Goal: Task Accomplishment & Management: Use online tool/utility

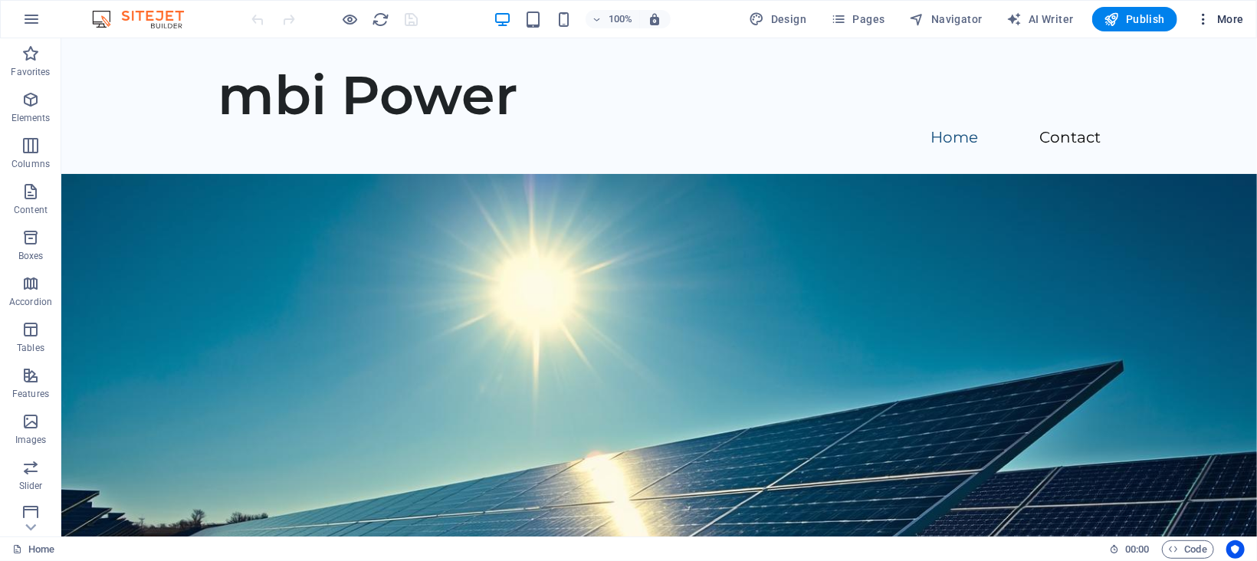
click at [1222, 11] on span "More" at bounding box center [1220, 18] width 48 height 15
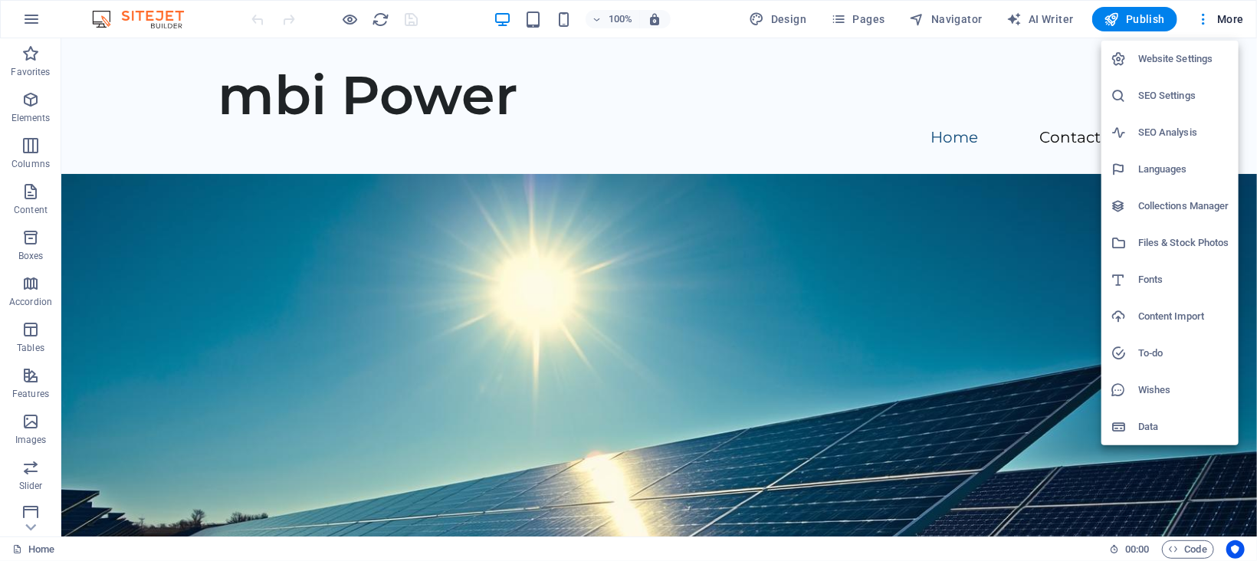
click at [1201, 18] on div at bounding box center [628, 280] width 1257 height 561
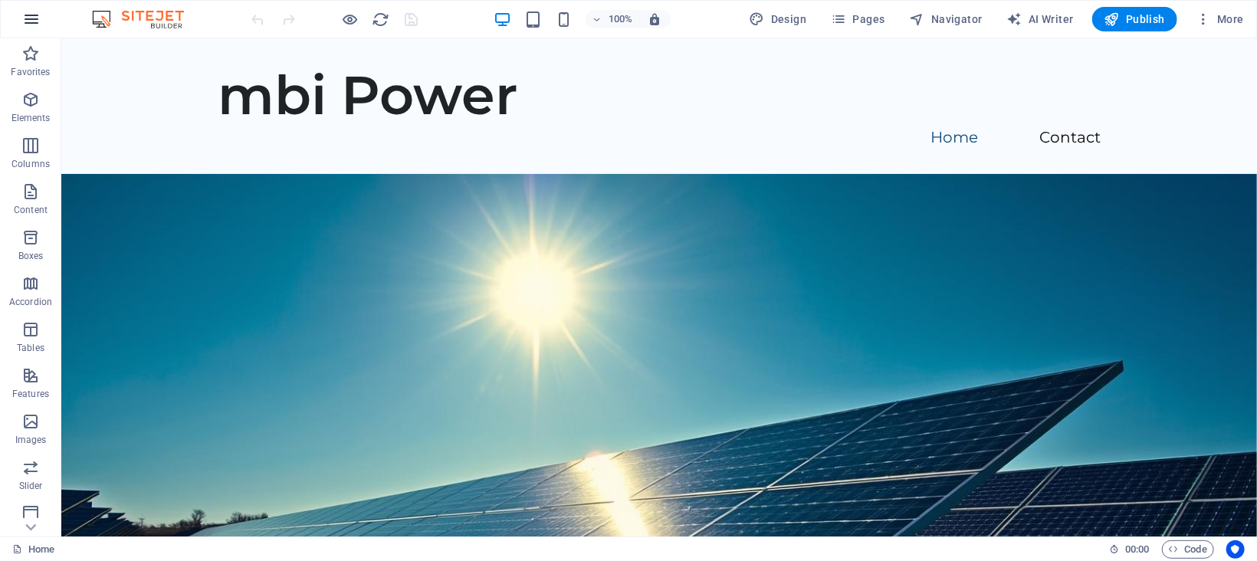
click at [31, 16] on icon "button" at bounding box center [31, 19] width 18 height 18
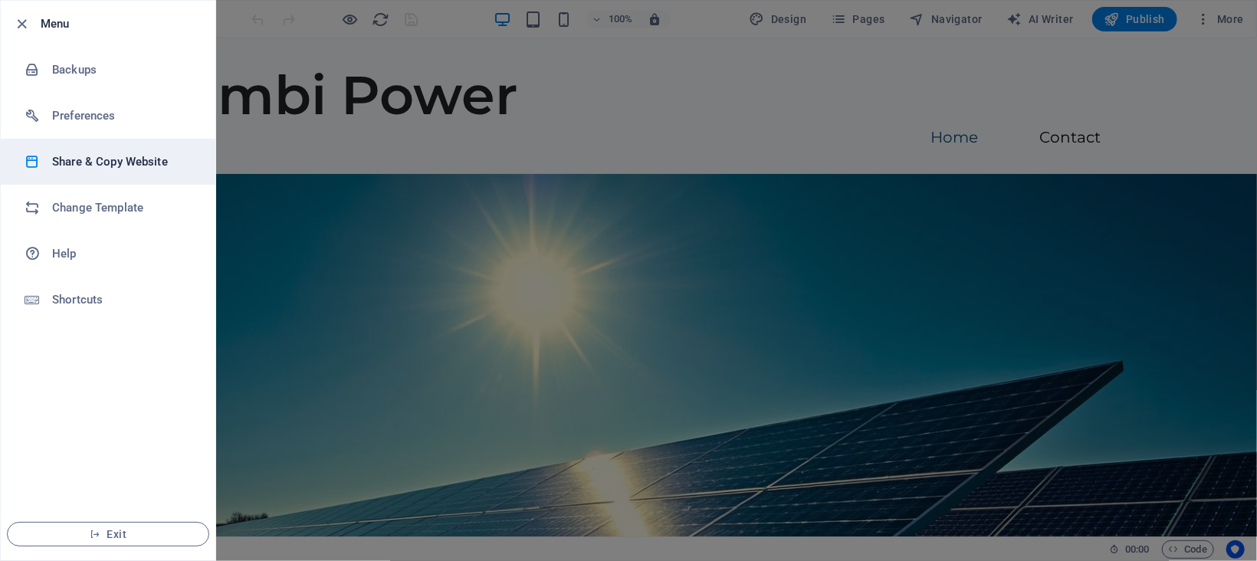
click at [80, 167] on h6 "Share & Copy Website" at bounding box center [123, 162] width 142 height 18
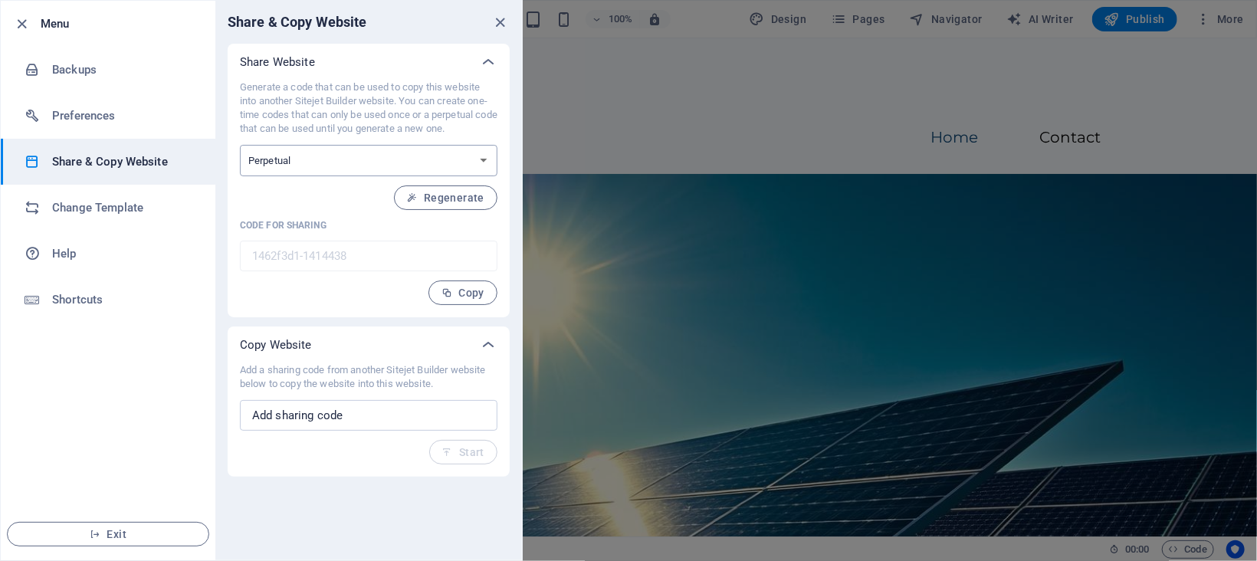
click at [402, 166] on select "One-time Perpetual" at bounding box center [369, 160] width 258 height 31
click at [222, 333] on div "Share Website Generate a code that can be used to copy this website into anothe…" at bounding box center [368, 260] width 307 height 433
click at [67, 249] on h6 "Help" at bounding box center [123, 254] width 142 height 18
click at [507, 22] on icon "close" at bounding box center [501, 23] width 18 height 18
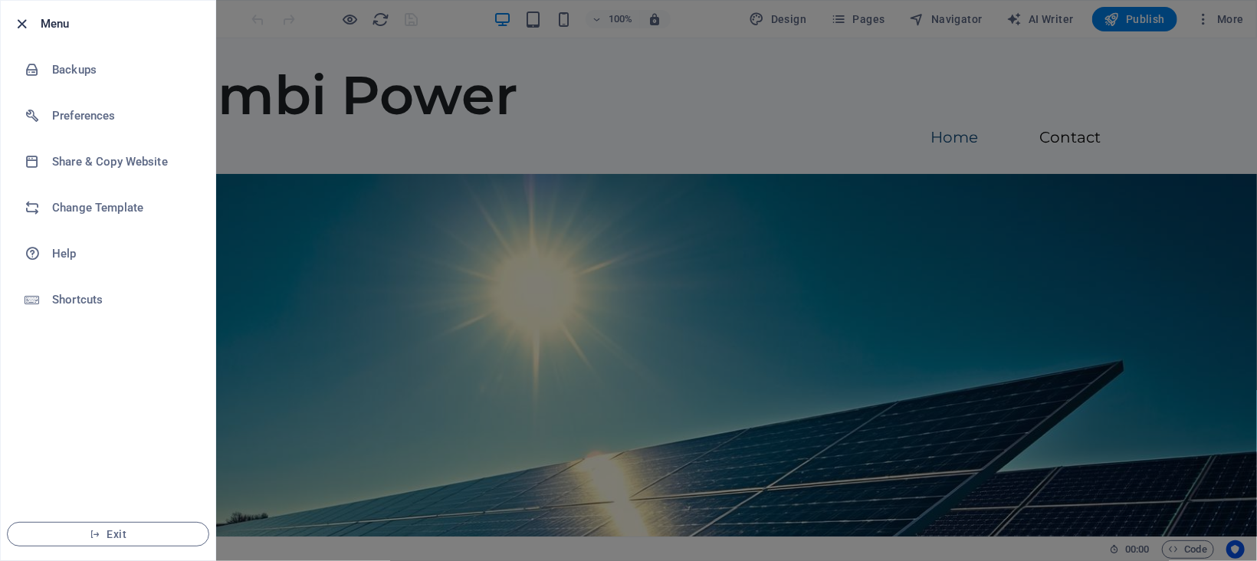
click at [20, 22] on icon "button" at bounding box center [23, 24] width 18 height 18
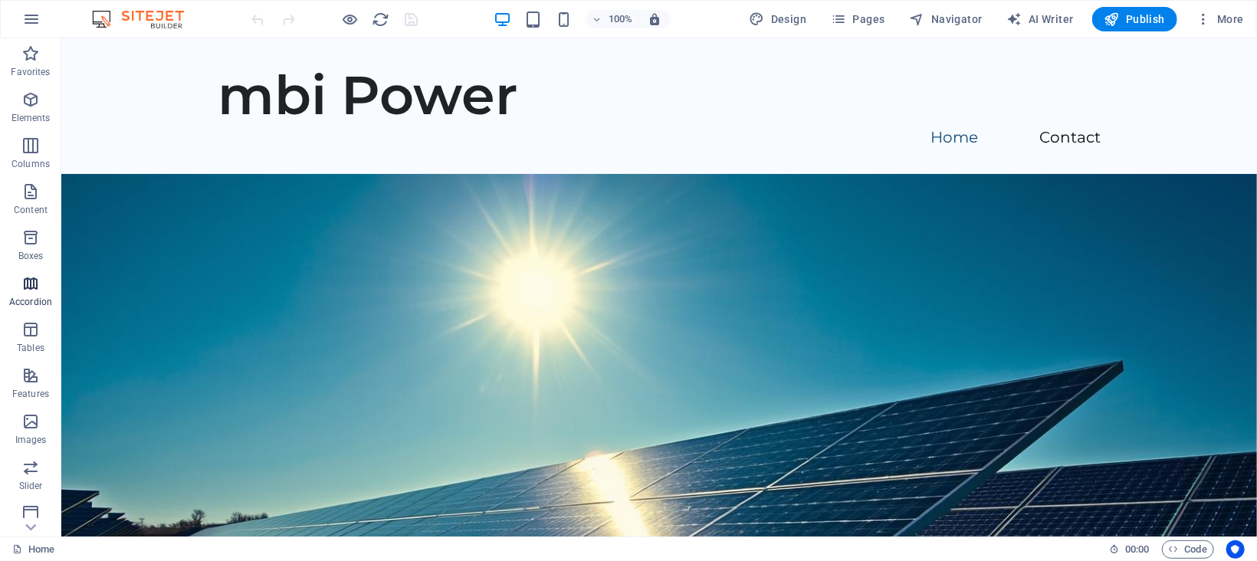
click at [22, 292] on icon "button" at bounding box center [30, 283] width 18 height 18
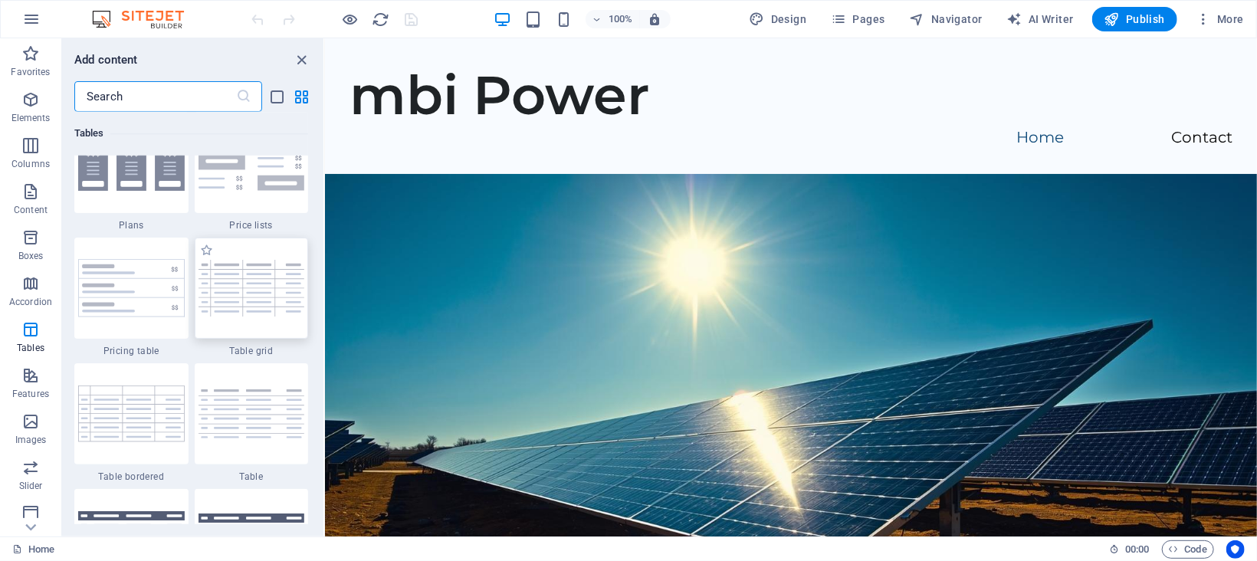
scroll to position [5583, 0]
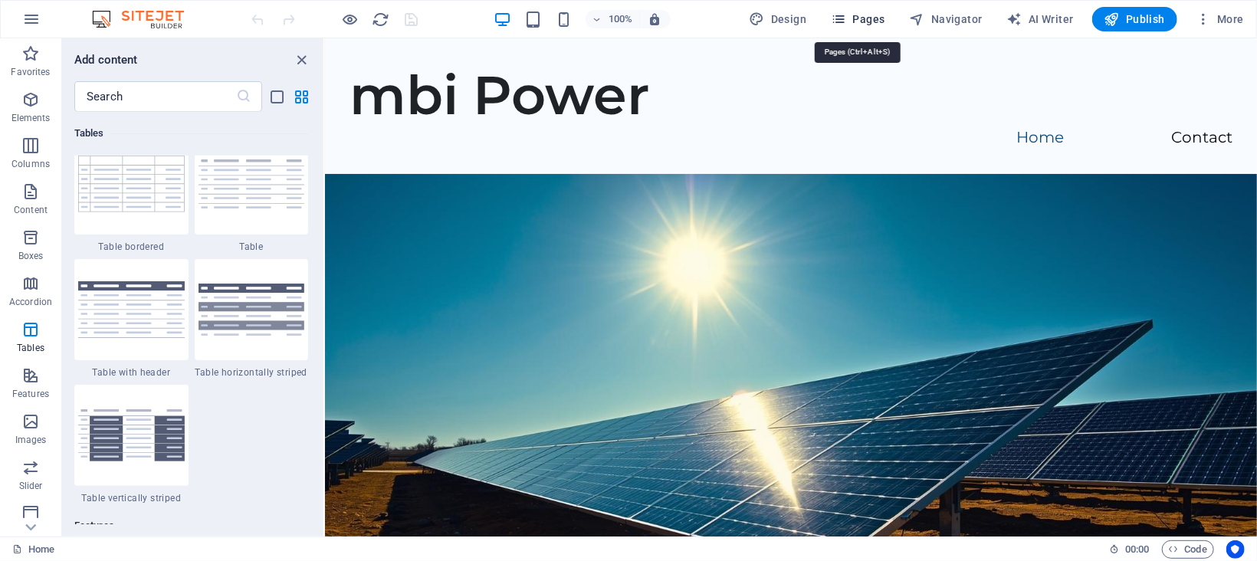
click at [859, 24] on span "Pages" at bounding box center [858, 18] width 54 height 15
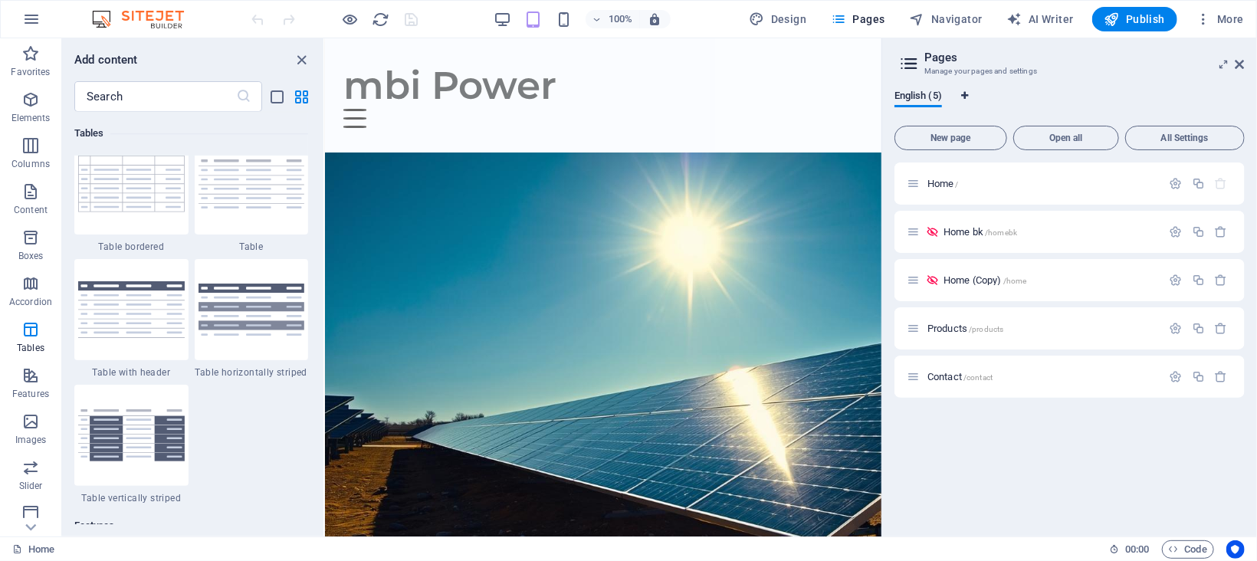
click at [968, 98] on icon "Language Tabs" at bounding box center [964, 95] width 7 height 9
select select "41"
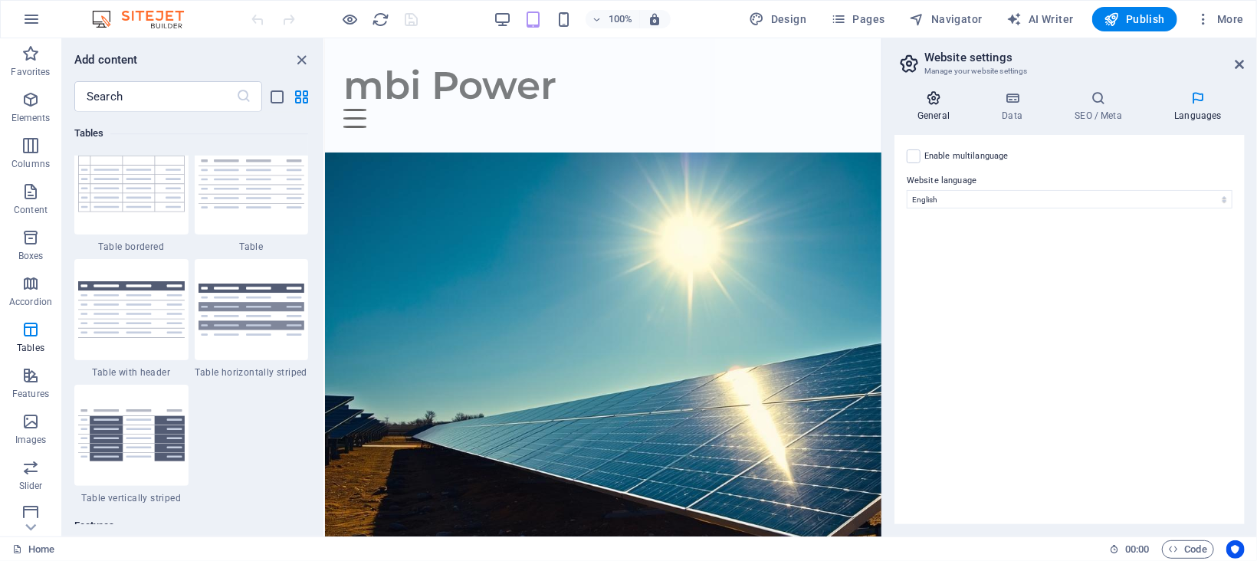
click at [930, 102] on icon at bounding box center [934, 97] width 78 height 15
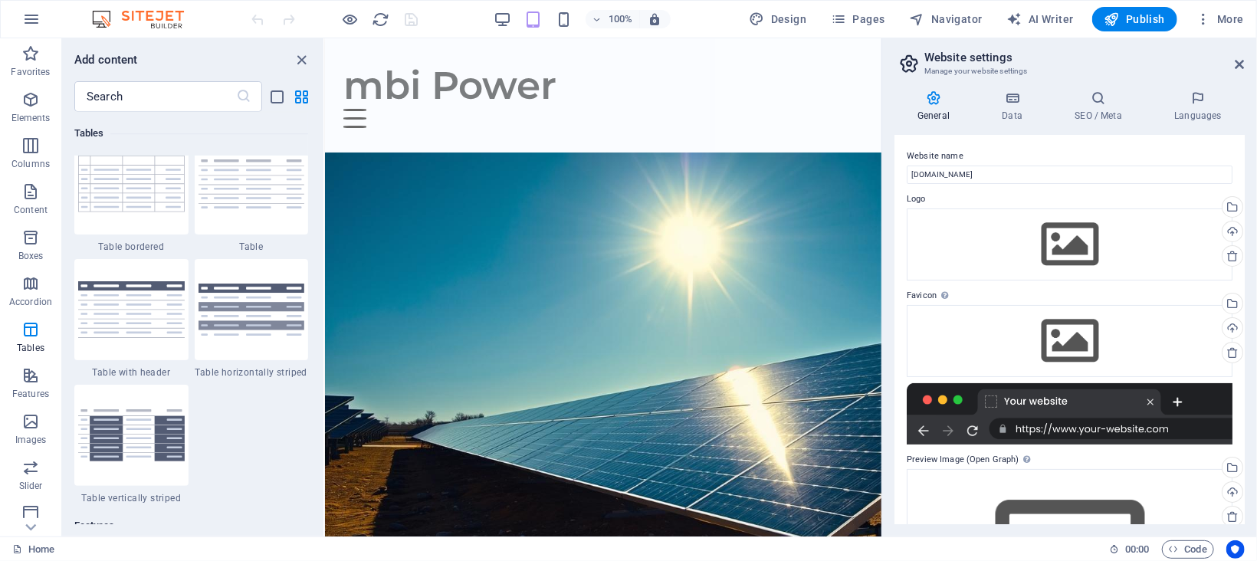
click at [1245, 64] on aside "Website settings Manage your website settings General Data SEO / Meta Languages…" at bounding box center [1070, 287] width 376 height 498
click at [1240, 62] on icon at bounding box center [1240, 64] width 9 height 12
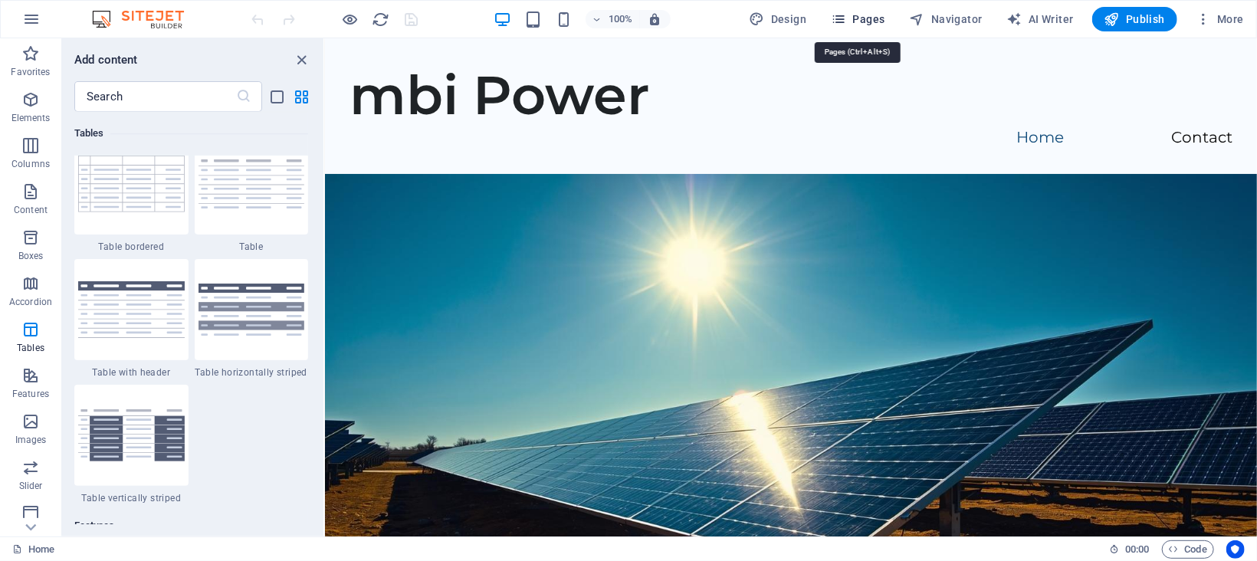
click at [863, 22] on span "Pages" at bounding box center [858, 18] width 54 height 15
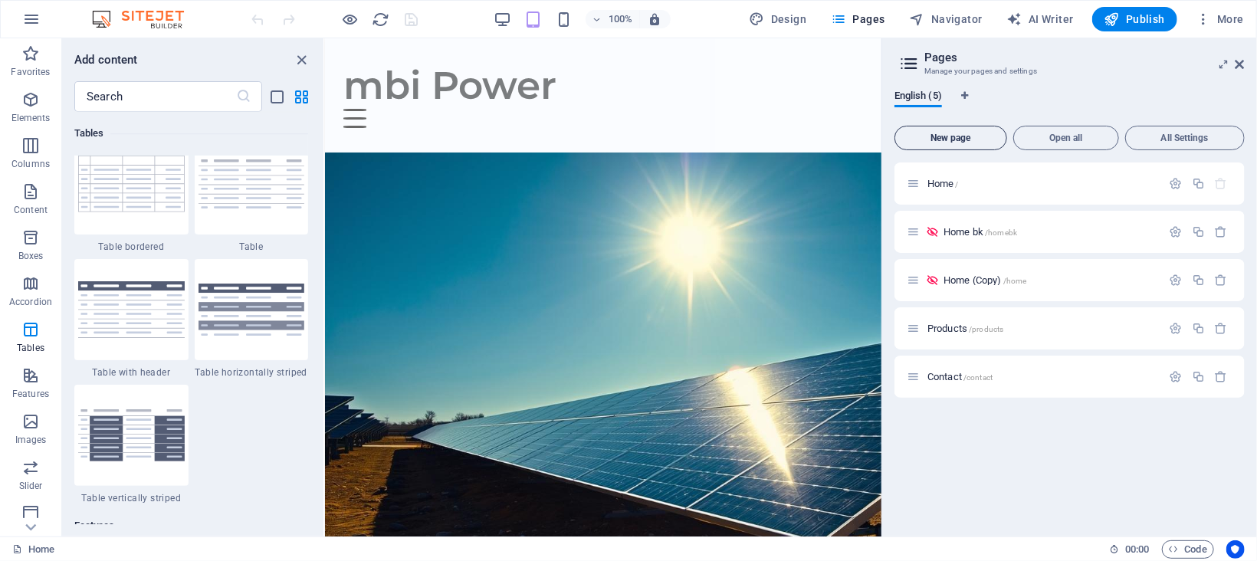
click at [960, 135] on span "New page" at bounding box center [951, 137] width 99 height 9
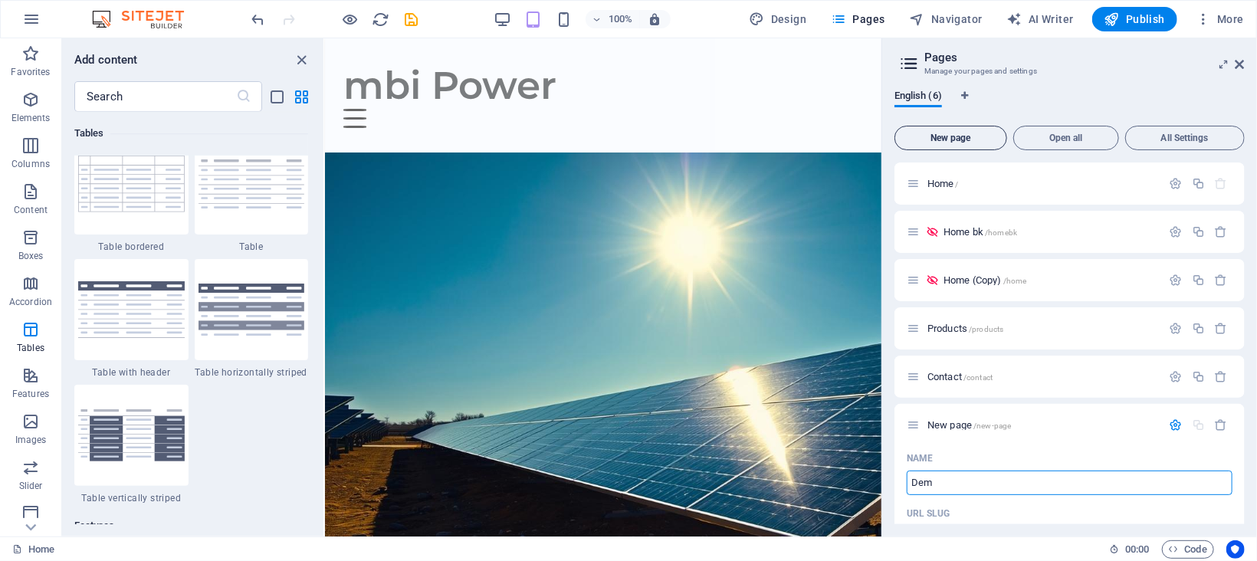
type input "Demo"
type input "/de"
type input "Demo"
type input "/demo"
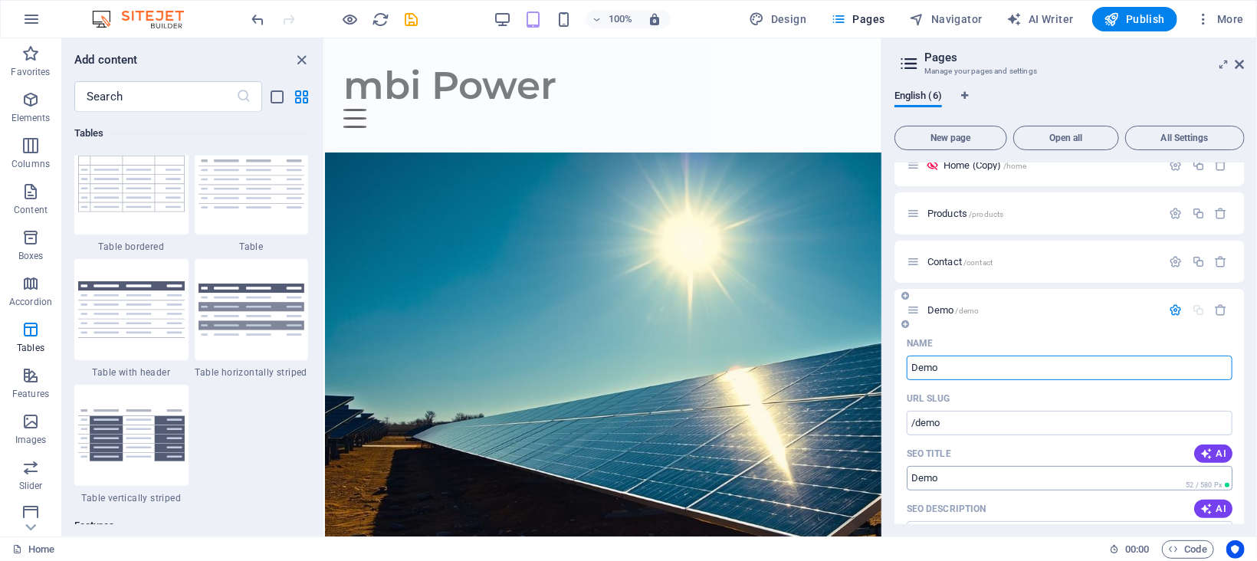
scroll to position [344, 0]
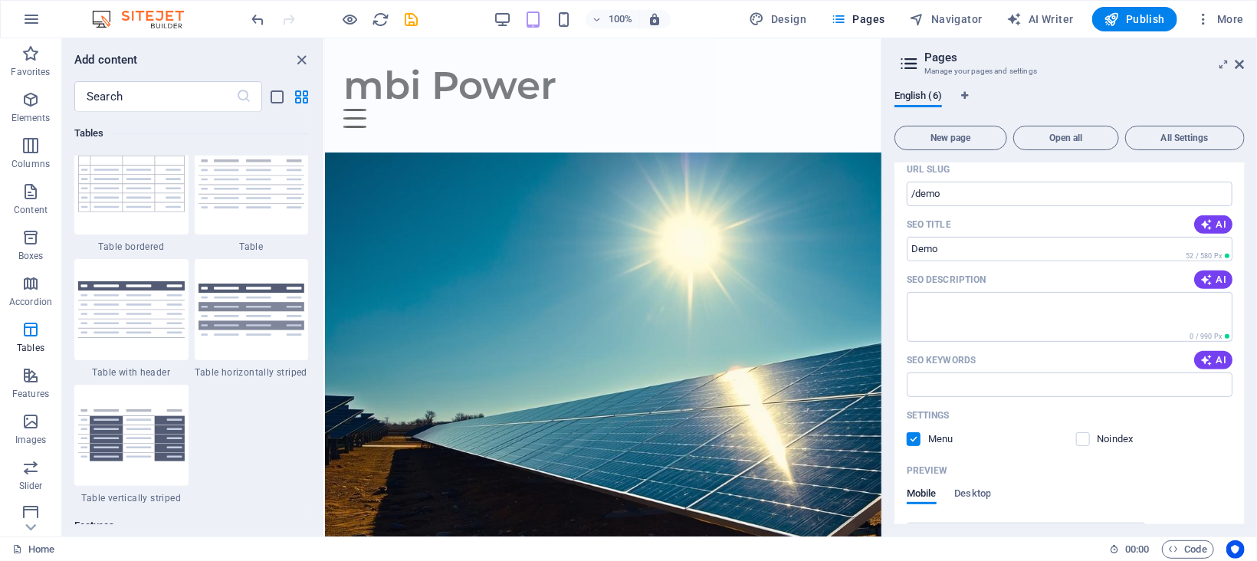
type input "Demo"
click at [911, 436] on label at bounding box center [914, 439] width 14 height 14
click at [0, 0] on input "checkbox" at bounding box center [0, 0] width 0 height 0
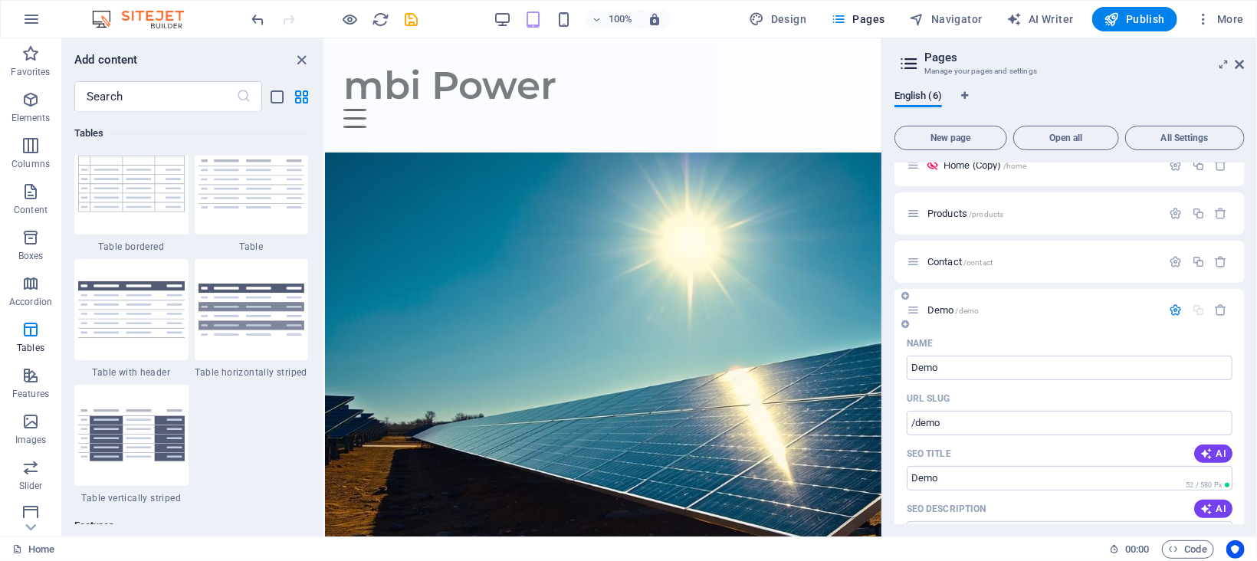
click at [1176, 307] on icon "button" at bounding box center [1176, 310] width 13 height 13
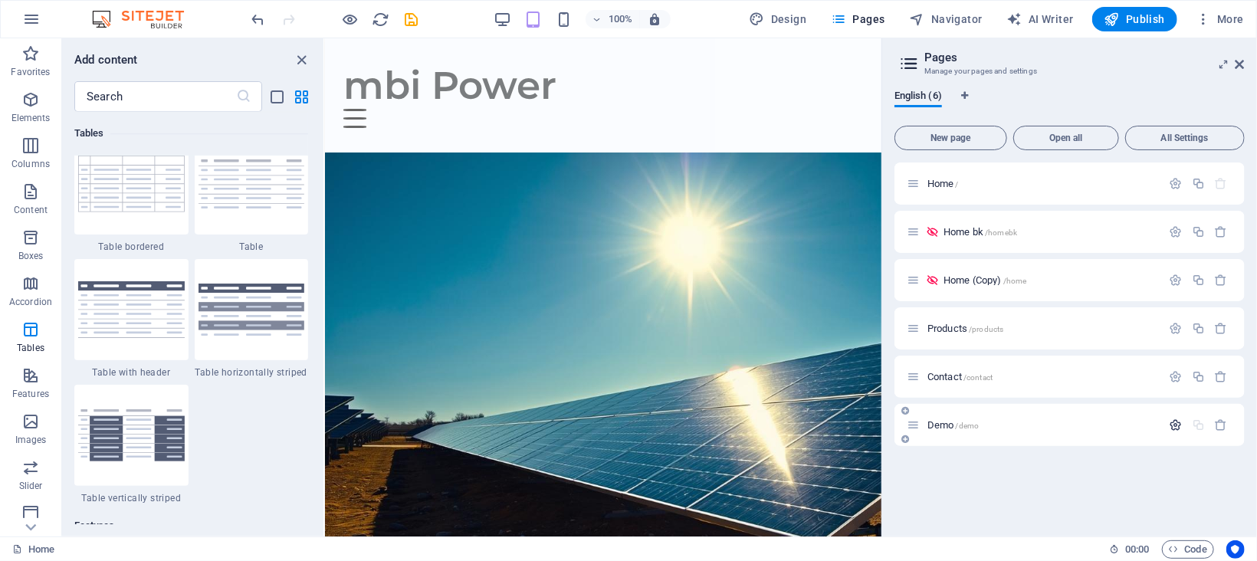
scroll to position [0, 0]
click at [951, 423] on span "Demo /demo" at bounding box center [953, 424] width 51 height 11
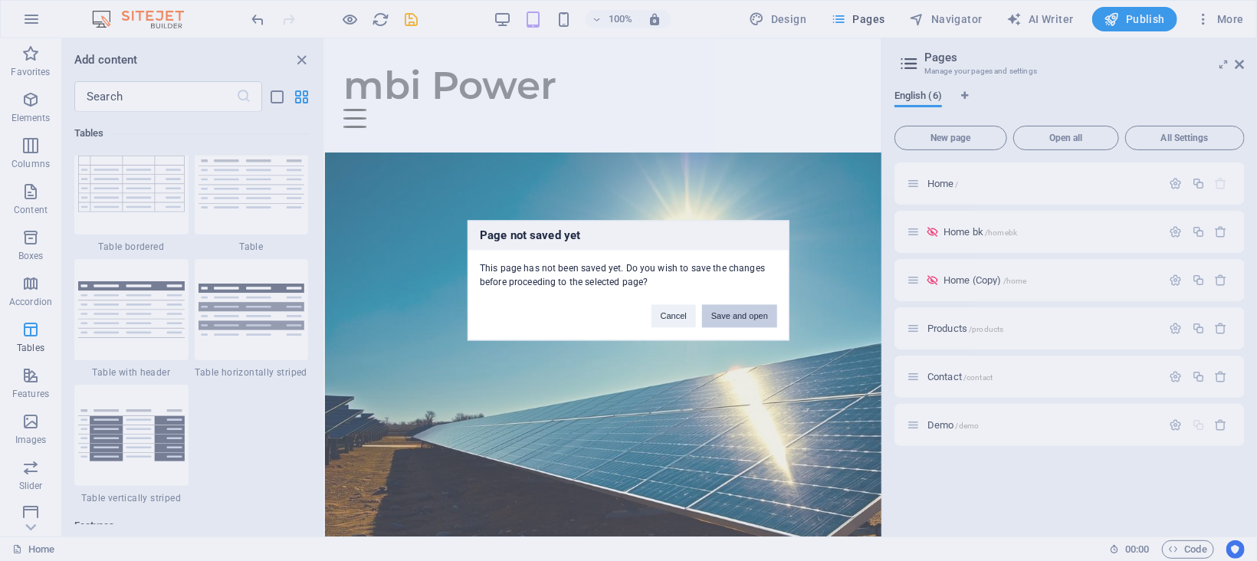
click at [749, 313] on button "Save and open" at bounding box center [739, 316] width 75 height 23
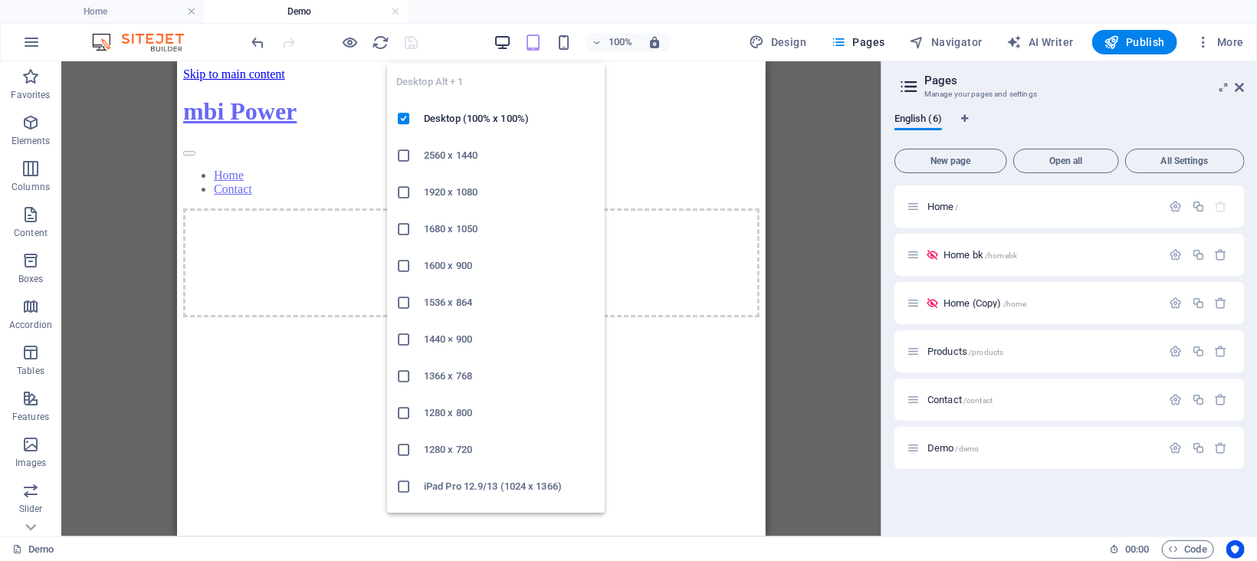
click at [496, 41] on icon "button" at bounding box center [503, 43] width 18 height 18
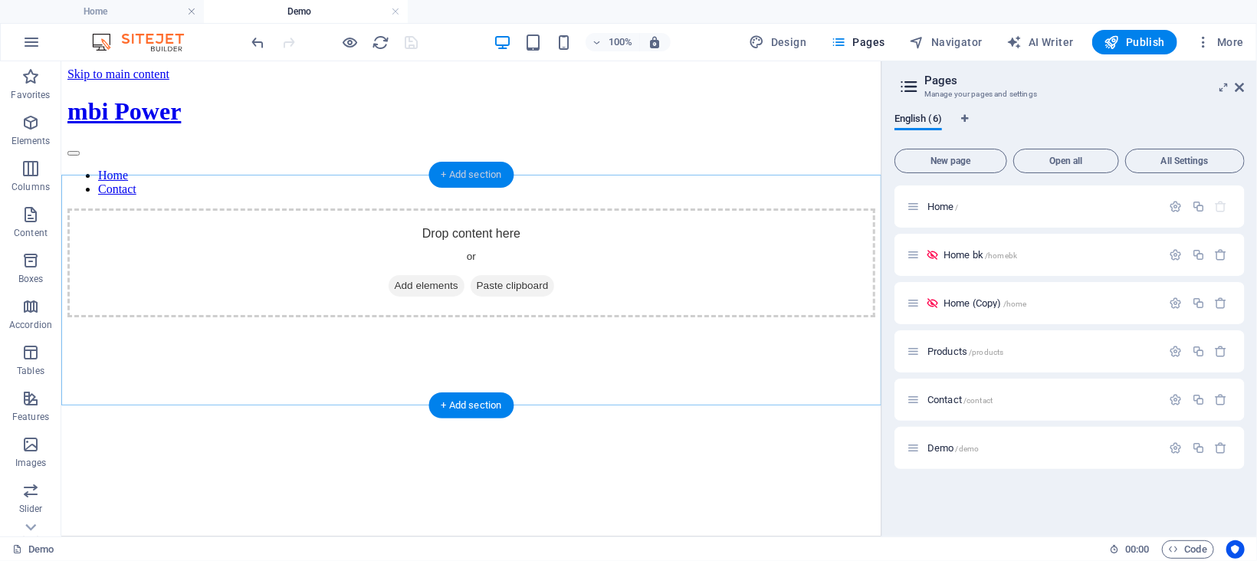
click at [472, 177] on div "+ Add section" at bounding box center [471, 175] width 85 height 26
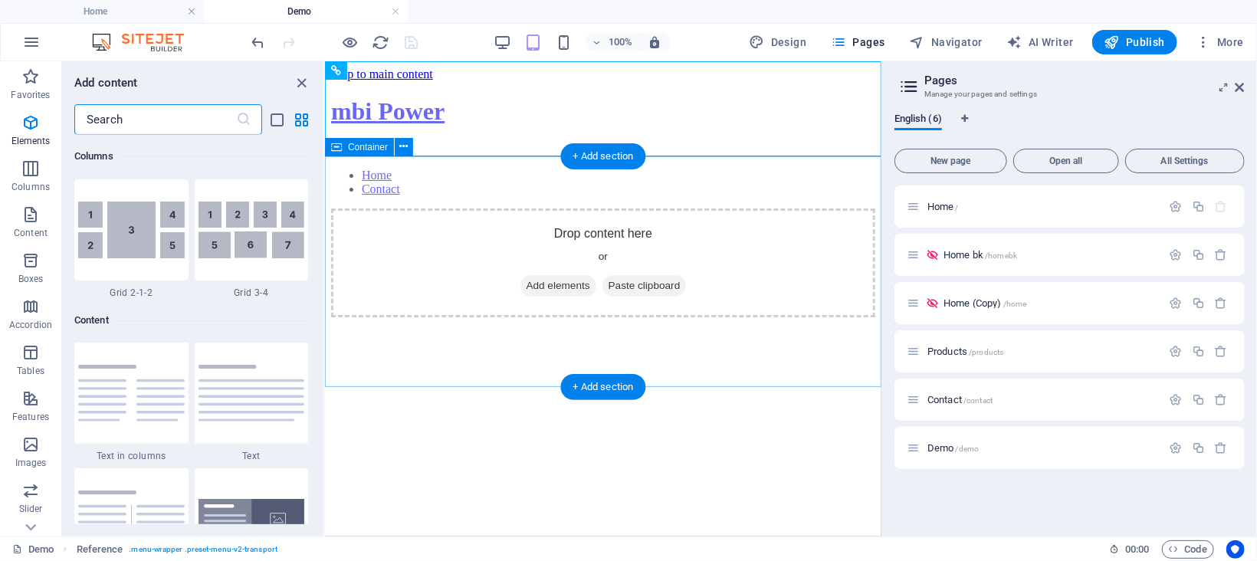
scroll to position [2681, 0]
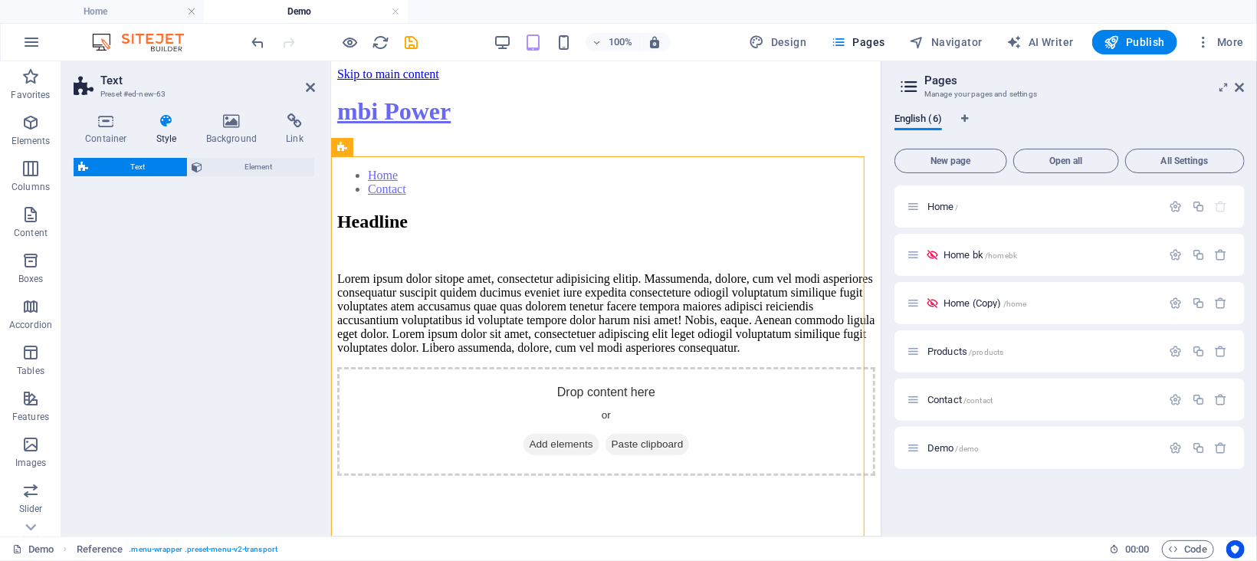
select select "rem"
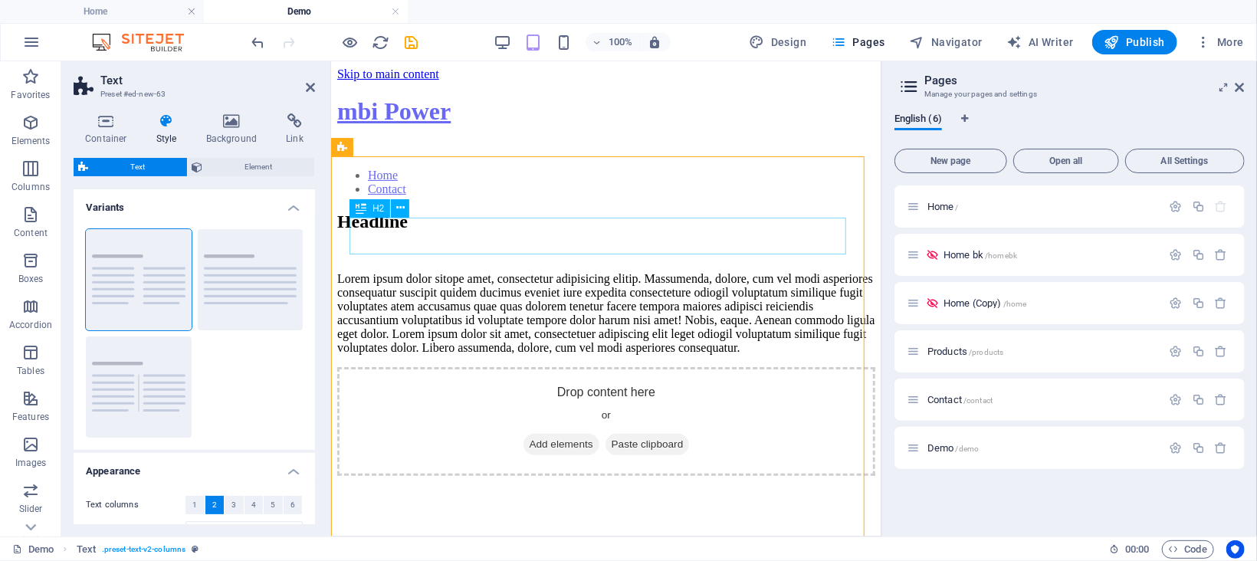
click at [404, 232] on div "Headline" at bounding box center [606, 221] width 538 height 21
click at [419, 294] on div "Lorem ipsum dolor sitope amet, consectetur adipisicing elitip. Massumenda, dolo…" at bounding box center [606, 312] width 538 height 83
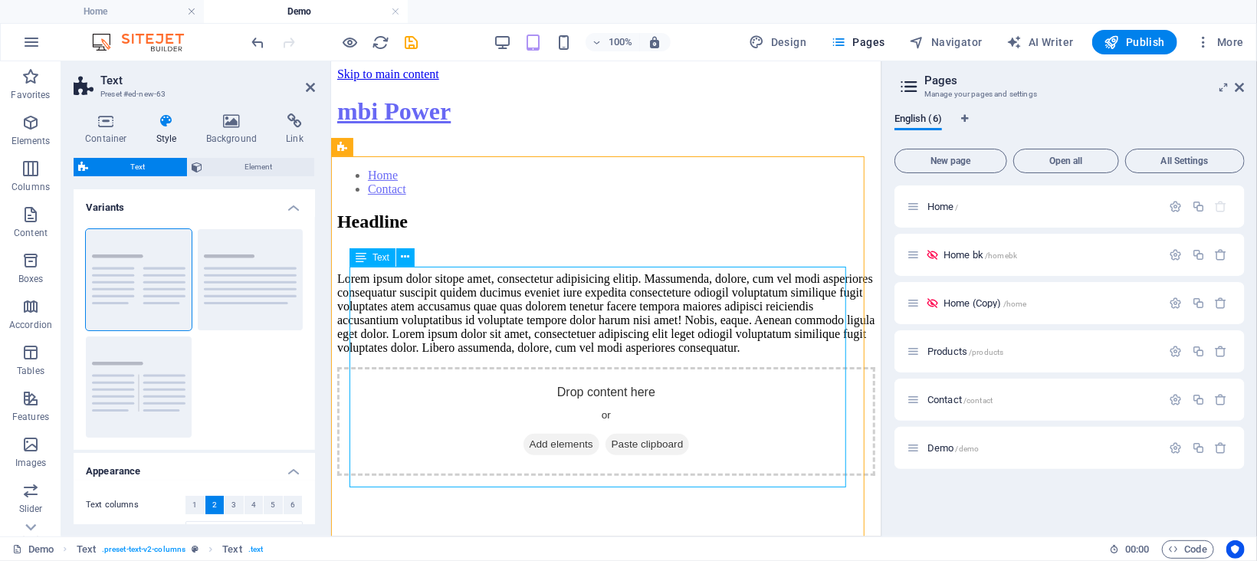
click at [714, 314] on div "Lorem ipsum dolor sitope amet, consectetur adipisicing elitip. Massumenda, dolo…" at bounding box center [606, 312] width 538 height 83
click at [717, 303] on div "Lorem ipsum dolor sitope amet, consectetur adipisicing elitip. Massumenda, dolo…" at bounding box center [606, 312] width 538 height 83
click at [498, 309] on div "Lorem ipsum dolor sitope amet, consectetur adipisicing elitip. Massumenda, dolo…" at bounding box center [606, 312] width 538 height 83
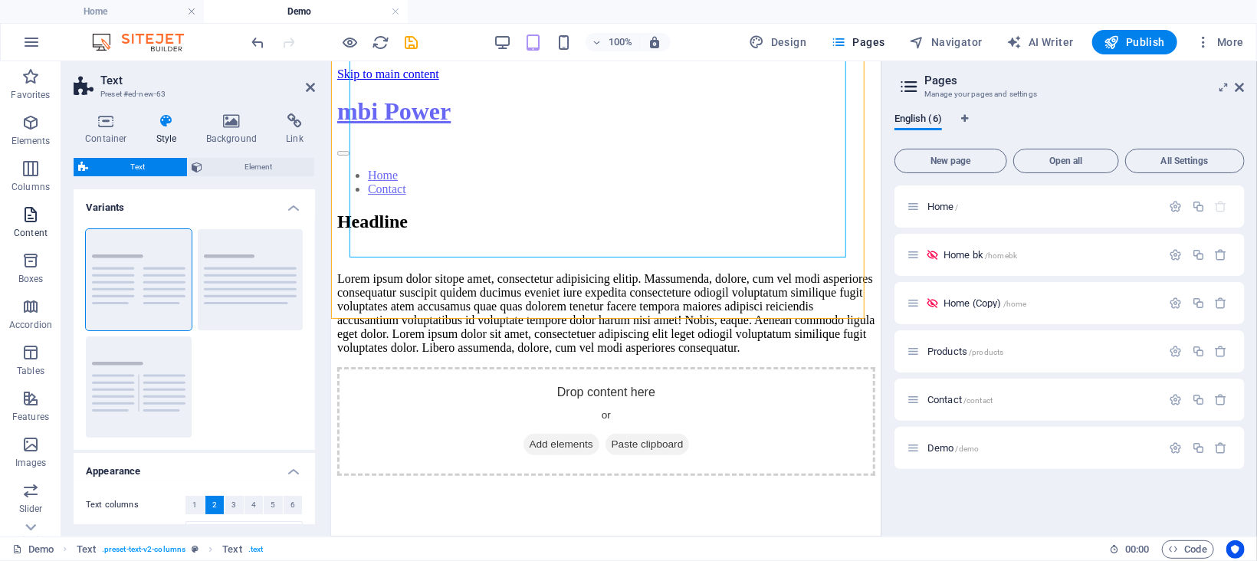
click at [25, 216] on icon "button" at bounding box center [30, 214] width 18 height 18
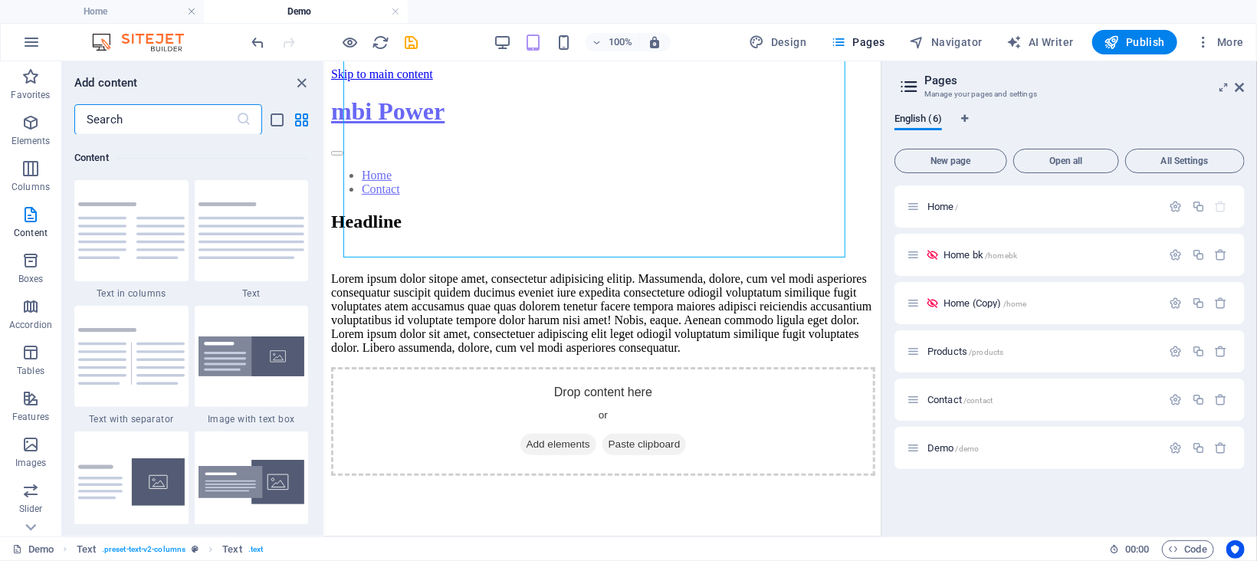
scroll to position [2796, 0]
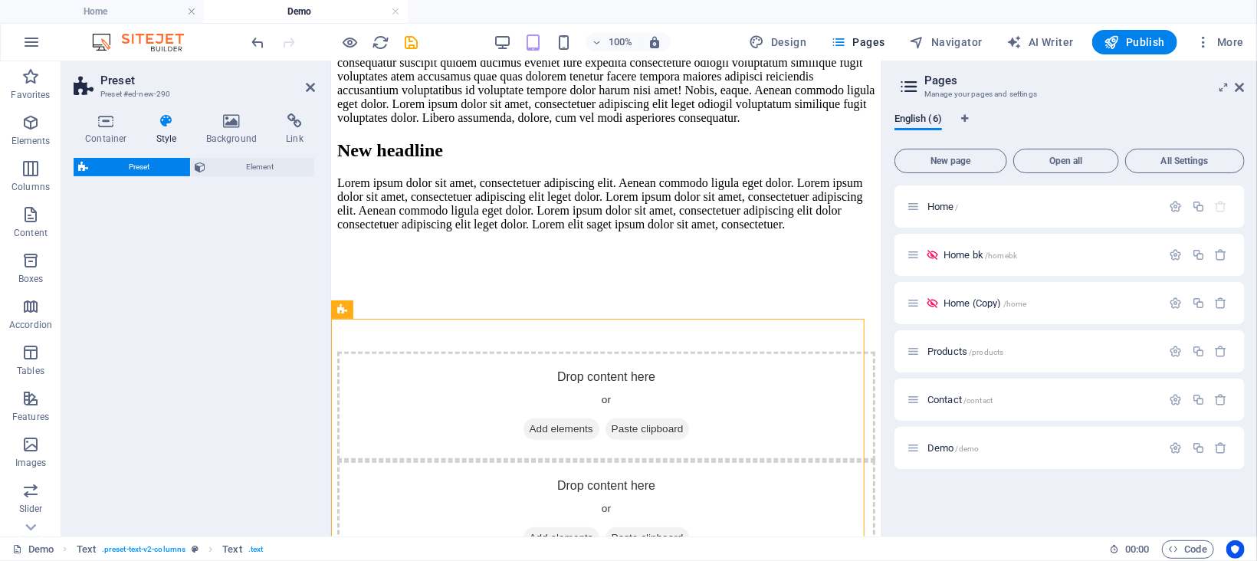
select select "rem"
select select "px"
select select "preset-text-with-image-v4-boxed"
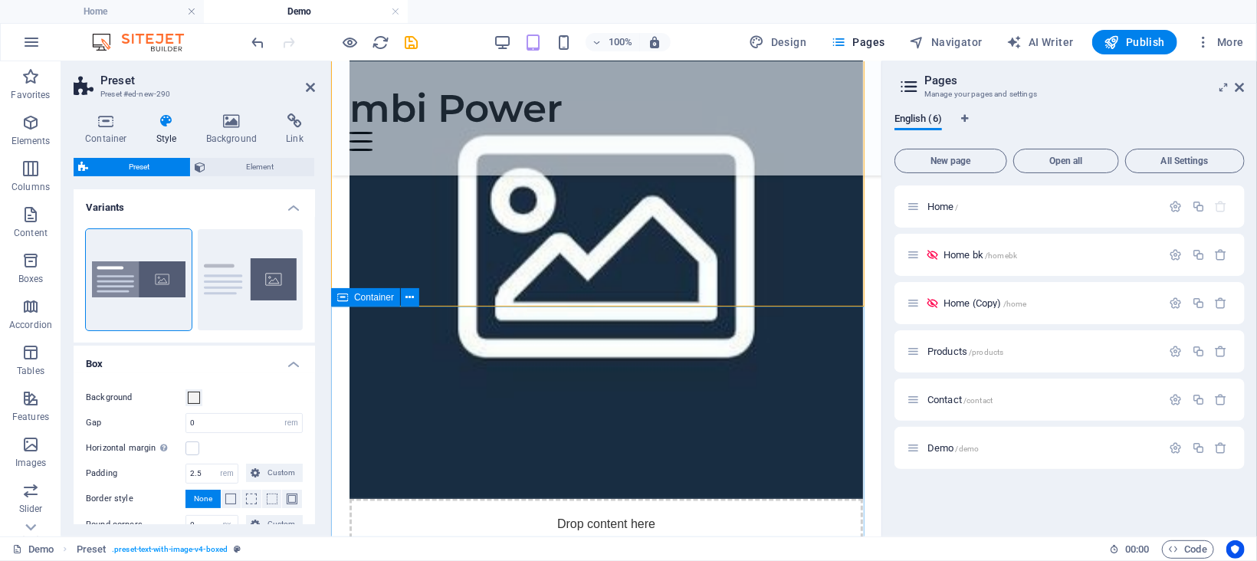
scroll to position [437, 0]
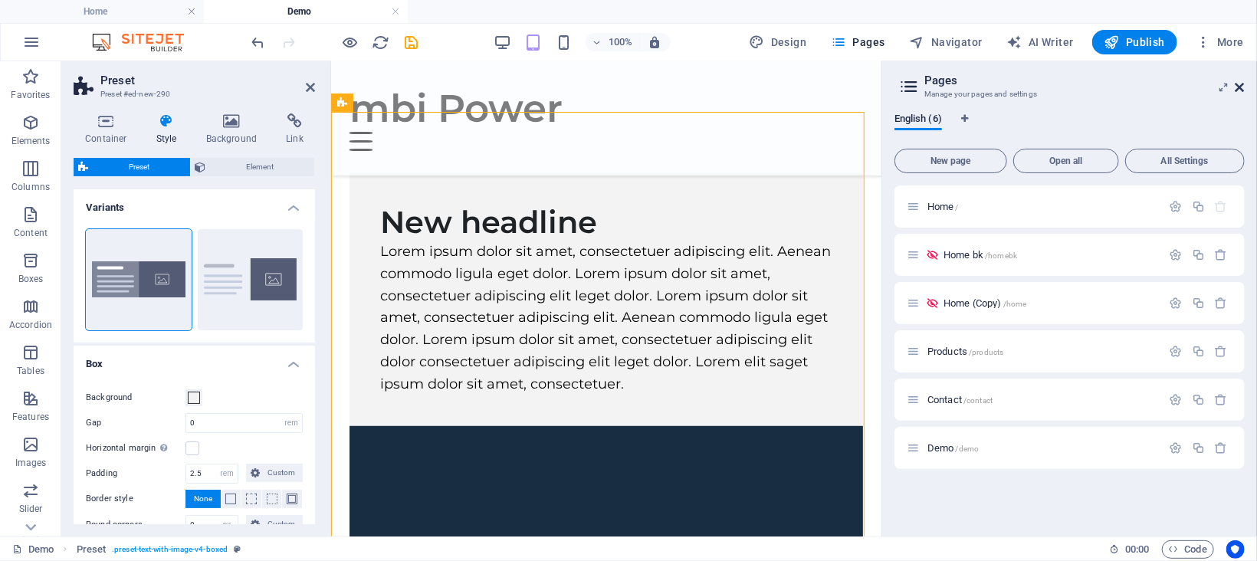
drag, startPoint x: 1243, startPoint y: 83, endPoint x: 911, endPoint y: 21, distance: 337.7
click at [1243, 83] on icon at bounding box center [1240, 87] width 9 height 12
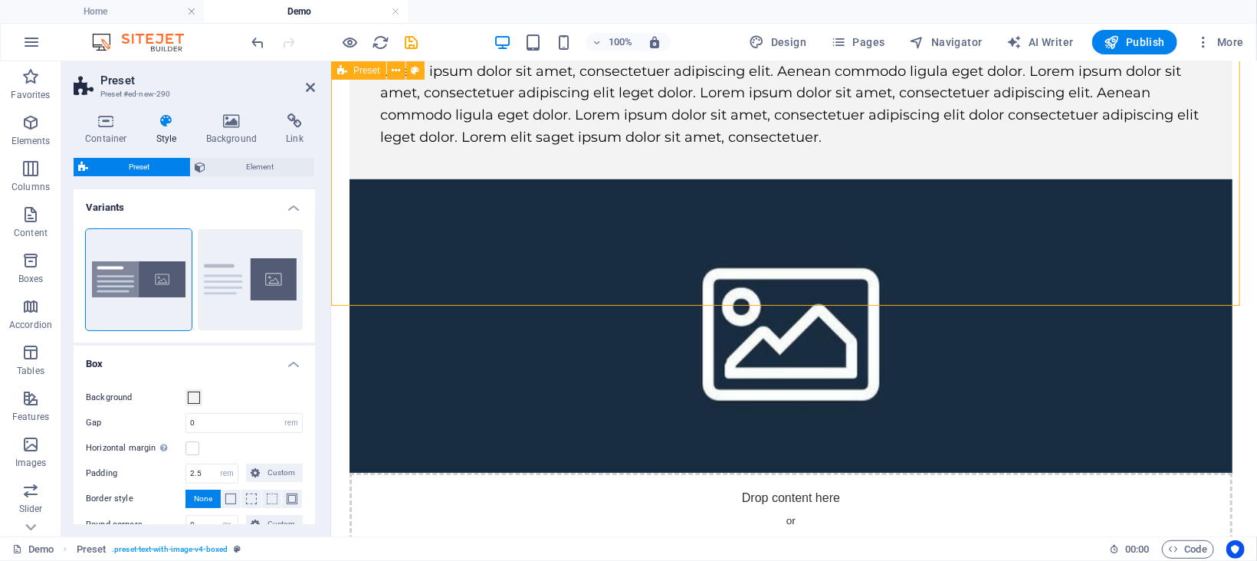
scroll to position [0, 0]
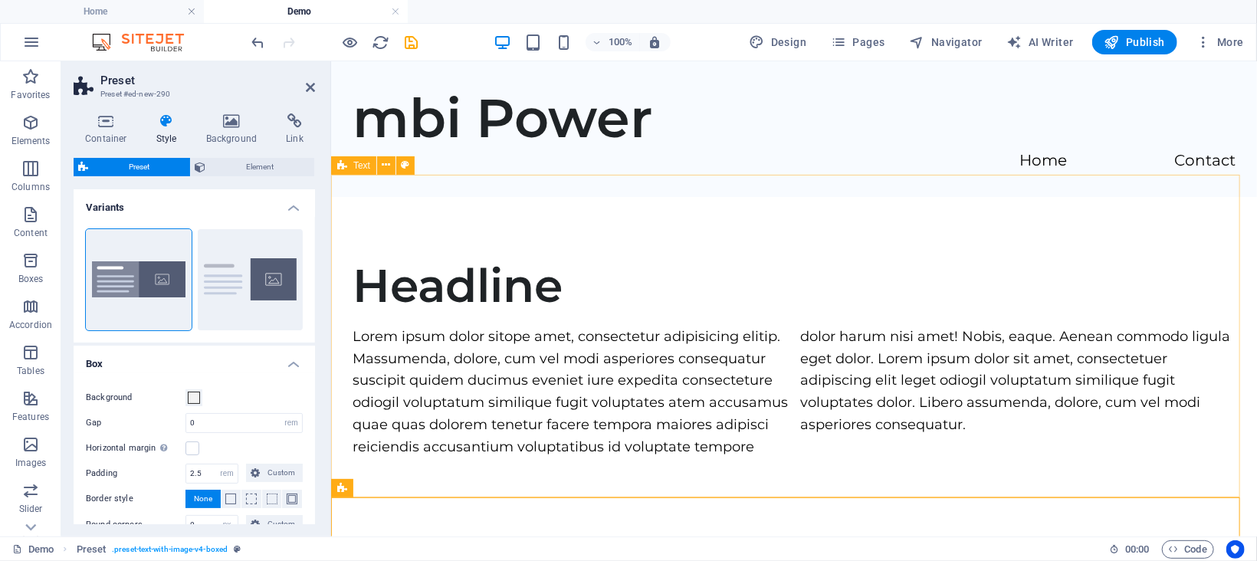
click at [347, 170] on icon at bounding box center [342, 165] width 10 height 18
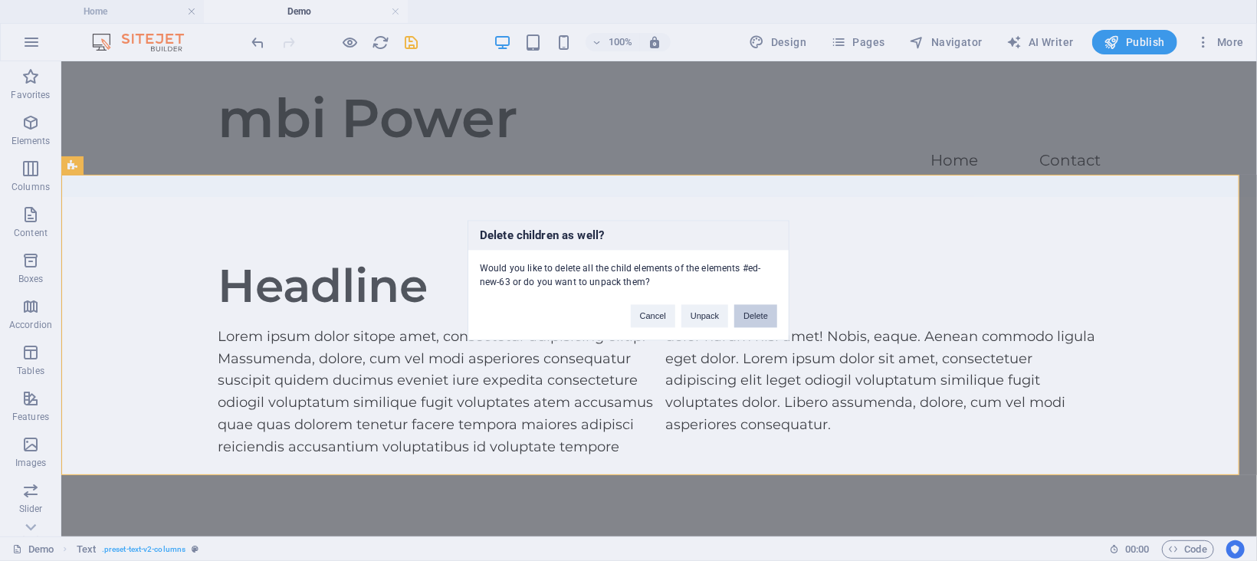
click at [747, 310] on button "Delete" at bounding box center [755, 316] width 43 height 23
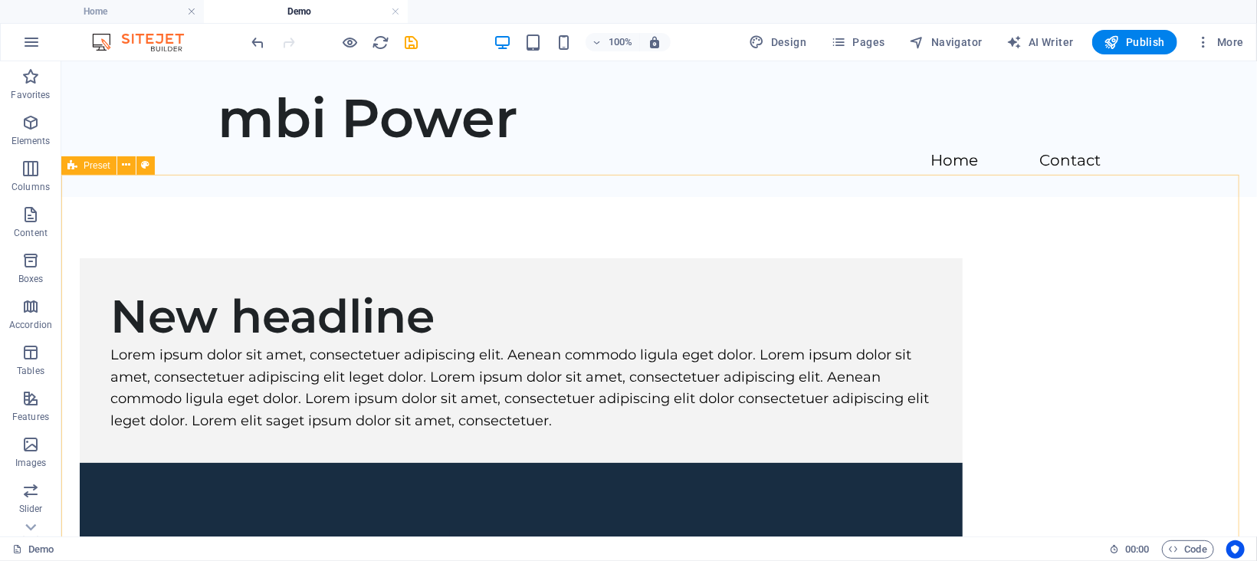
click at [77, 166] on div "Preset" at bounding box center [88, 165] width 55 height 18
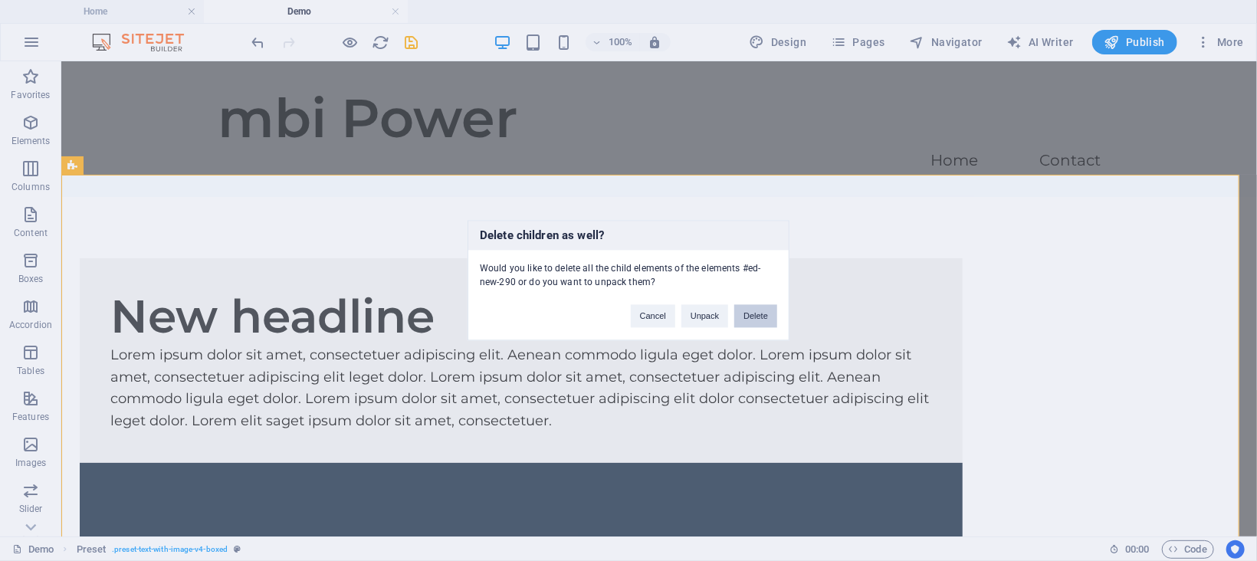
click at [760, 318] on button "Delete" at bounding box center [755, 316] width 43 height 23
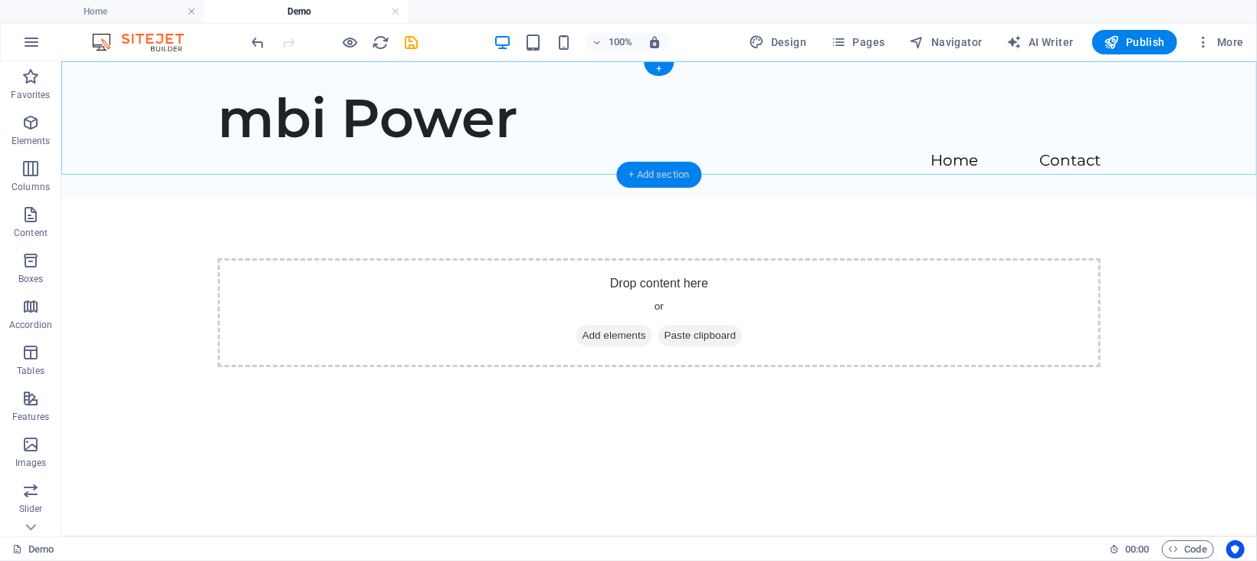
click at [636, 169] on div "+ Add section" at bounding box center [659, 175] width 85 height 26
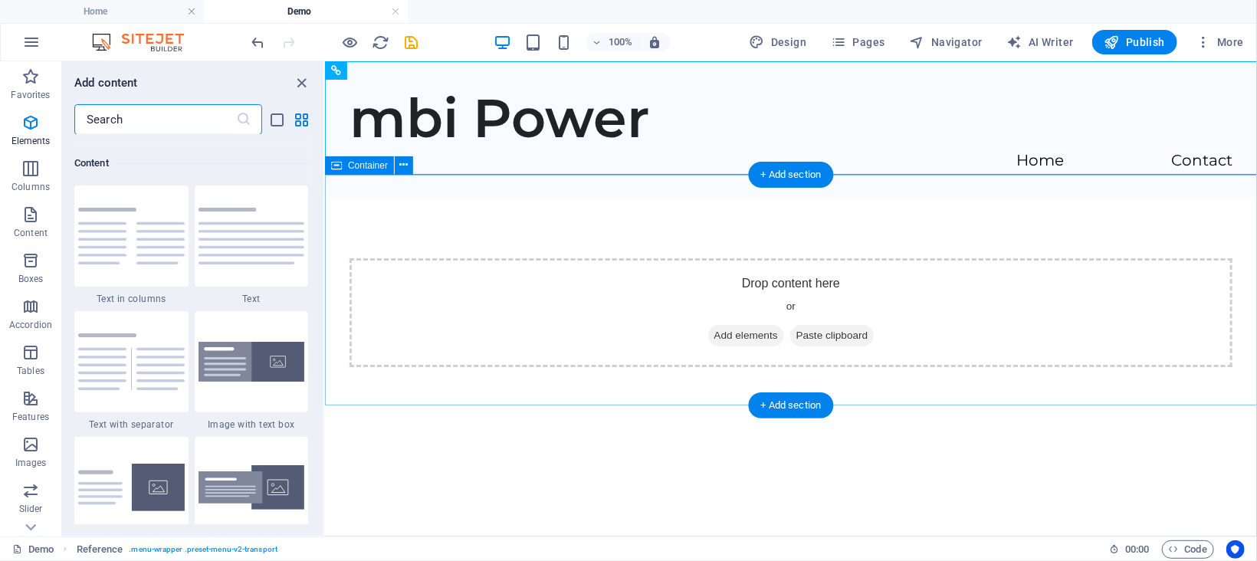
scroll to position [2681, 0]
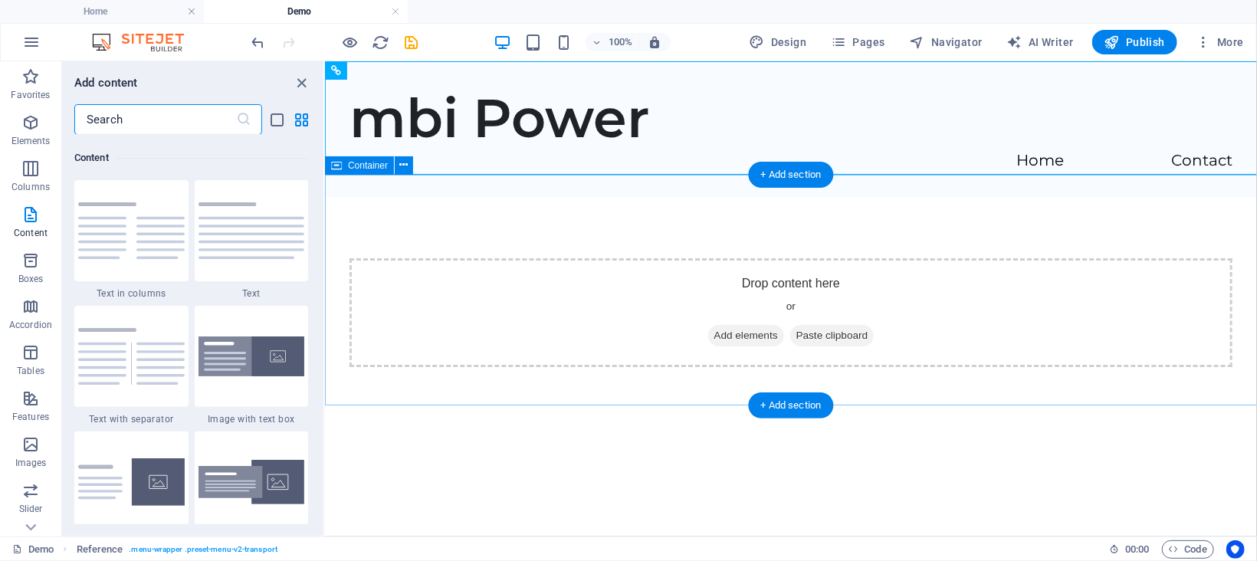
click at [636, 358] on div "Drop content here or Add elements Paste clipboard" at bounding box center [790, 312] width 932 height 232
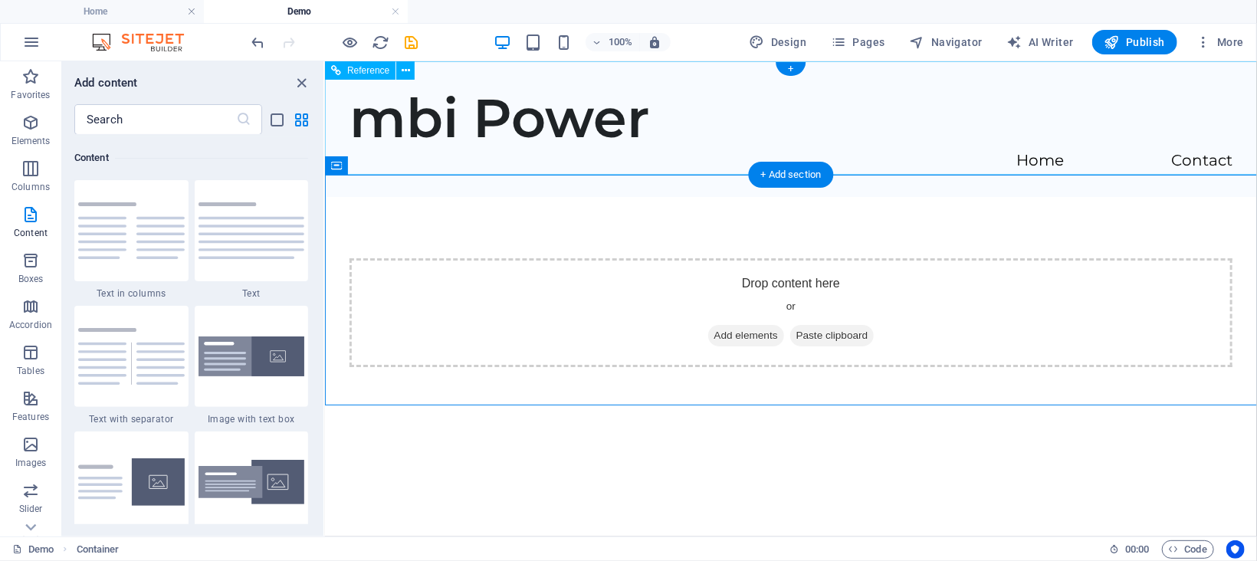
click at [665, 130] on div "mbi Power Home Contact" at bounding box center [790, 129] width 932 height 136
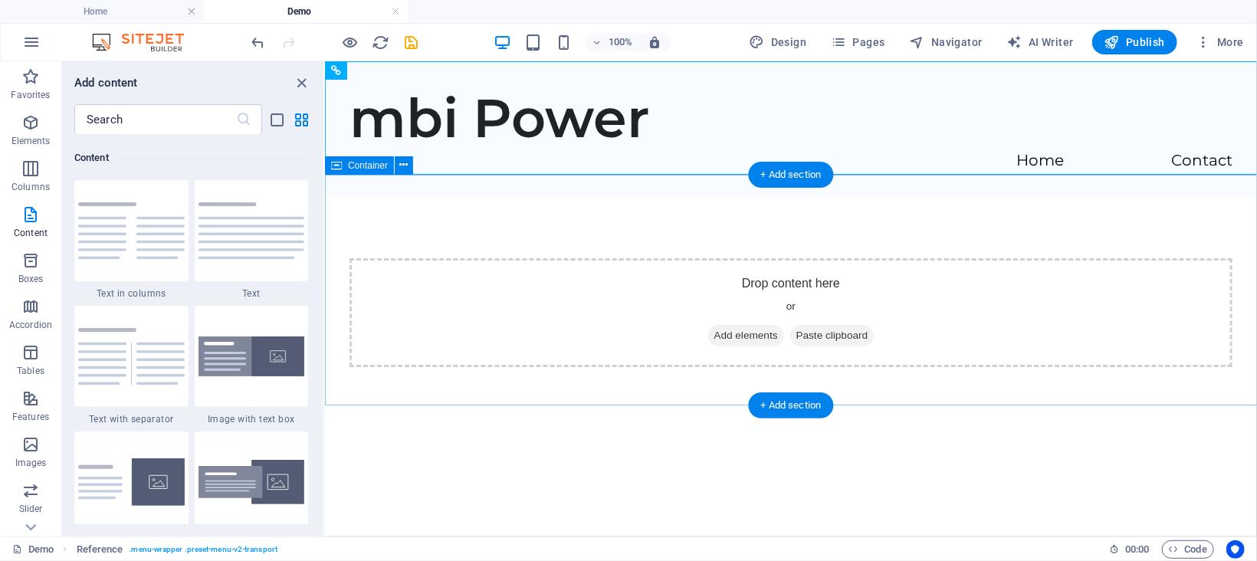
click at [645, 198] on div "Drop content here or Add elements Paste clipboard" at bounding box center [790, 312] width 932 height 232
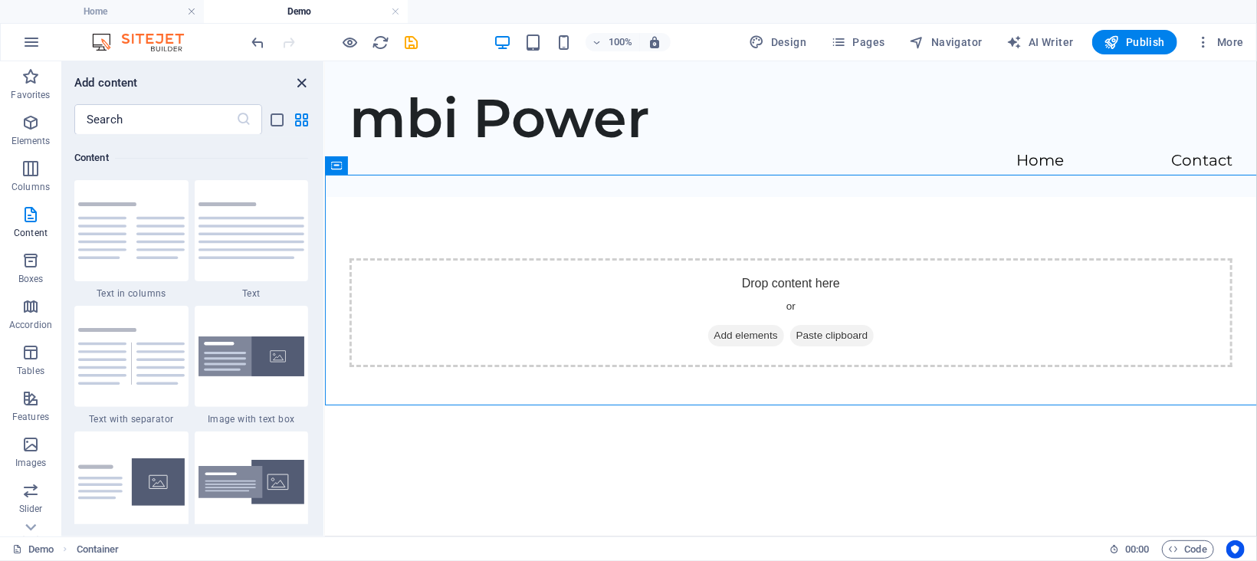
click at [300, 80] on icon "close panel" at bounding box center [303, 83] width 18 height 18
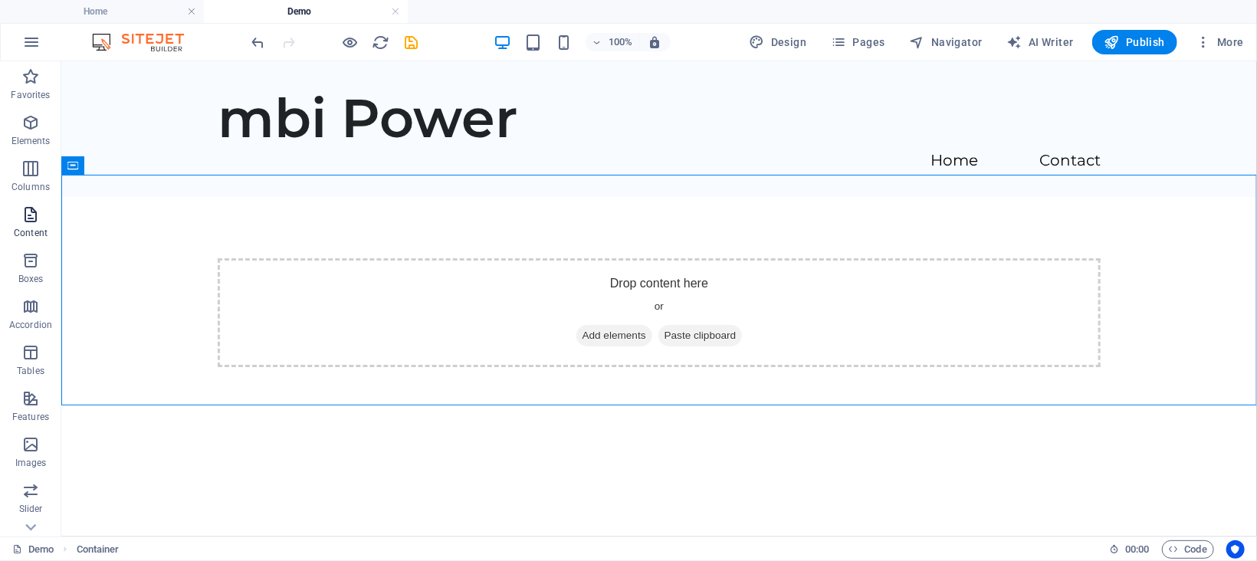
click at [34, 214] on icon "button" at bounding box center [30, 214] width 18 height 18
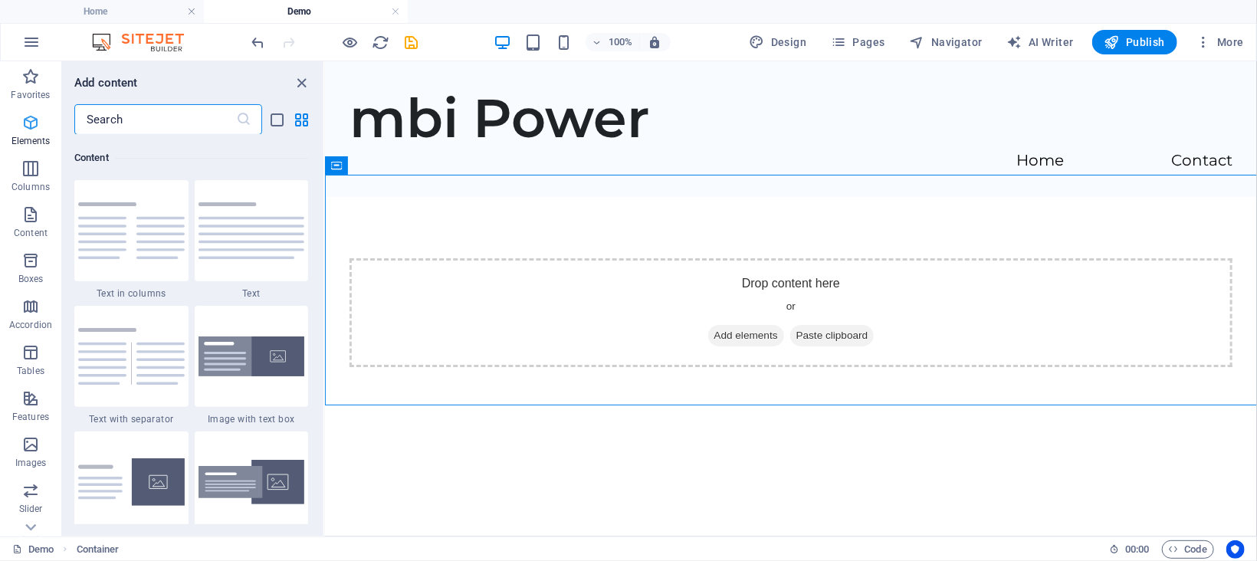
click at [25, 120] on icon "button" at bounding box center [30, 122] width 18 height 18
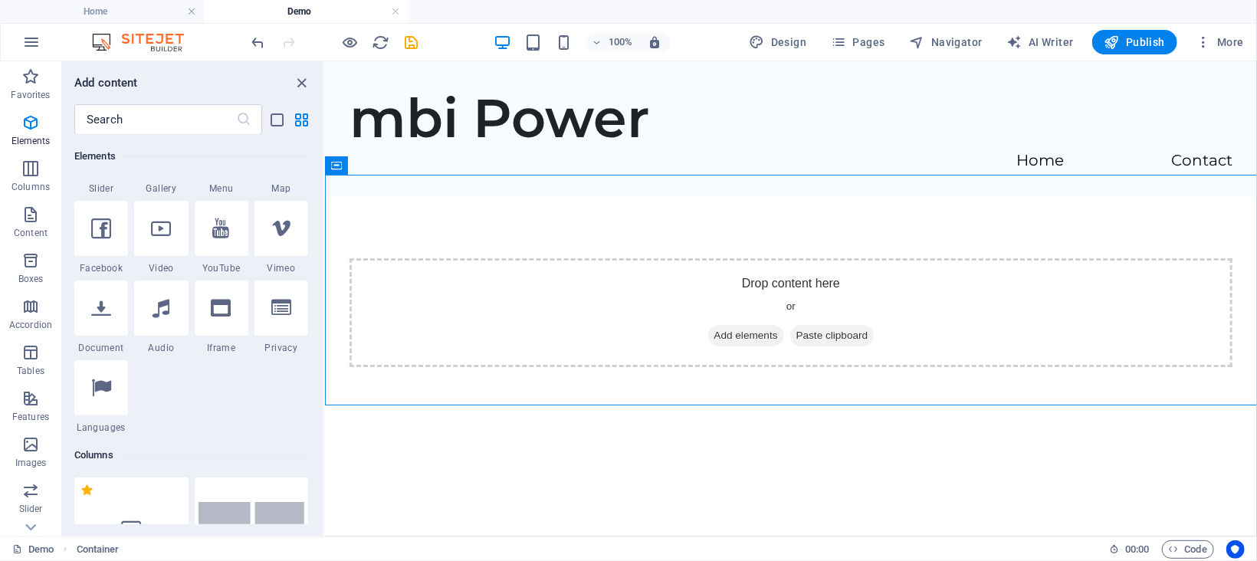
scroll to position [0, 0]
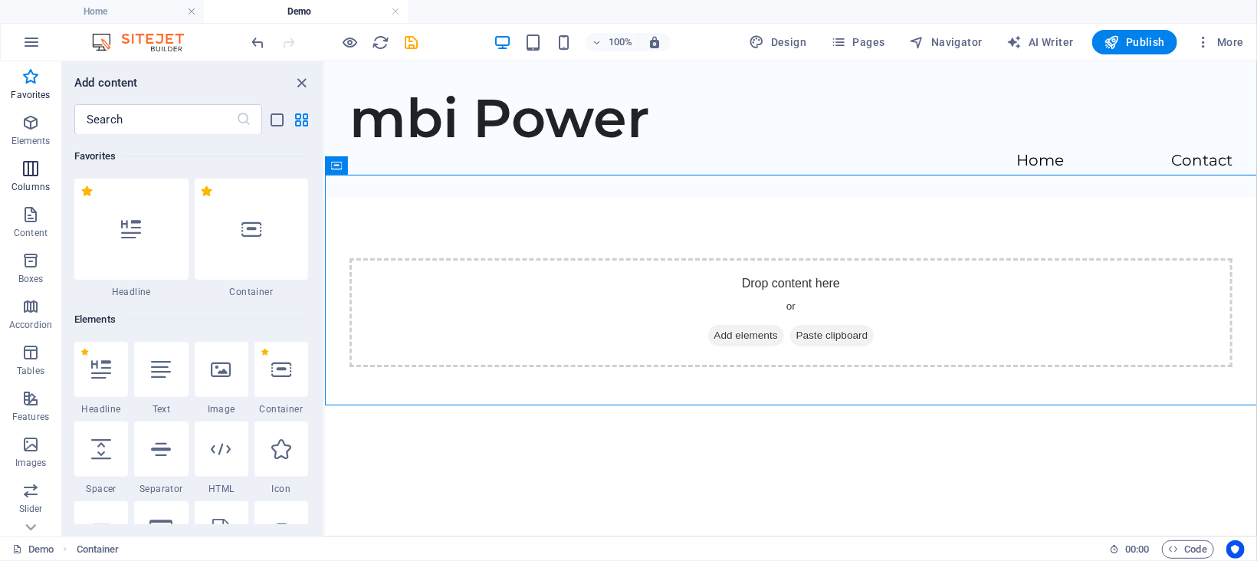
click at [34, 166] on icon "button" at bounding box center [30, 168] width 18 height 18
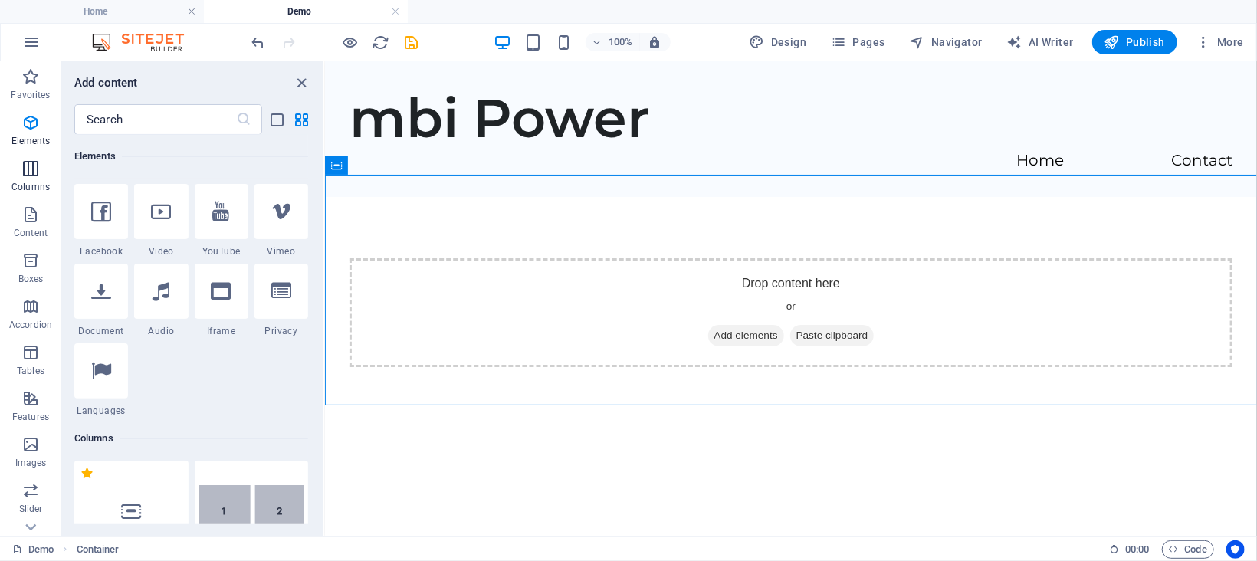
scroll to position [758, 0]
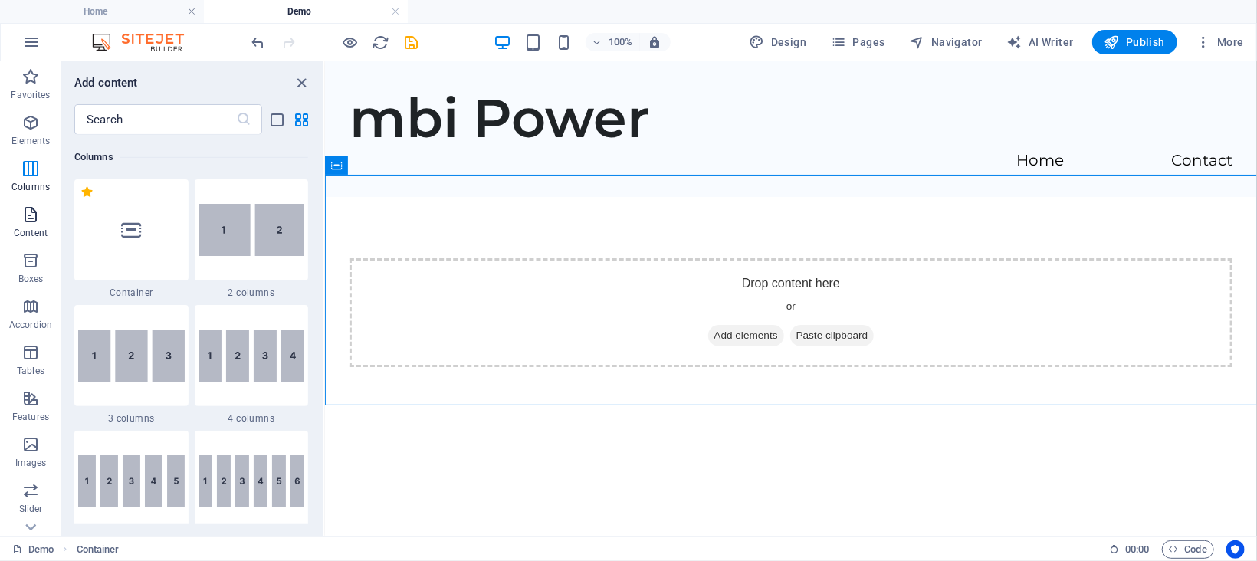
click at [31, 217] on icon "button" at bounding box center [30, 214] width 18 height 18
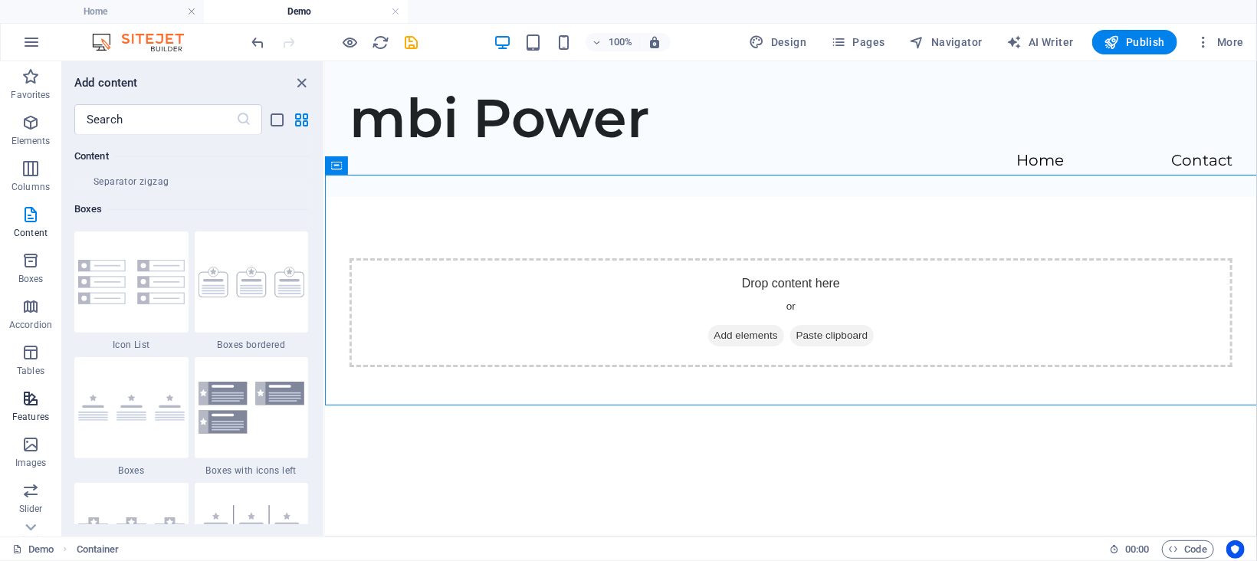
scroll to position [214, 0]
click at [22, 416] on icon "button" at bounding box center [30, 415] width 18 height 18
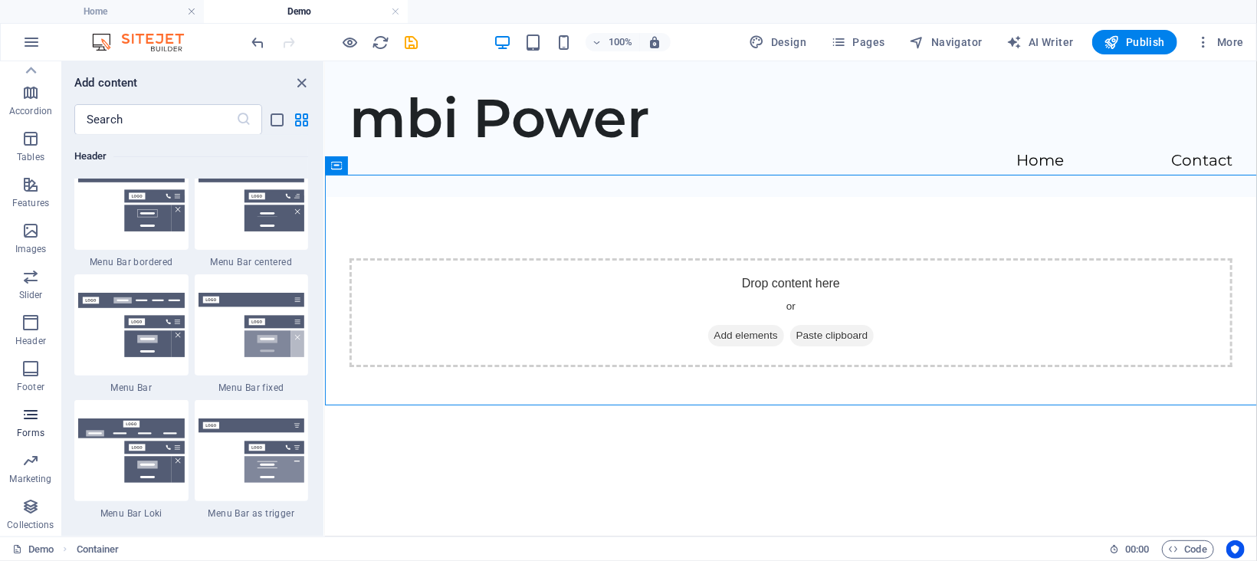
scroll to position [11189, 0]
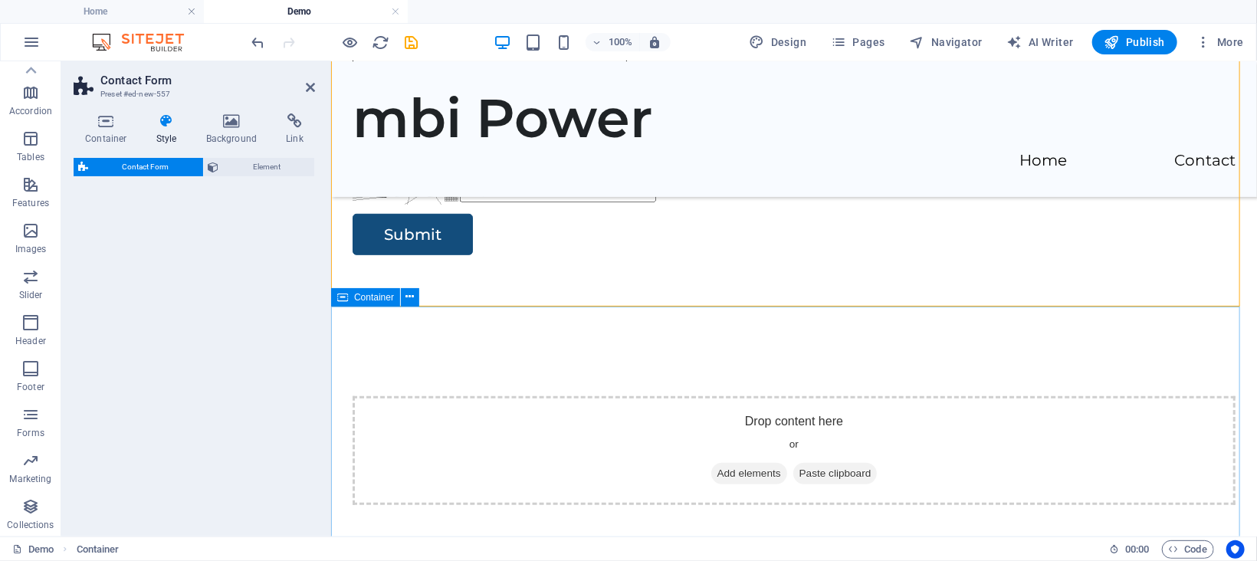
select select "rem"
select select "preset-contact-form-v3-row"
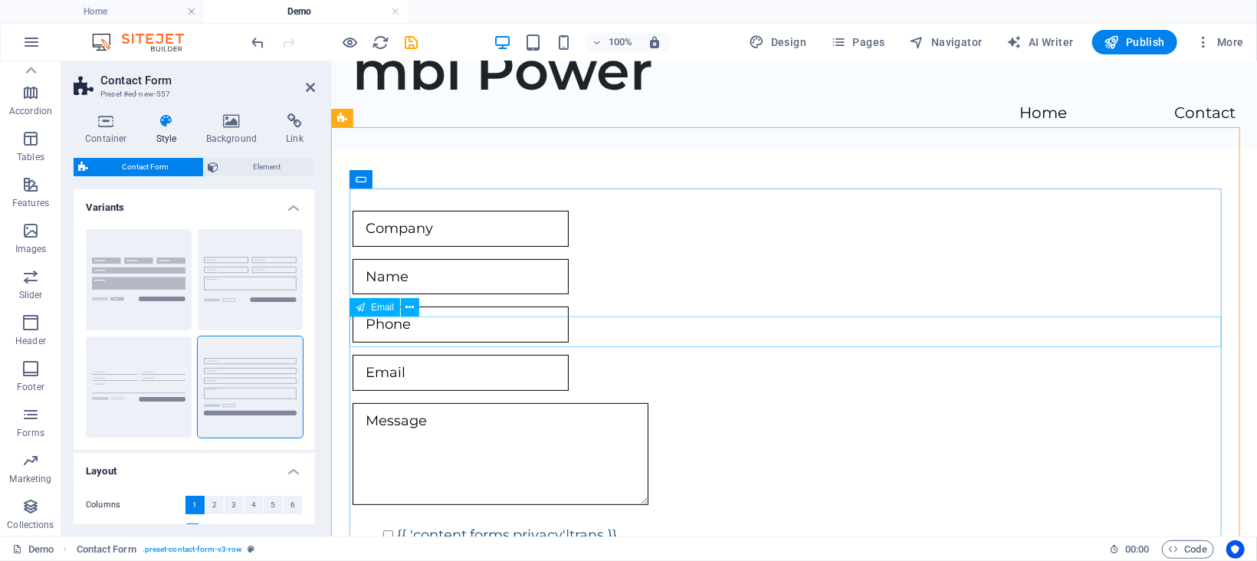
scroll to position [0, 0]
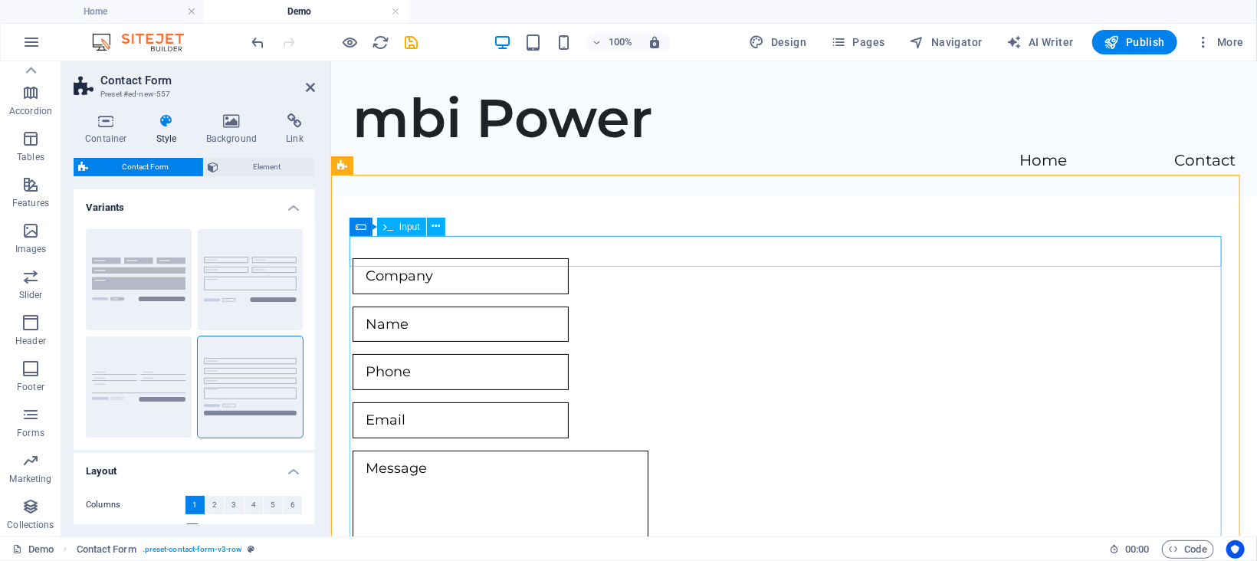
click at [568, 258] on input "text" at bounding box center [460, 276] width 216 height 36
click at [568, 306] on input "text" at bounding box center [460, 324] width 216 height 36
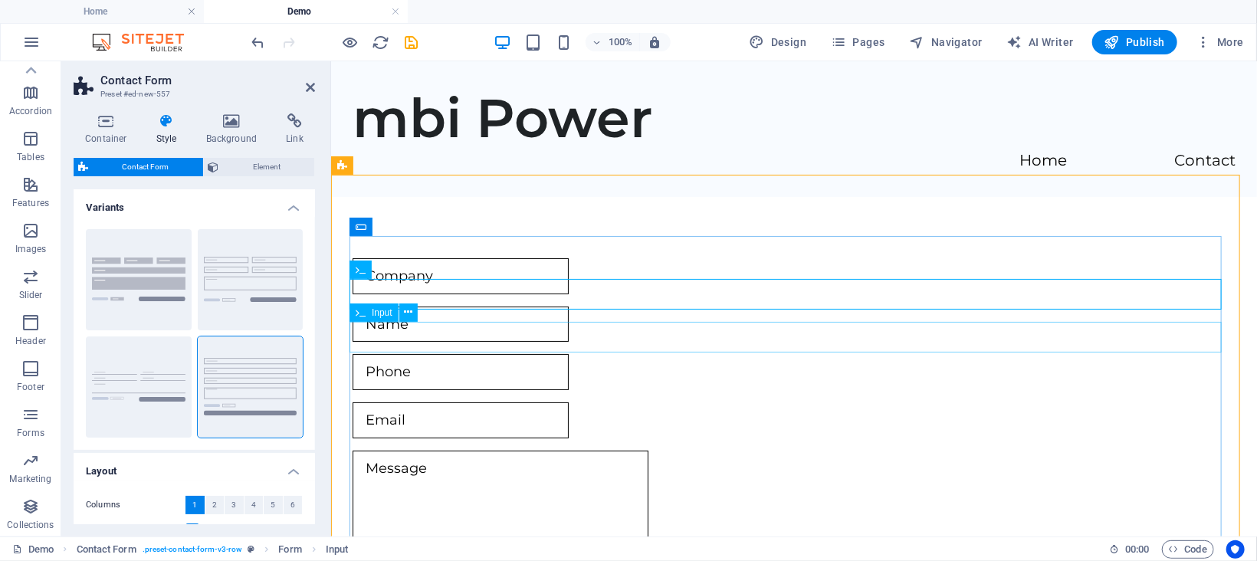
click at [568, 353] on input "text" at bounding box center [460, 371] width 216 height 36
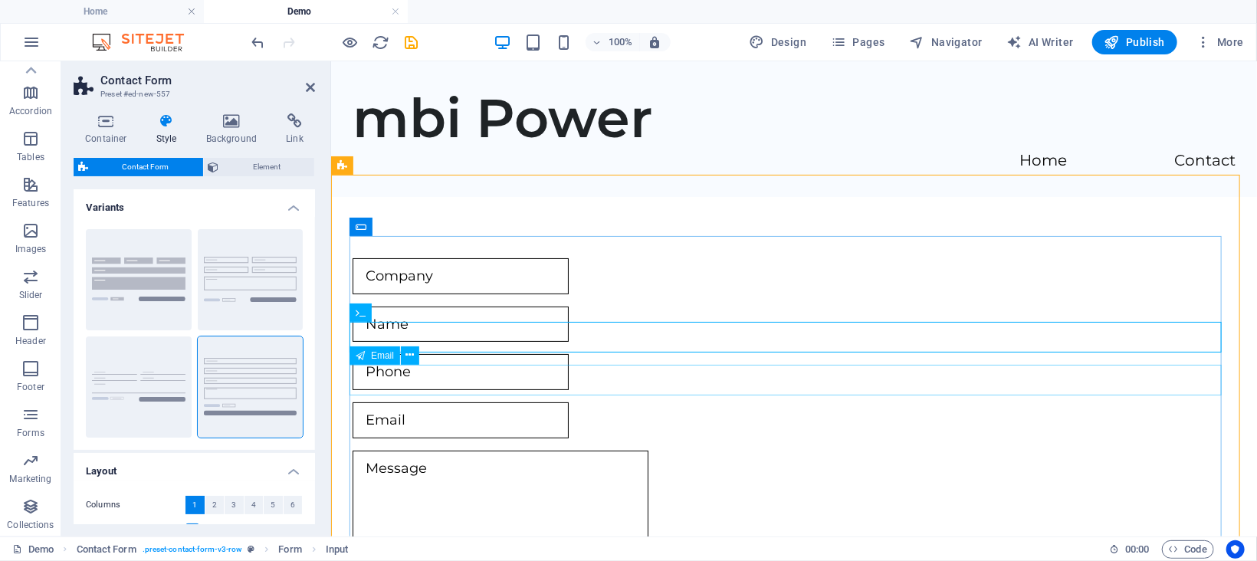
click at [568, 402] on input "email" at bounding box center [460, 420] width 216 height 36
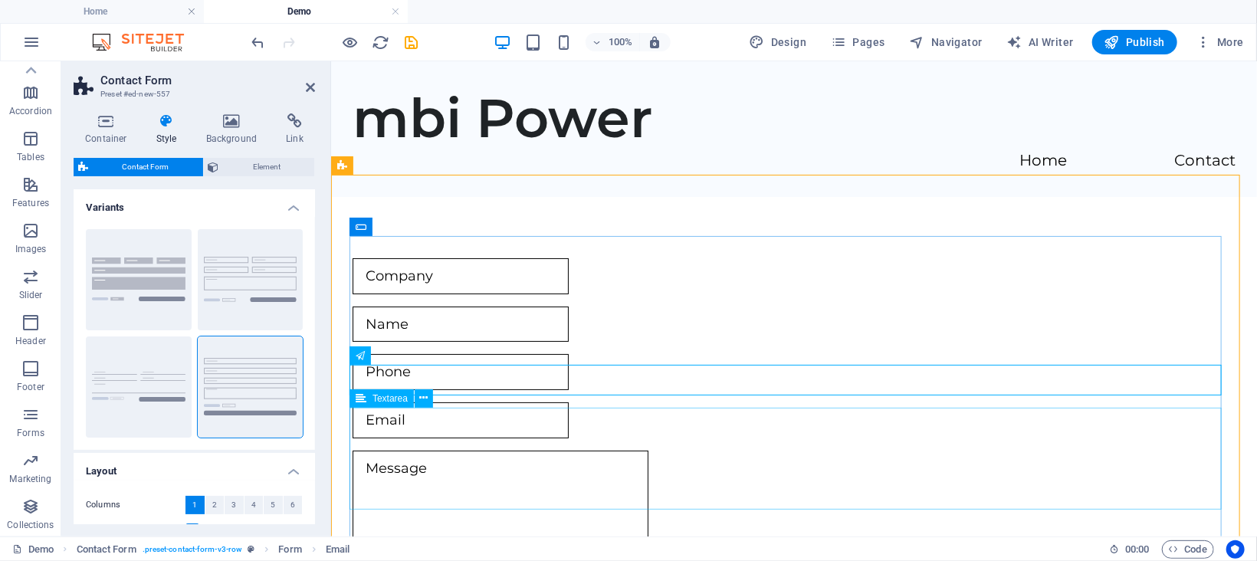
click at [598, 450] on textarea at bounding box center [500, 501] width 296 height 102
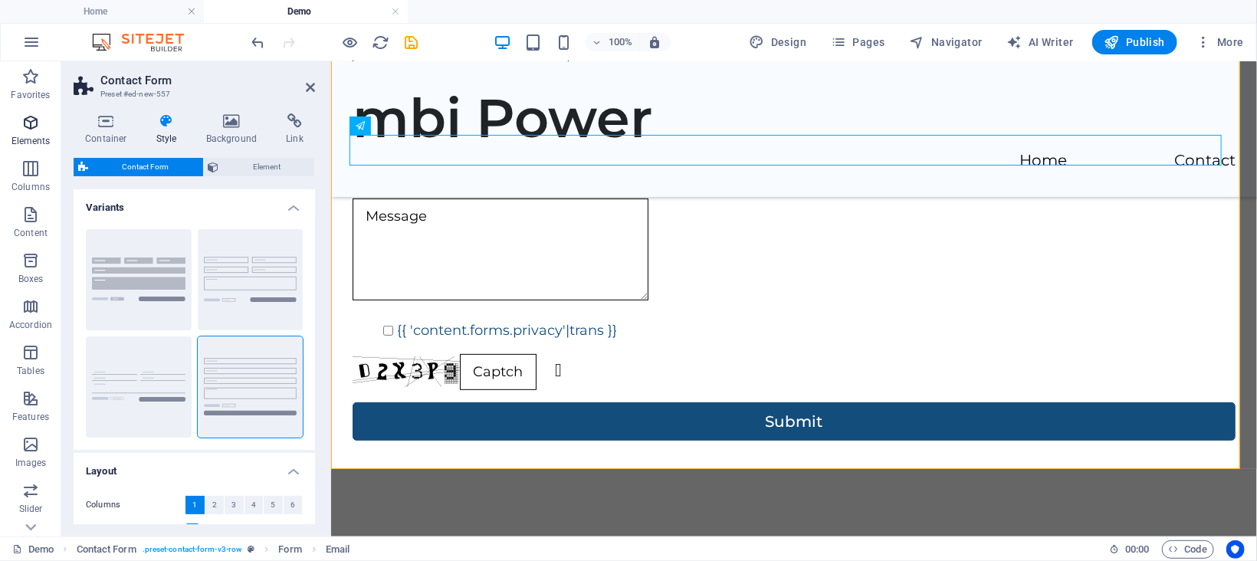
click at [35, 124] on icon "button" at bounding box center [30, 122] width 18 height 18
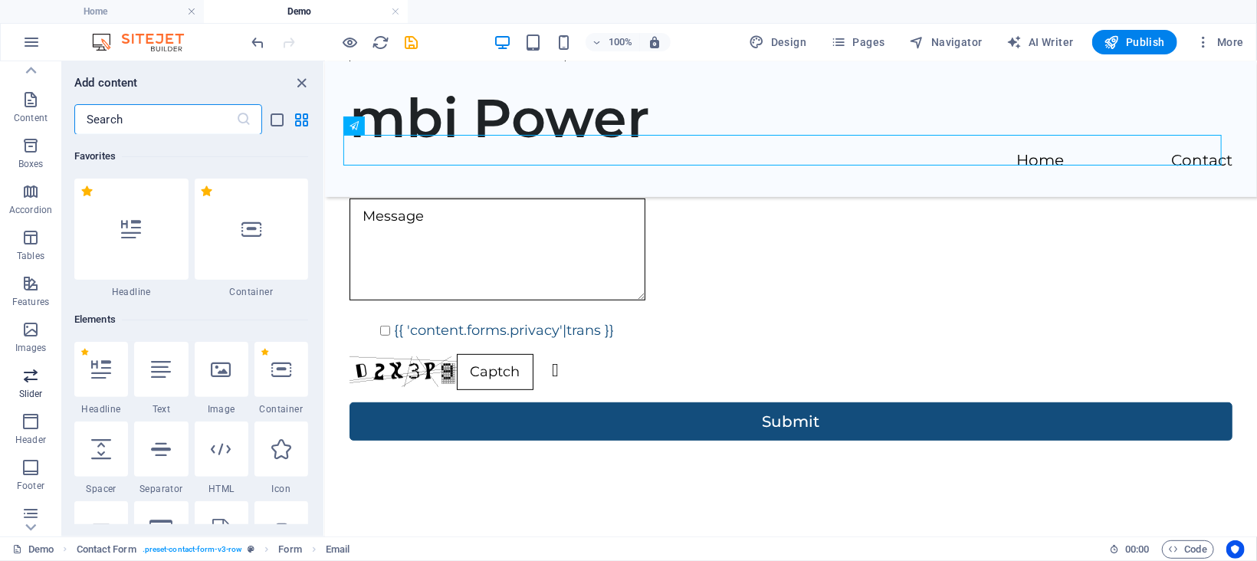
scroll to position [214, 0]
click at [31, 425] on span "Forms" at bounding box center [30, 424] width 61 height 37
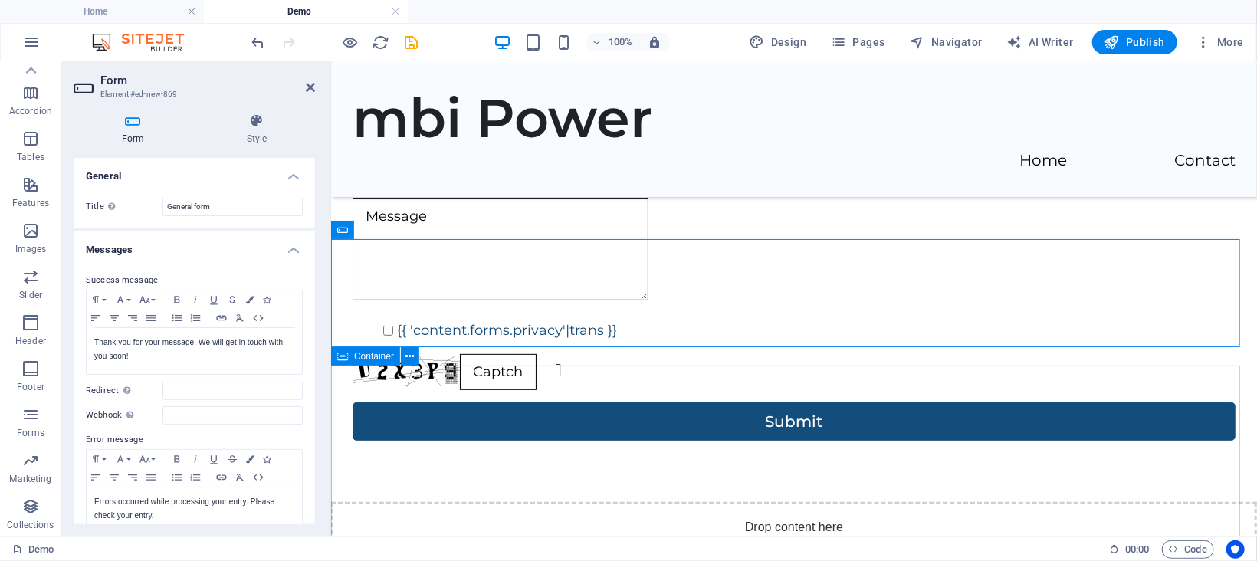
scroll to position [519, 0]
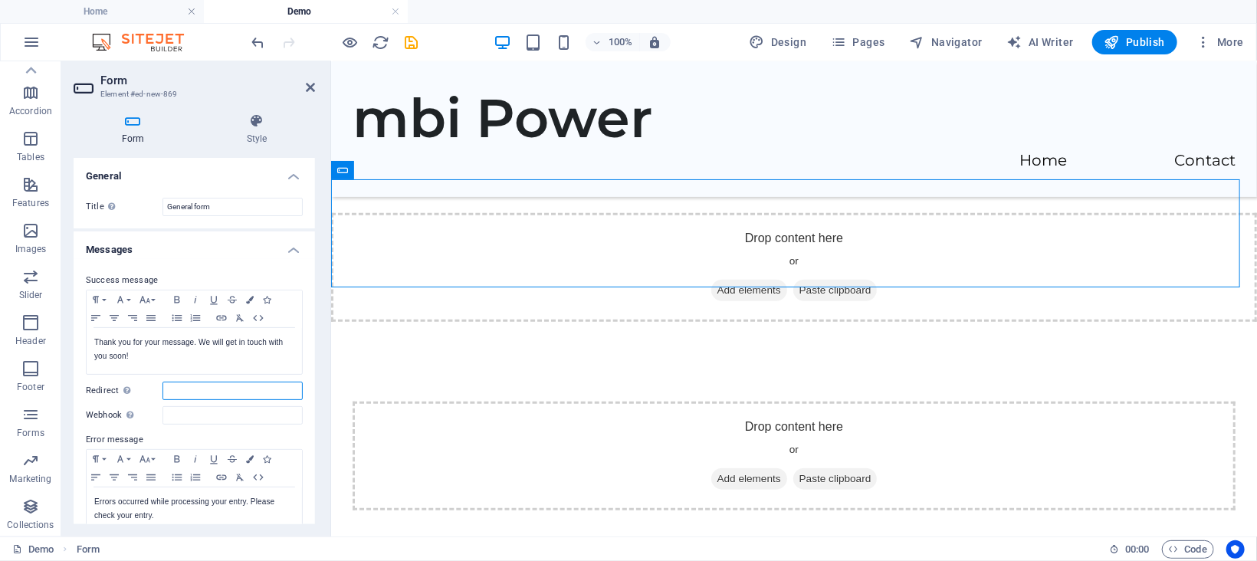
click at [177, 387] on input "Redirect Define a redirect target upon successful form submission; for example,…" at bounding box center [233, 391] width 140 height 18
click at [181, 412] on input "Webhook A webhook is a push notification from this form to another server. Ever…" at bounding box center [233, 415] width 140 height 18
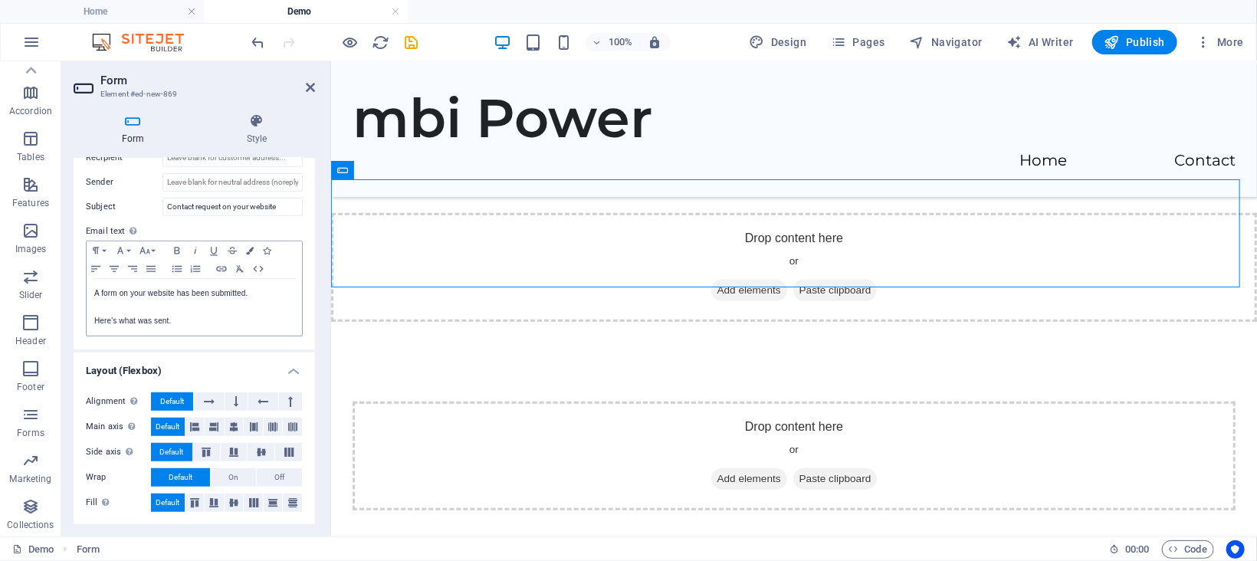
scroll to position [0, 0]
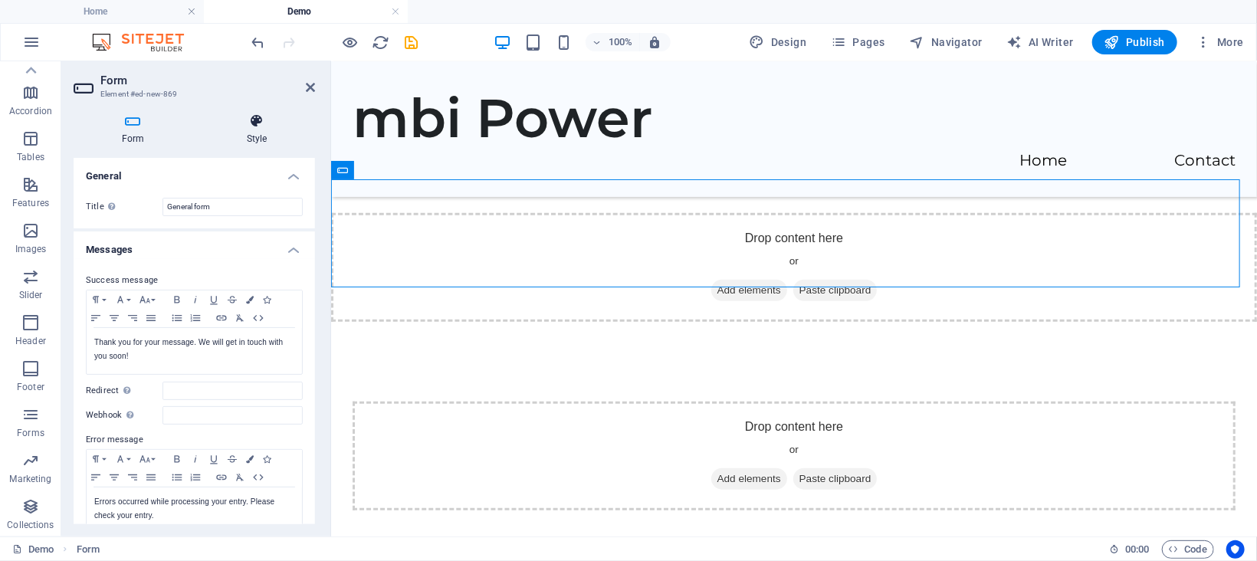
click at [251, 123] on icon at bounding box center [257, 120] width 117 height 15
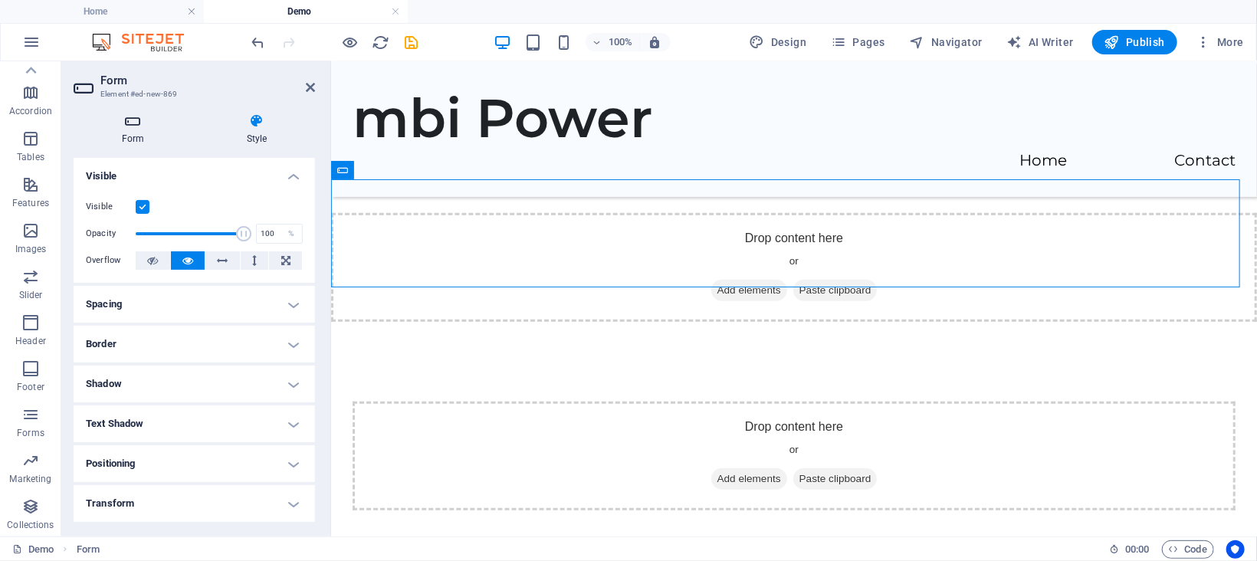
click at [137, 133] on h4 "Form" at bounding box center [136, 129] width 125 height 32
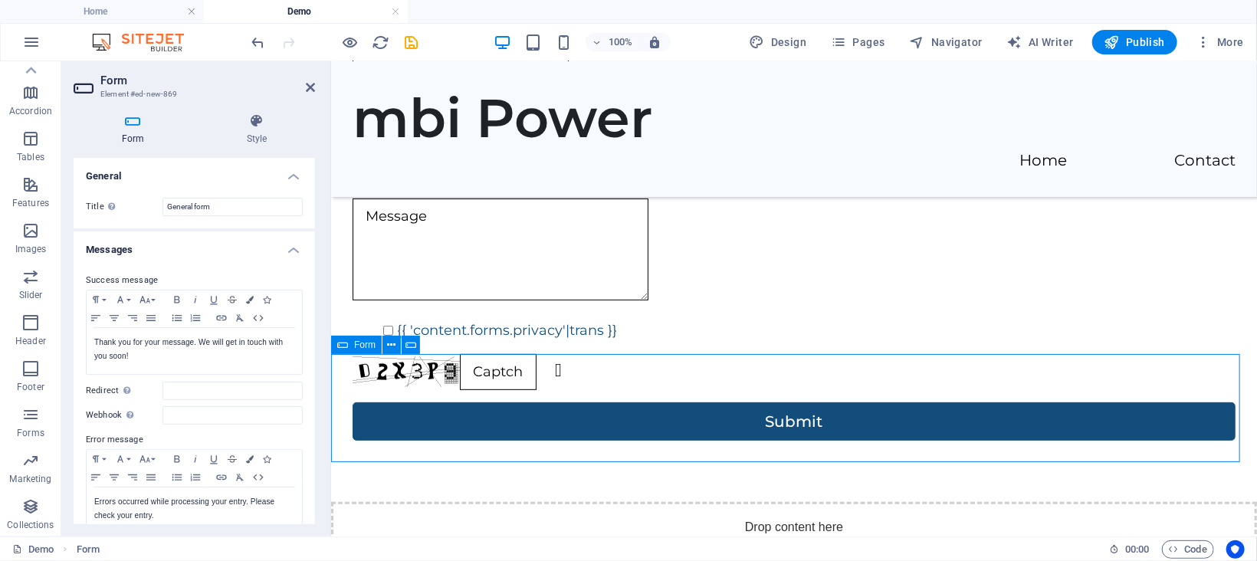
scroll to position [344, 0]
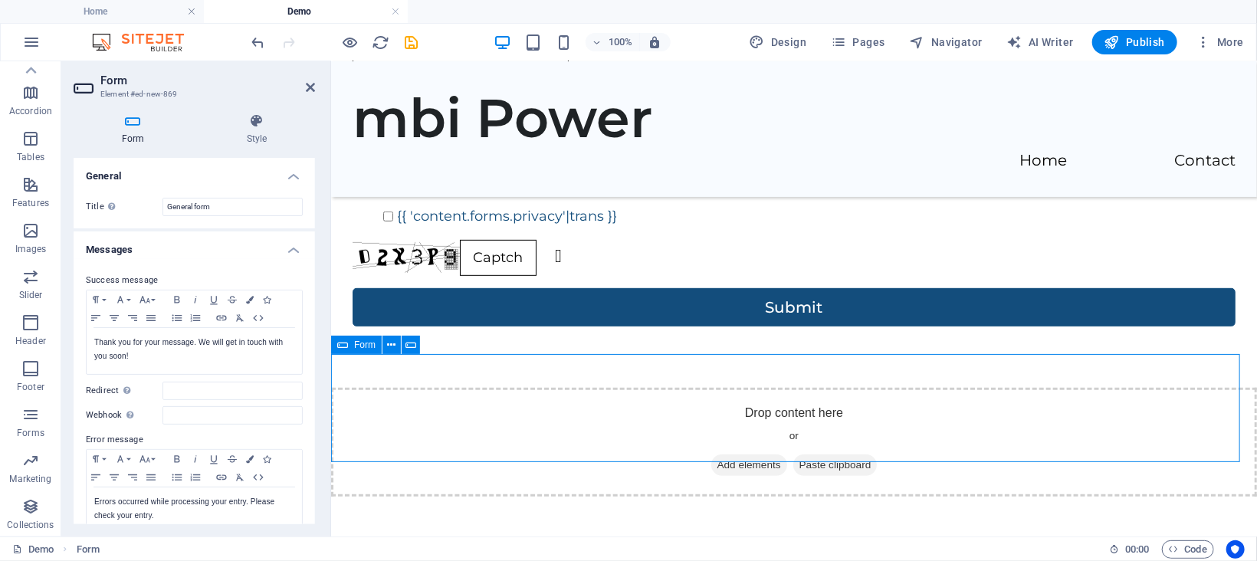
click at [526, 399] on div "Drop content here or Add elements Paste clipboard" at bounding box center [793, 441] width 926 height 109
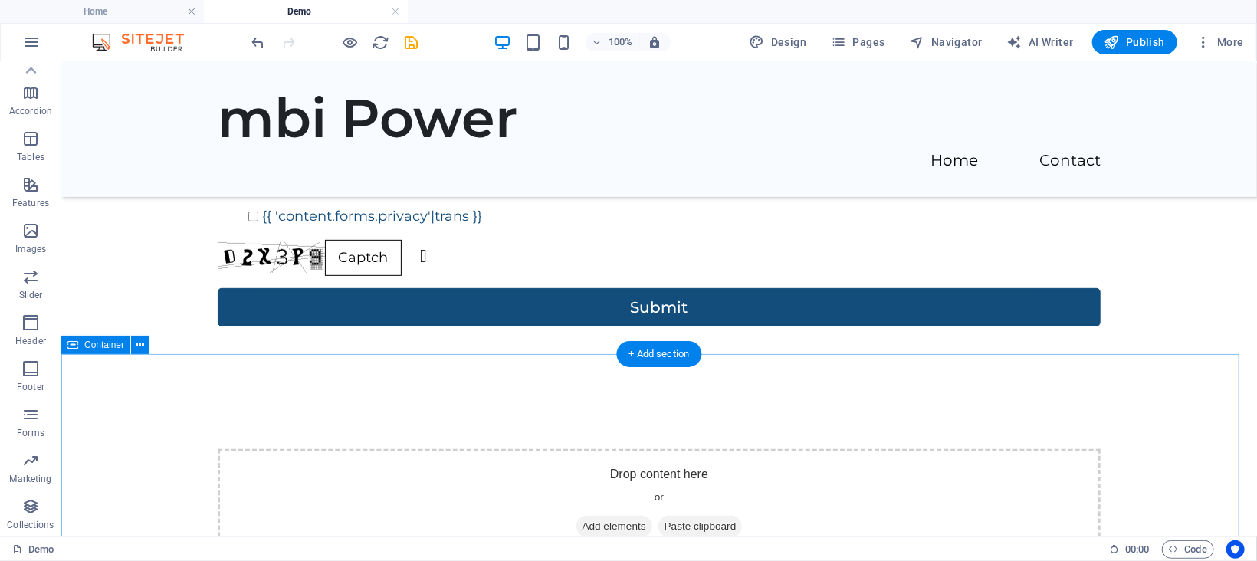
scroll to position [392, 0]
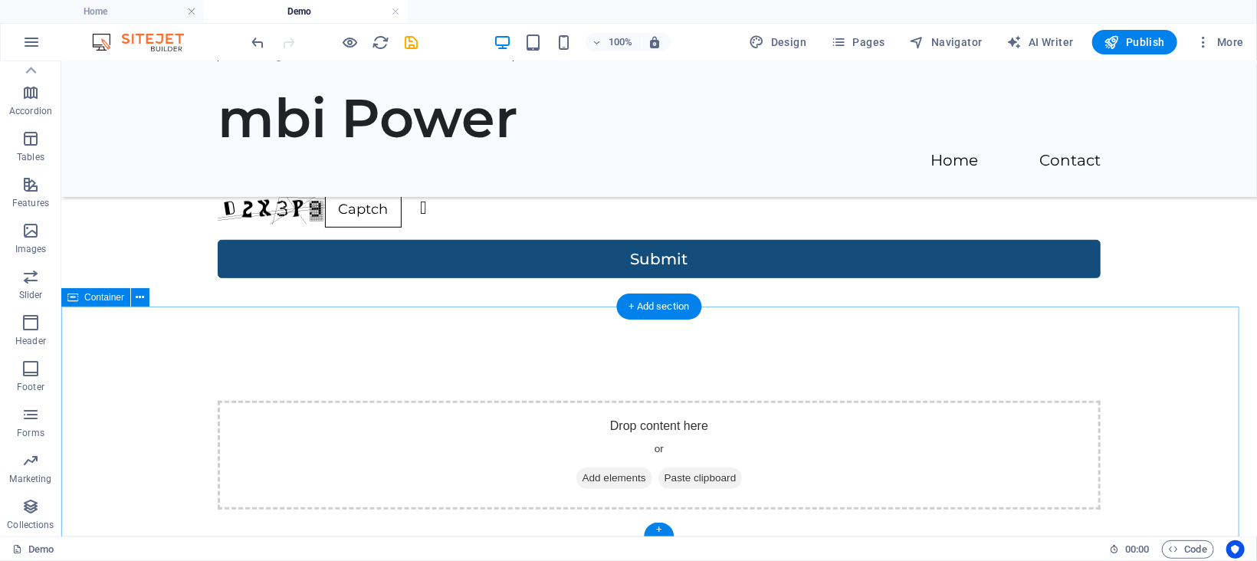
click at [455, 498] on div "Drop content here or Add elements Paste clipboard" at bounding box center [659, 455] width 1196 height 232
click at [143, 353] on div "Drop content here or Add elements Paste clipboard" at bounding box center [659, 455] width 1196 height 232
click at [31, 425] on span "Forms" at bounding box center [30, 424] width 61 height 37
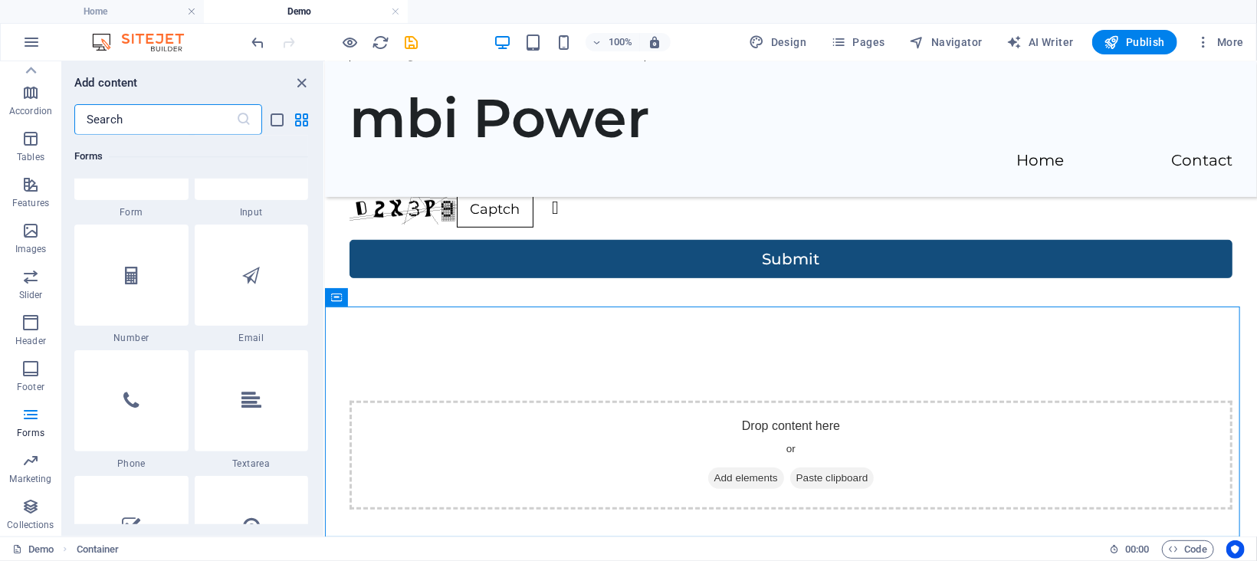
scroll to position [11534, 0]
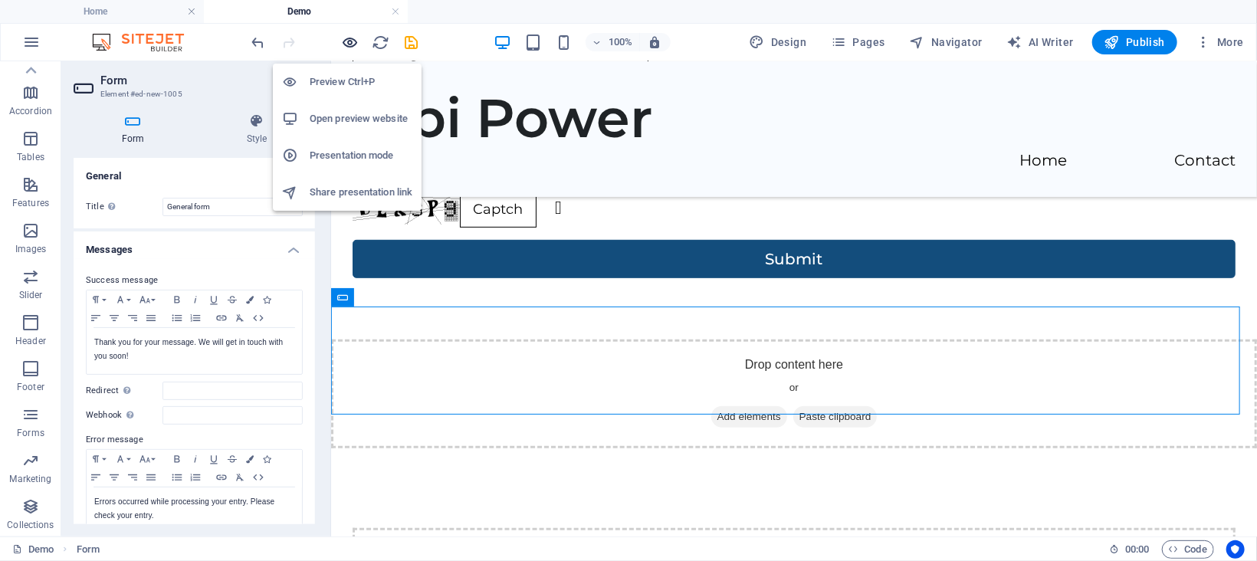
click at [349, 41] on icon "button" at bounding box center [351, 43] width 18 height 18
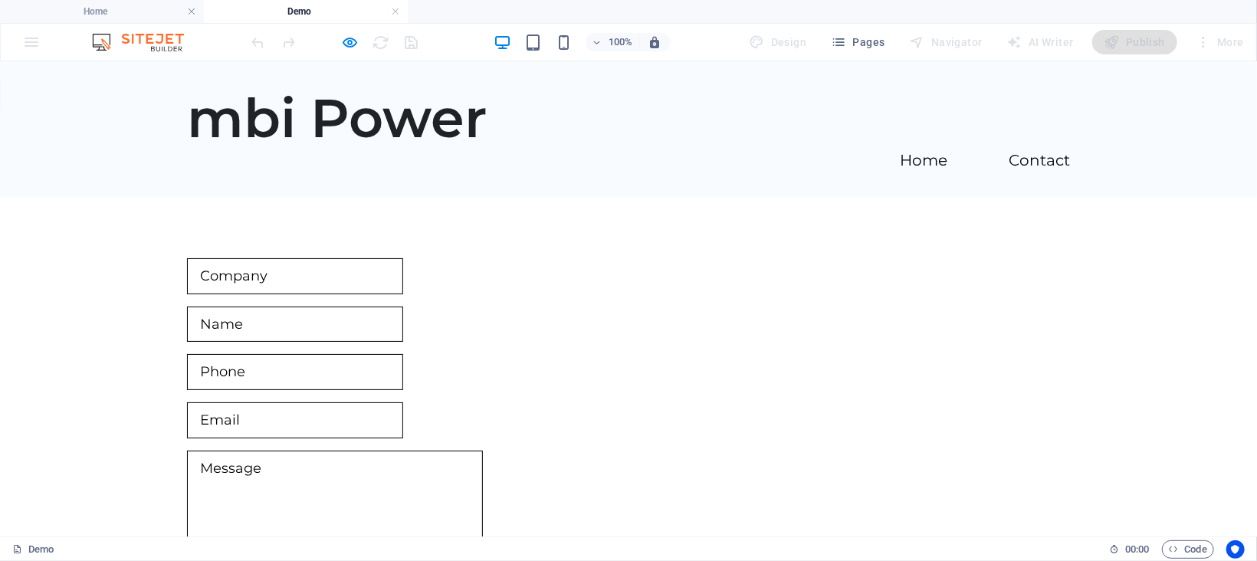
scroll to position [0, 0]
click at [204, 306] on input "text" at bounding box center [295, 324] width 216 height 36
click at [231, 353] on input "text" at bounding box center [295, 371] width 216 height 36
click at [273, 402] on input "email" at bounding box center [295, 420] width 216 height 36
click at [291, 450] on textarea at bounding box center [335, 501] width 296 height 102
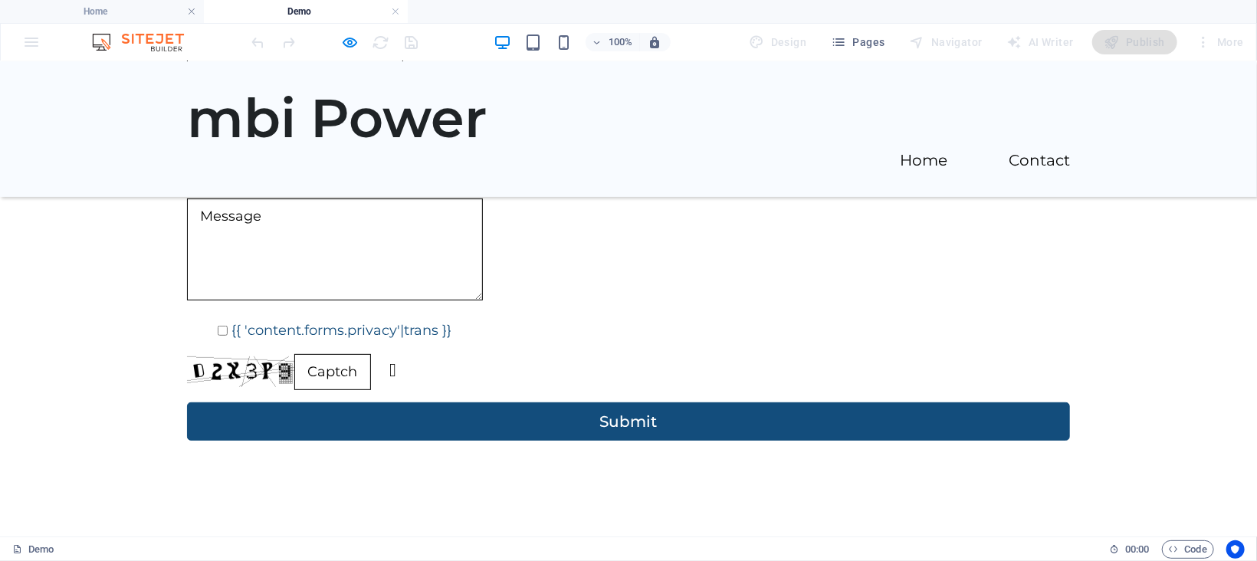
click at [218, 325] on input "{{ 'content.forms.privacy'|trans }}" at bounding box center [223, 330] width 10 height 10
checkbox input "false"
click at [396, 360] on link "Unreadable? Regenerate" at bounding box center [392, 369] width 7 height 18
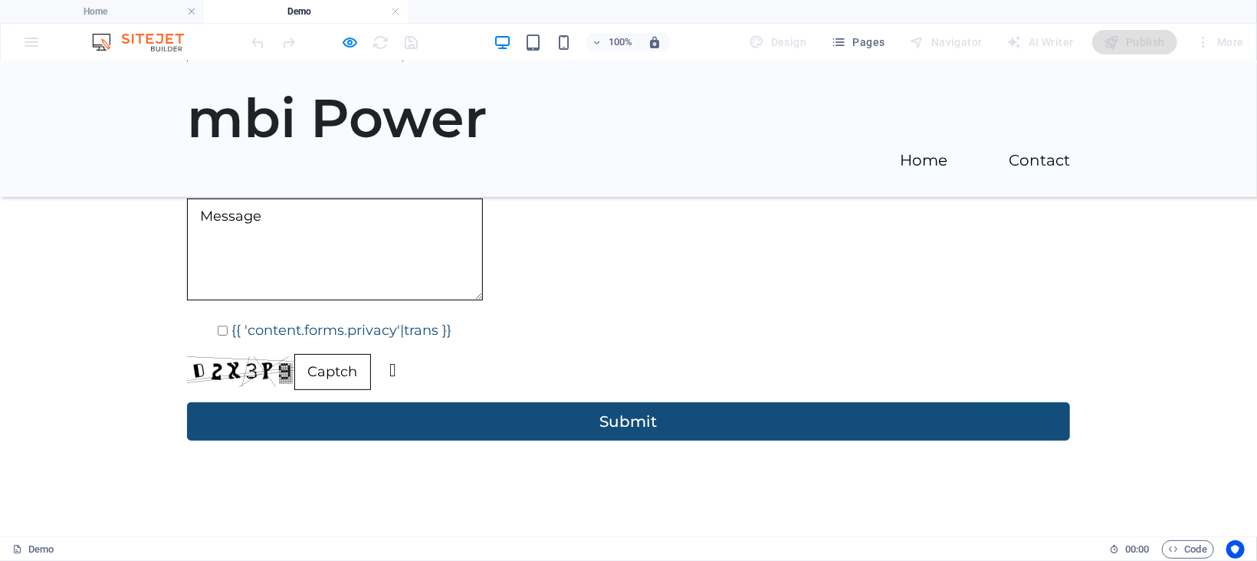
click at [396, 360] on link "Unreadable? Regenerate" at bounding box center [392, 369] width 7 height 18
click at [288, 353] on div "Unreadable? Regenerate" at bounding box center [628, 371] width 883 height 36
click at [329, 353] on input "text" at bounding box center [332, 371] width 77 height 36
click at [396, 360] on link "Unreadable? Regenerate" at bounding box center [392, 369] width 7 height 18
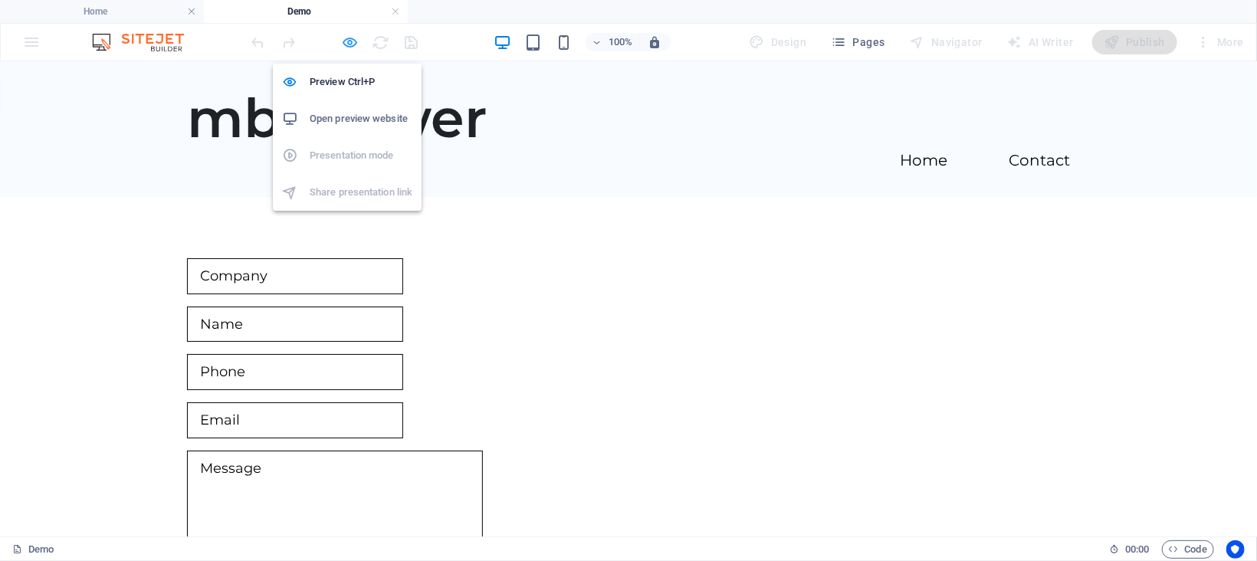
click at [347, 37] on icon "button" at bounding box center [351, 43] width 18 height 18
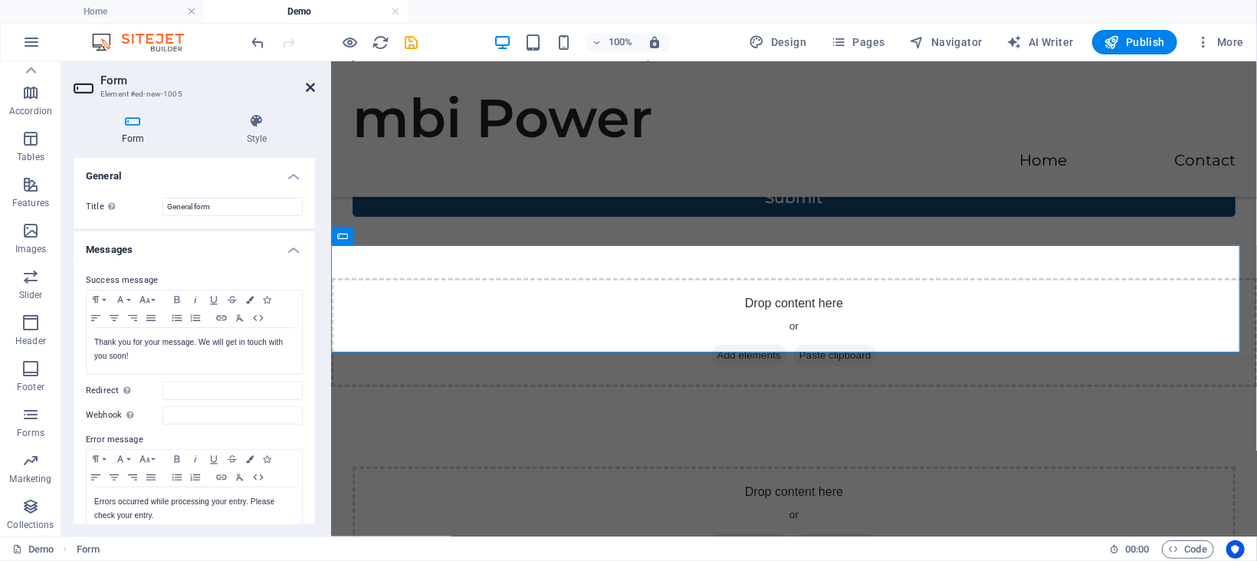
drag, startPoint x: 310, startPoint y: 87, endPoint x: 248, endPoint y: 31, distance: 83.6
click at [310, 87] on icon at bounding box center [310, 87] width 9 height 12
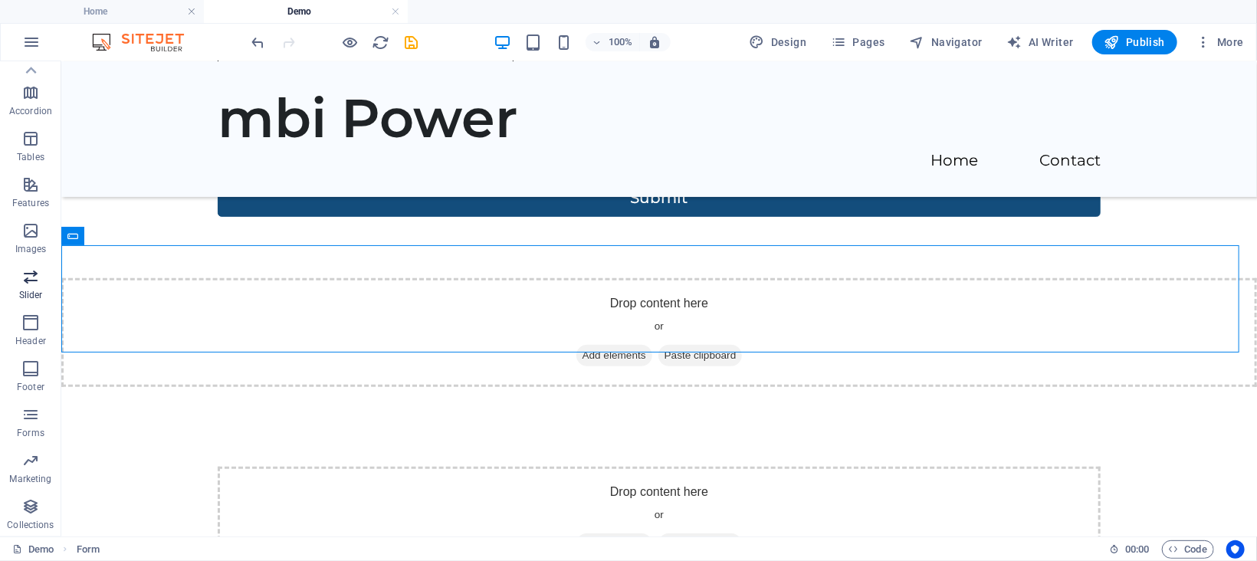
click at [27, 286] on span "Slider" at bounding box center [30, 286] width 61 height 37
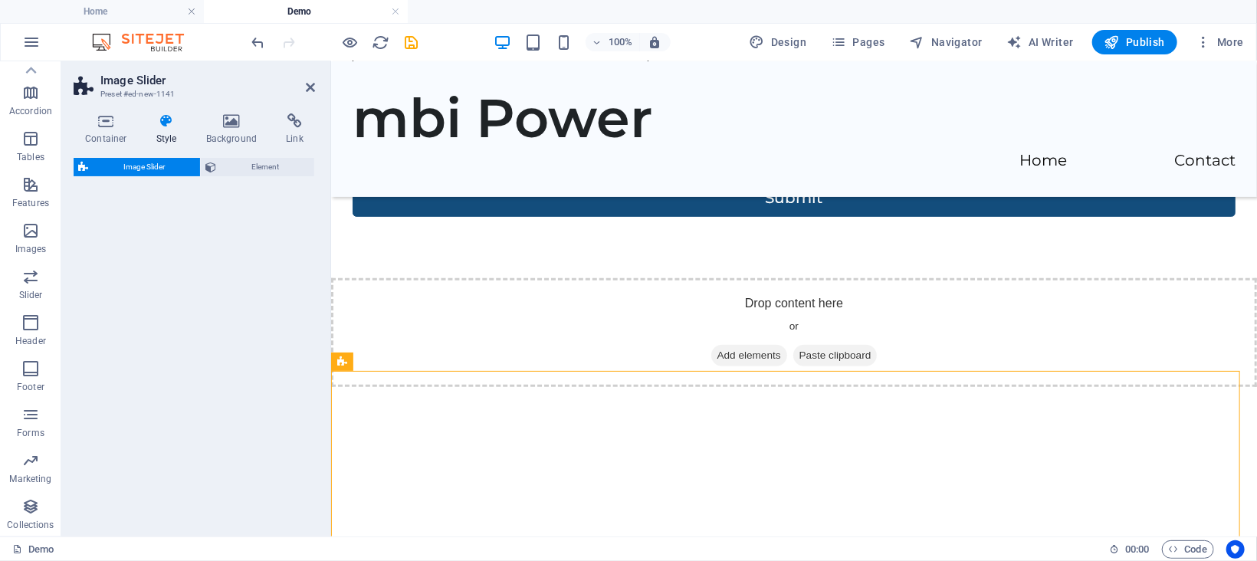
select select "rem"
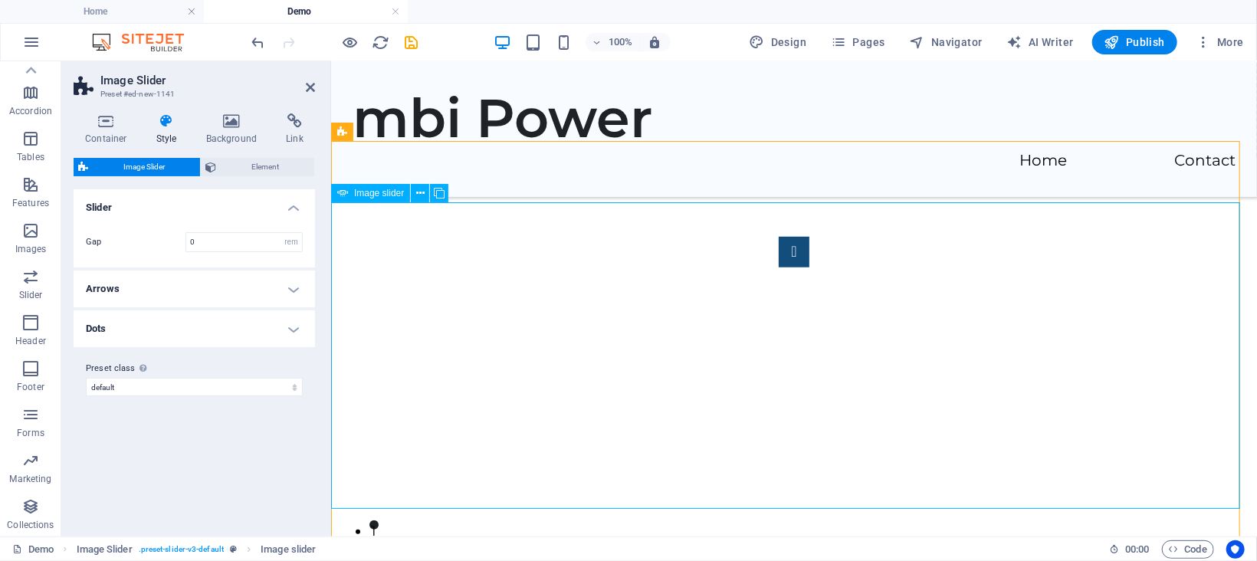
select select "px"
select select "ms"
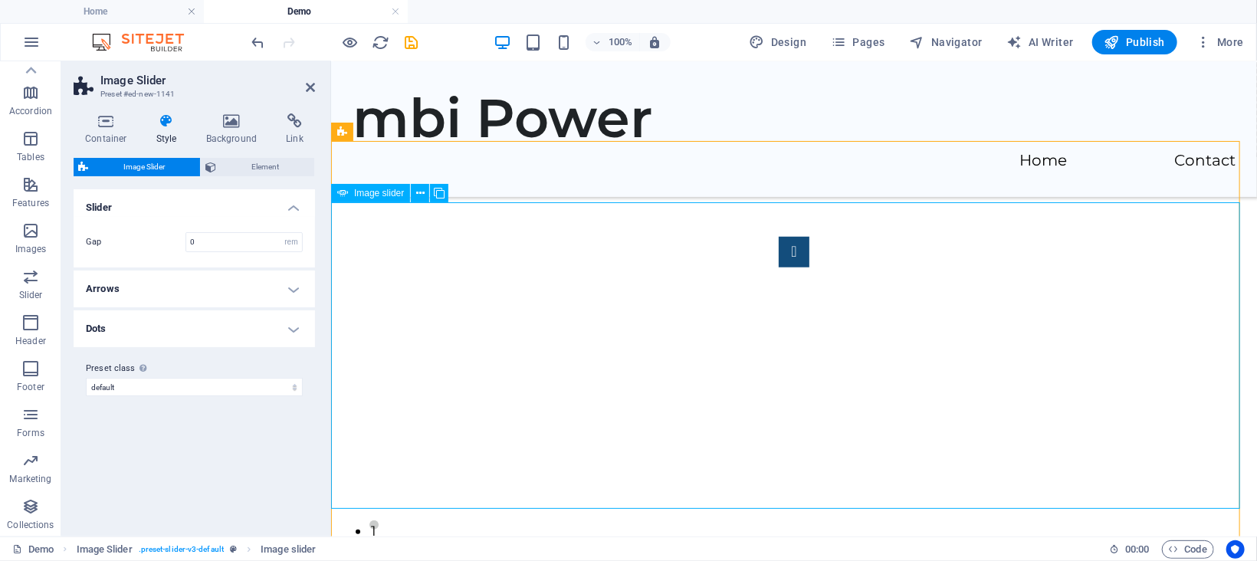
select select "s"
select select "progressive"
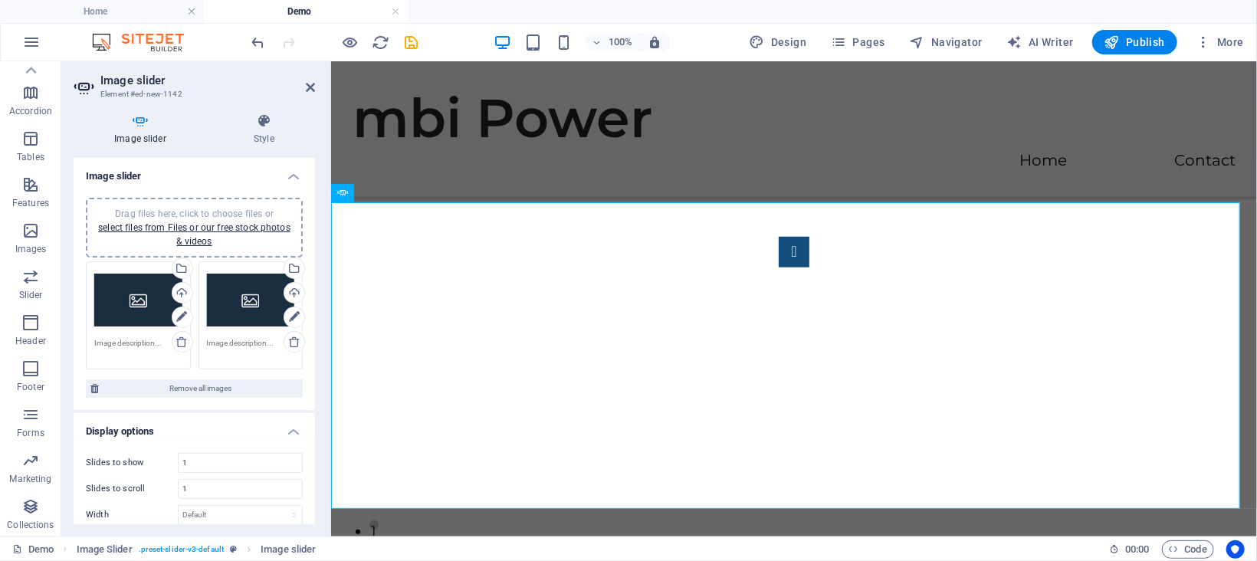
click at [132, 298] on div "Drag files here, click to choose files or select files from Files or our free s…" at bounding box center [138, 300] width 88 height 61
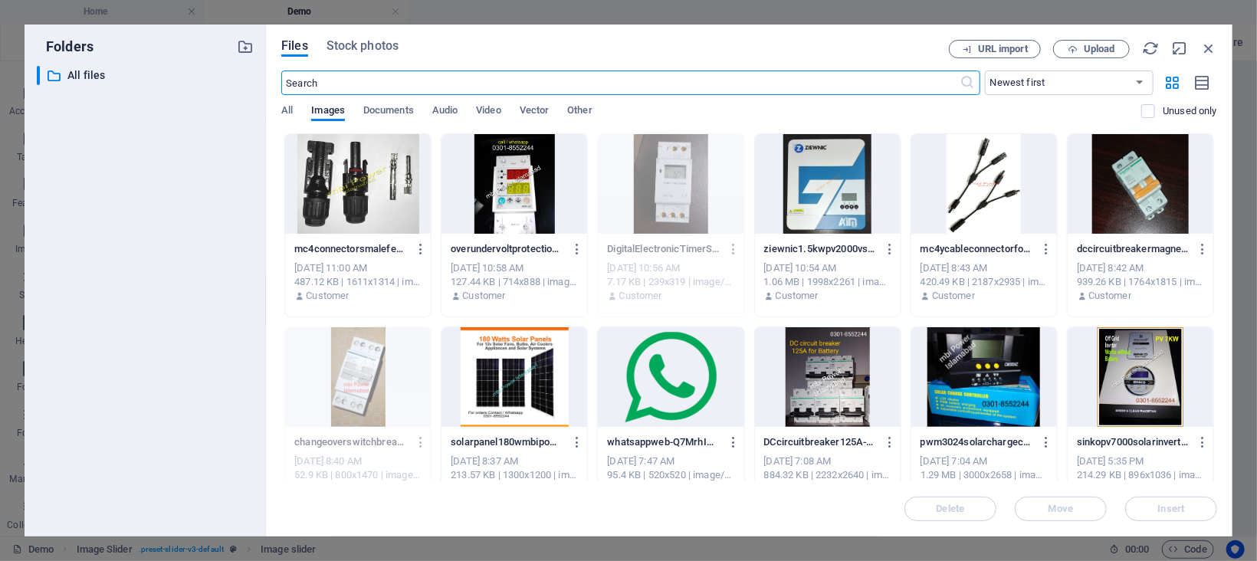
scroll to position [665, 0]
click at [383, 48] on span "Stock photos" at bounding box center [363, 46] width 72 height 18
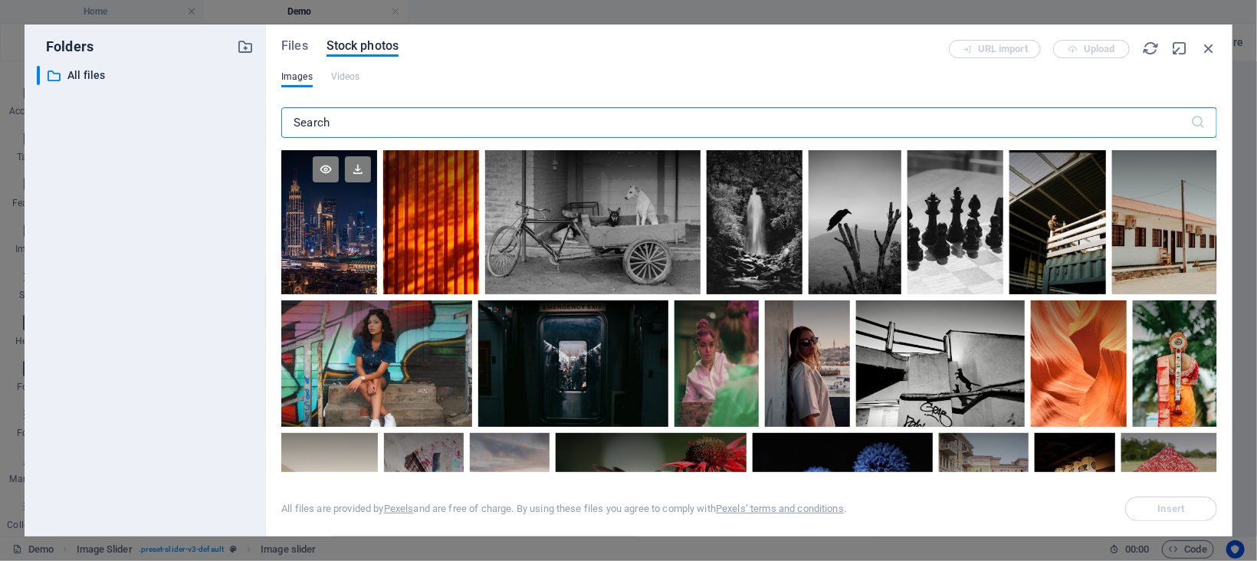
click at [329, 225] on div at bounding box center [329, 222] width 96 height 144
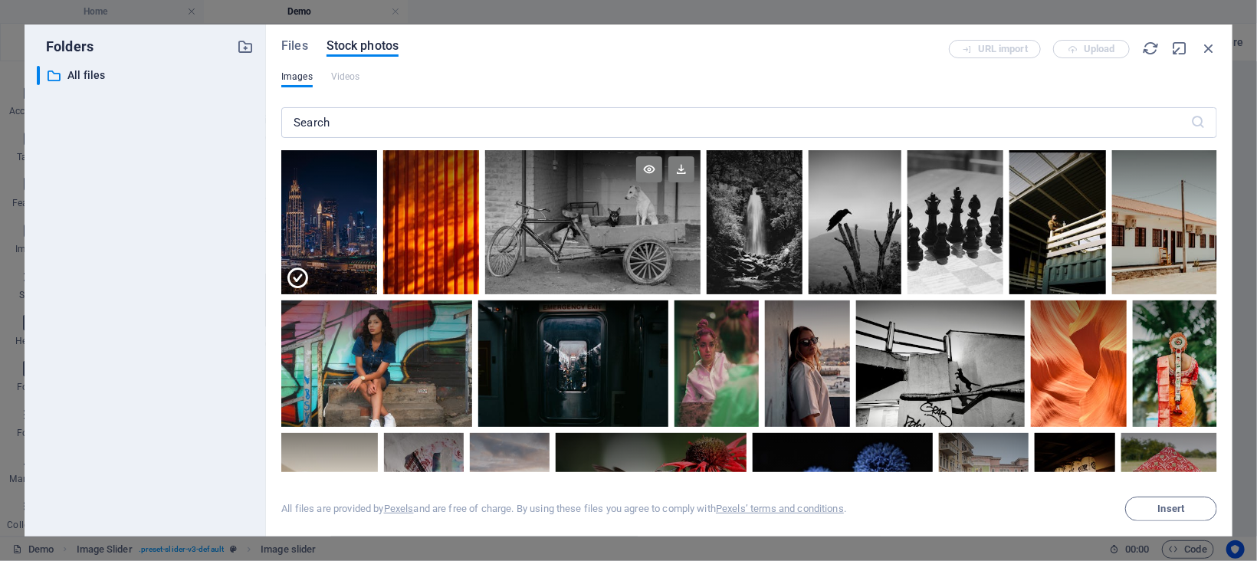
click at [606, 218] on div at bounding box center [592, 186] width 215 height 72
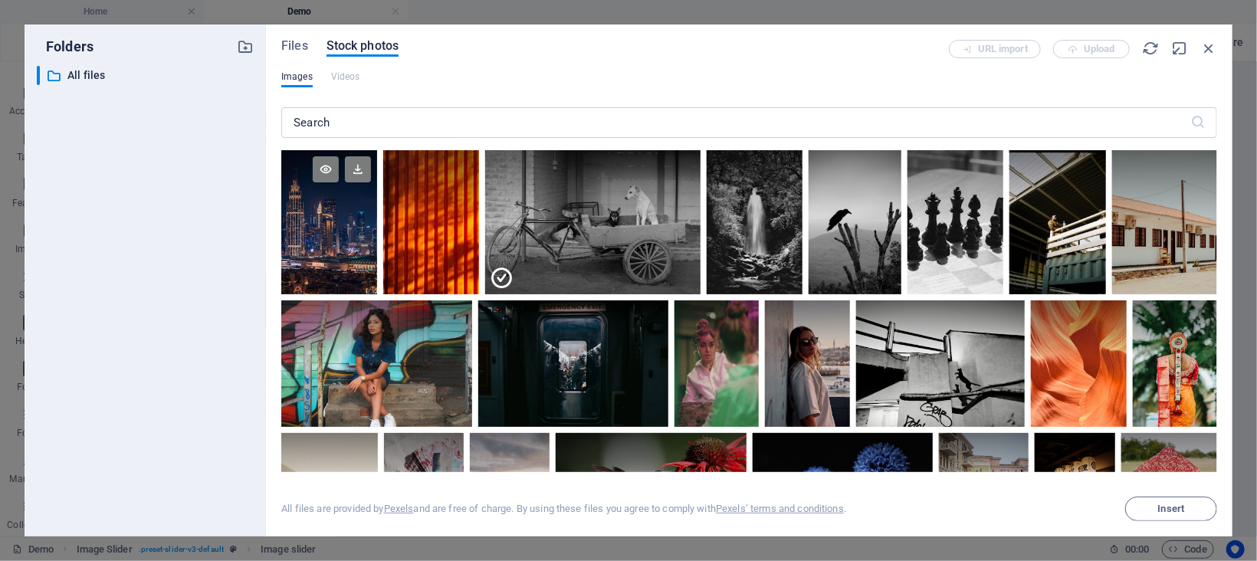
click at [324, 231] on div at bounding box center [329, 222] width 96 height 144
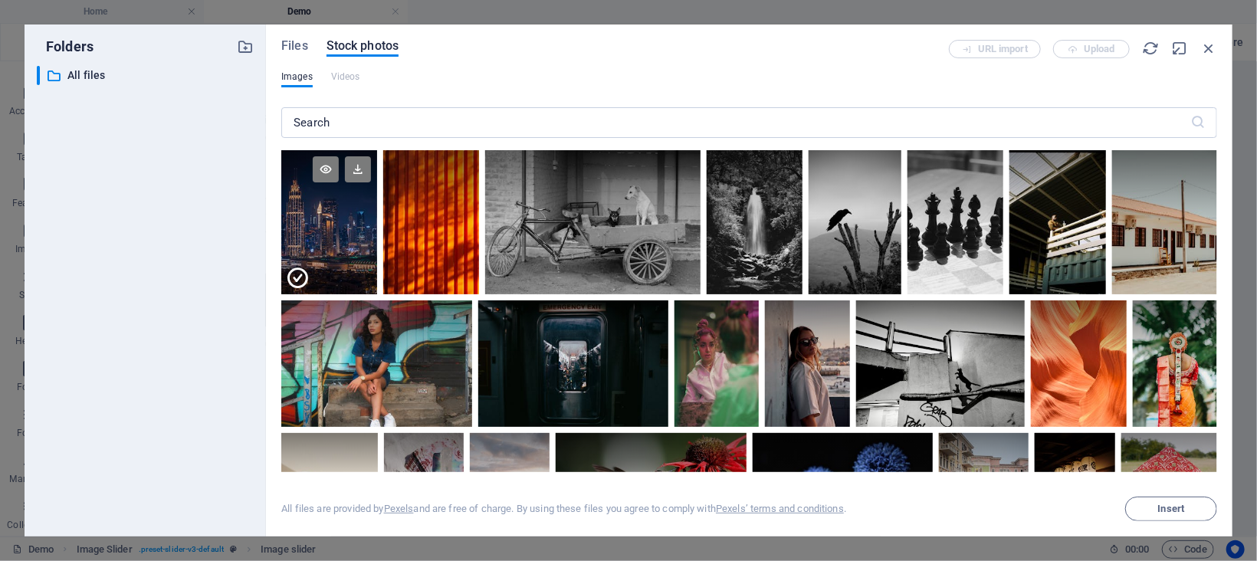
click at [294, 276] on icon at bounding box center [297, 278] width 25 height 25
click at [294, 276] on div at bounding box center [329, 222] width 96 height 144
click at [527, 276] on div at bounding box center [592, 222] width 215 height 144
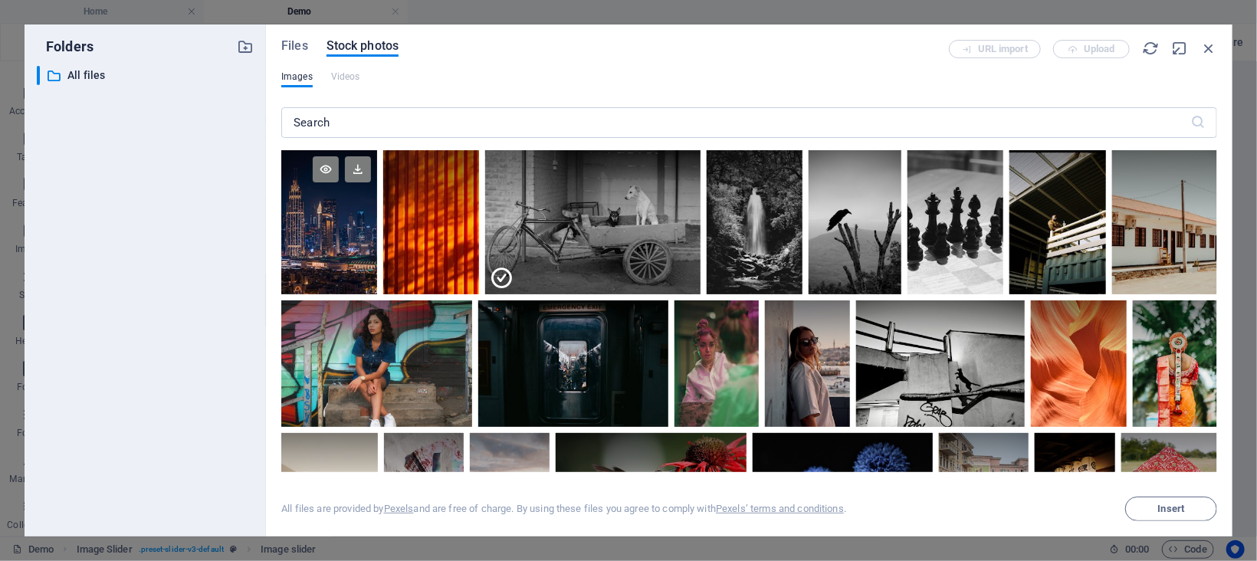
click at [340, 266] on div at bounding box center [329, 222] width 96 height 144
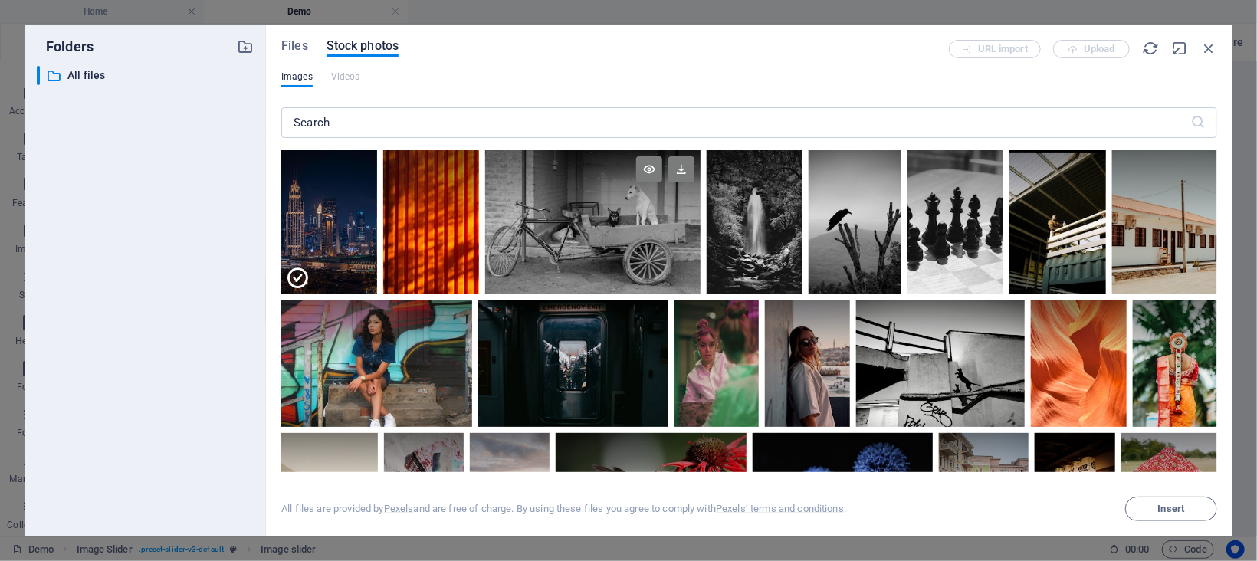
click at [652, 239] on div at bounding box center [592, 222] width 215 height 144
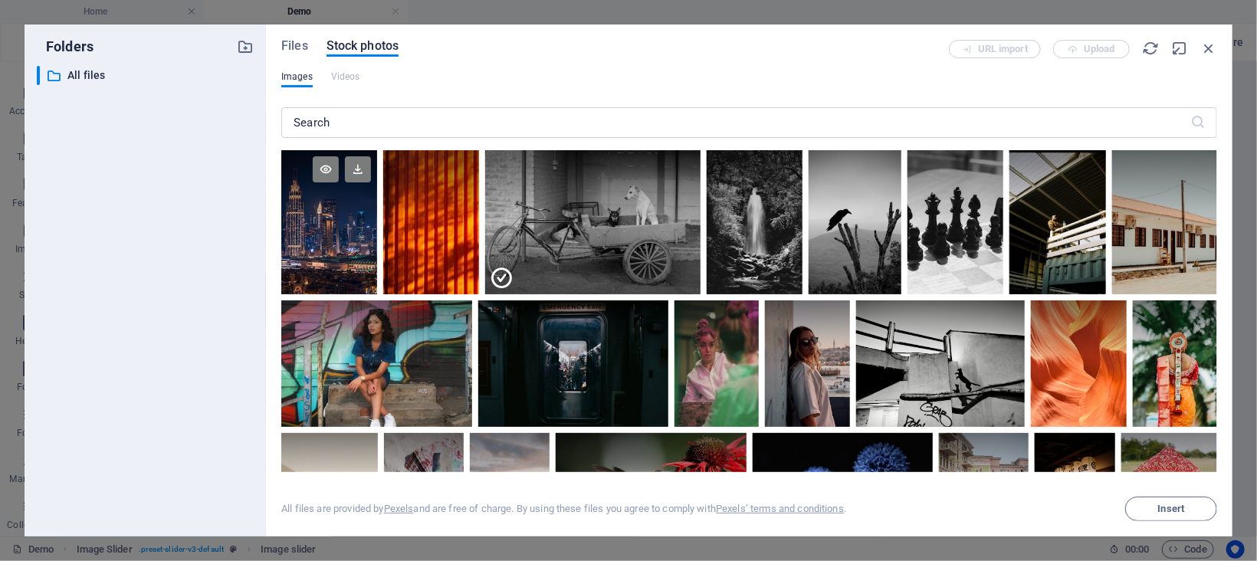
click at [340, 245] on div at bounding box center [329, 222] width 96 height 144
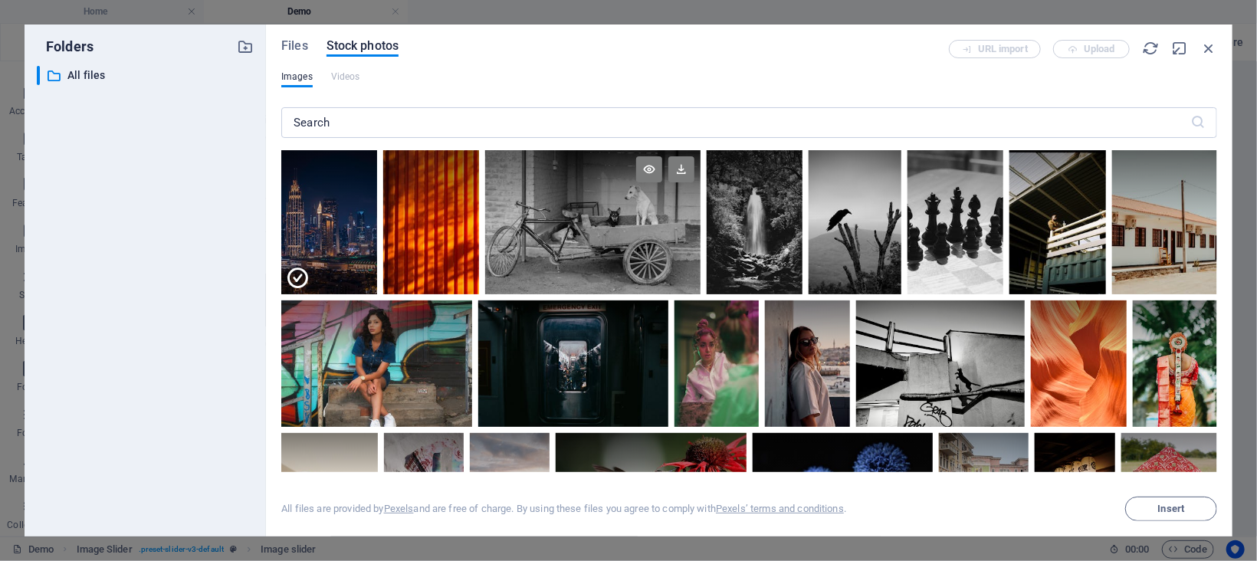
click at [512, 235] on div at bounding box center [592, 222] width 215 height 144
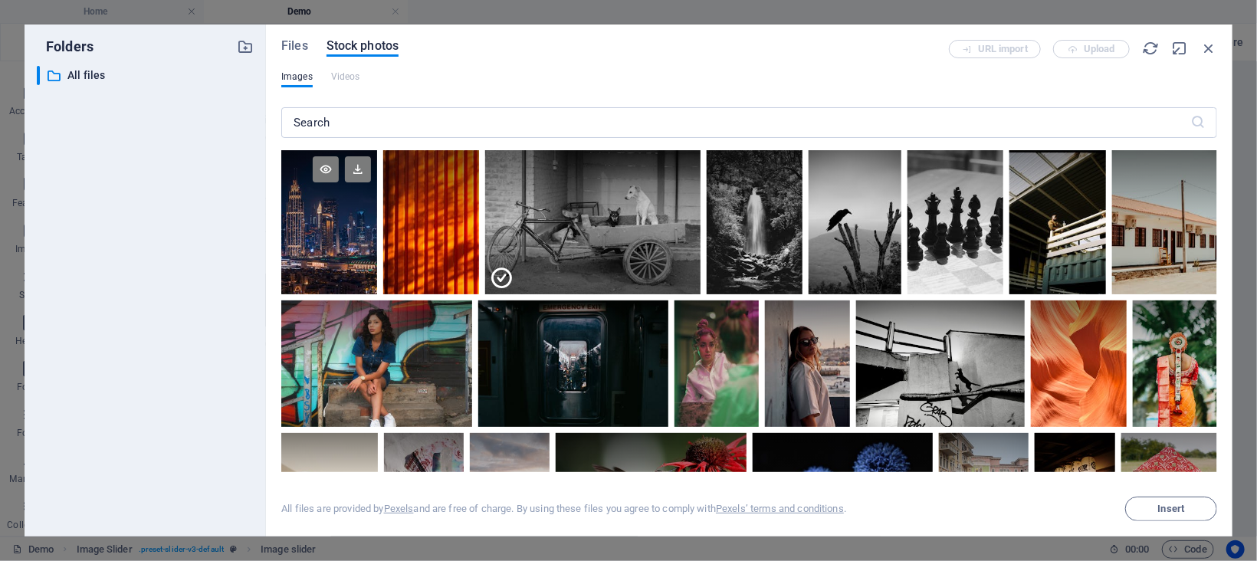
click at [349, 245] on div at bounding box center [329, 222] width 96 height 144
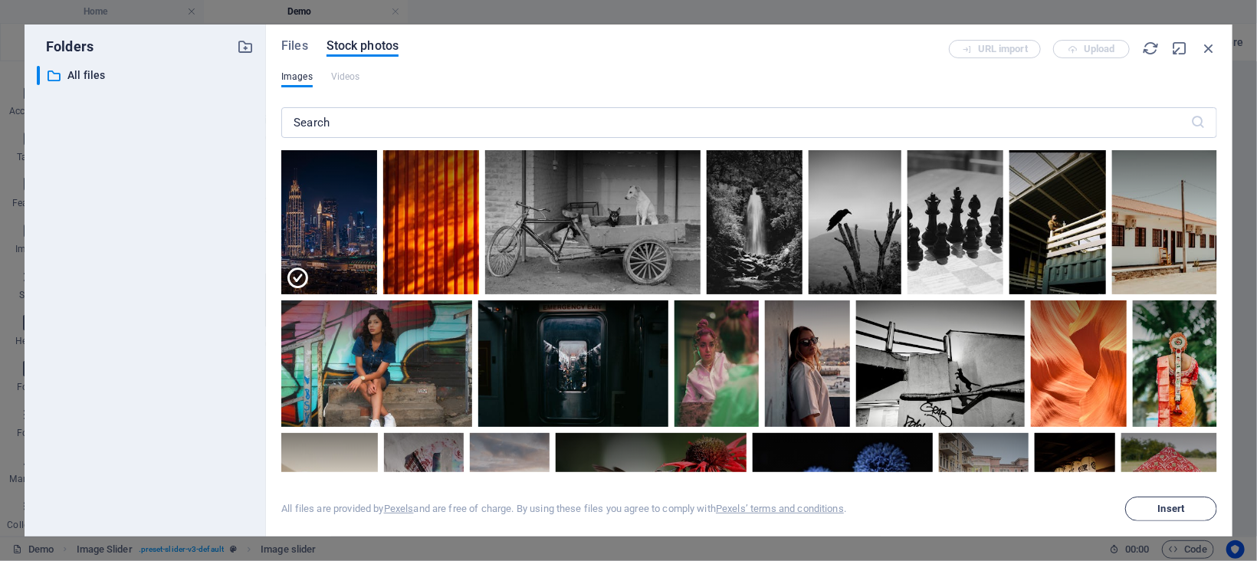
click at [1158, 516] on button "Insert" at bounding box center [1171, 509] width 92 height 25
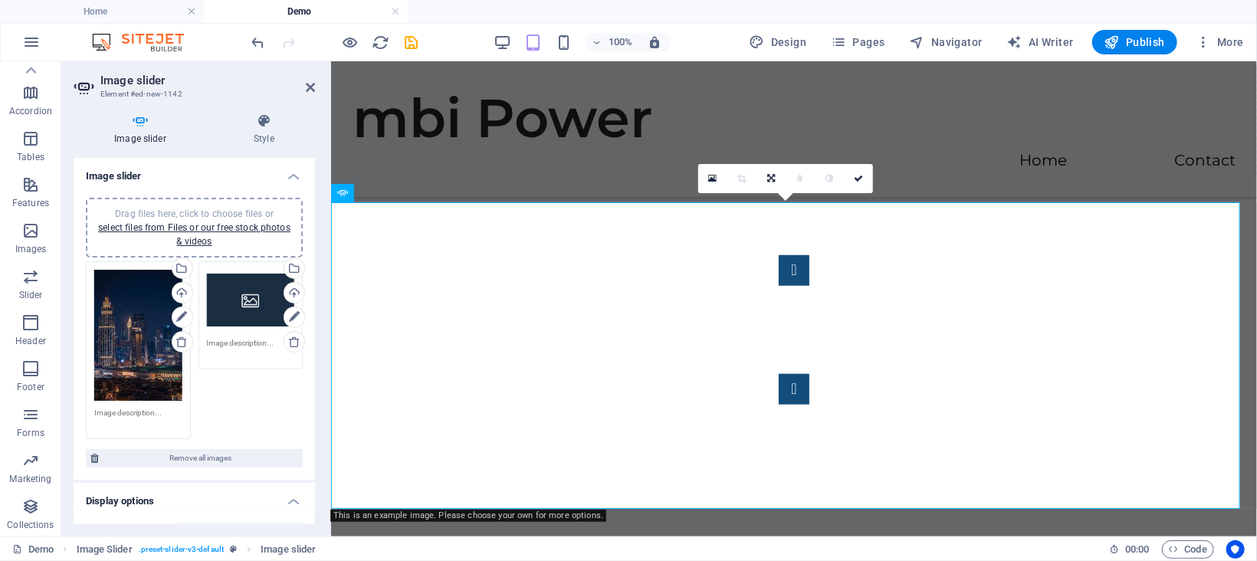
scroll to position [684, 0]
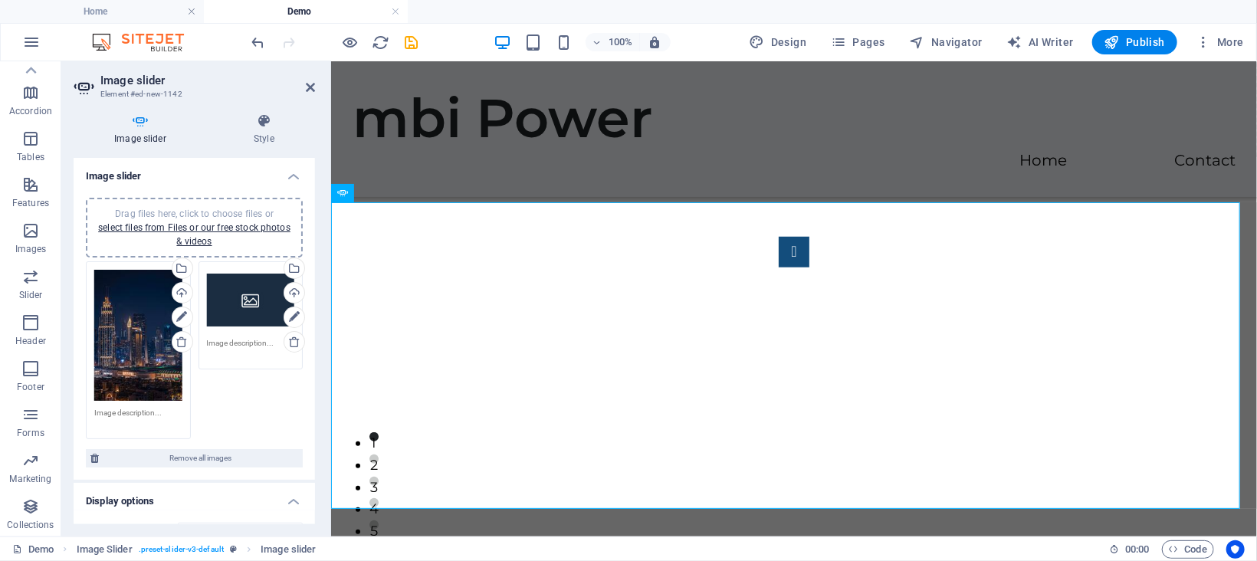
click at [248, 297] on div "Drag files here, click to choose files or select files from Files or our free s…" at bounding box center [251, 300] width 88 height 61
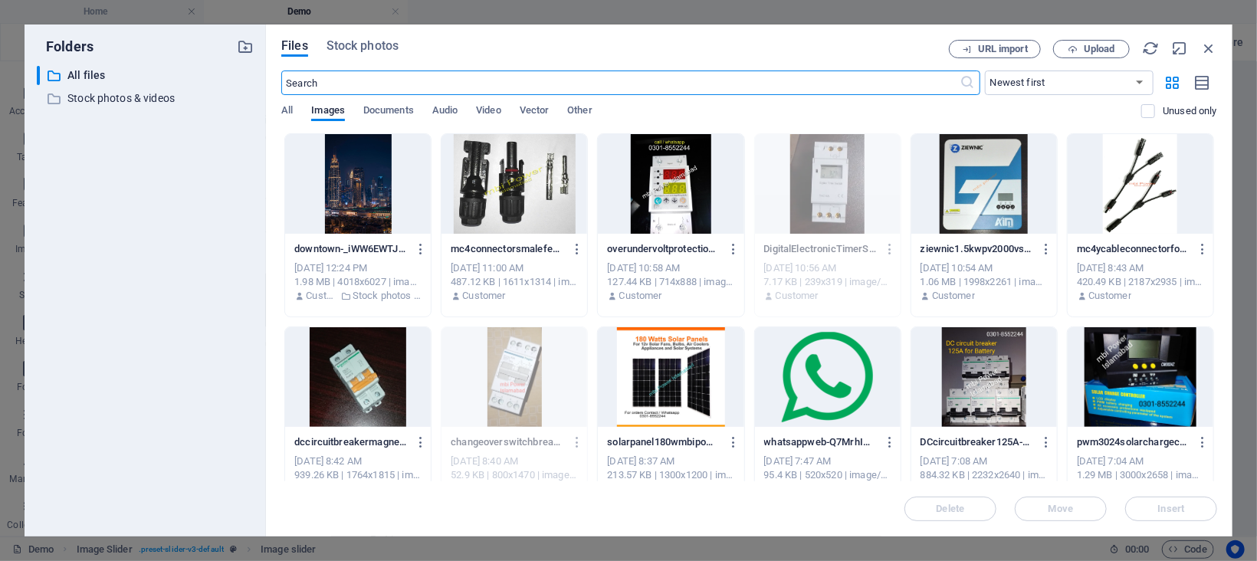
scroll to position [665, 0]
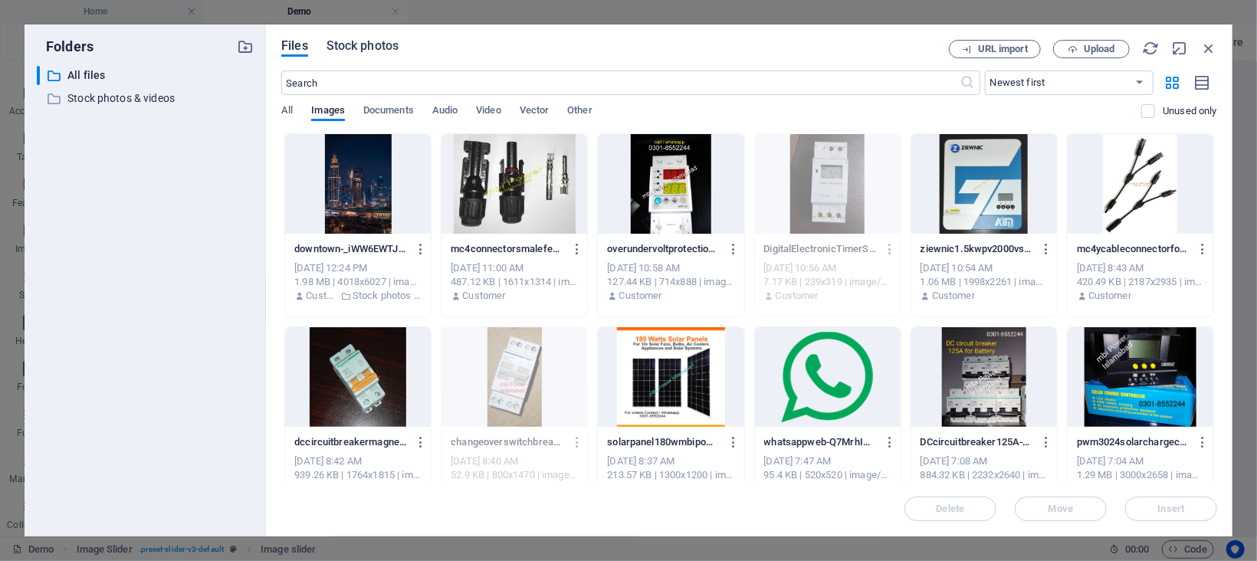
click at [372, 41] on span "Stock photos" at bounding box center [363, 46] width 72 height 18
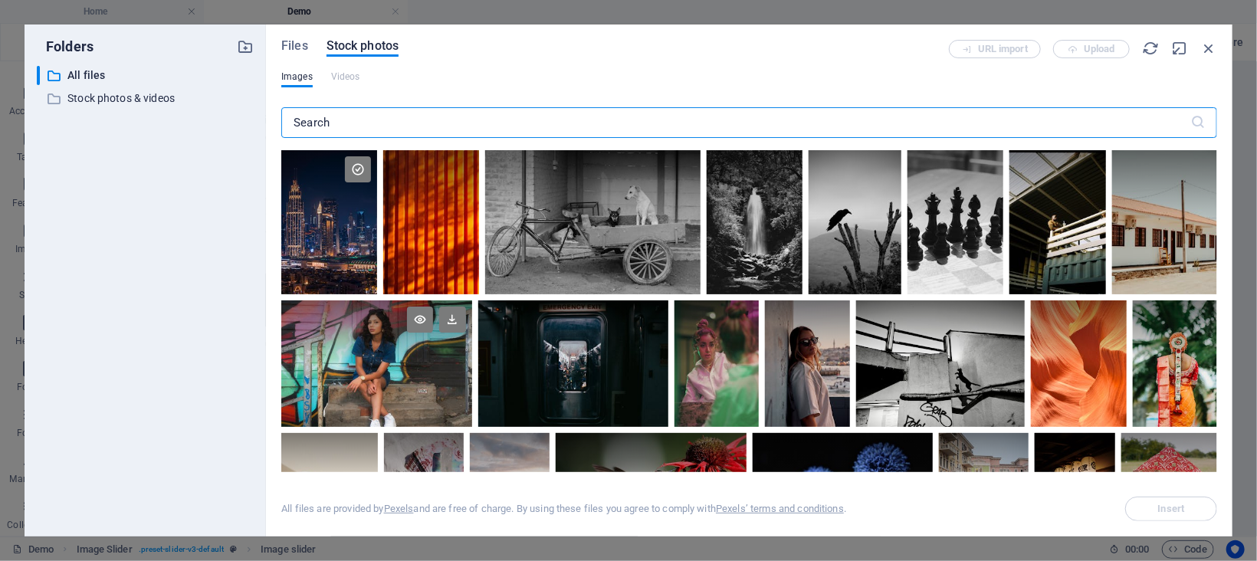
click at [425, 370] on div at bounding box center [376, 364] width 190 height 127
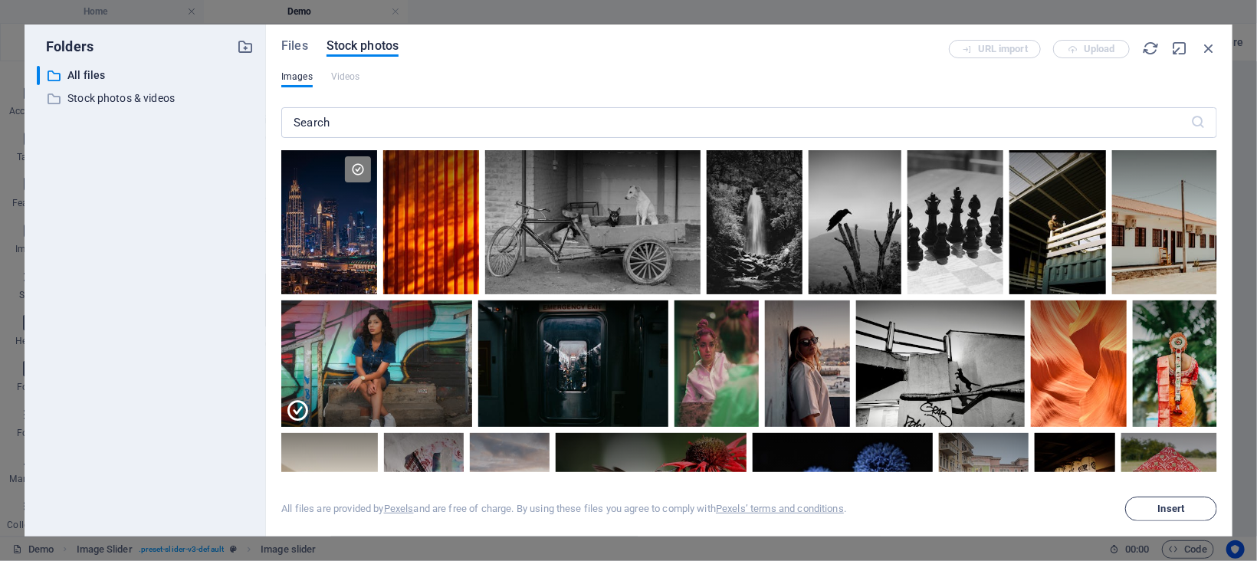
click at [1138, 499] on button "Insert" at bounding box center [1171, 509] width 92 height 25
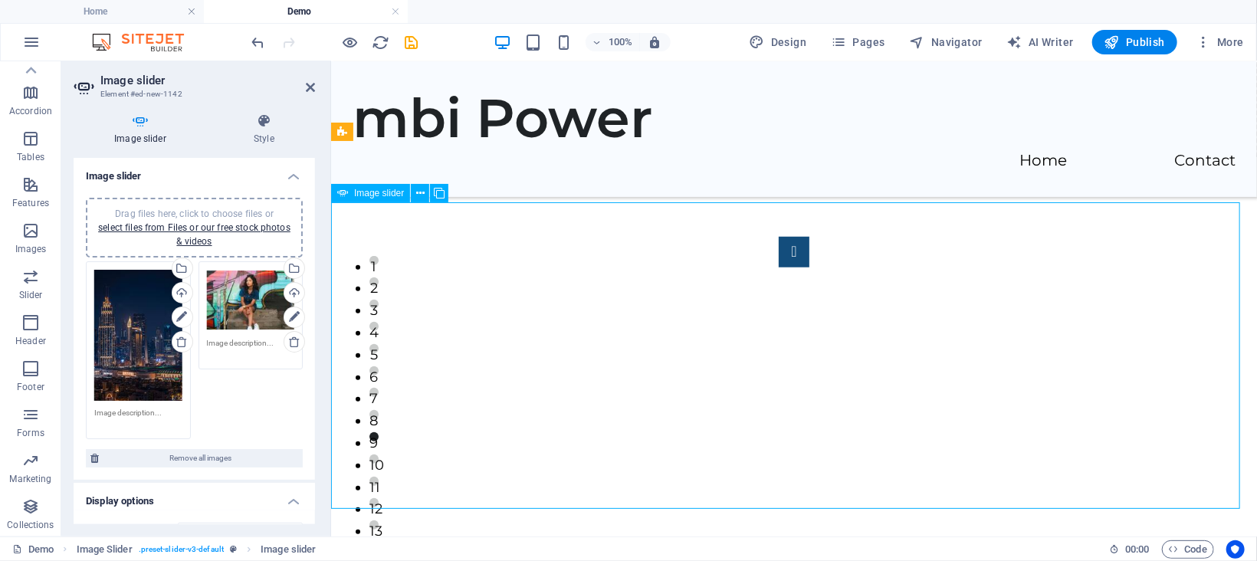
click at [778, 267] on button "Image Slider" at bounding box center [793, 251] width 31 height 31
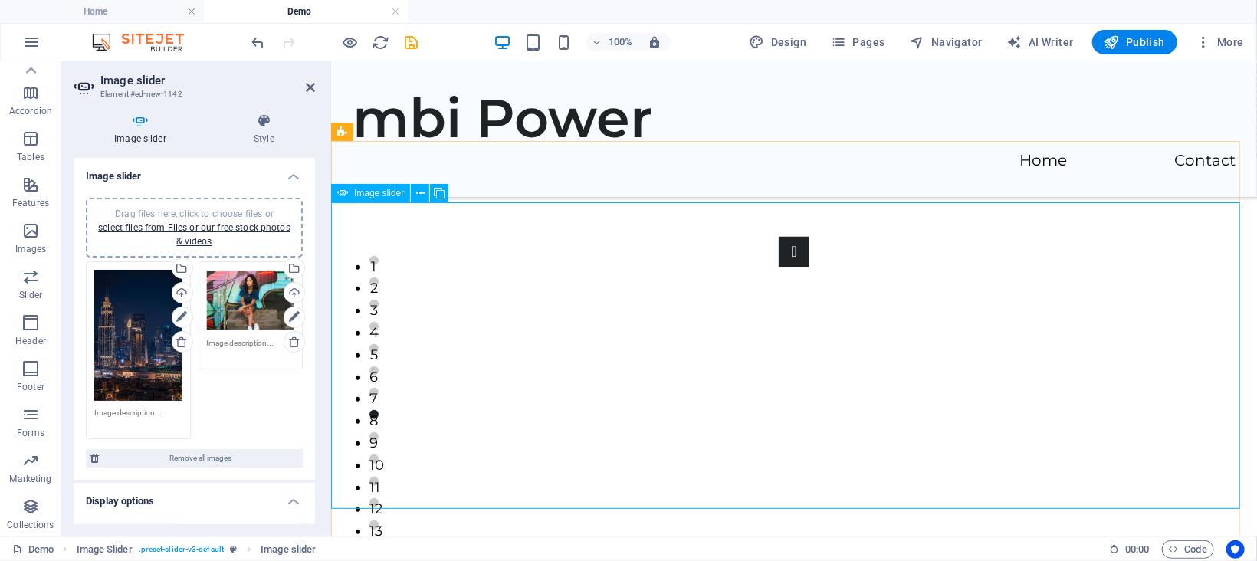
click at [778, 267] on button "Image Slider" at bounding box center [793, 251] width 31 height 31
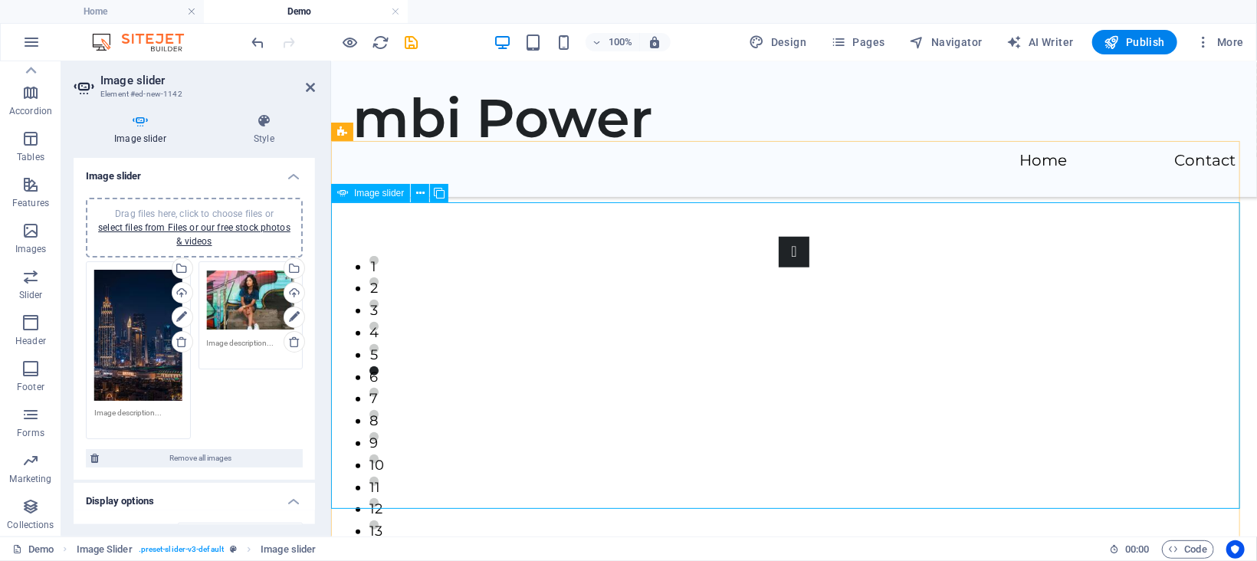
click at [778, 267] on button "Image Slider" at bounding box center [793, 251] width 31 height 31
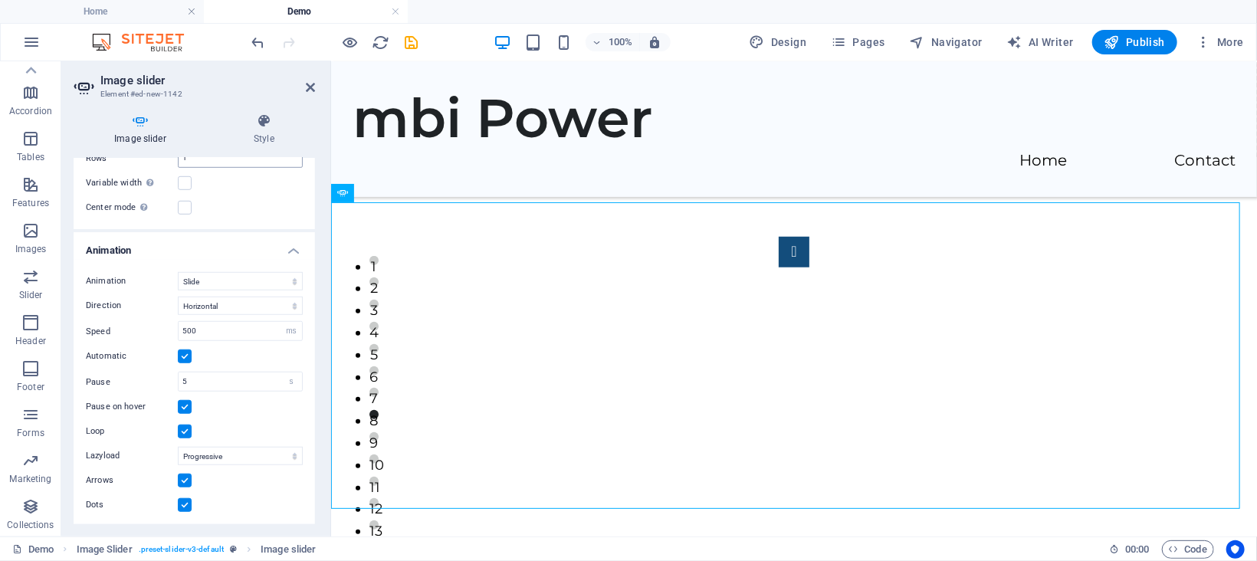
scroll to position [0, 0]
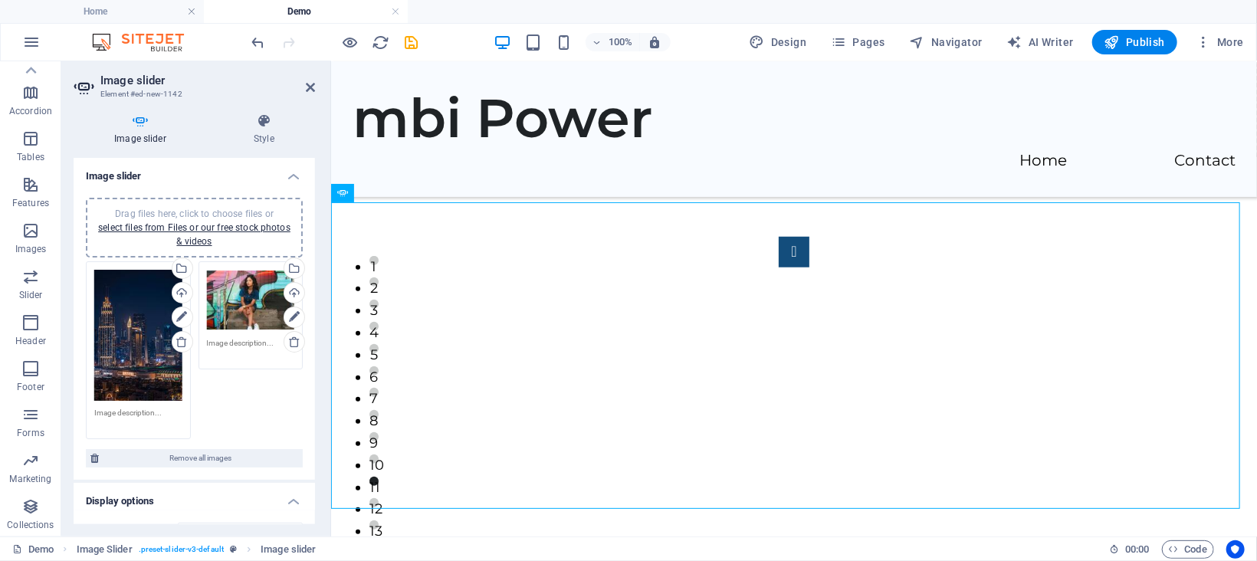
click at [251, 399] on div "Drag files here, click to choose files or select files from Files or our free s…" at bounding box center [194, 351] width 225 height 186
click at [224, 222] on link "select files from Files or our free stock photos & videos" at bounding box center [194, 234] width 192 height 25
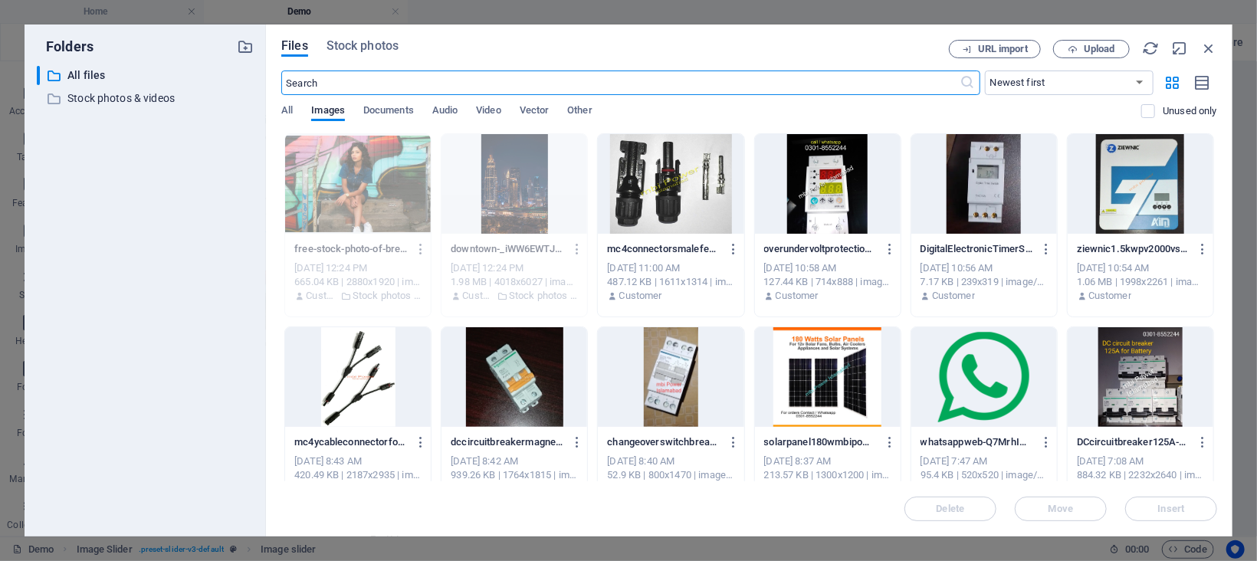
scroll to position [665, 0]
click at [383, 39] on span "Stock photos" at bounding box center [363, 46] width 72 height 18
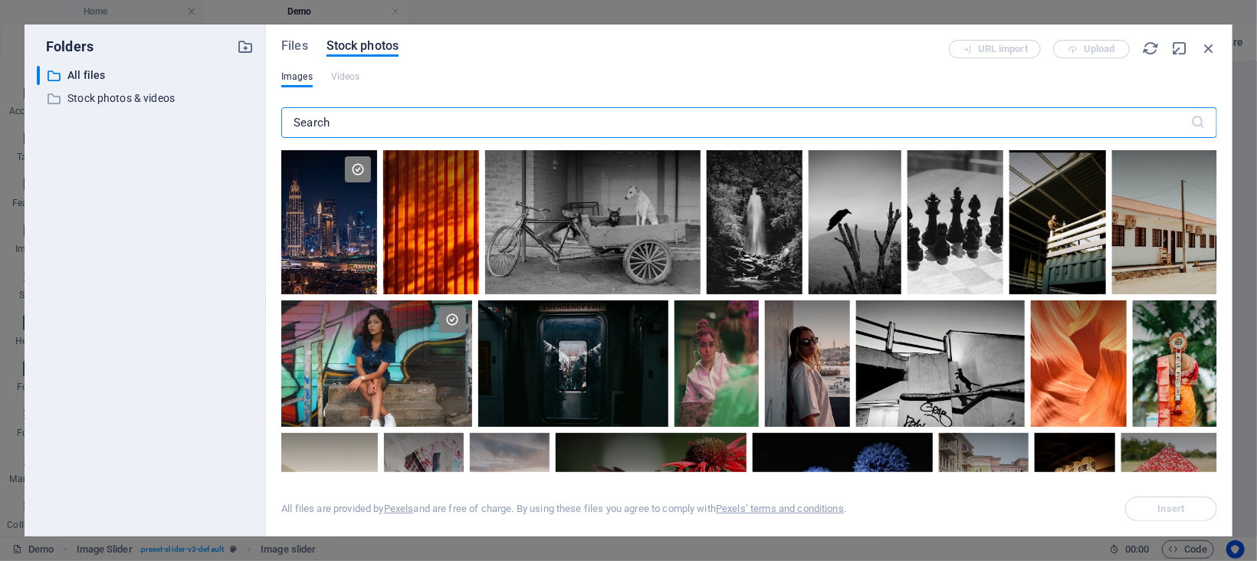
scroll to position [230, 0]
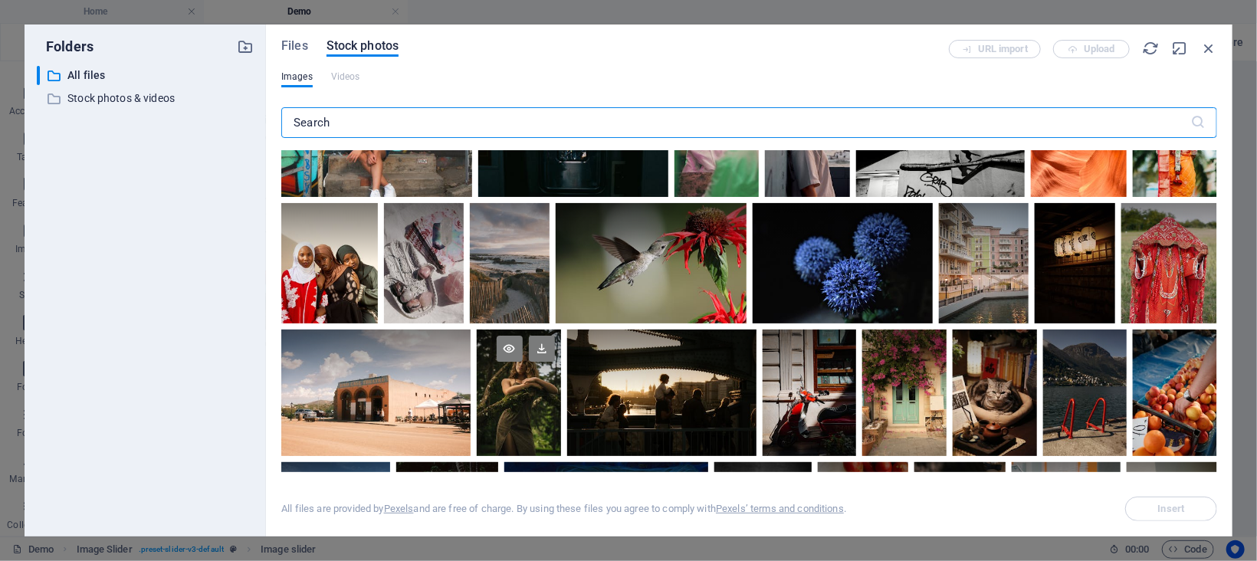
click at [536, 373] on div at bounding box center [519, 361] width 84 height 63
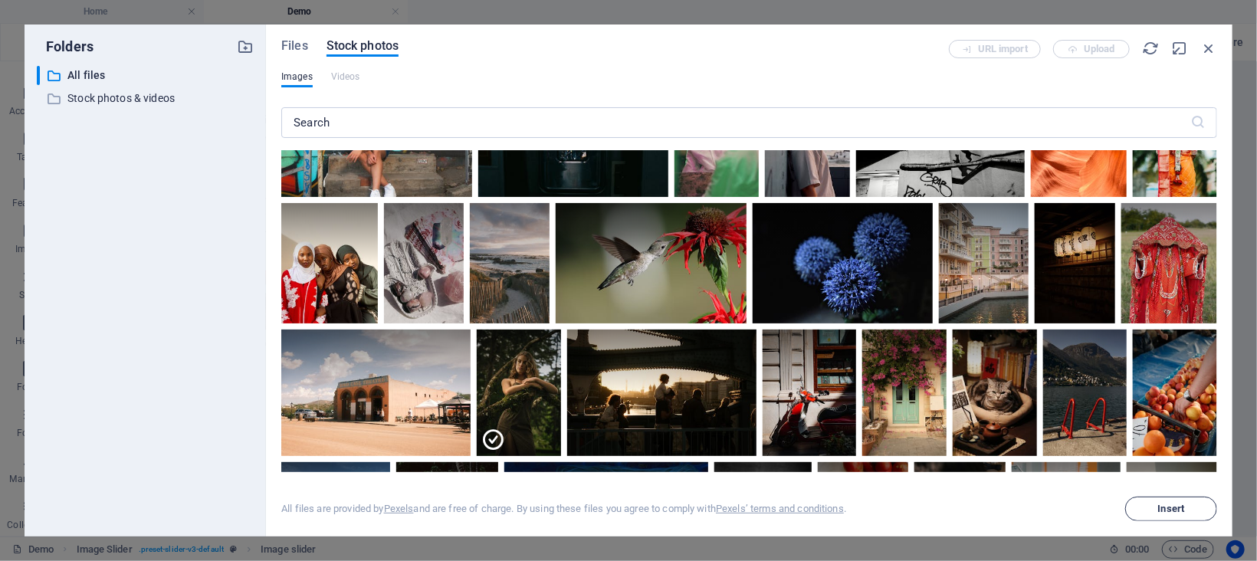
click at [1161, 501] on button "Insert" at bounding box center [1171, 509] width 92 height 25
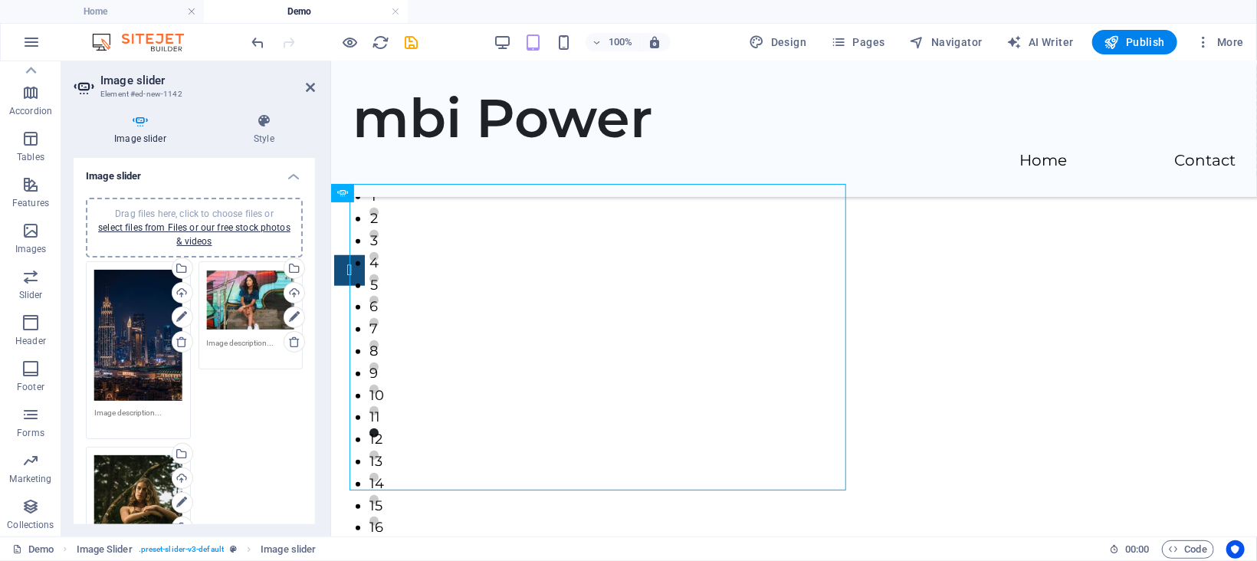
scroll to position [684, 0]
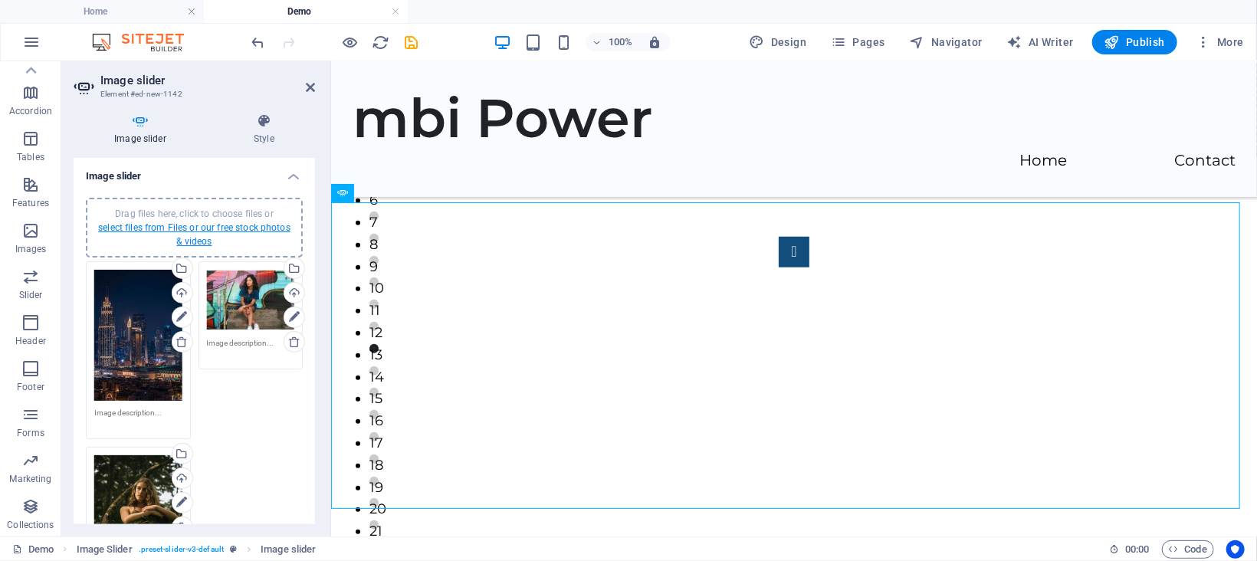
click at [187, 223] on link "select files from Files or our free stock photos & videos" at bounding box center [194, 234] width 192 height 25
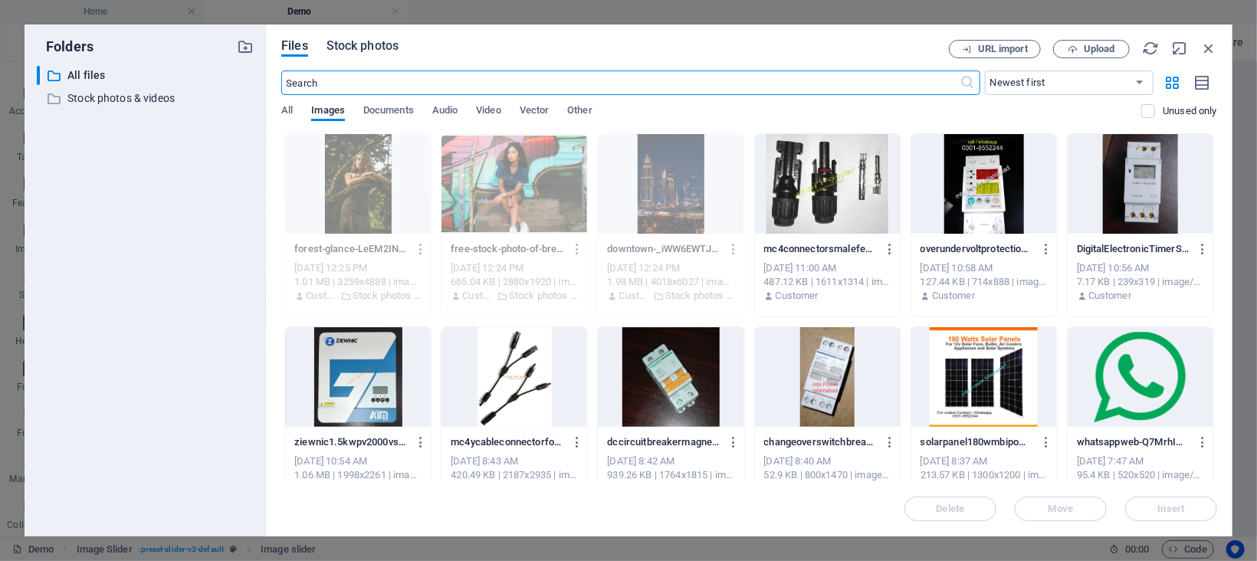
click at [361, 48] on span "Stock photos" at bounding box center [363, 46] width 72 height 18
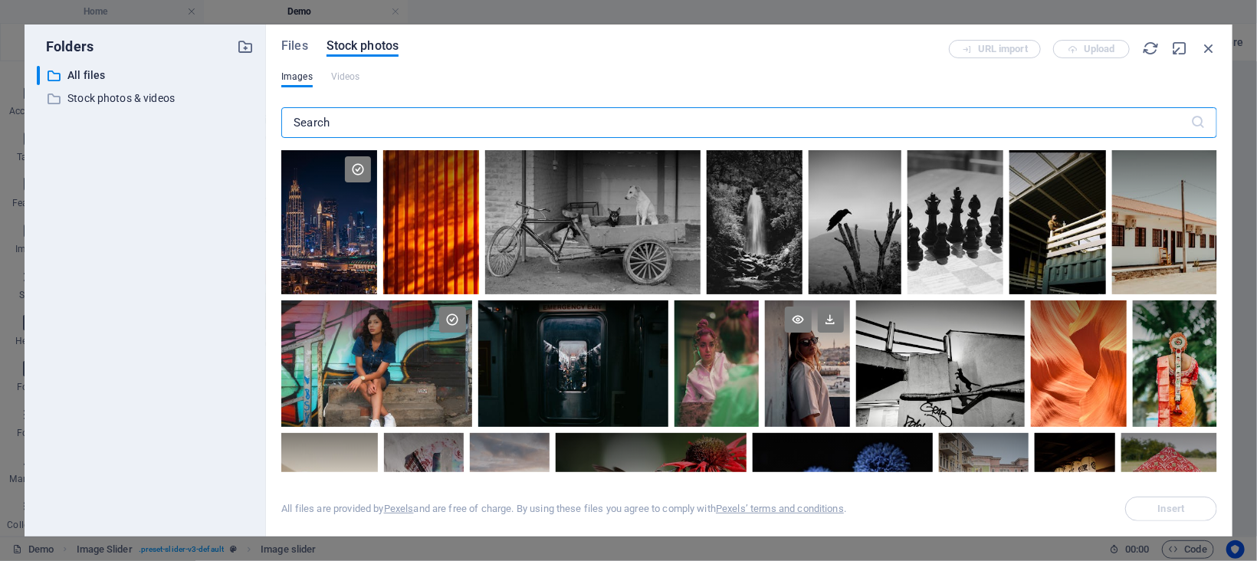
scroll to position [344, 0]
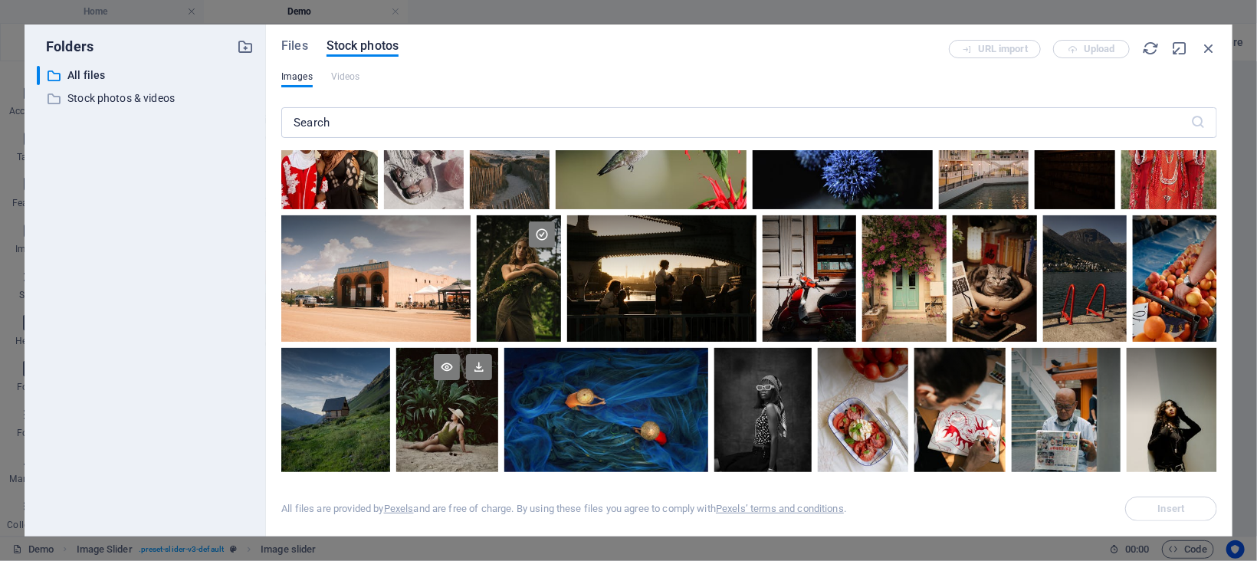
click at [461, 402] on div at bounding box center [447, 382] width 102 height 68
click at [1169, 505] on span "Insert" at bounding box center [1171, 508] width 27 height 9
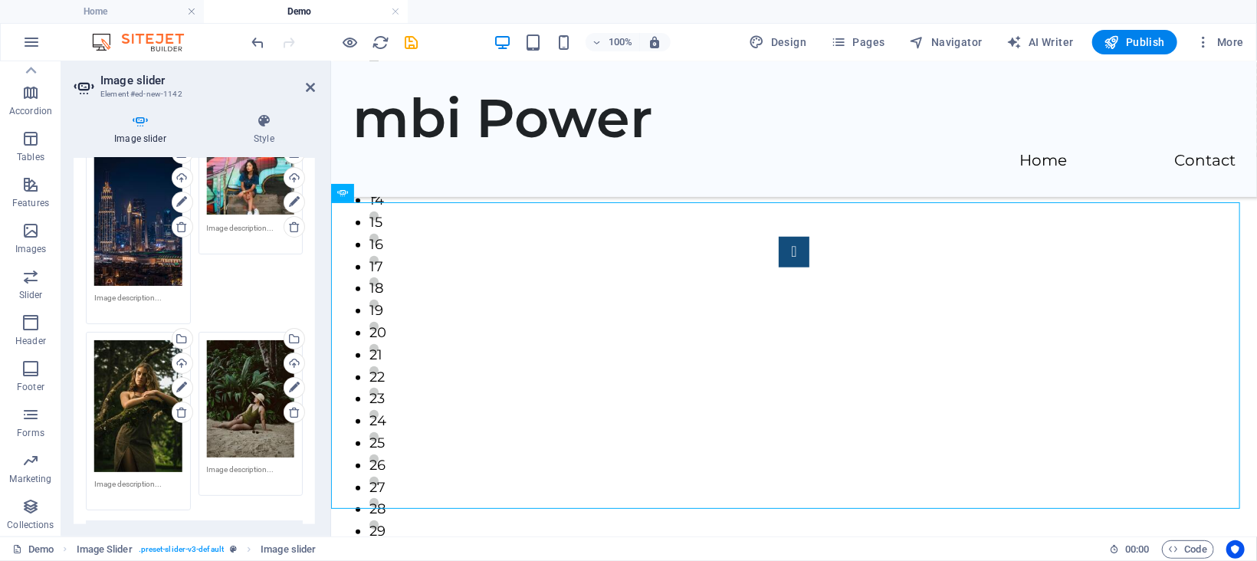
scroll to position [0, 0]
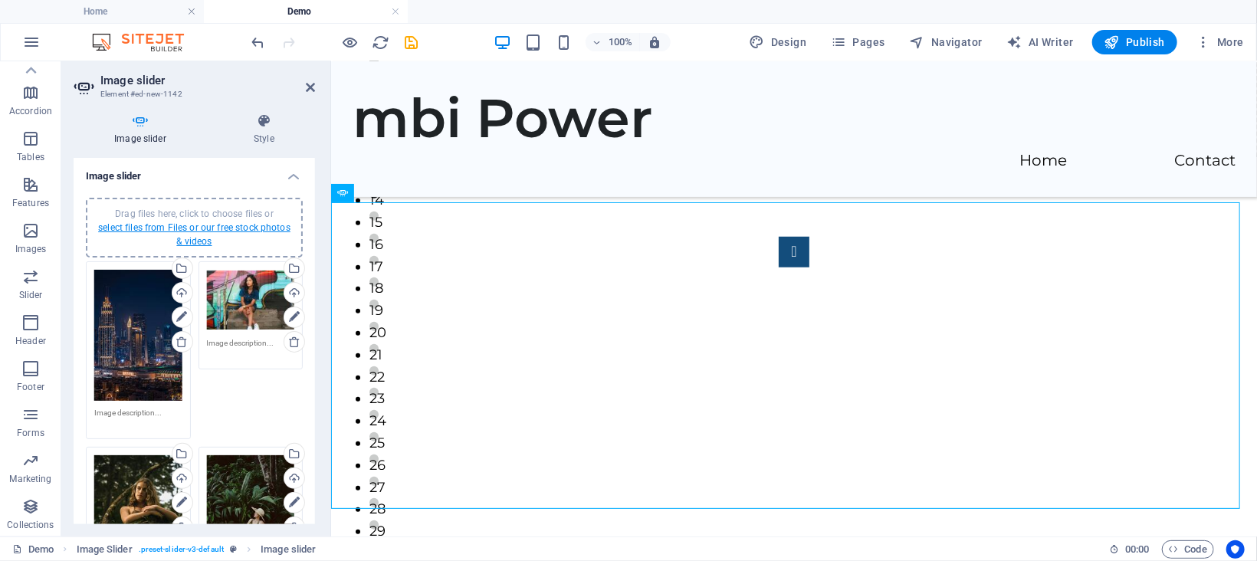
click at [213, 225] on link "select files from Files or our free stock photos & videos" at bounding box center [194, 234] width 192 height 25
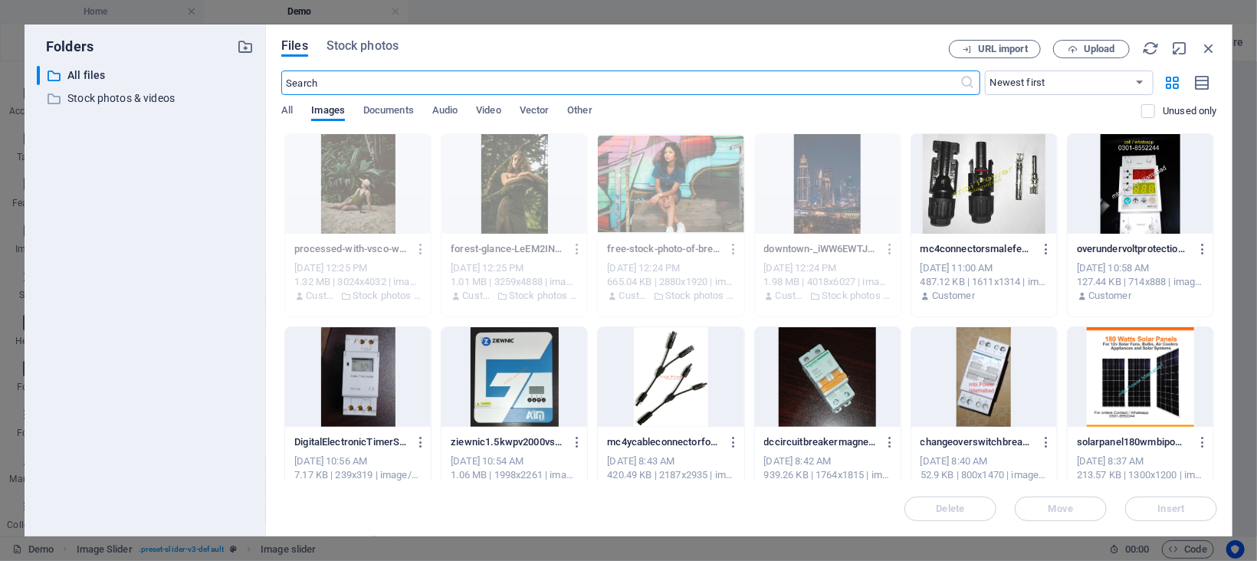
scroll to position [665, 0]
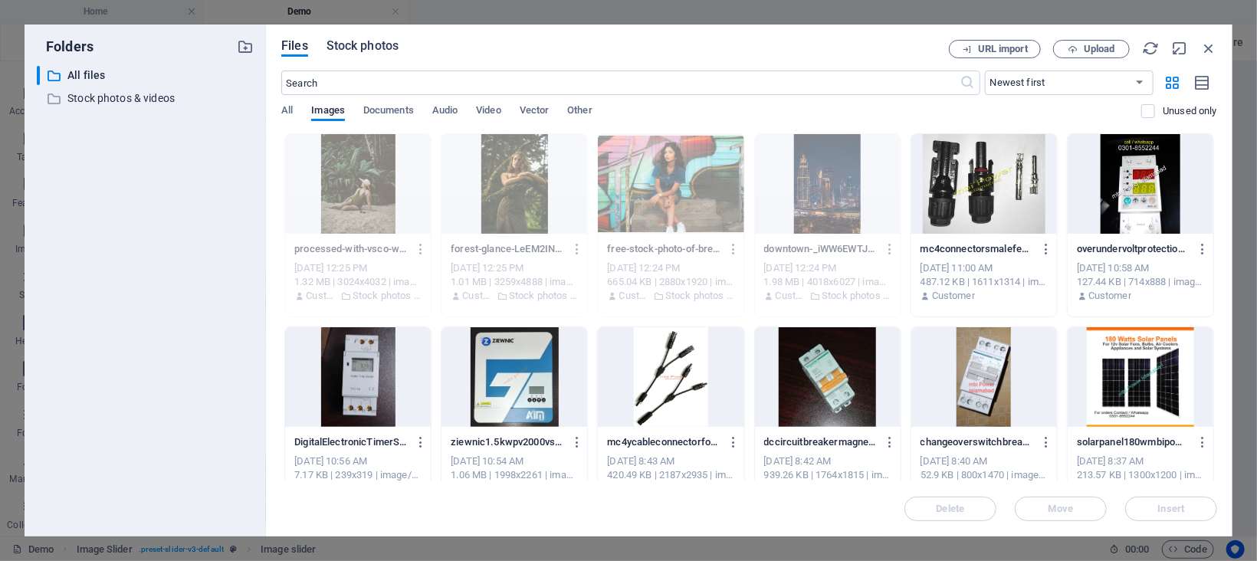
click at [361, 44] on span "Stock photos" at bounding box center [363, 46] width 72 height 18
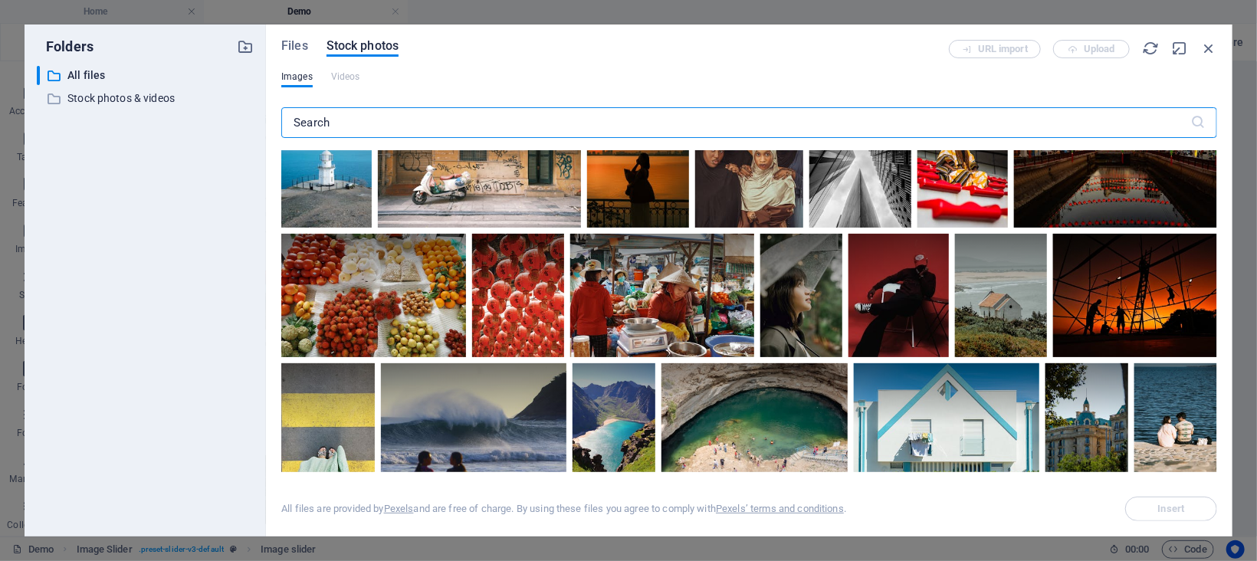
scroll to position [1379, 0]
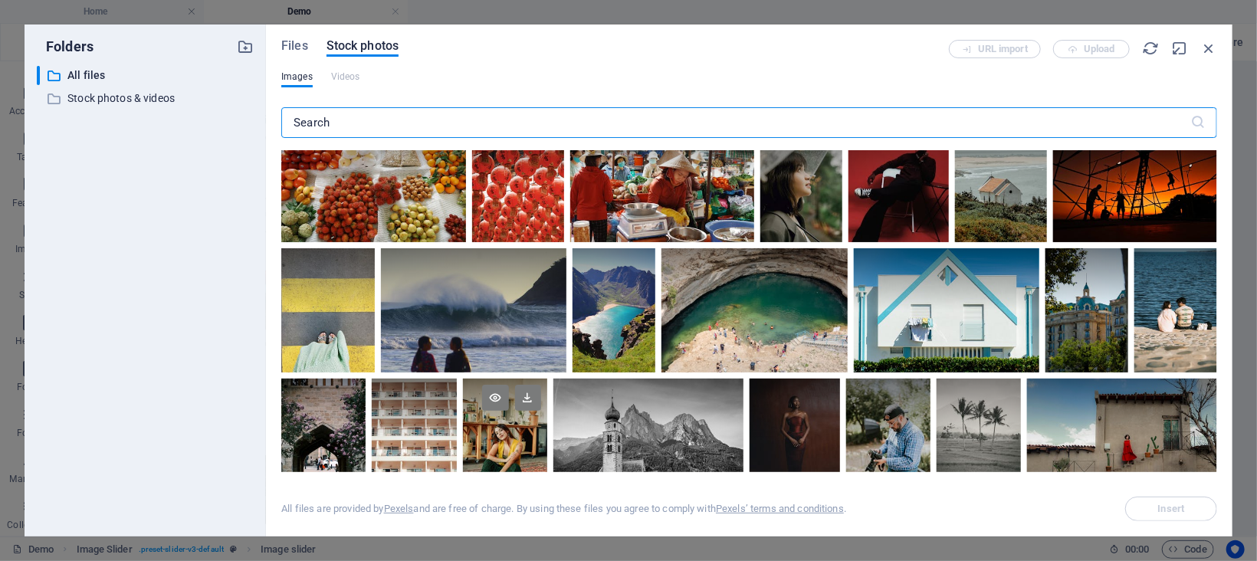
click at [468, 429] on div at bounding box center [505, 411] width 84 height 64
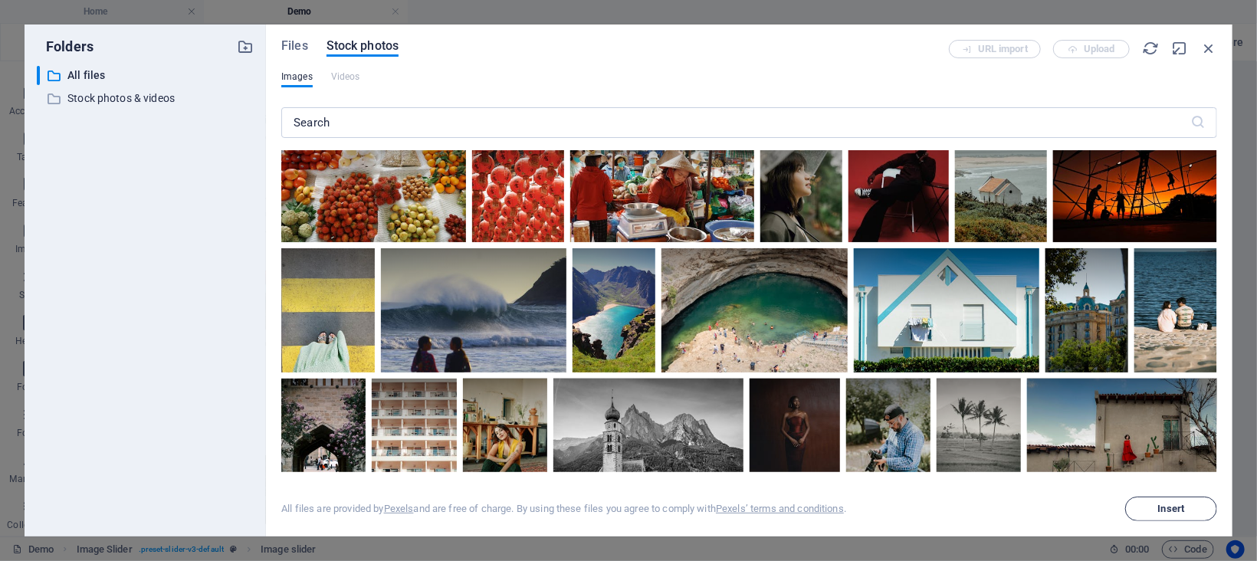
click at [1189, 508] on span "Insert" at bounding box center [1171, 508] width 78 height 9
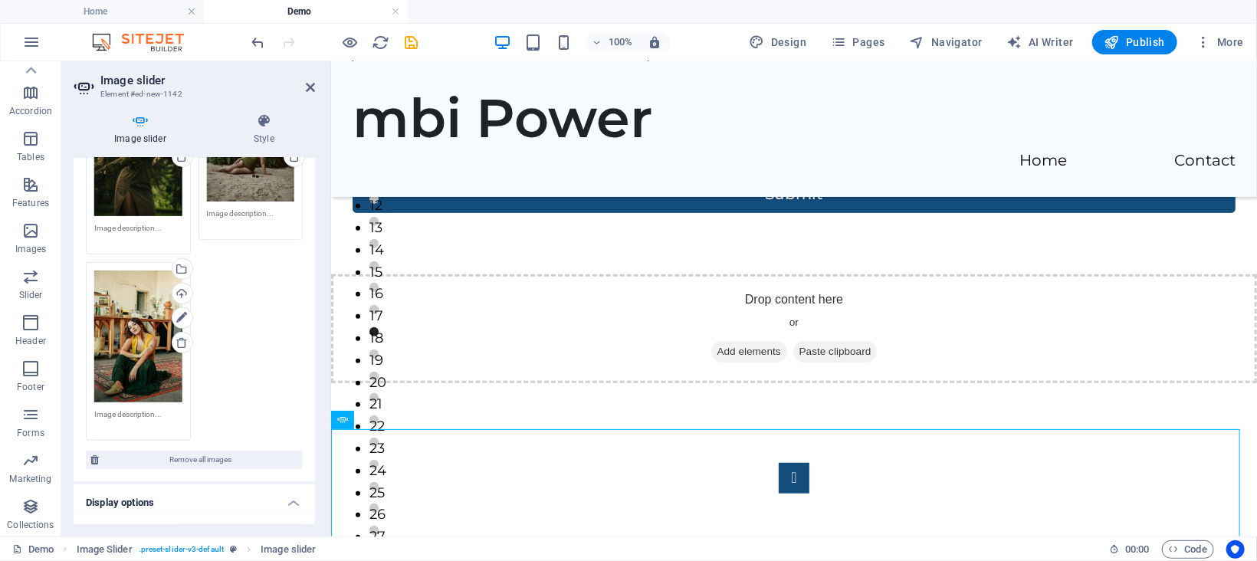
scroll to position [0, 0]
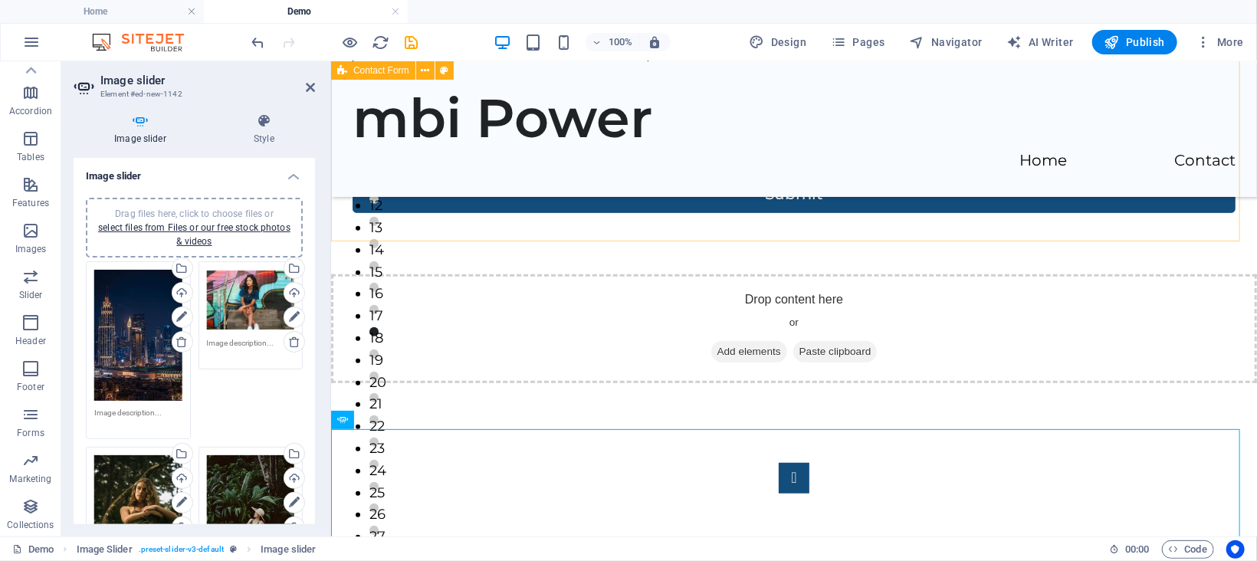
drag, startPoint x: 678, startPoint y: 222, endPoint x: 950, endPoint y: 220, distance: 272.1
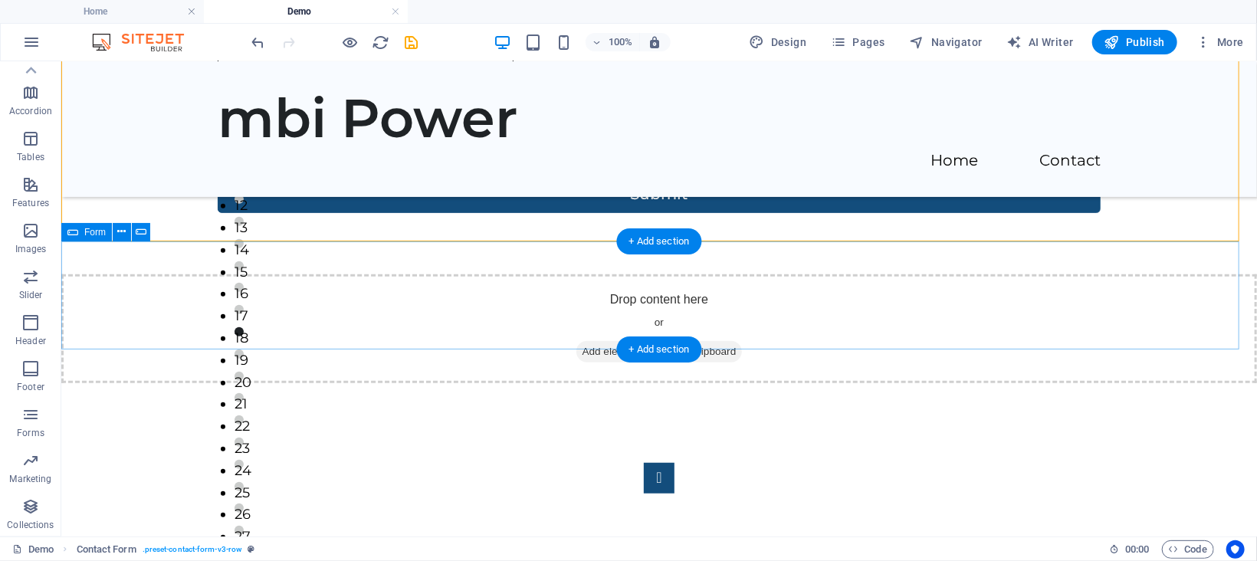
click at [515, 297] on div "Drop content here or Add elements Paste clipboard" at bounding box center [659, 328] width 1196 height 109
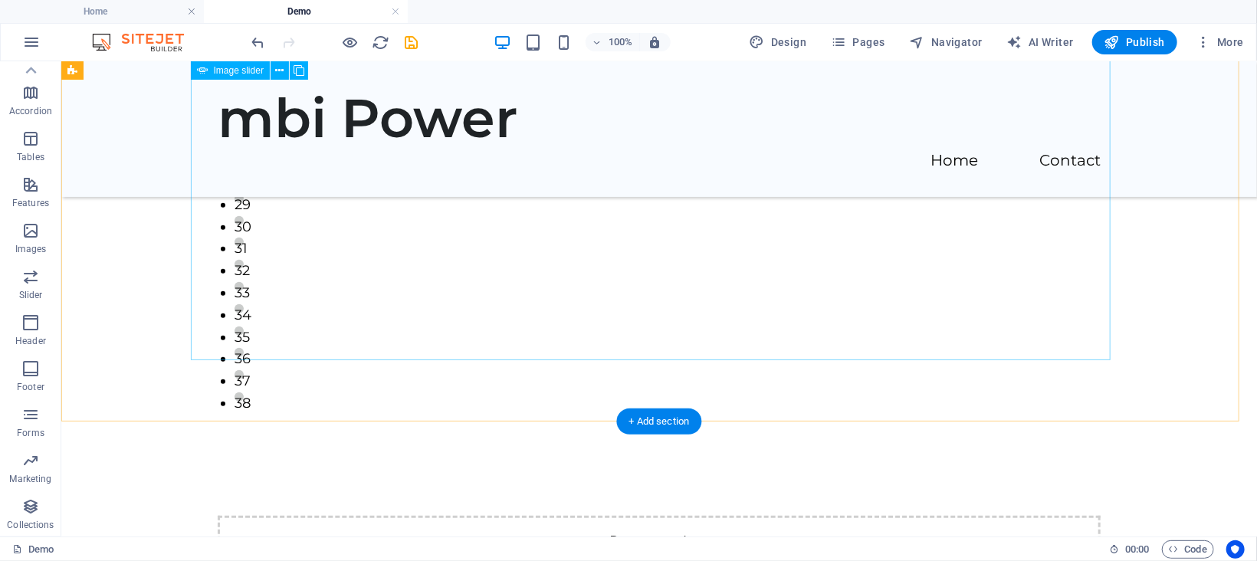
scroll to position [822, 0]
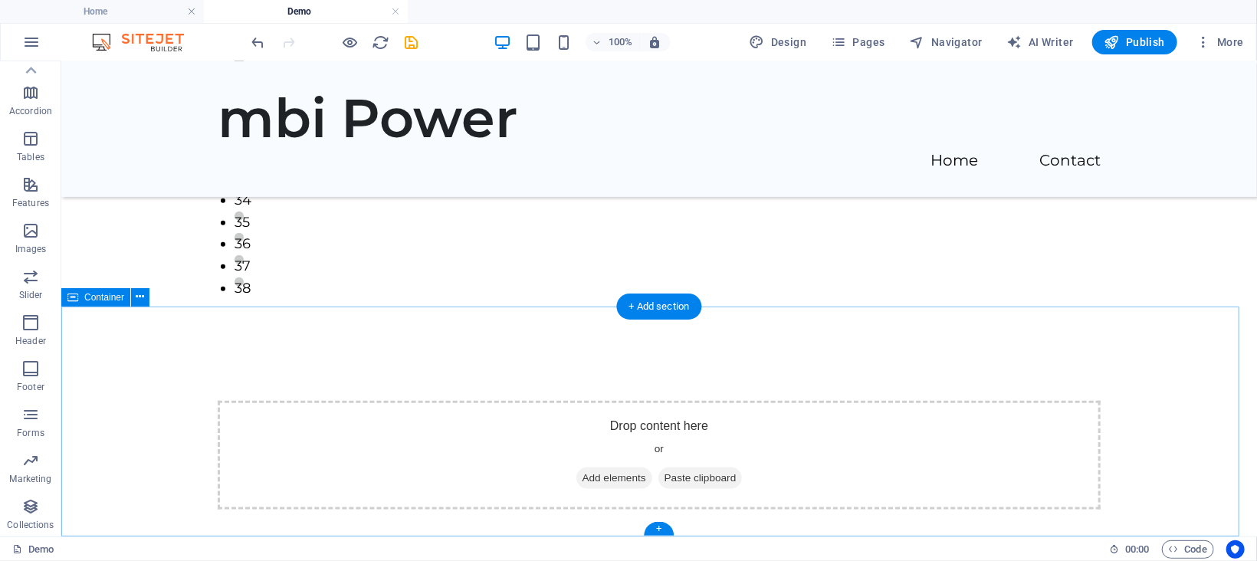
click at [407, 339] on div "Drop content here or Add elements Paste clipboard" at bounding box center [659, 455] width 1196 height 232
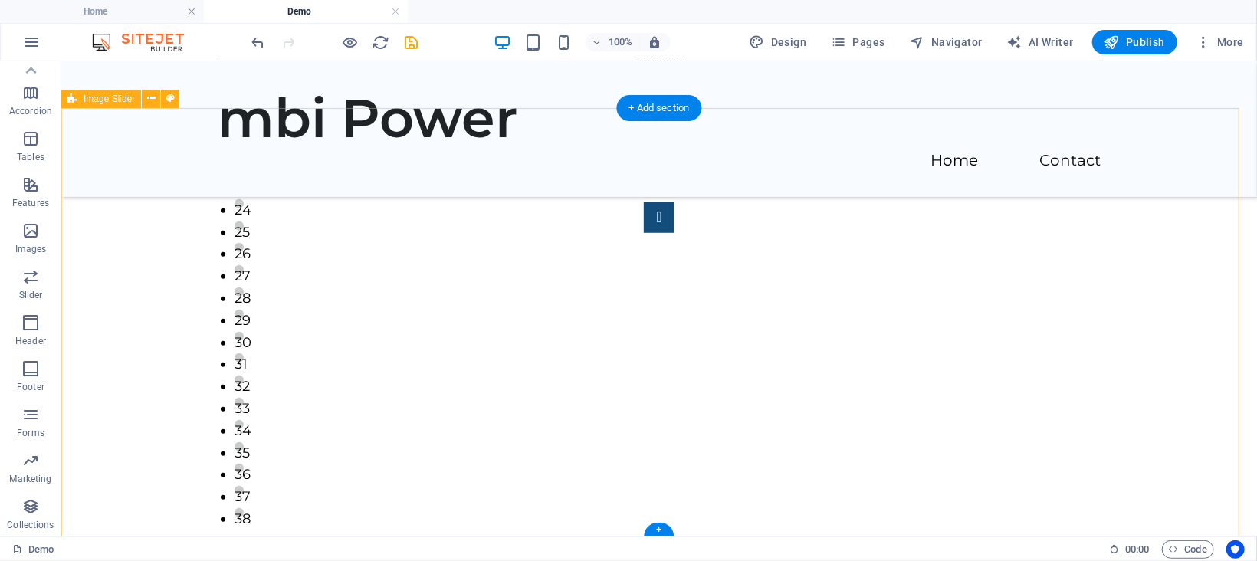
scroll to position [0, 0]
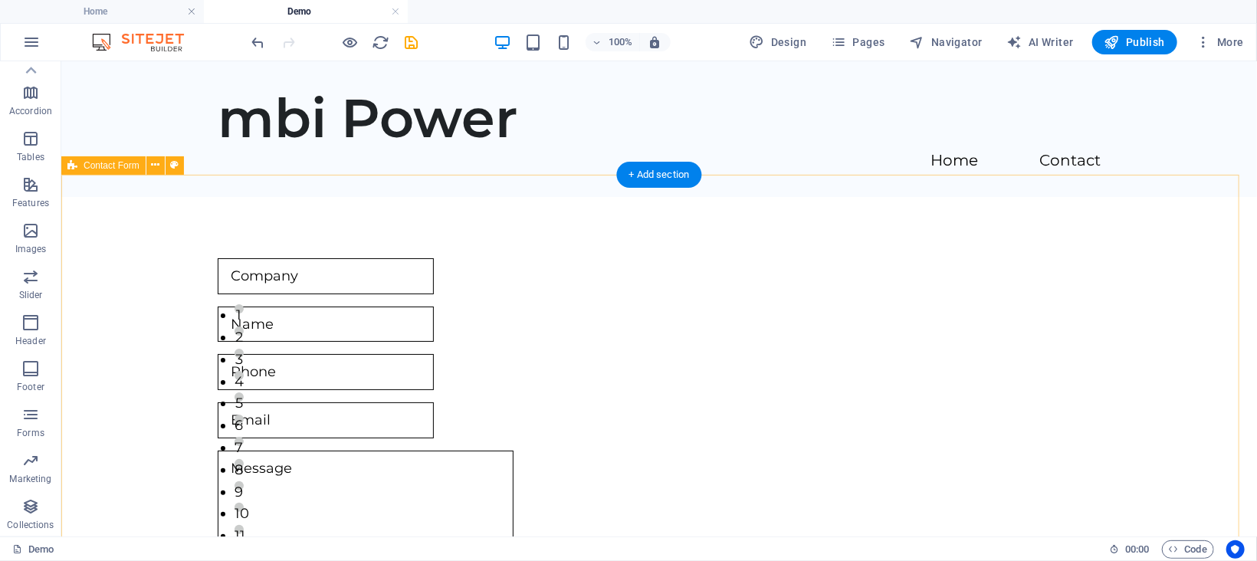
click at [413, 213] on div "{{ 'content.forms.privacy'|trans }} Unreadable? Regenerate Submit" at bounding box center [659, 474] width 1196 height 557
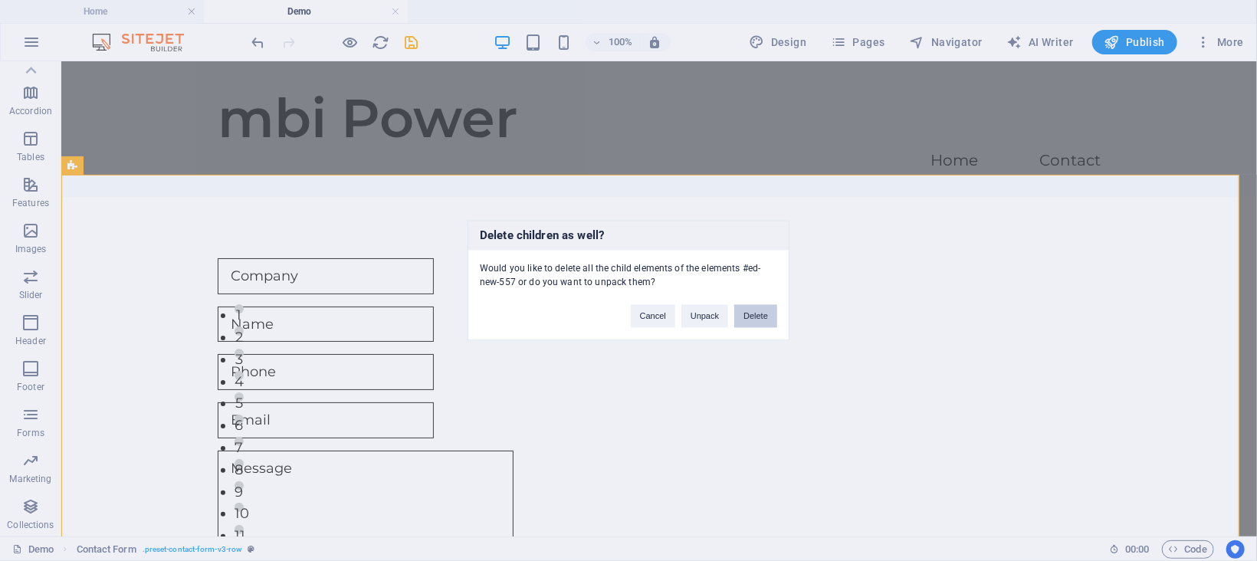
drag, startPoint x: 748, startPoint y: 315, endPoint x: 685, endPoint y: 254, distance: 87.8
click at [748, 315] on button "Delete" at bounding box center [755, 316] width 43 height 23
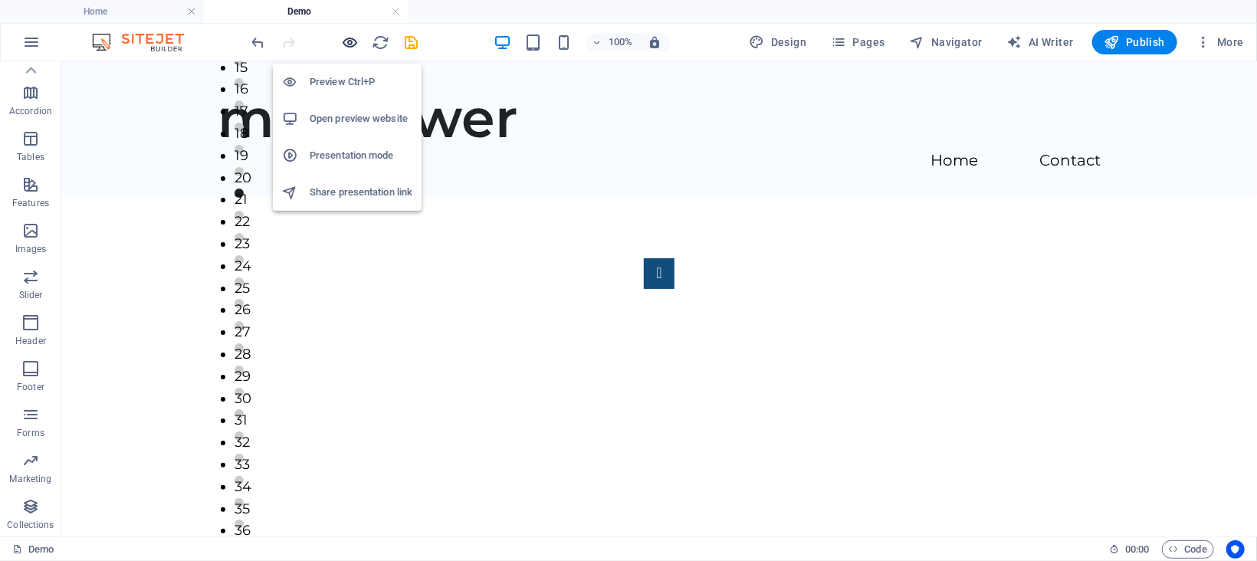
click at [347, 41] on icon "button" at bounding box center [351, 43] width 18 height 18
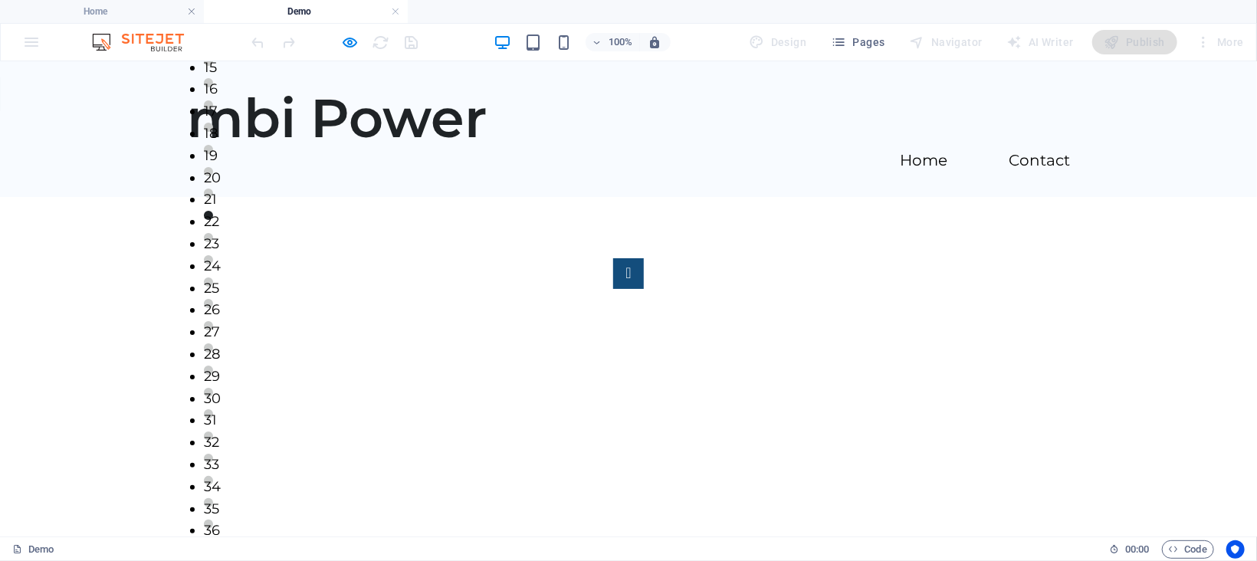
scroll to position [67, 0]
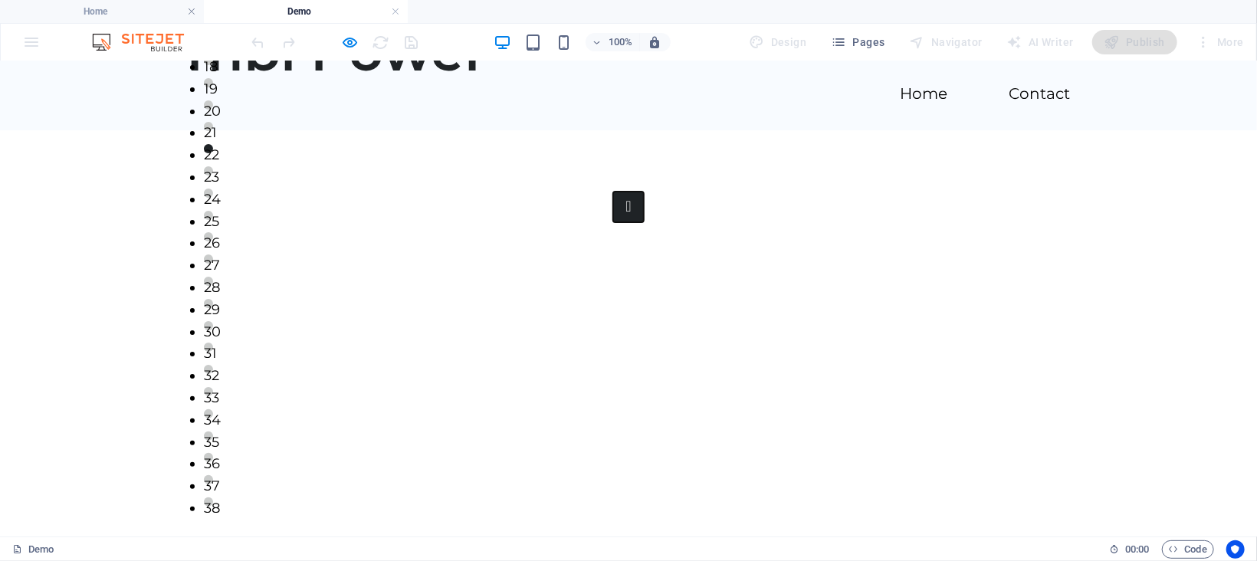
click at [613, 222] on button "Image Slider" at bounding box center [628, 206] width 31 height 31
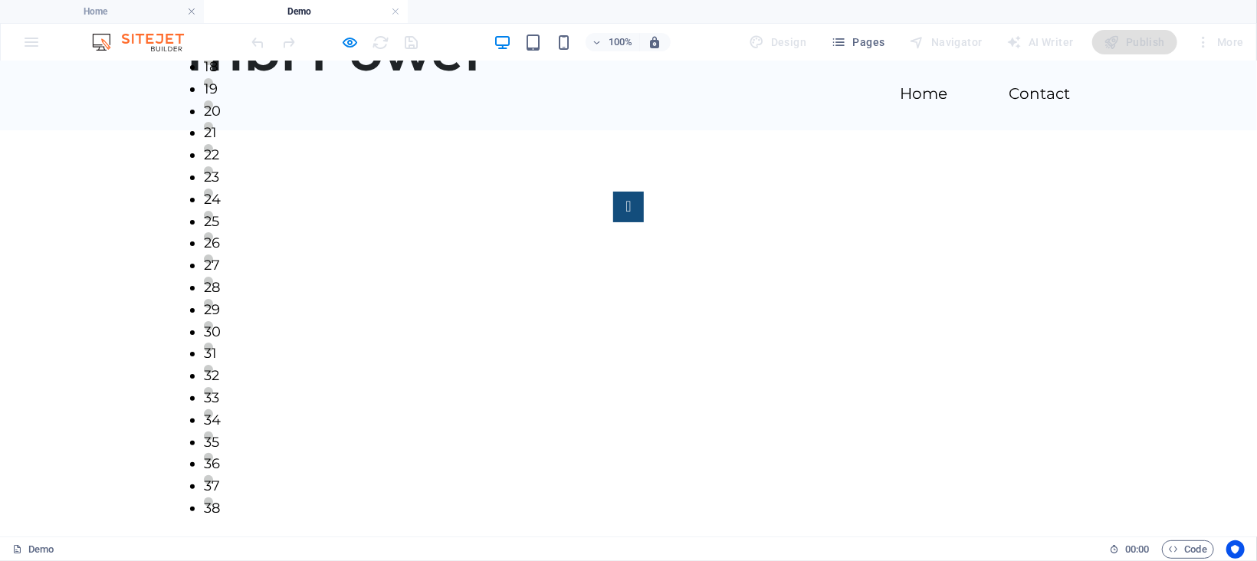
click at [213, 497] on button "38" at bounding box center [208, 501] width 9 height 9
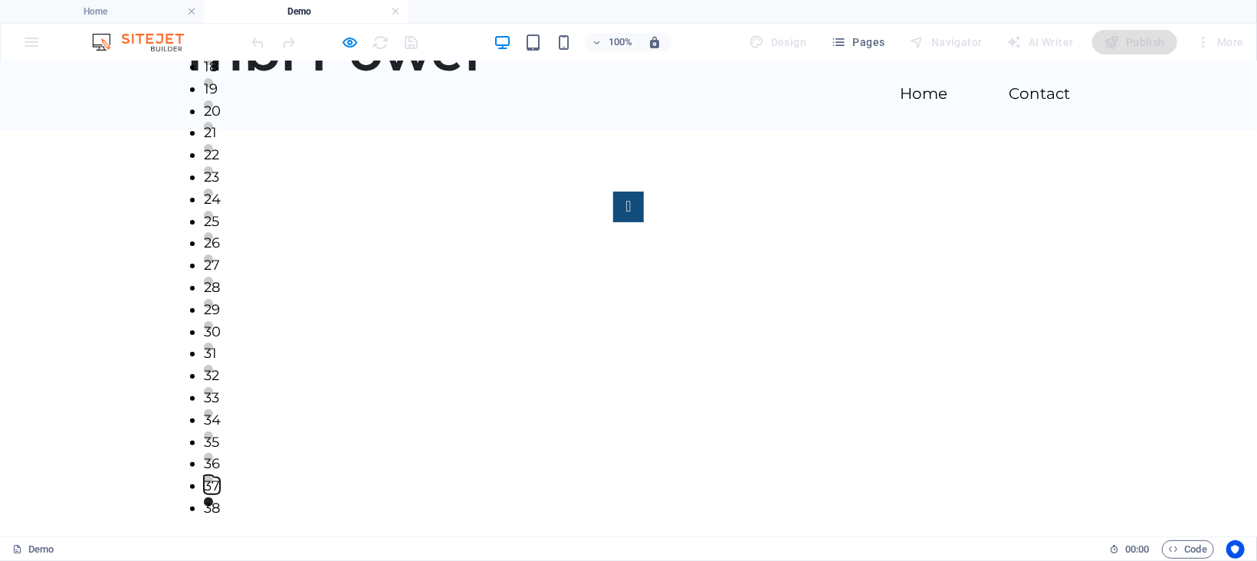
click at [213, 484] on button "37" at bounding box center [208, 479] width 9 height 9
click at [213, 461] on button "36" at bounding box center [208, 456] width 9 height 9
click at [213, 440] on button "35" at bounding box center [208, 435] width 9 height 9
click at [213, 418] on button "34" at bounding box center [208, 413] width 9 height 9
click at [213, 396] on button "33" at bounding box center [208, 390] width 9 height 9
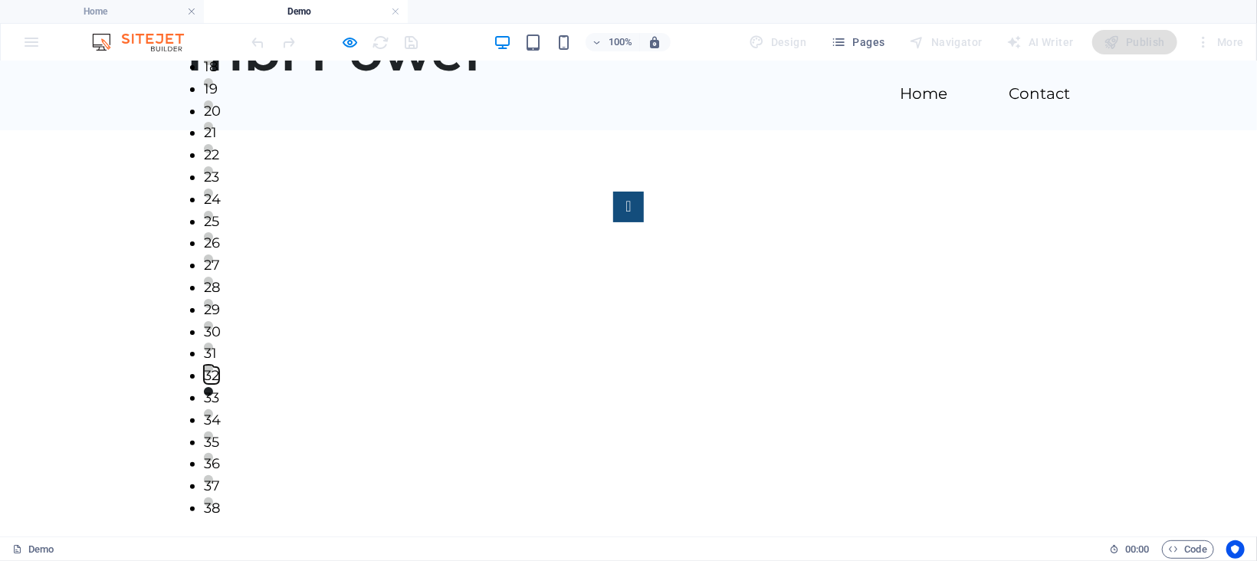
click at [213, 373] on button "32" at bounding box center [208, 368] width 9 height 9
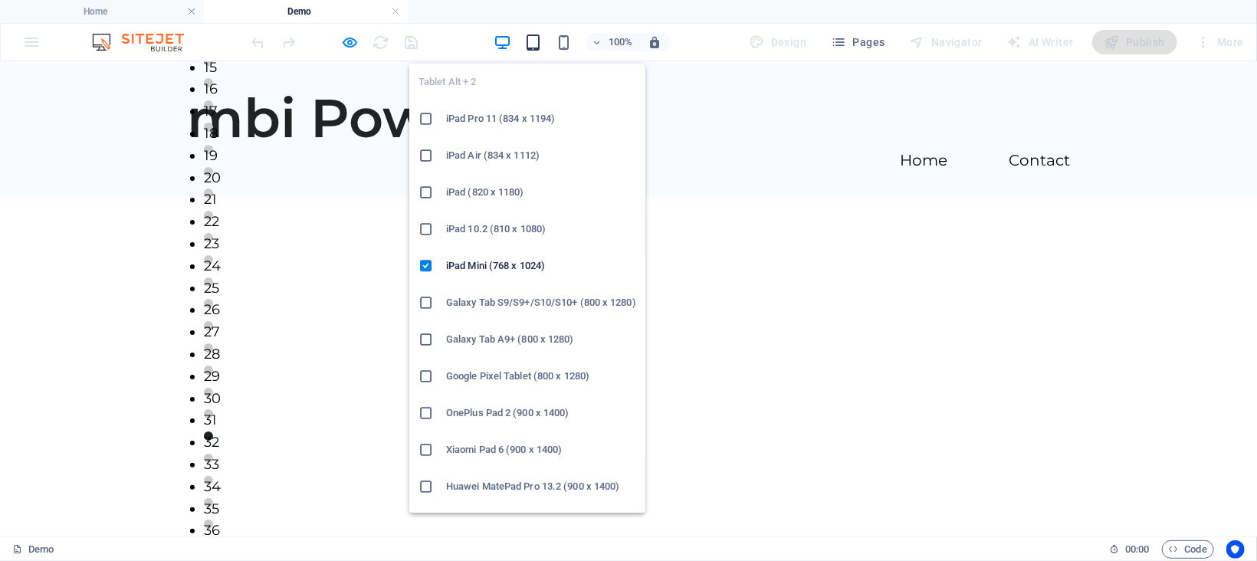
click at [537, 41] on icon "button" at bounding box center [533, 43] width 18 height 18
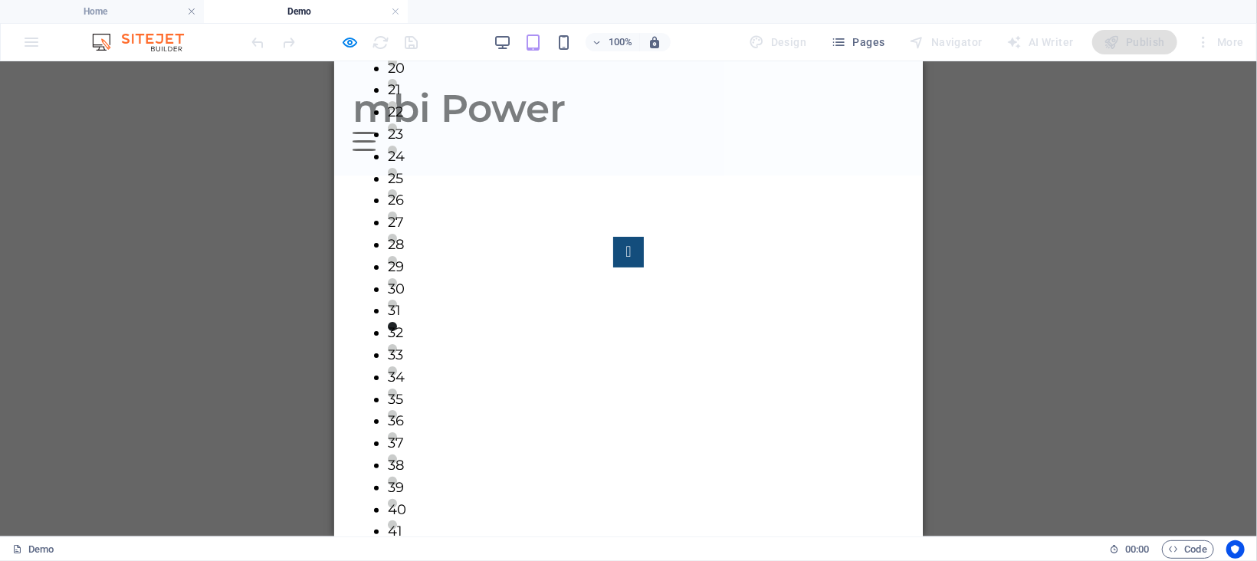
scroll to position [48, 0]
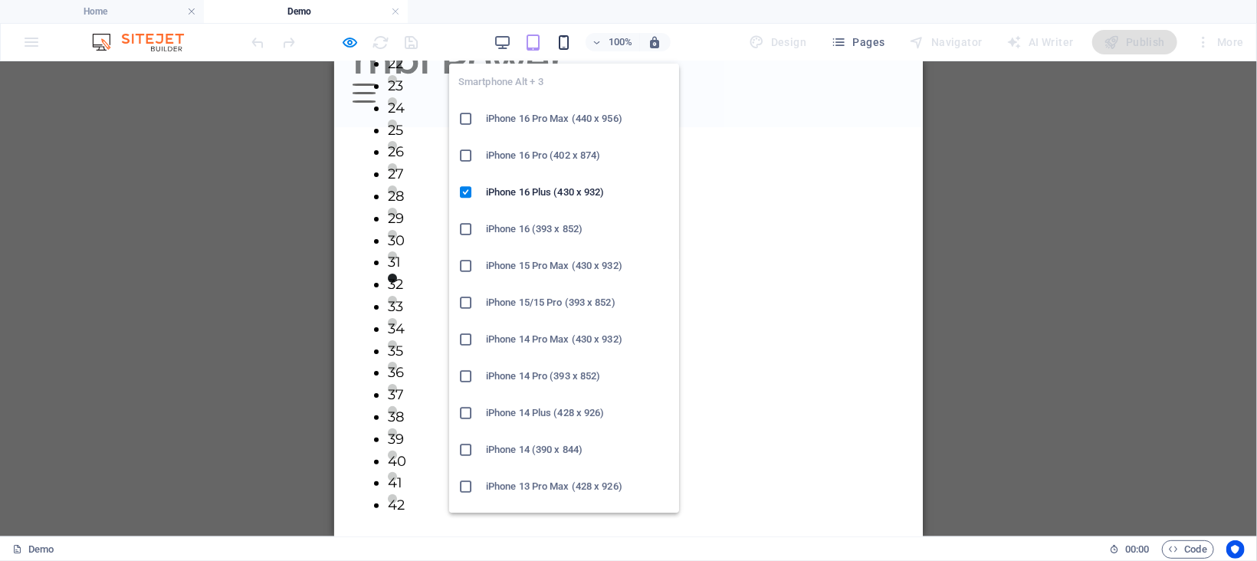
click at [557, 39] on icon "button" at bounding box center [564, 43] width 18 height 18
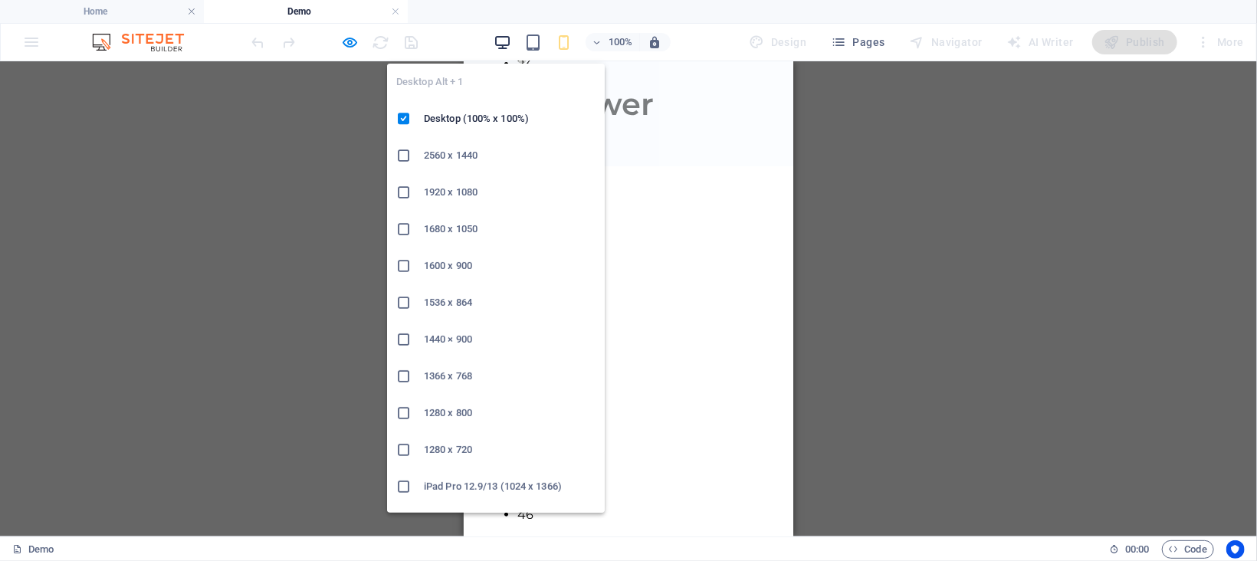
click at [495, 38] on icon "button" at bounding box center [503, 43] width 18 height 18
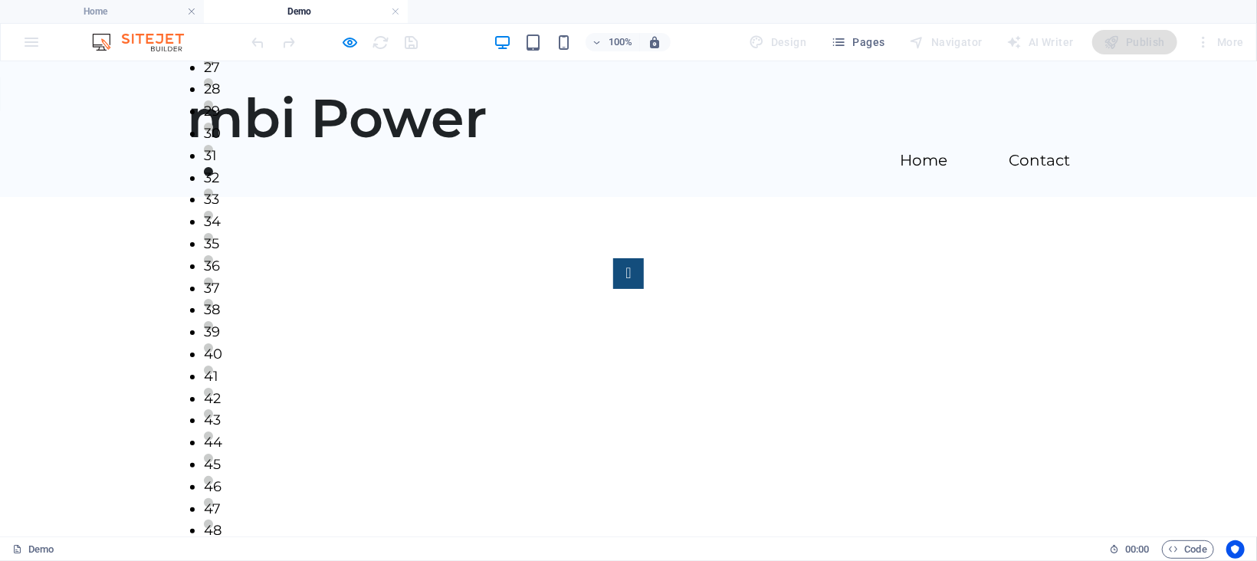
scroll to position [67, 0]
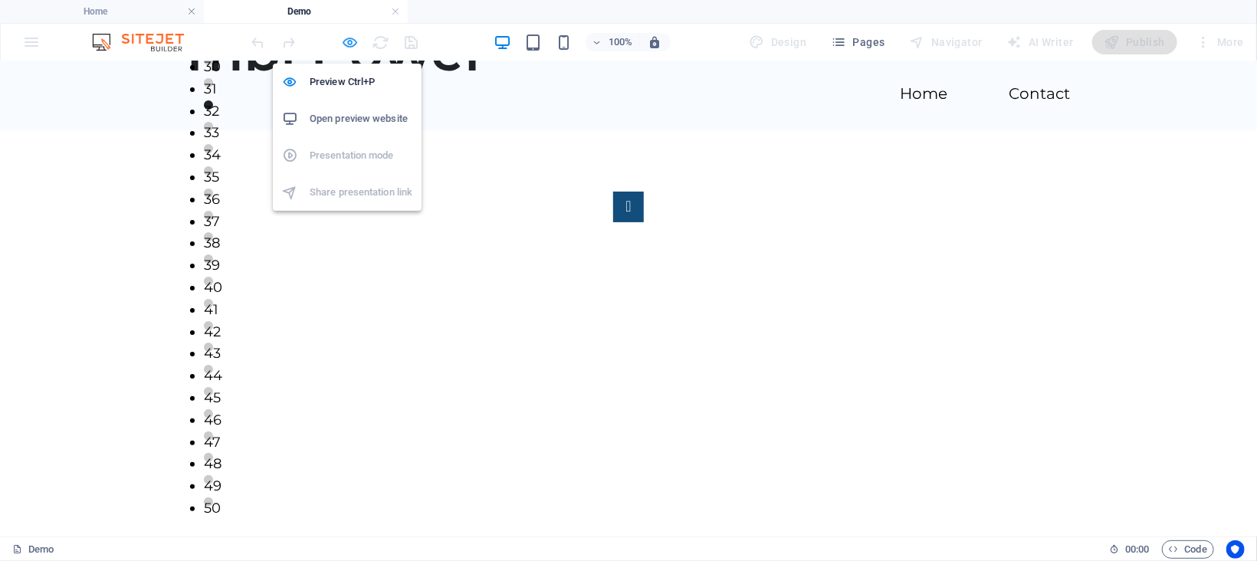
click at [348, 38] on icon "button" at bounding box center [351, 43] width 18 height 18
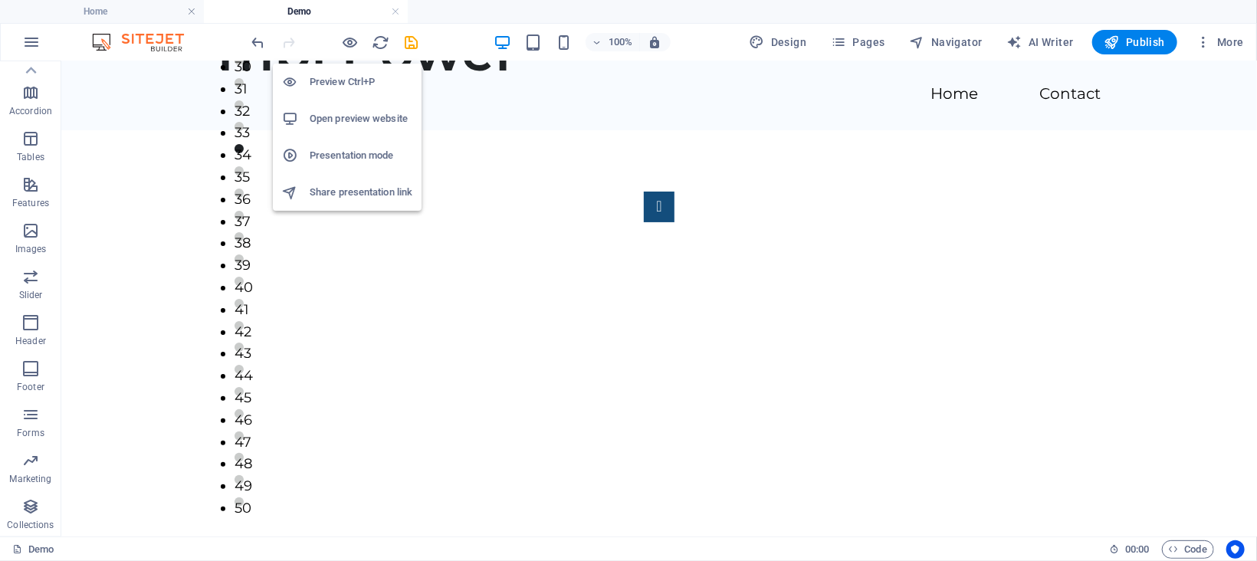
click at [344, 83] on h6 "Preview Ctrl+P" at bounding box center [361, 82] width 103 height 18
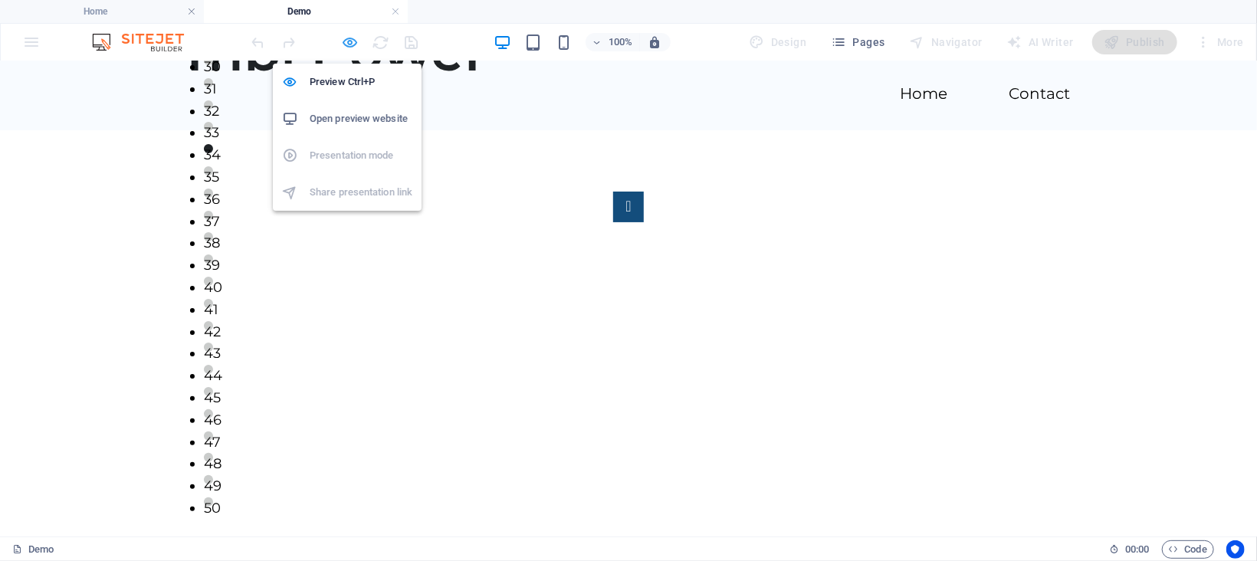
click at [349, 41] on icon "button" at bounding box center [351, 43] width 18 height 18
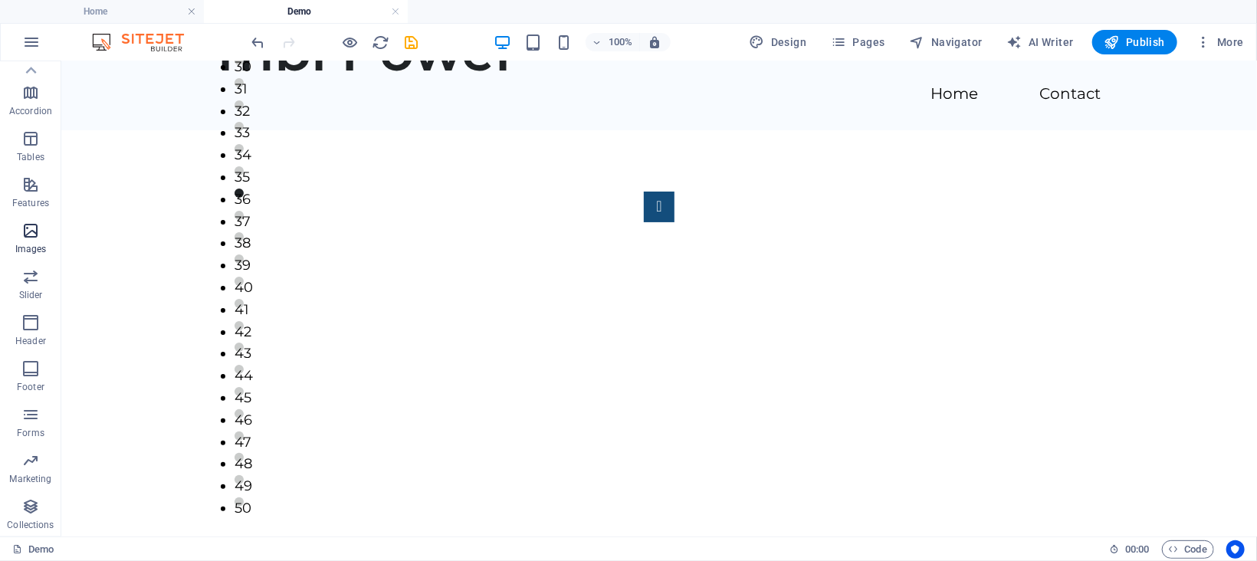
click at [29, 234] on icon "button" at bounding box center [30, 231] width 18 height 18
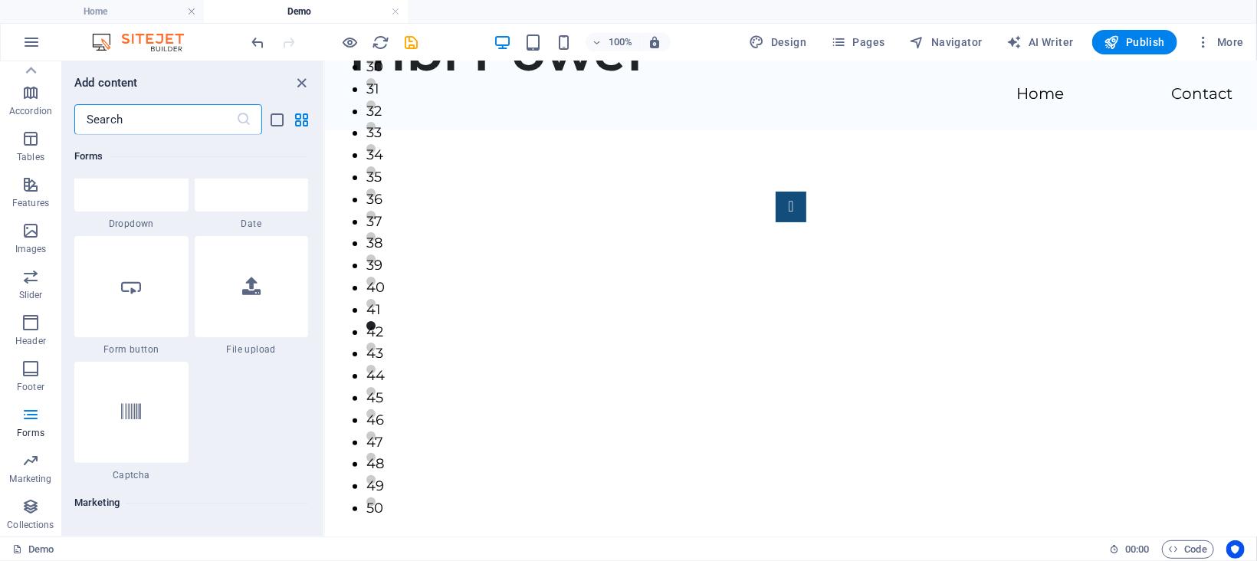
scroll to position [12371, 0]
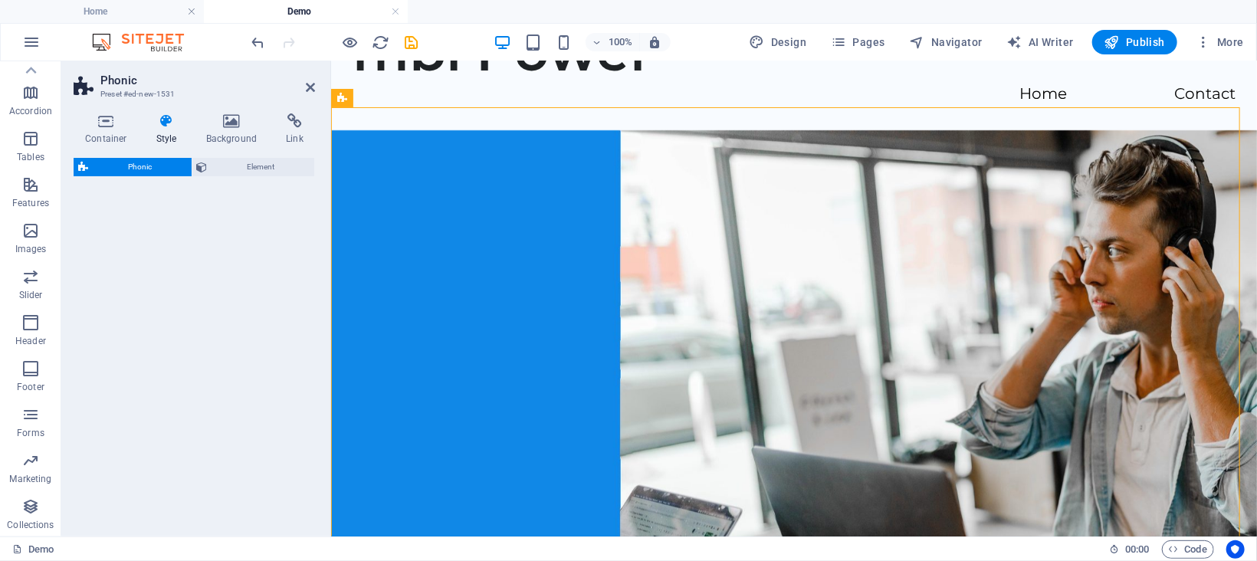
select select "%"
select select "rem"
select select "px"
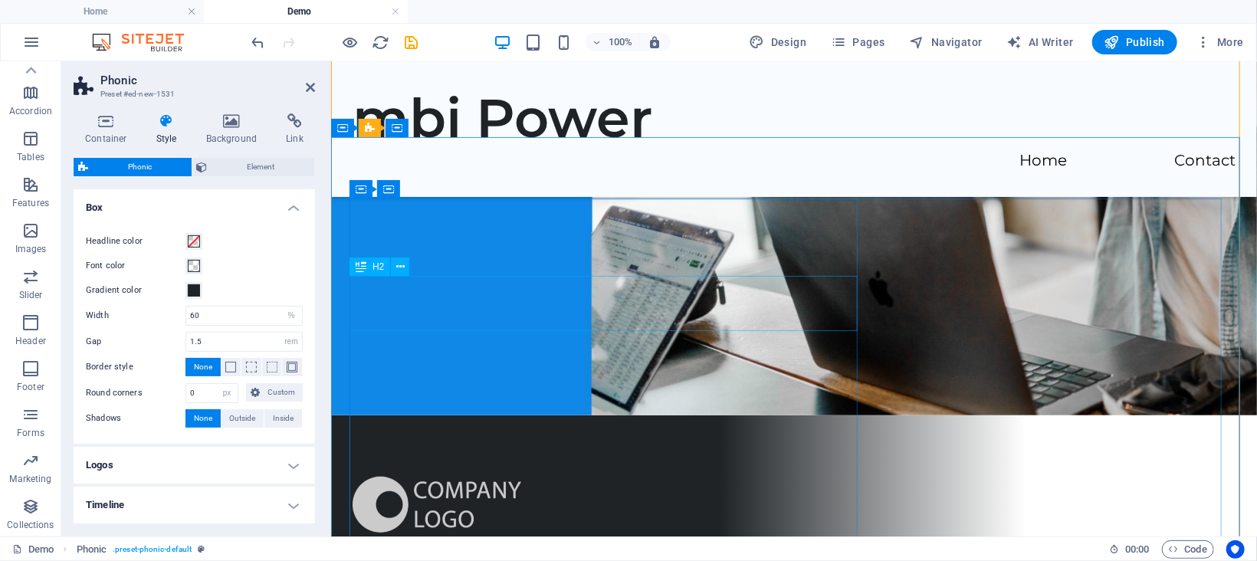
scroll to position [0, 0]
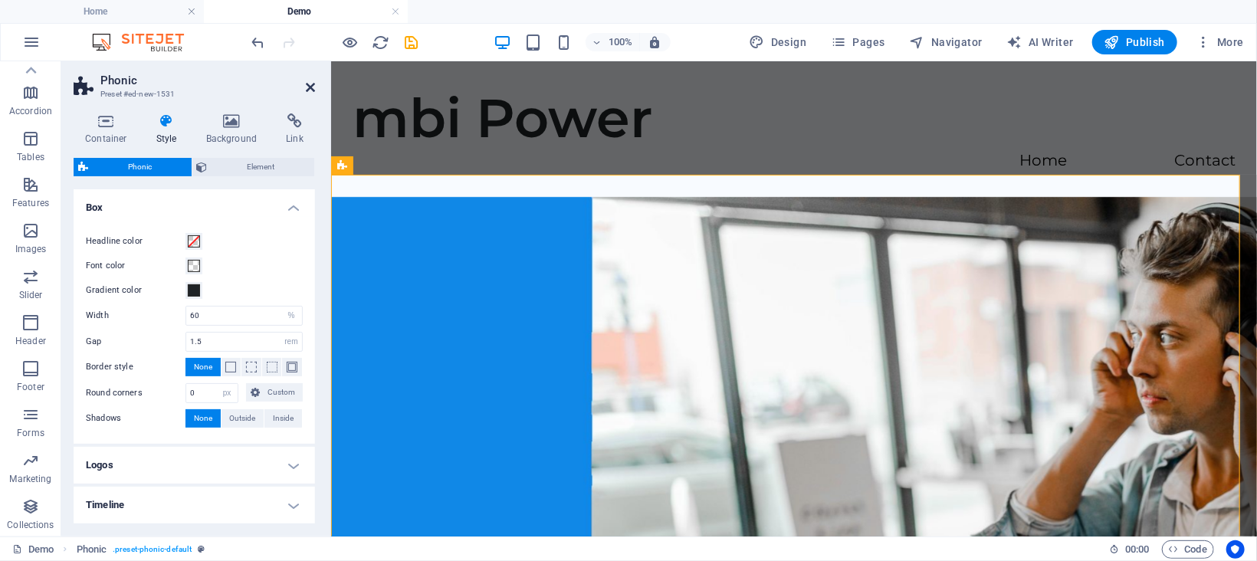
click at [311, 87] on icon at bounding box center [310, 87] width 9 height 12
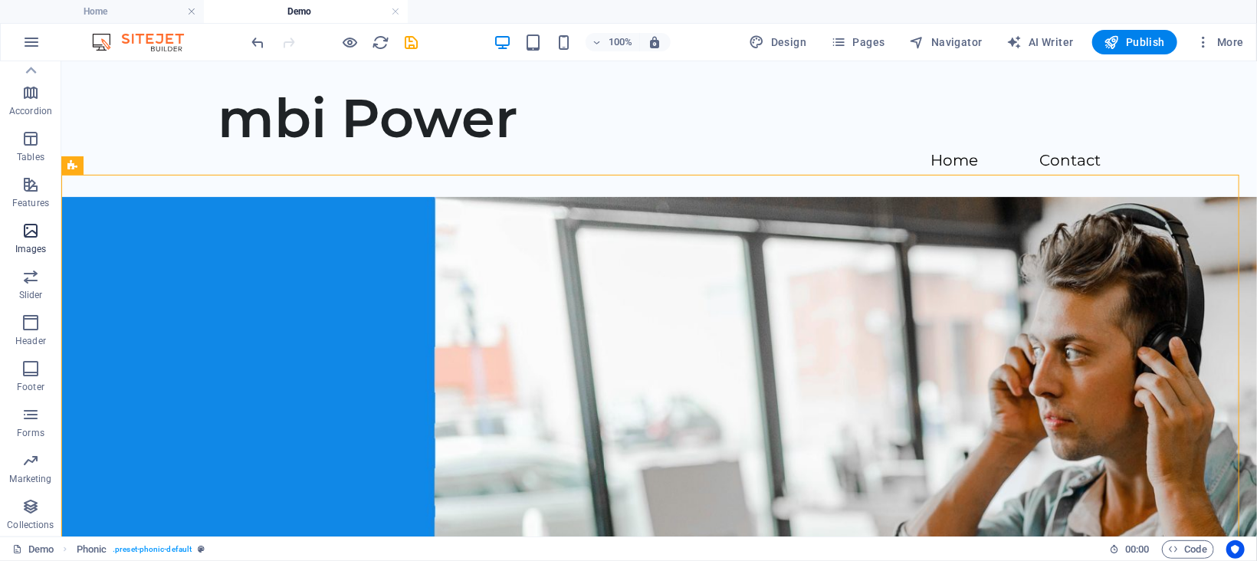
click at [31, 248] on p "Images" at bounding box center [30, 249] width 31 height 12
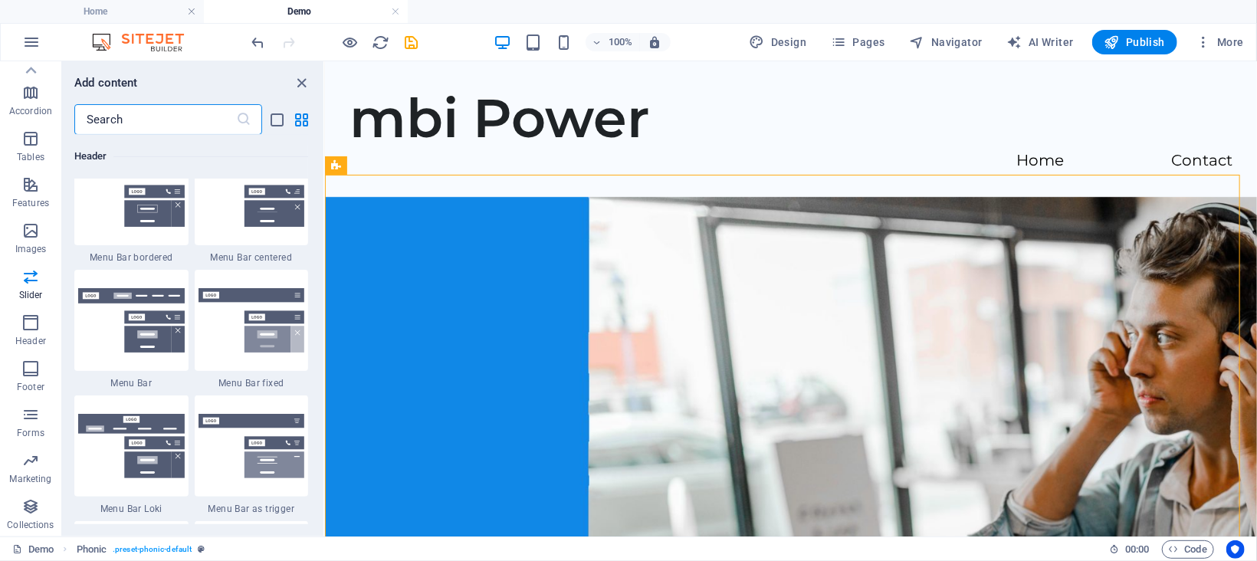
scroll to position [9151, 0]
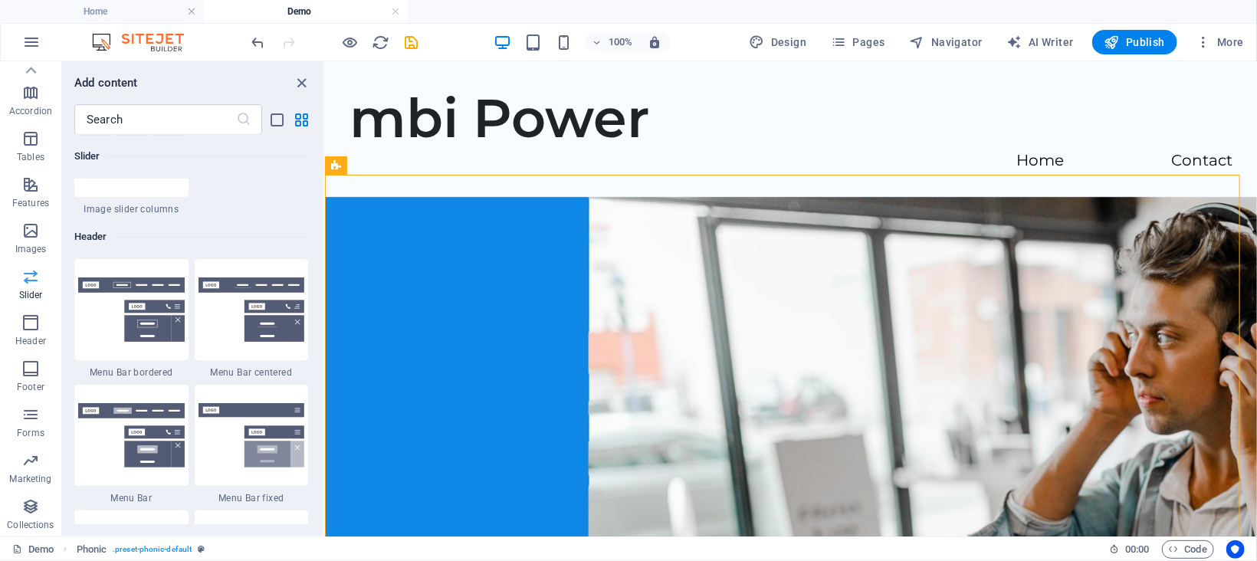
click at [34, 289] on p "Slider" at bounding box center [31, 295] width 24 height 12
click at [38, 234] on icon "button" at bounding box center [30, 231] width 18 height 18
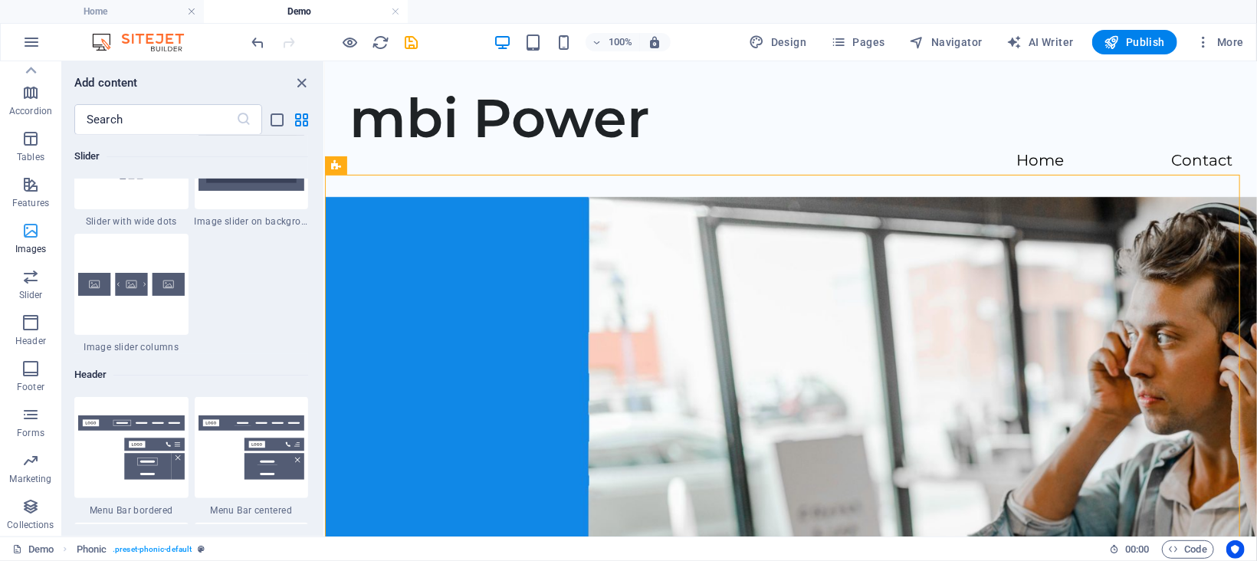
scroll to position [7771, 0]
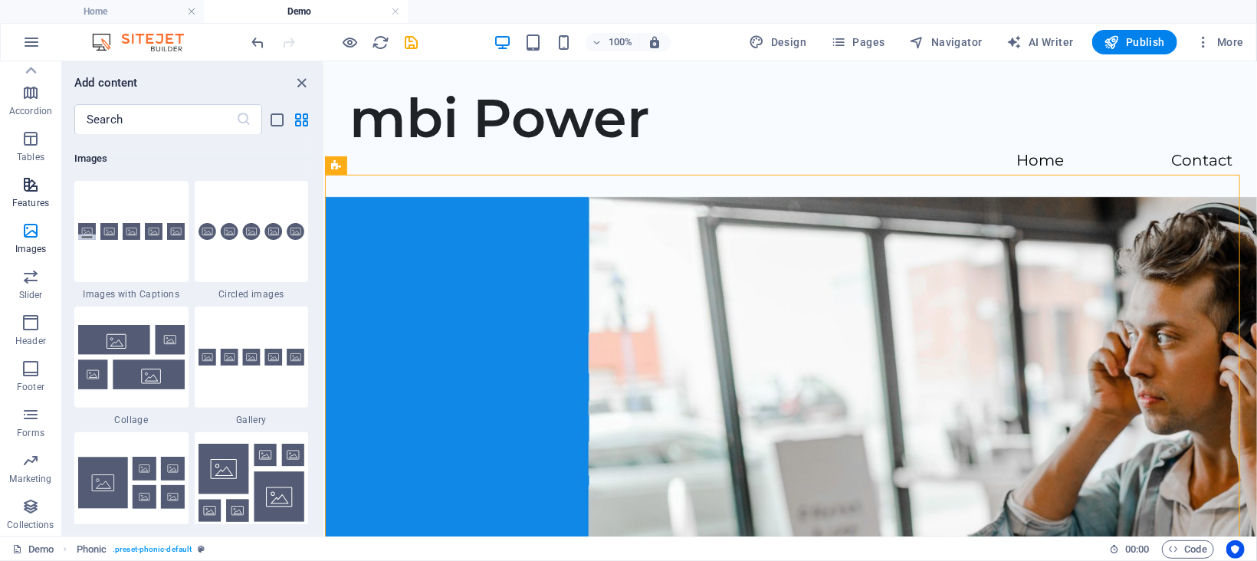
click at [29, 189] on icon "button" at bounding box center [30, 185] width 18 height 18
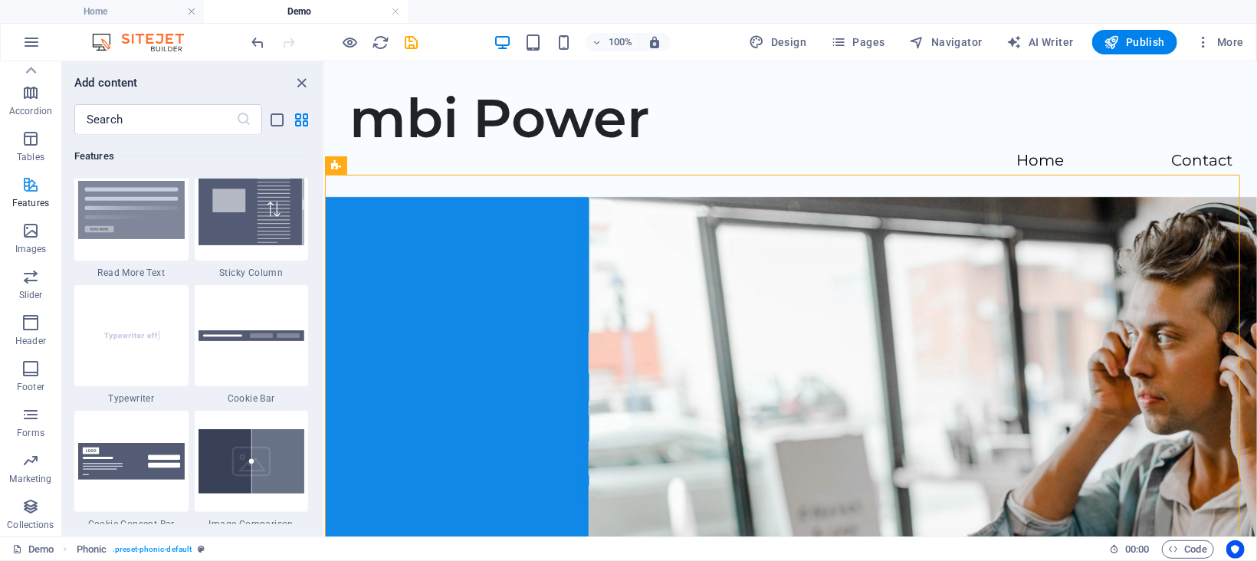
scroll to position [5973, 0]
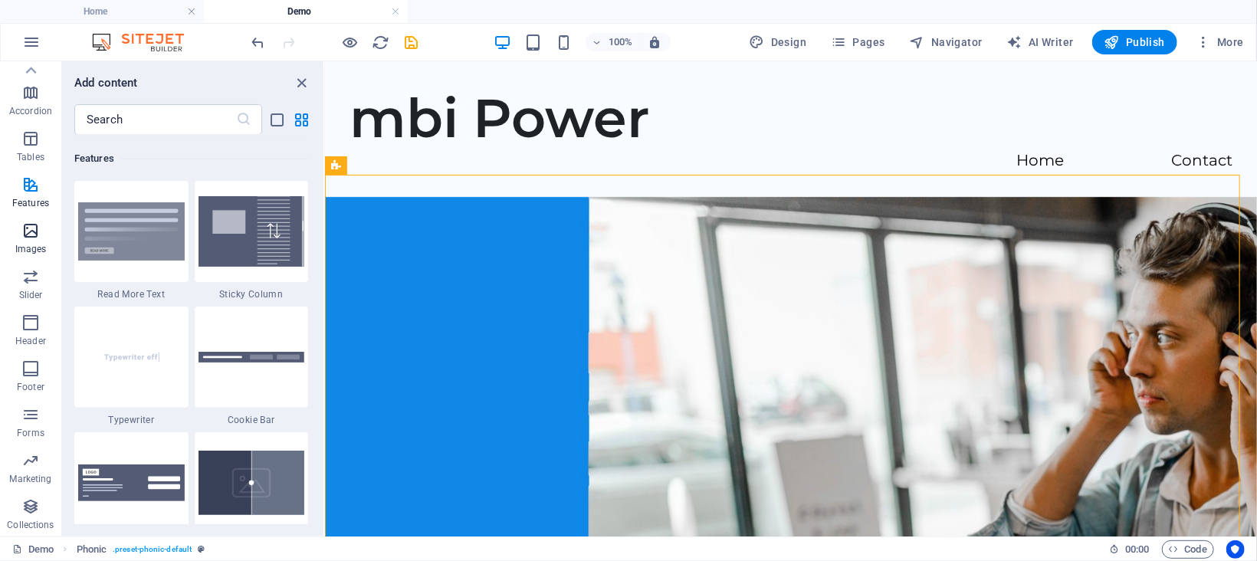
click at [25, 234] on icon "button" at bounding box center [30, 231] width 18 height 18
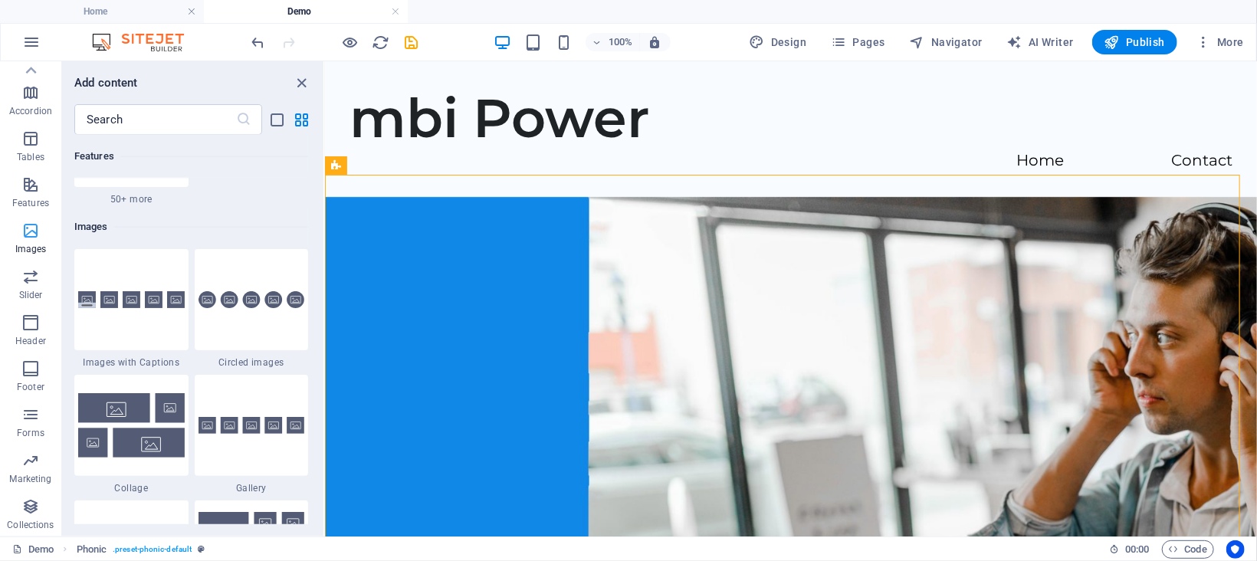
scroll to position [7771, 0]
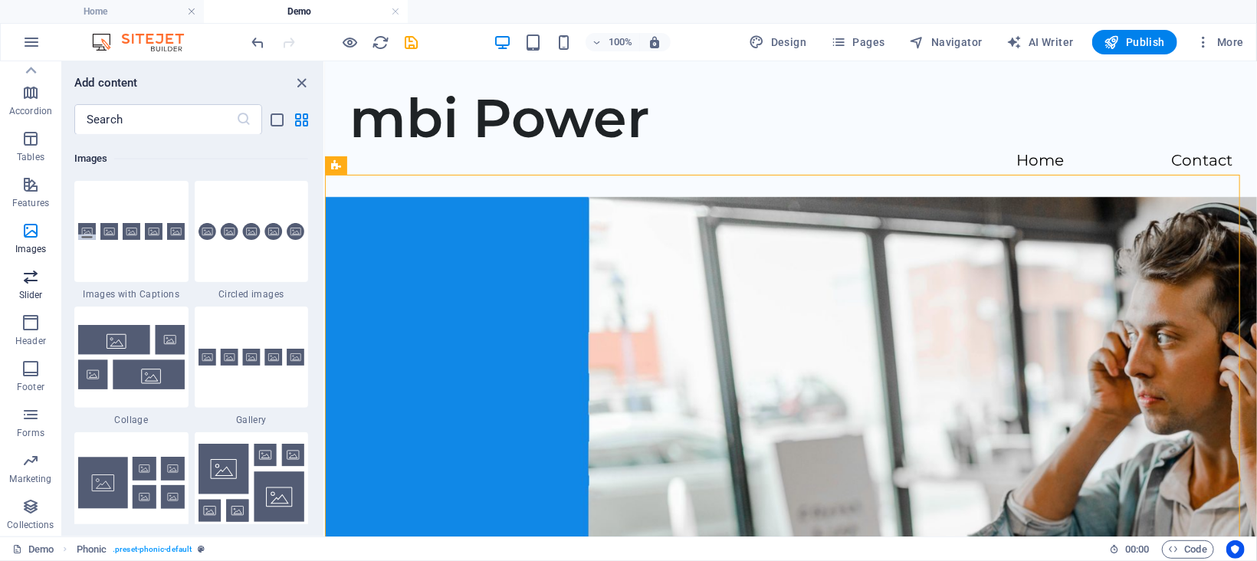
click at [22, 287] on span "Slider" at bounding box center [30, 286] width 61 height 37
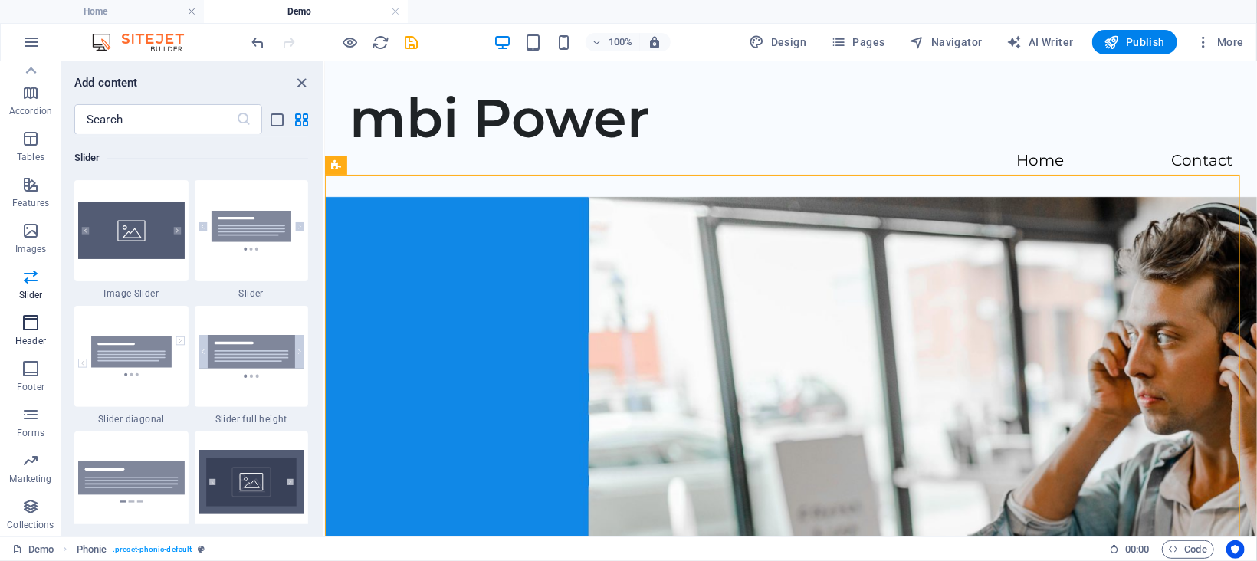
click at [38, 324] on icon "button" at bounding box center [30, 323] width 18 height 18
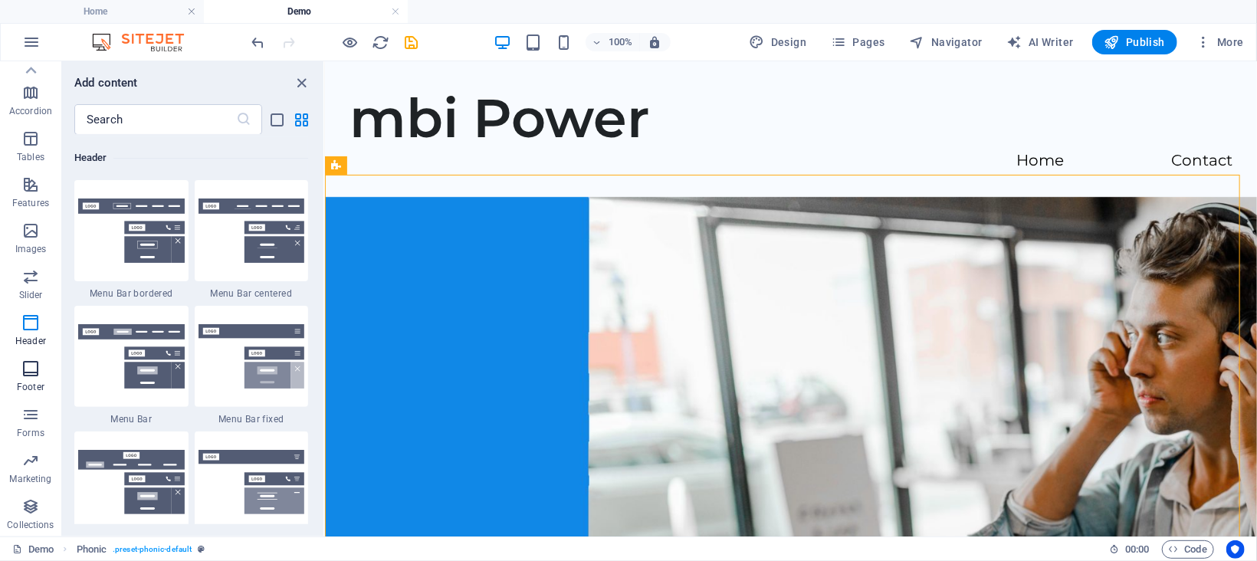
click at [38, 363] on icon "button" at bounding box center [30, 369] width 18 height 18
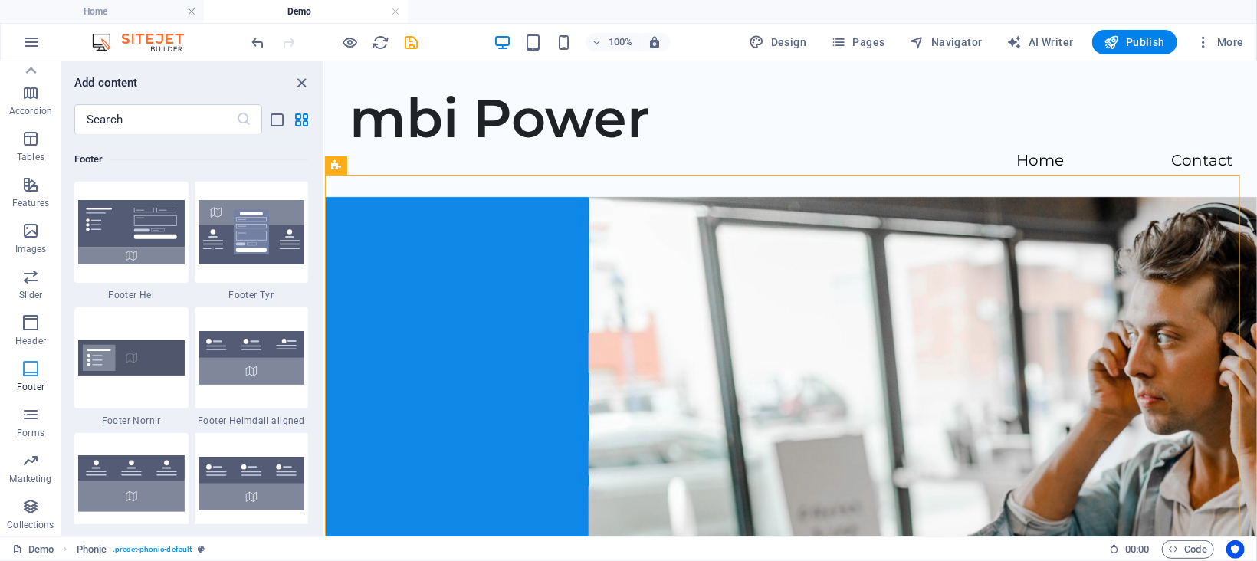
scroll to position [10146, 0]
click at [34, 419] on icon "button" at bounding box center [30, 415] width 18 height 18
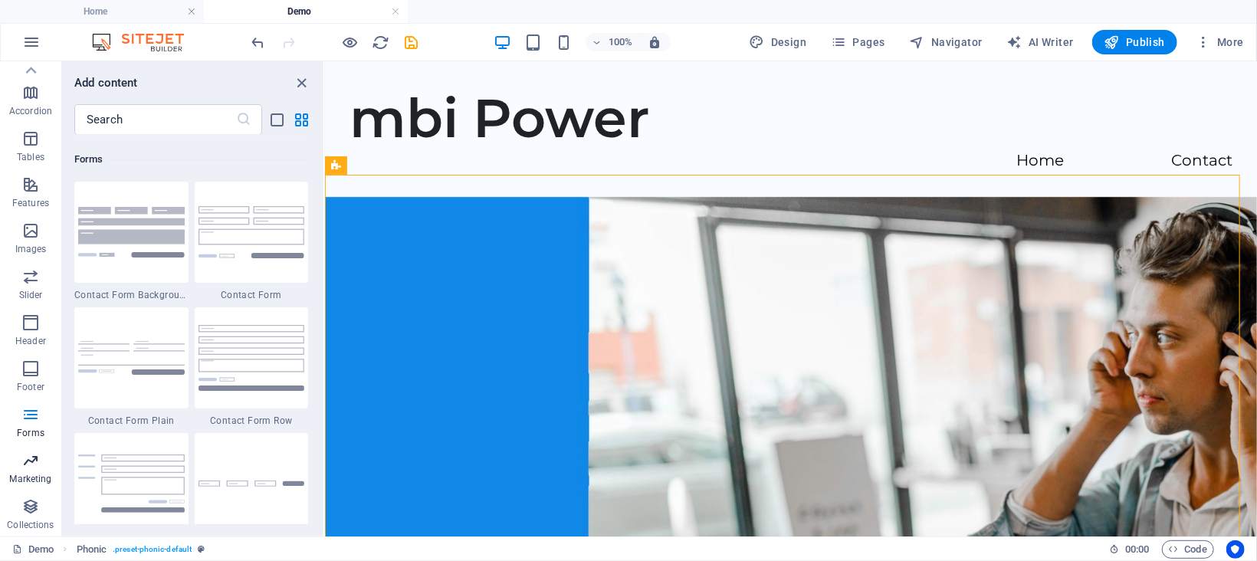
click at [34, 470] on span "Marketing" at bounding box center [30, 470] width 61 height 37
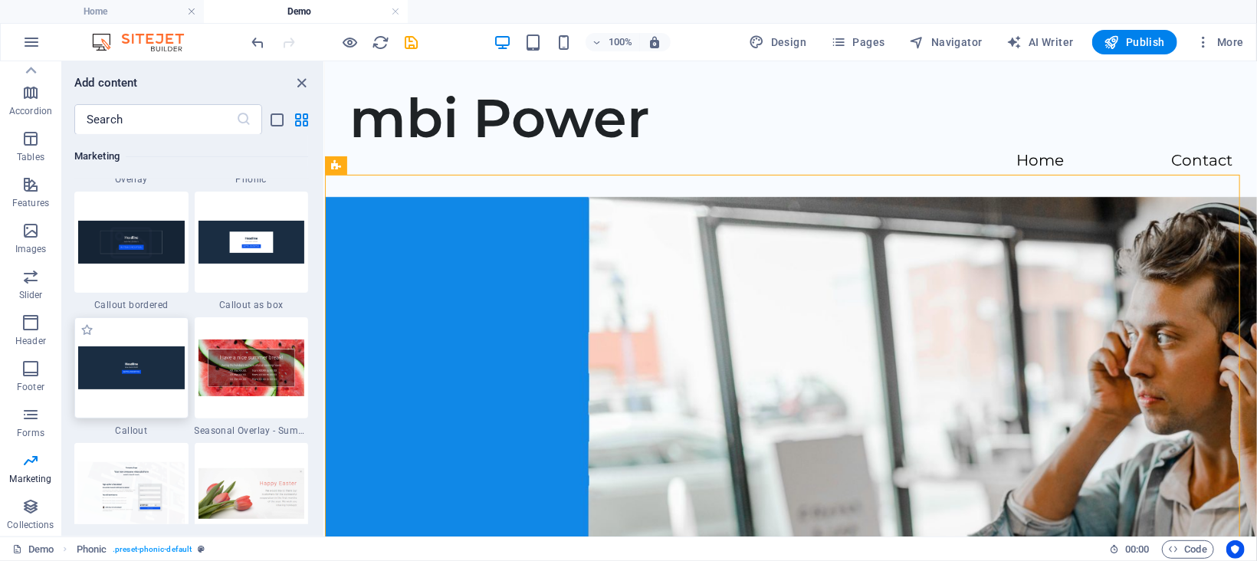
scroll to position [12715, 0]
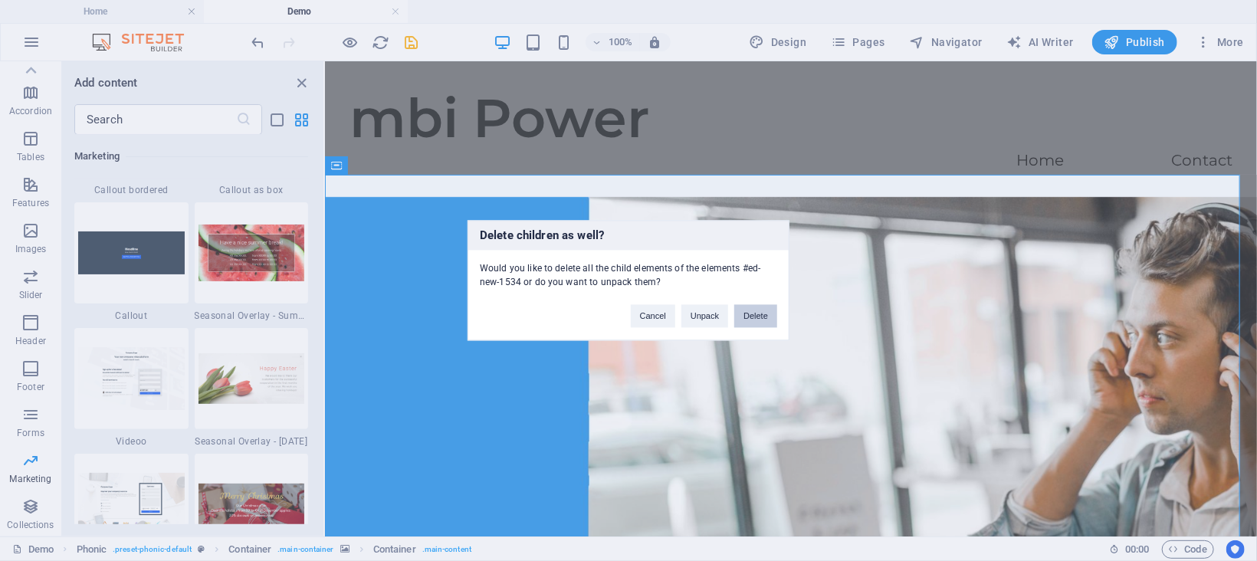
click at [763, 317] on button "Delete" at bounding box center [755, 316] width 43 height 23
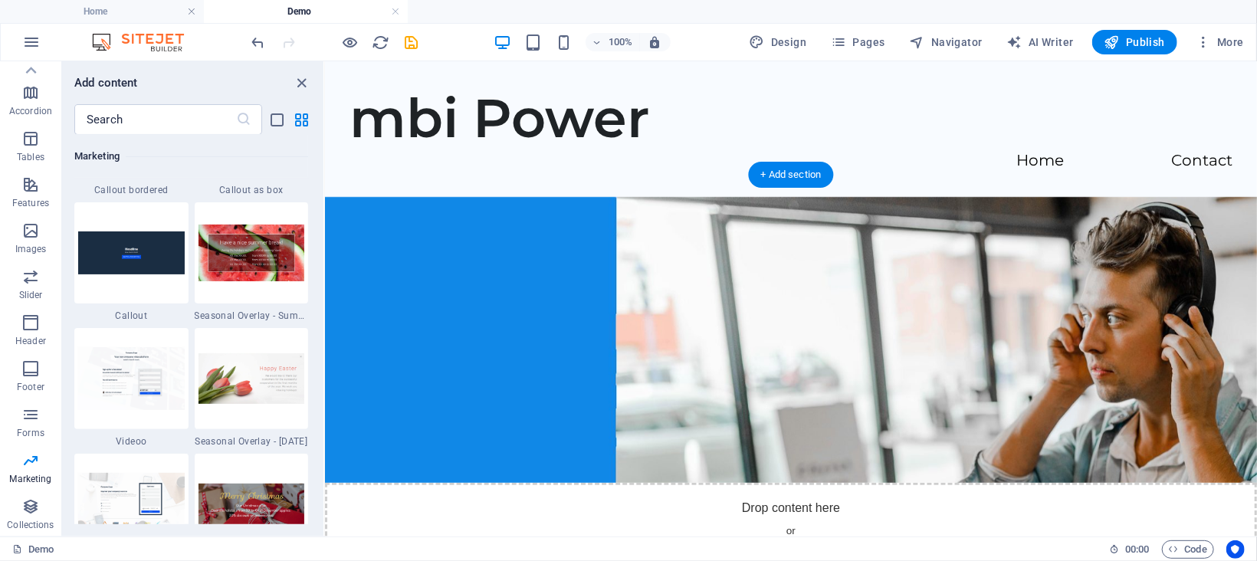
click at [722, 235] on figure at bounding box center [790, 339] width 932 height 286
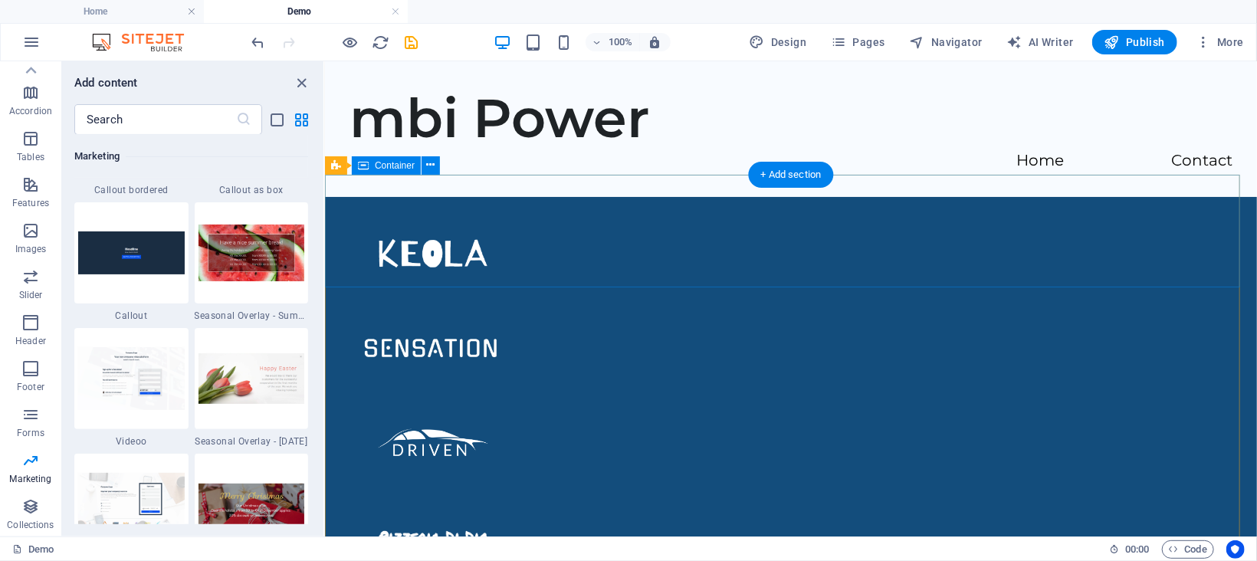
click at [501, 196] on div at bounding box center [790, 441] width 932 height 491
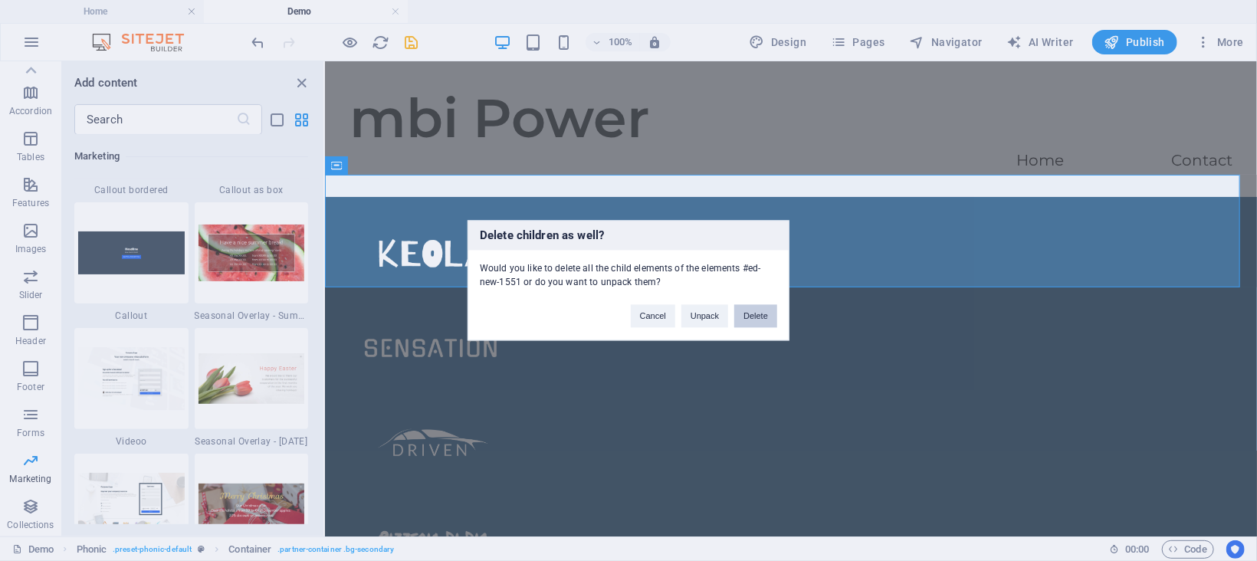
click at [758, 315] on button "Delete" at bounding box center [755, 316] width 43 height 23
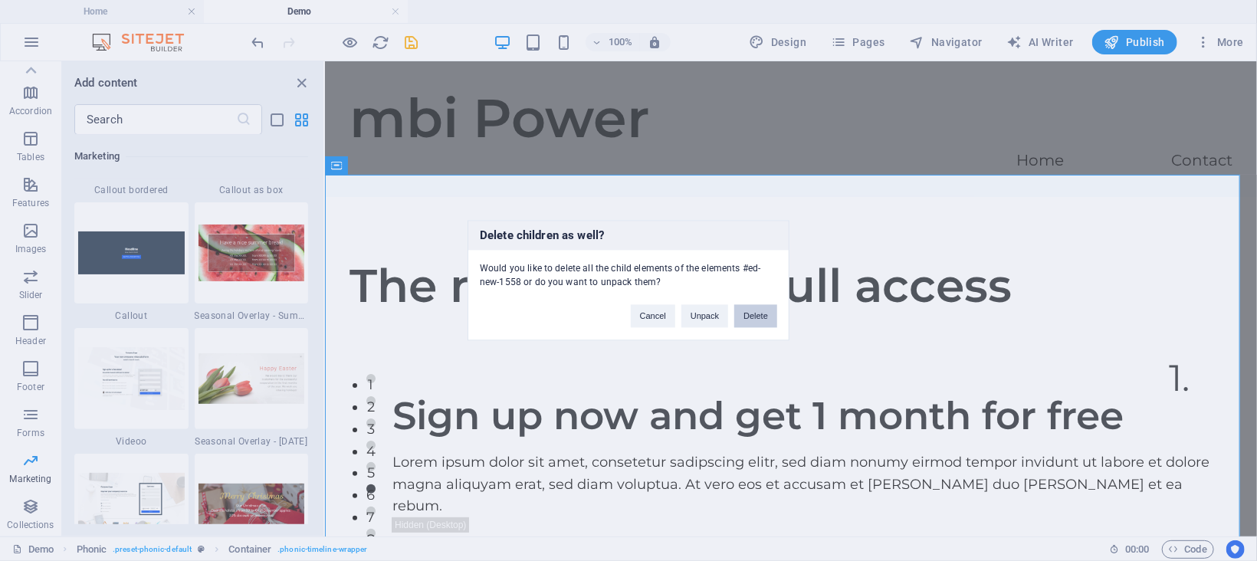
click at [756, 309] on button "Delete" at bounding box center [755, 316] width 43 height 23
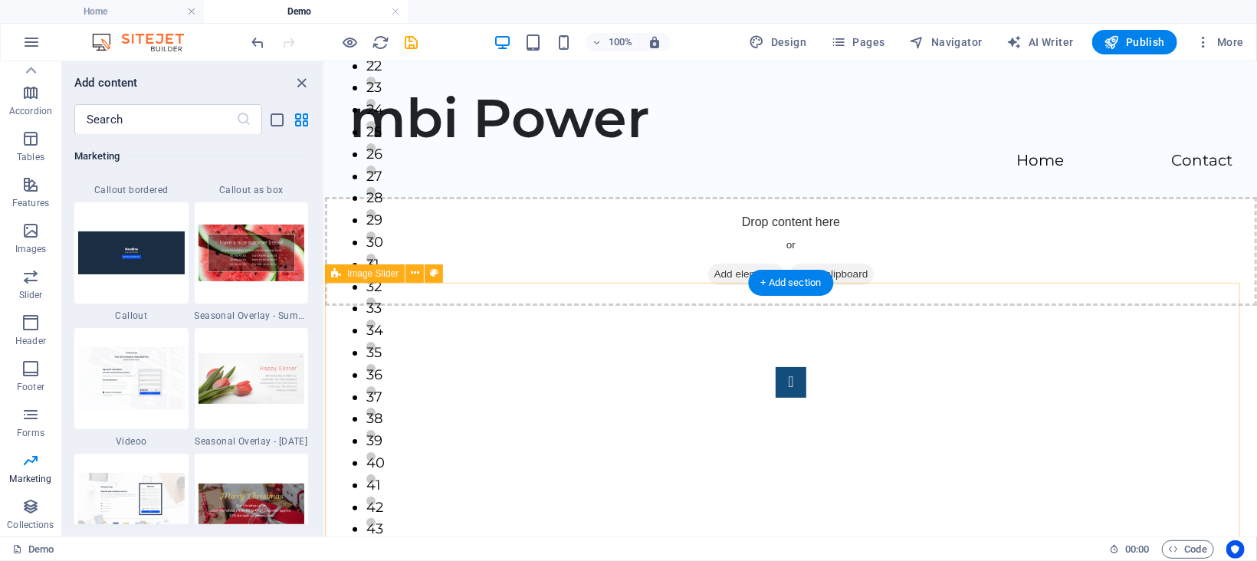
click at [612, 324] on div "1 2 3 4 5 6 7 8 9 10 11 12 13 14 15 16 17 18 19 20 21 22 23 24 25 26 27 28 29 3…" at bounding box center [790, 519] width 932 height 429
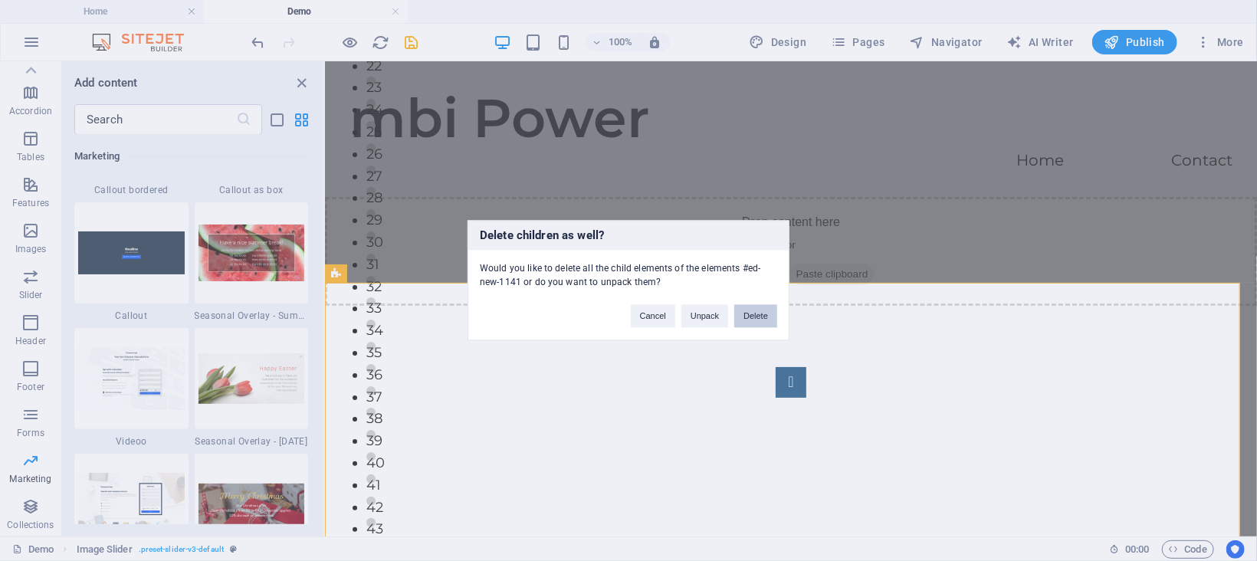
click at [747, 307] on button "Delete" at bounding box center [755, 316] width 43 height 23
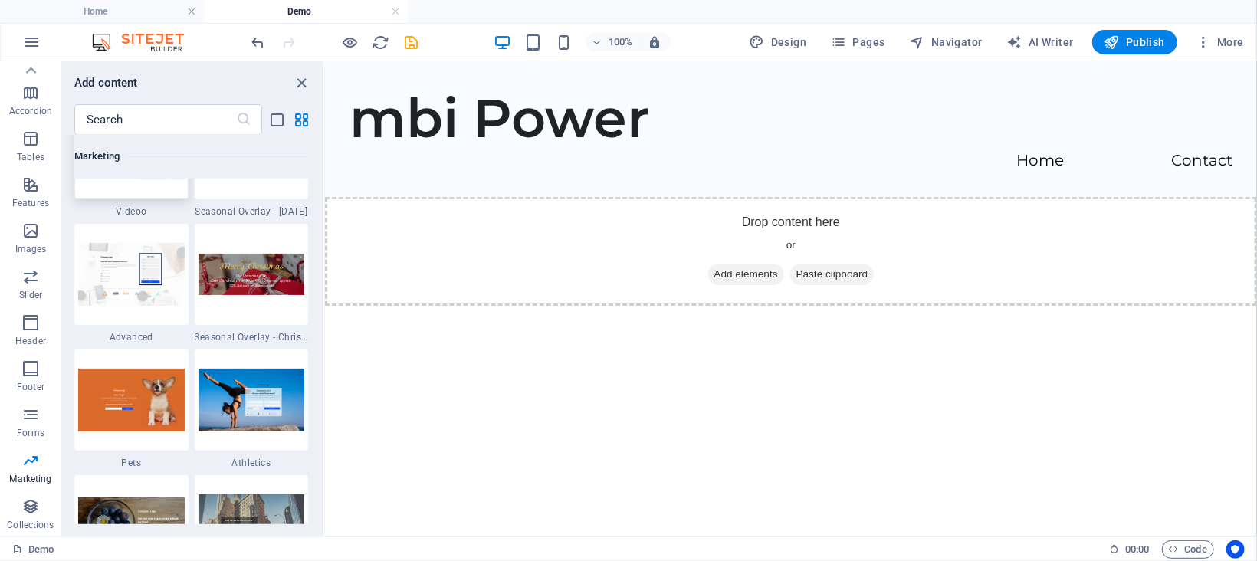
scroll to position [13060, 0]
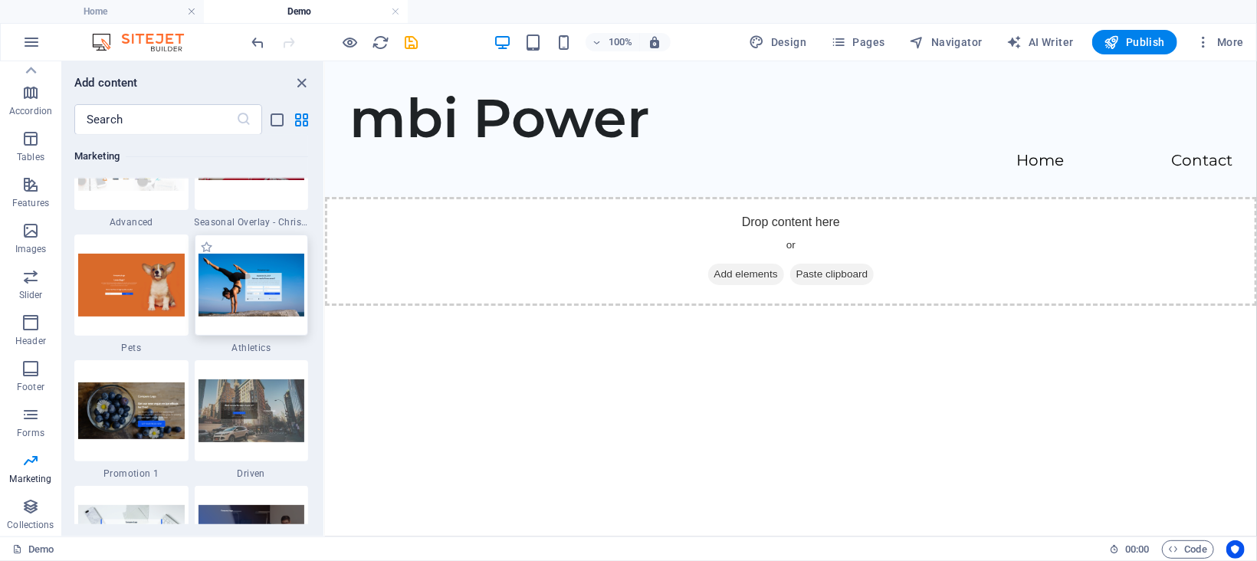
click at [227, 298] on img at bounding box center [252, 285] width 107 height 62
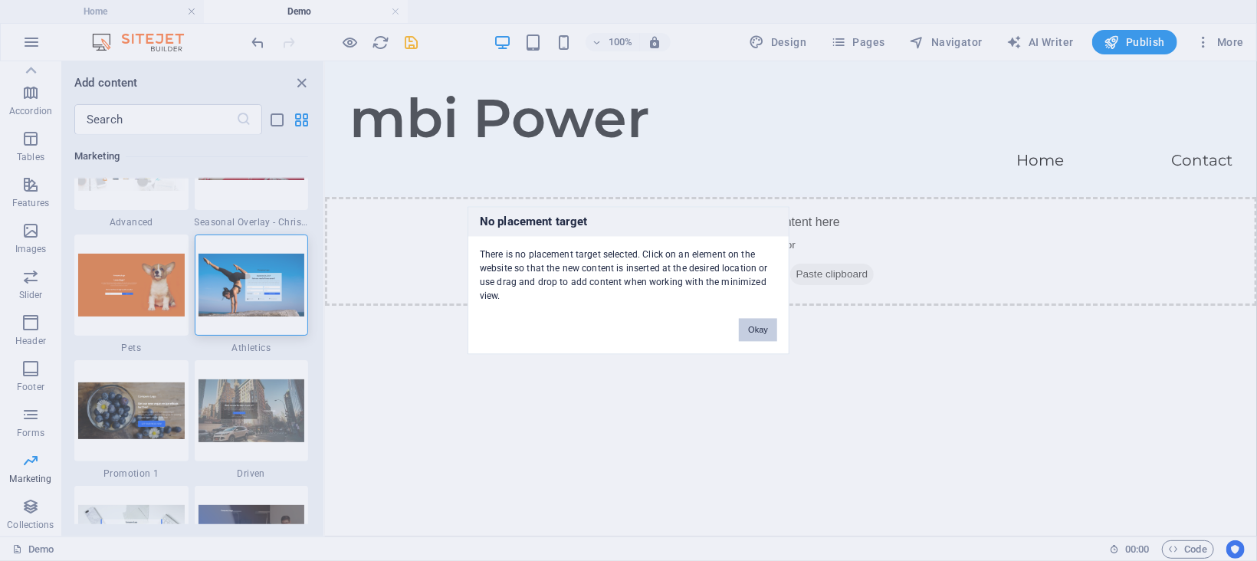
click at [762, 319] on button "Okay" at bounding box center [758, 330] width 38 height 23
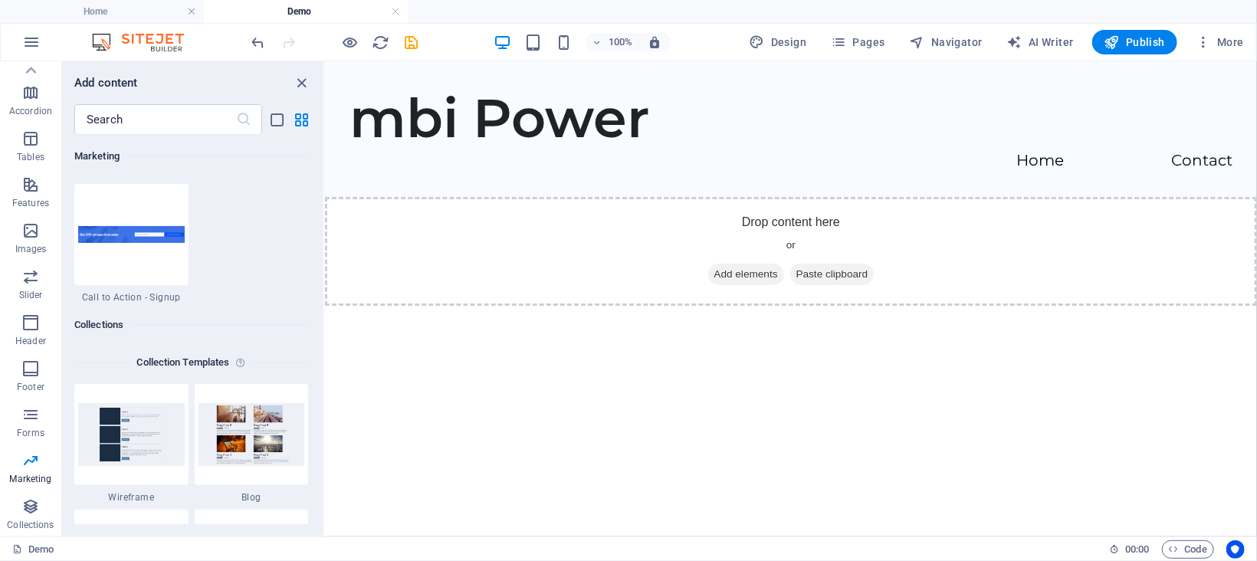
scroll to position [13980, 0]
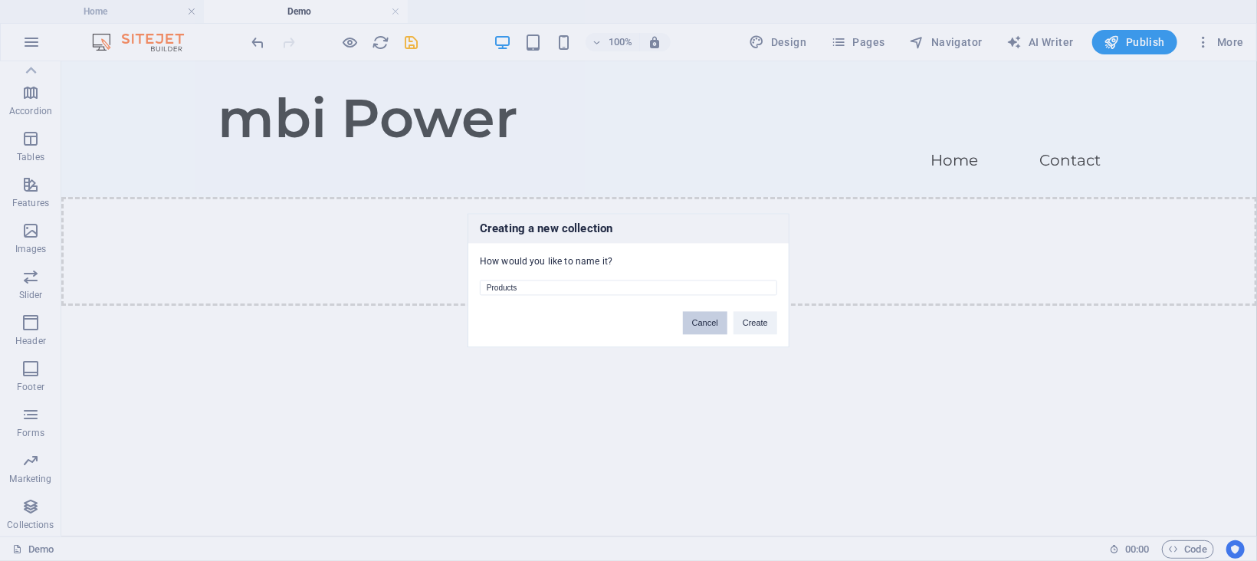
click at [691, 326] on button "Cancel" at bounding box center [705, 323] width 44 height 23
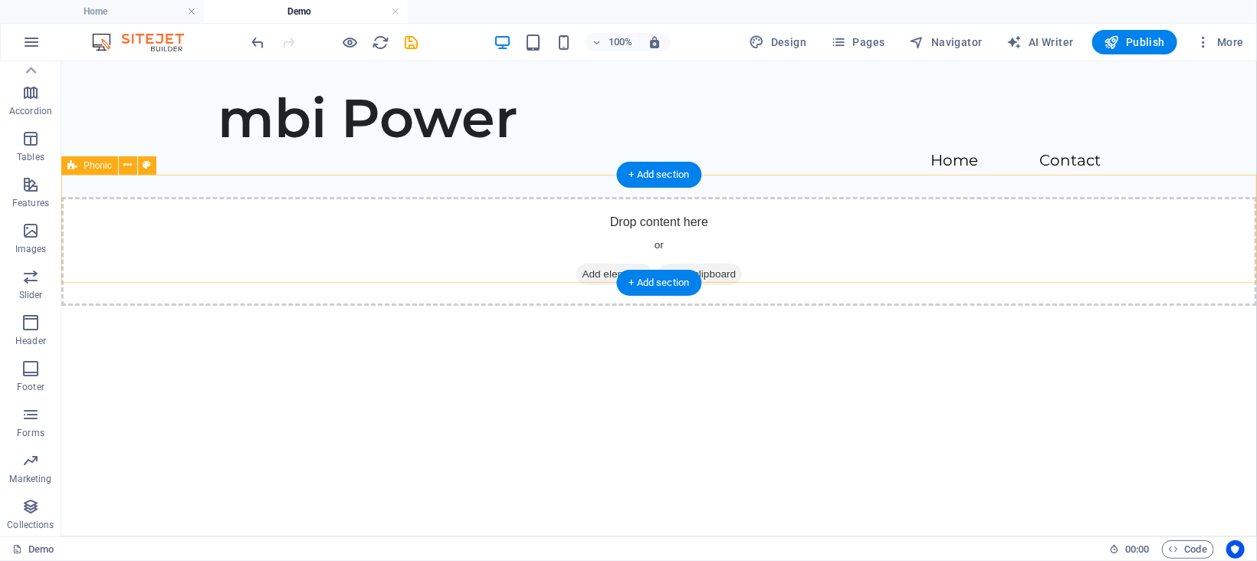
click at [368, 250] on div "Drop content here or Add elements Paste clipboard" at bounding box center [659, 250] width 1196 height 109
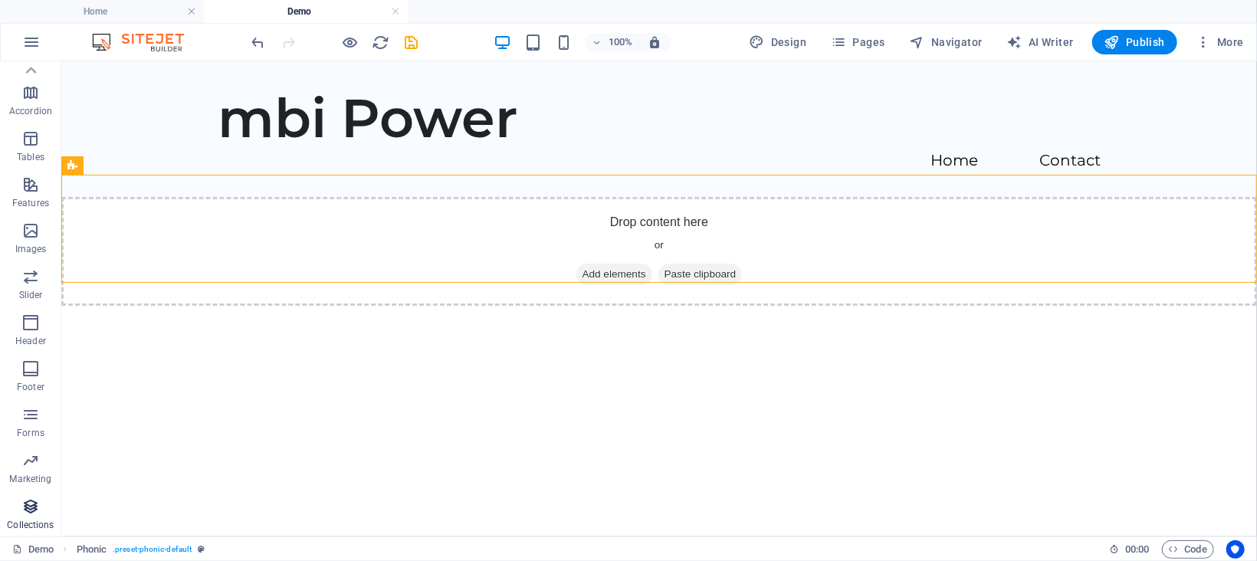
click at [30, 507] on icon "button" at bounding box center [30, 507] width 18 height 18
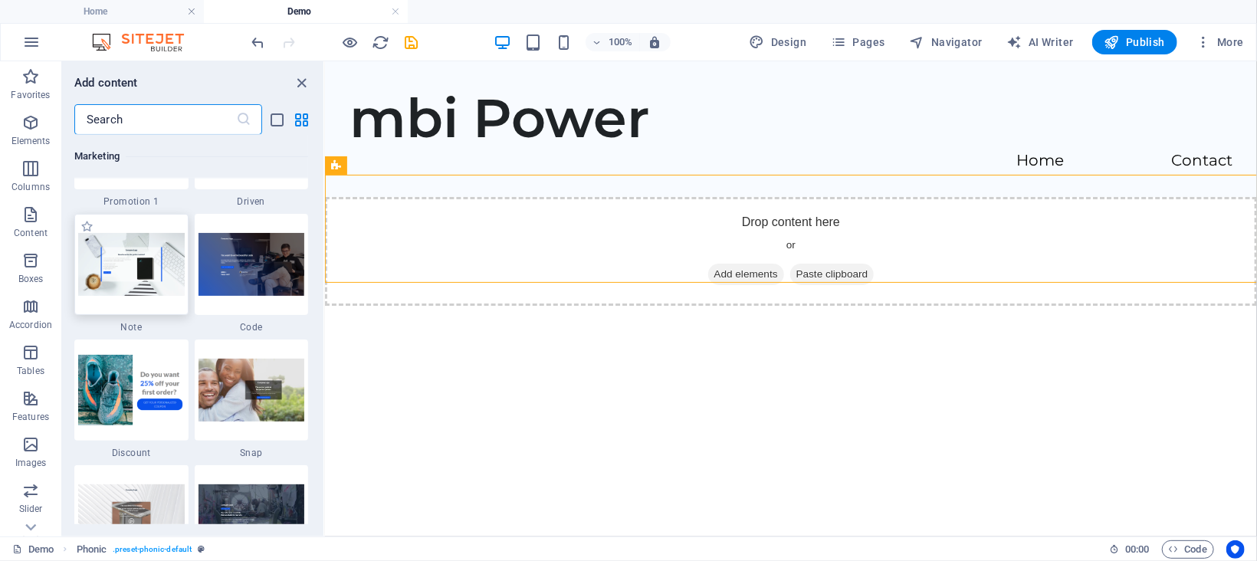
scroll to position [12757, 0]
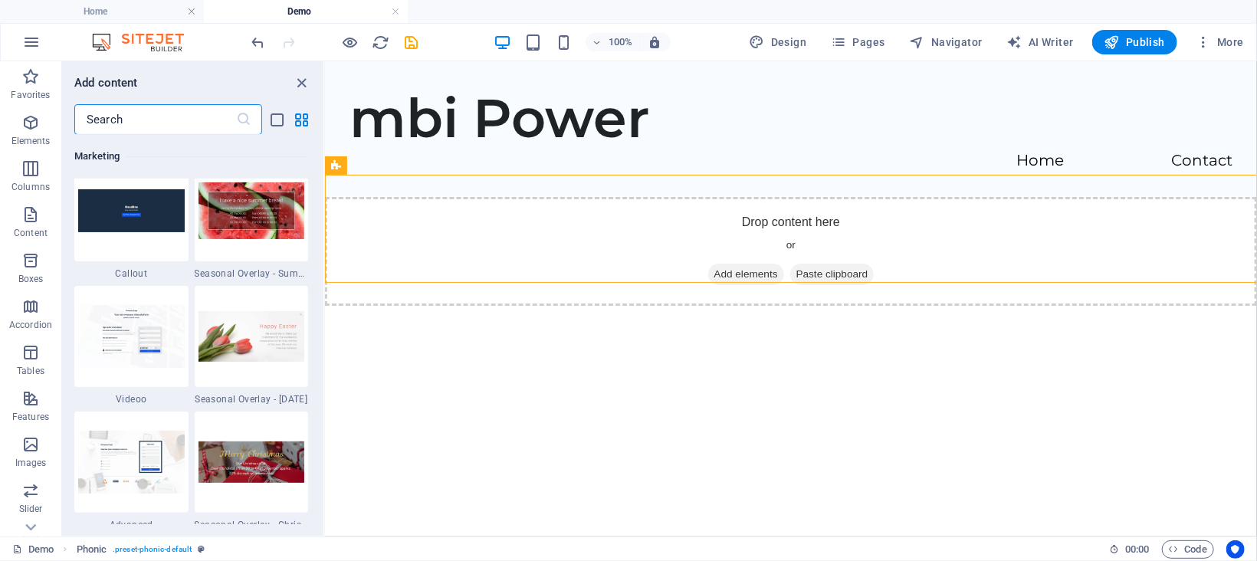
click at [144, 120] on input "text" at bounding box center [155, 119] width 162 height 31
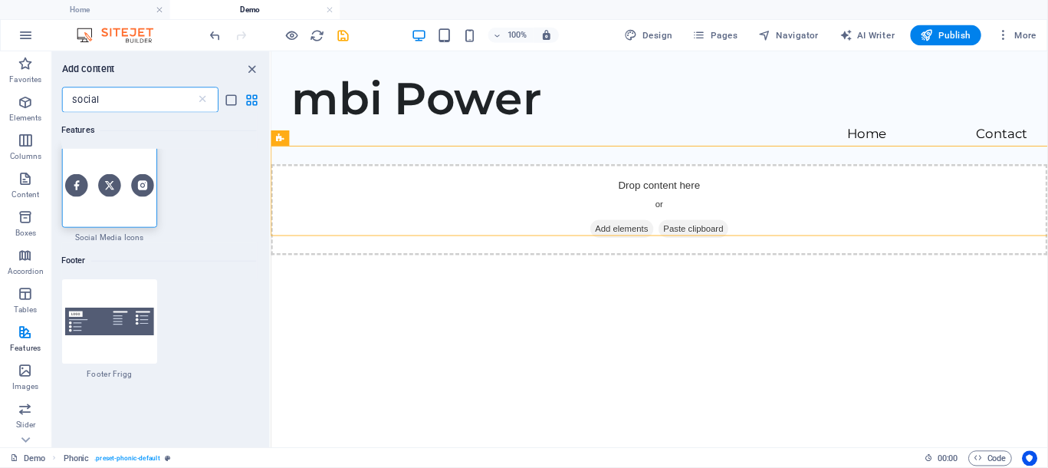
scroll to position [0, 0]
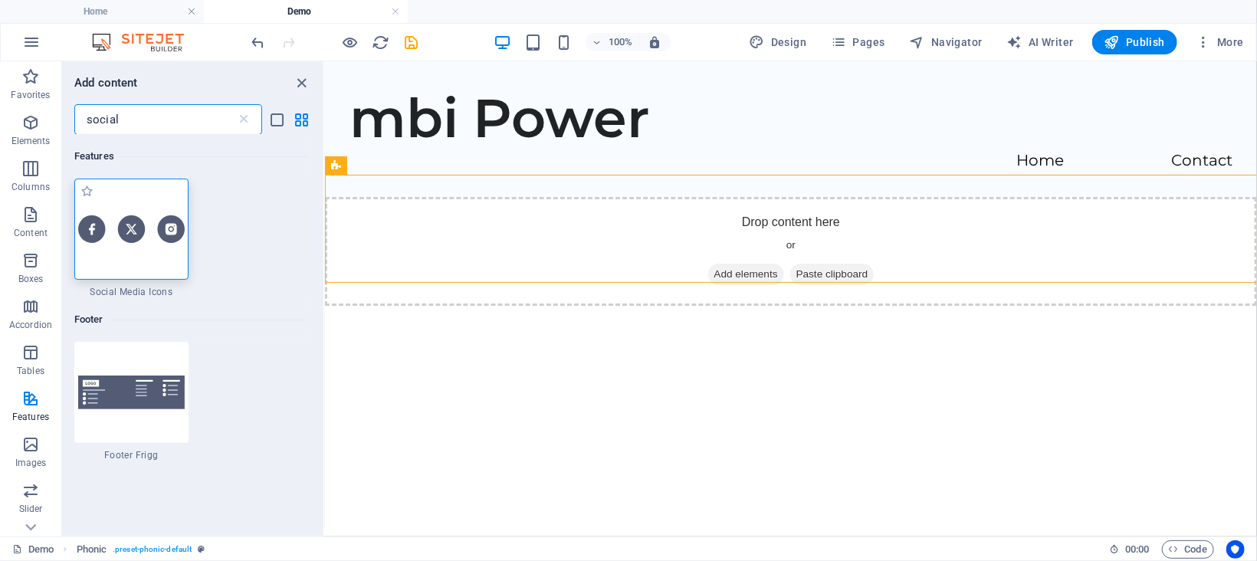
type input "social"
click at [126, 215] on img at bounding box center [131, 228] width 107 height 27
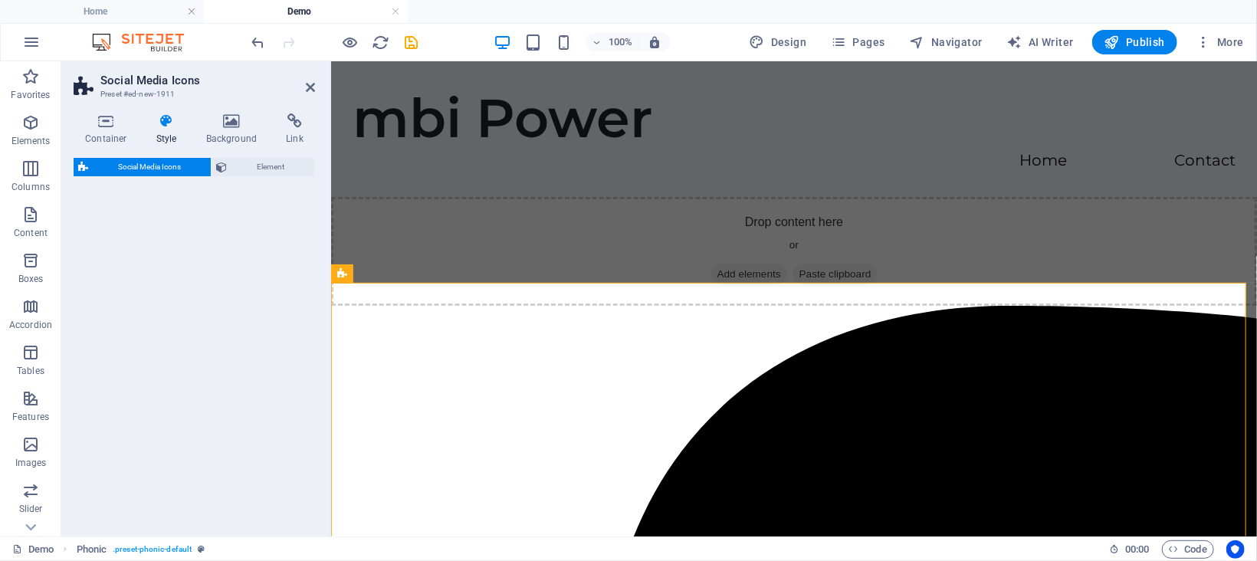
select select "rem"
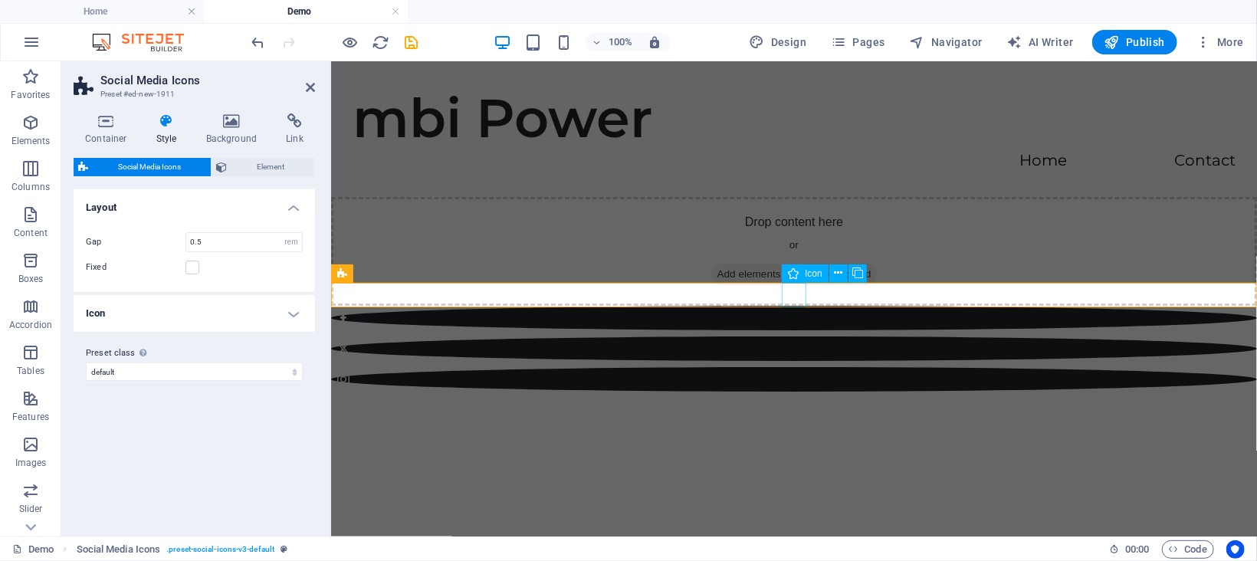
click at [793, 336] on figure at bounding box center [793, 348] width 926 height 25
click at [835, 366] on figure at bounding box center [793, 378] width 926 height 25
click at [798, 336] on figure at bounding box center [793, 348] width 926 height 25
click at [754, 305] on figure at bounding box center [793, 317] width 926 height 25
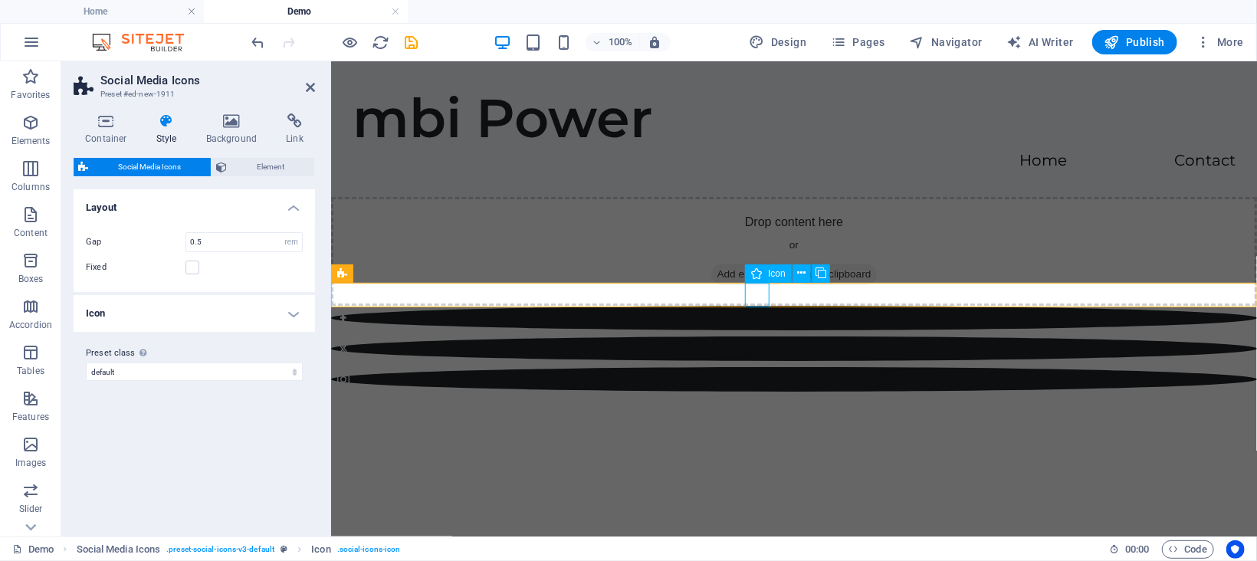
select select "xMidYMid"
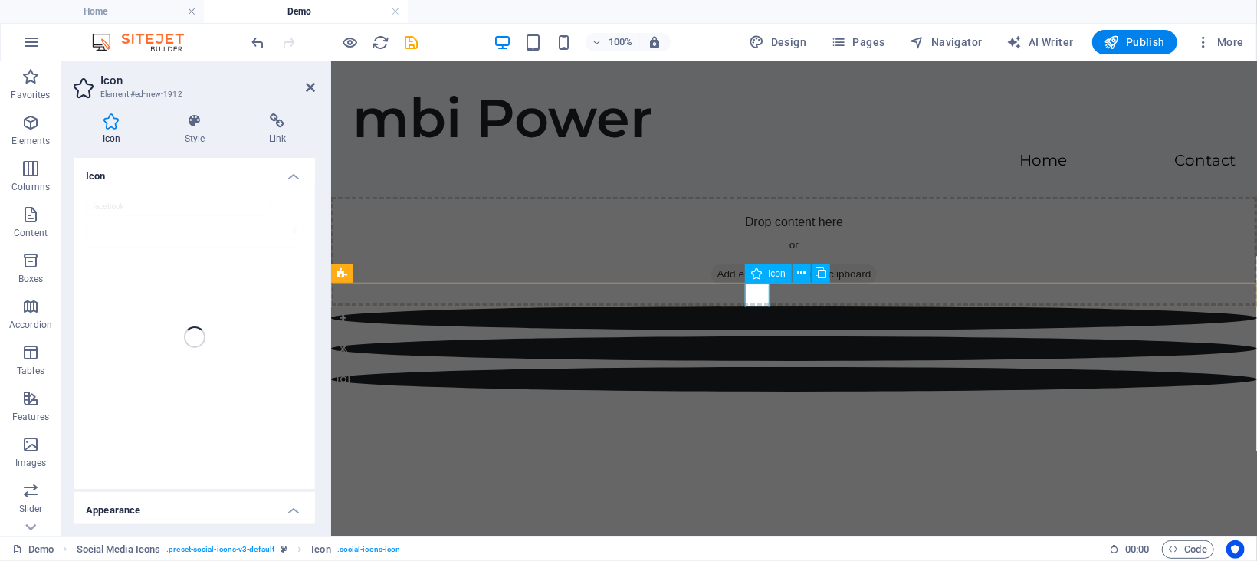
click at [756, 305] on figure at bounding box center [793, 317] width 926 height 25
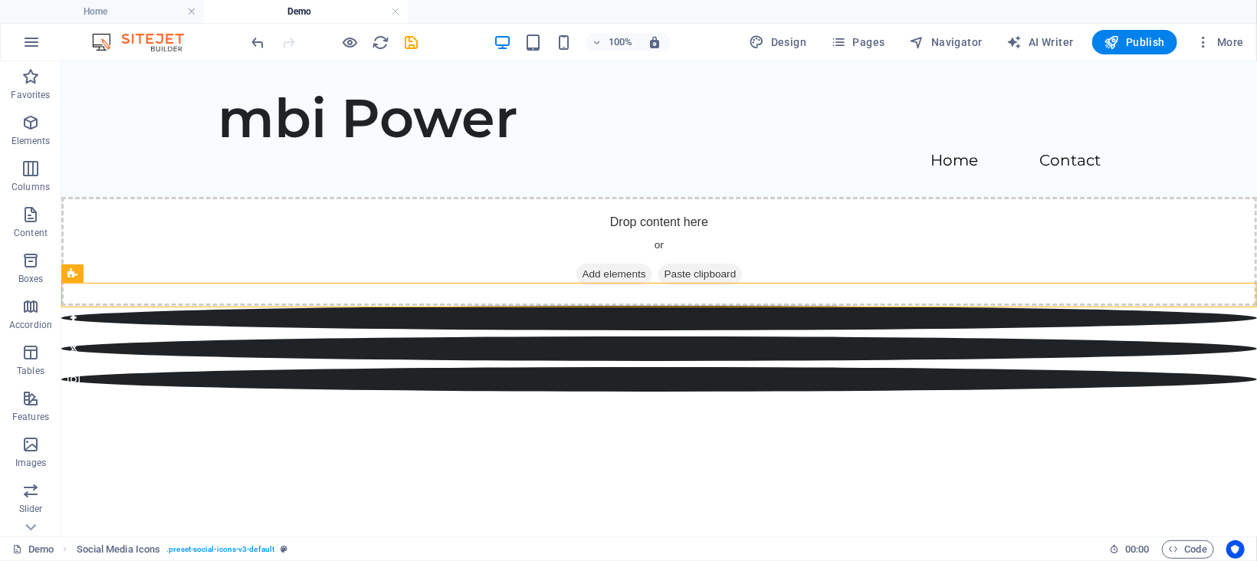
drag, startPoint x: 501, startPoint y: 304, endPoint x: 795, endPoint y: 324, distance: 295.0
click at [795, 324] on html "Skip to main content mbi Power Home Contact Drop content here or Add elements P…" at bounding box center [659, 226] width 1196 height 330
click at [571, 322] on html "Skip to main content mbi Power Home Contact Drop content here or Add elements P…" at bounding box center [659, 226] width 1196 height 330
click at [591, 305] on div at bounding box center [659, 348] width 1196 height 86
click at [612, 305] on figure at bounding box center [659, 317] width 1196 height 25
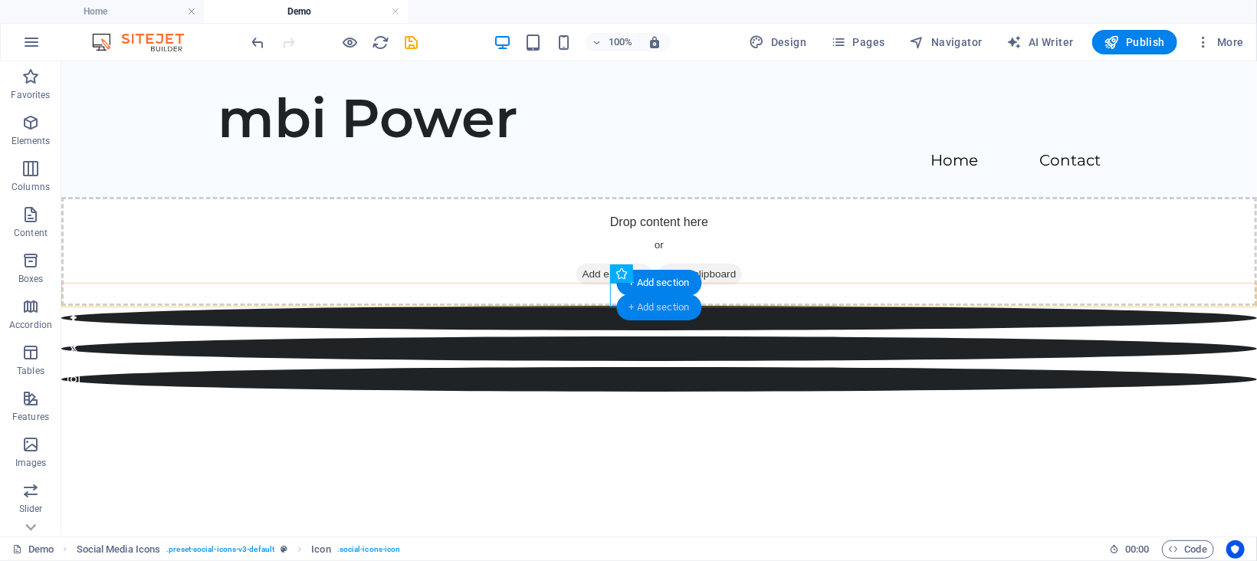
click at [619, 295] on div "+ Add section" at bounding box center [659, 307] width 85 height 26
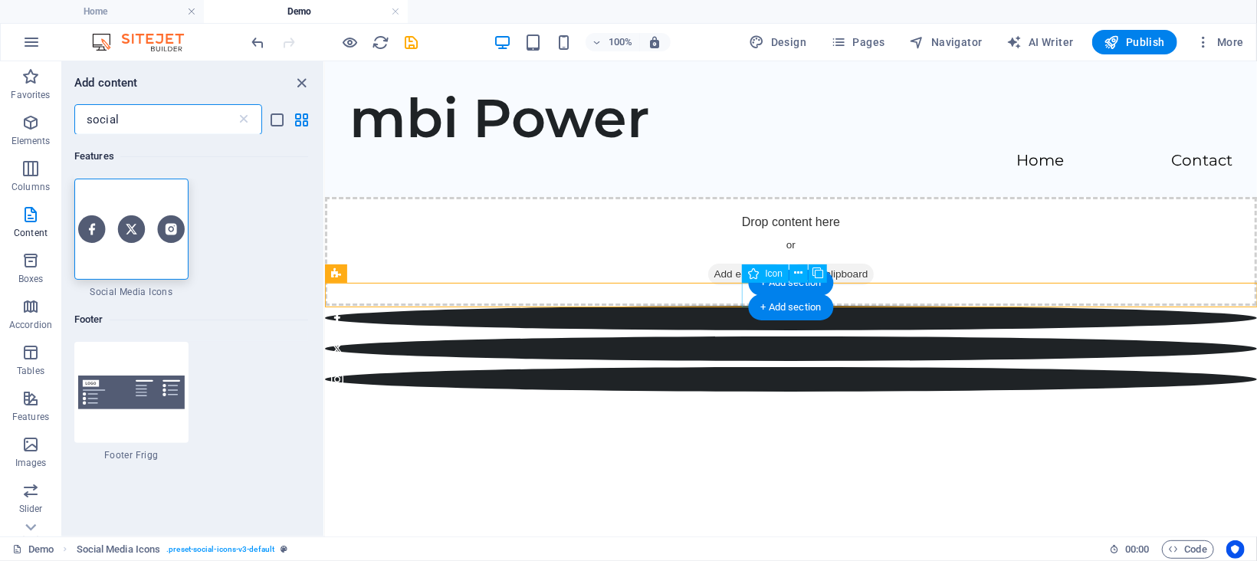
click at [745, 305] on figure at bounding box center [790, 317] width 932 height 25
select select "xMidYMid"
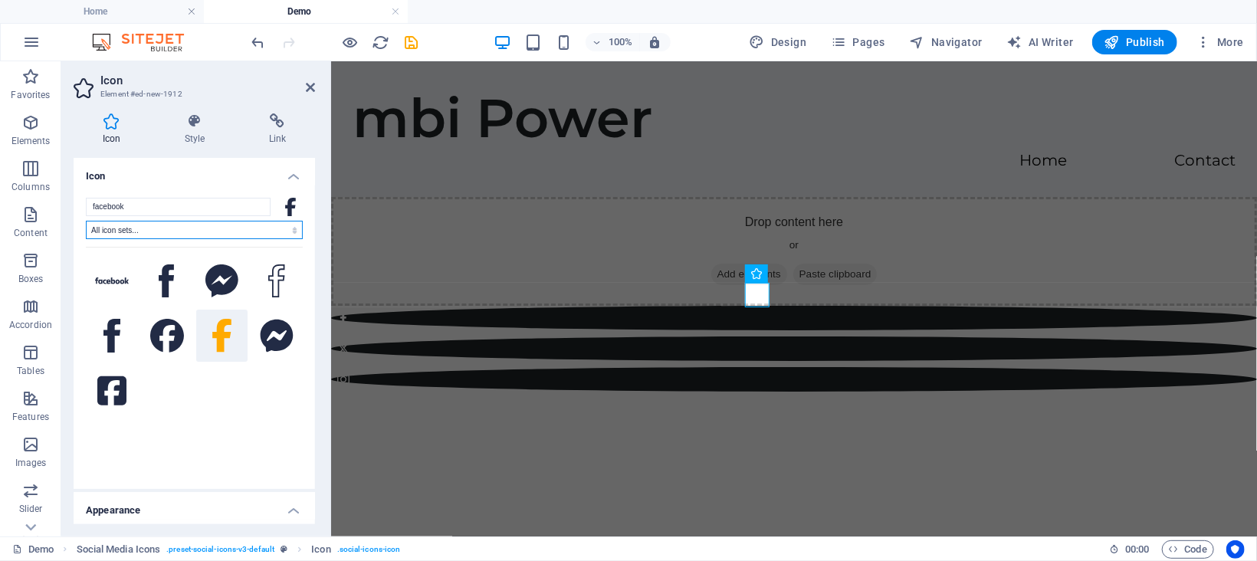
click at [172, 225] on select "All icon sets... IcoFont Ionicons FontAwesome Brands FontAwesome Duotone FontAw…" at bounding box center [194, 230] width 217 height 18
click at [177, 204] on input "facebook" at bounding box center [178, 207] width 185 height 18
click at [280, 126] on icon at bounding box center [277, 120] width 75 height 15
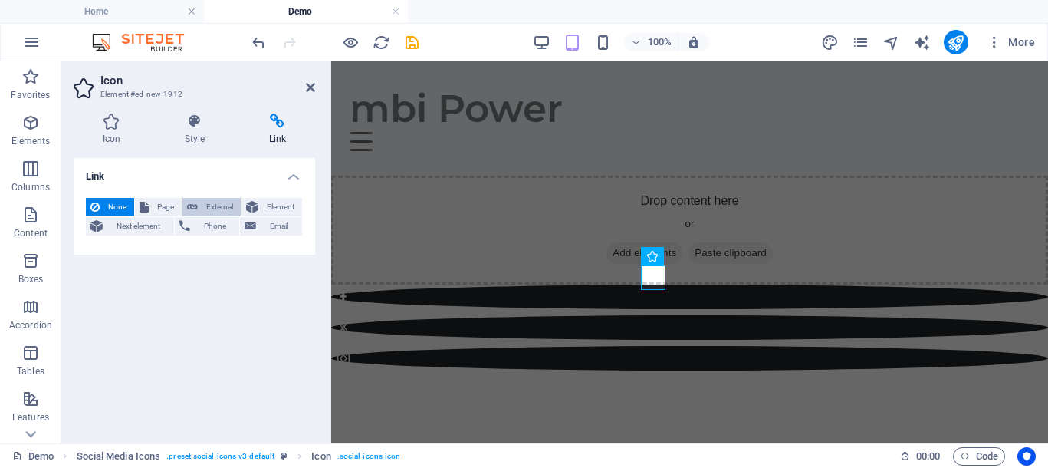
click at [217, 205] on span "External" at bounding box center [219, 207] width 34 height 18
select select "blank"
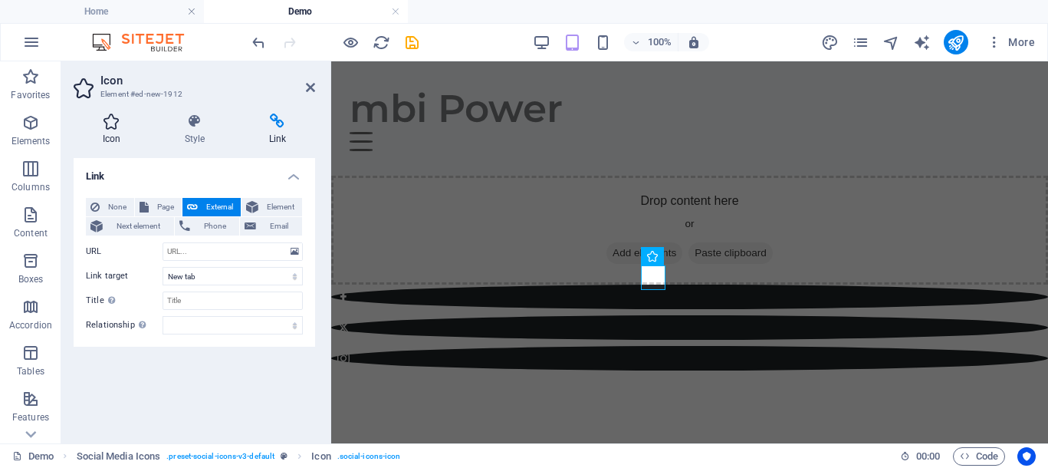
click at [117, 129] on h4 "Icon" at bounding box center [115, 129] width 82 height 32
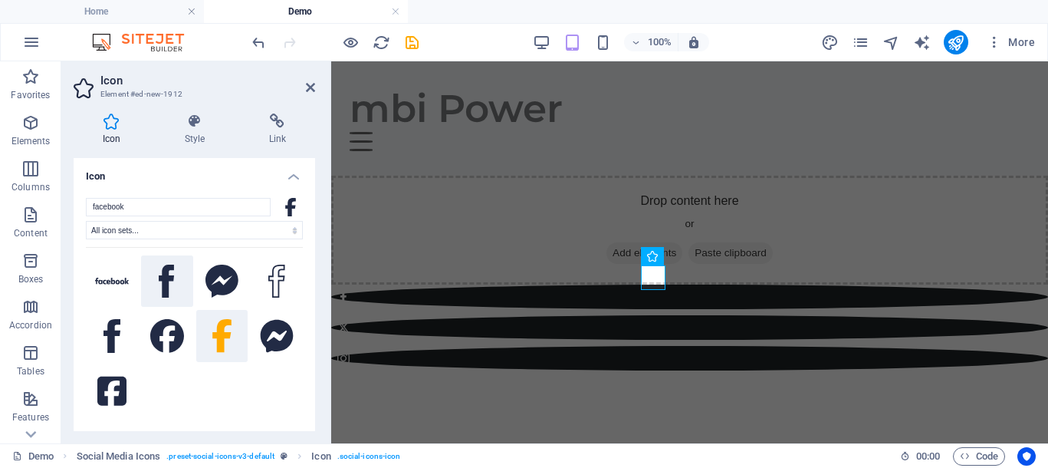
click at [161, 264] on icon at bounding box center [166, 281] width 15 height 34
drag, startPoint x: 444, startPoint y: 442, endPoint x: 533, endPoint y: 286, distance: 179.9
click at [167, 284] on icon at bounding box center [166, 281] width 15 height 34
click at [662, 316] on html "Skip to main content mbi Power Home Contact Drop content here or Add elements P…" at bounding box center [689, 215] width 717 height 309
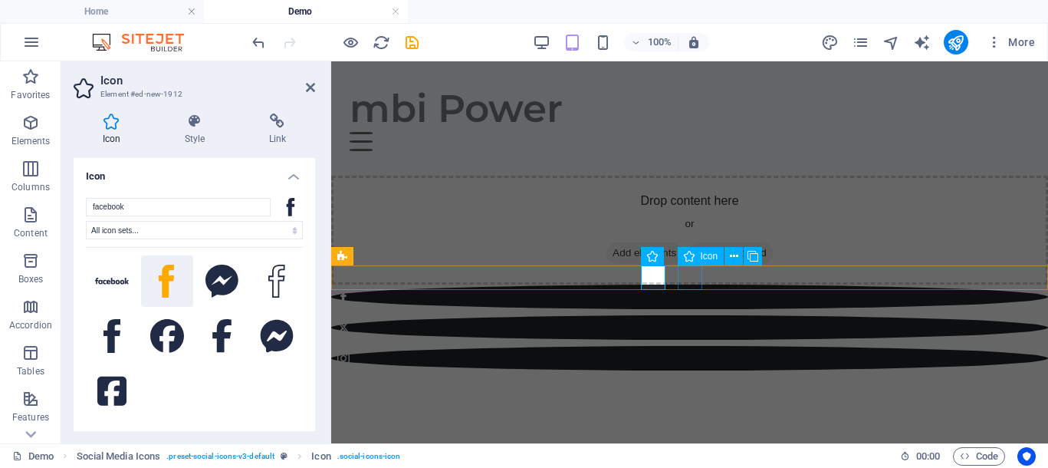
click at [691, 315] on figure at bounding box center [689, 327] width 717 height 25
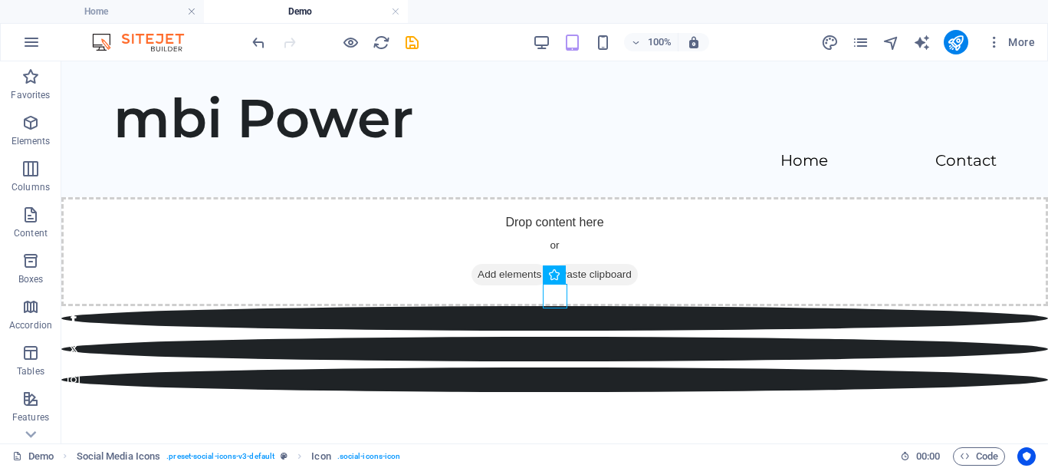
click at [609, 343] on html "Skip to main content mbi Power Home Contact Drop content here or Add elements P…" at bounding box center [554, 226] width 987 height 330
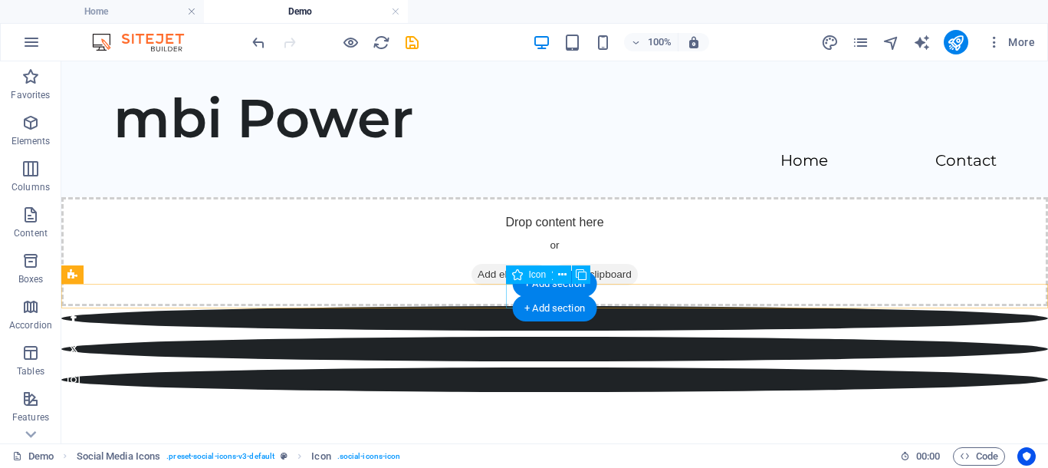
click at [511, 306] on figure at bounding box center [554, 318] width 987 height 25
select select "xMidYMid"
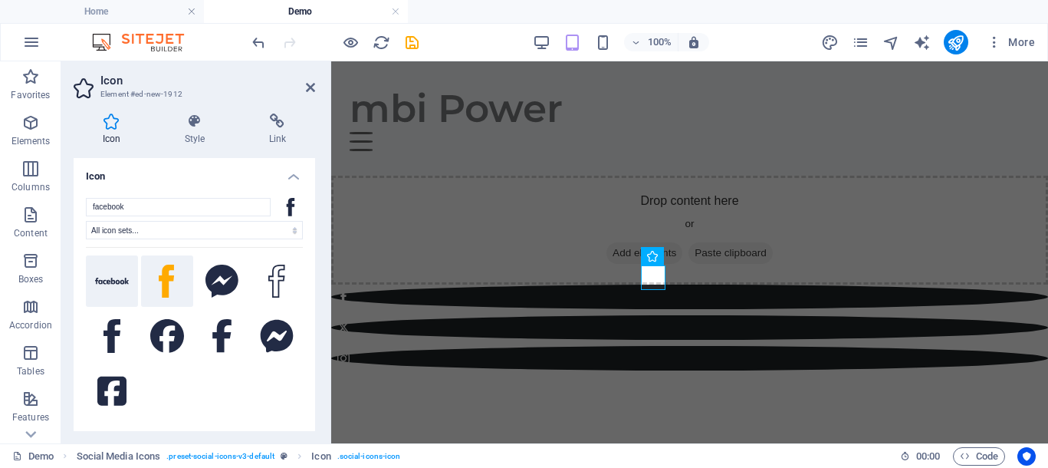
click at [118, 286] on button at bounding box center [112, 281] width 52 height 52
click at [166, 279] on icon at bounding box center [166, 281] width 15 height 34
click at [225, 278] on icon at bounding box center [221, 281] width 33 height 34
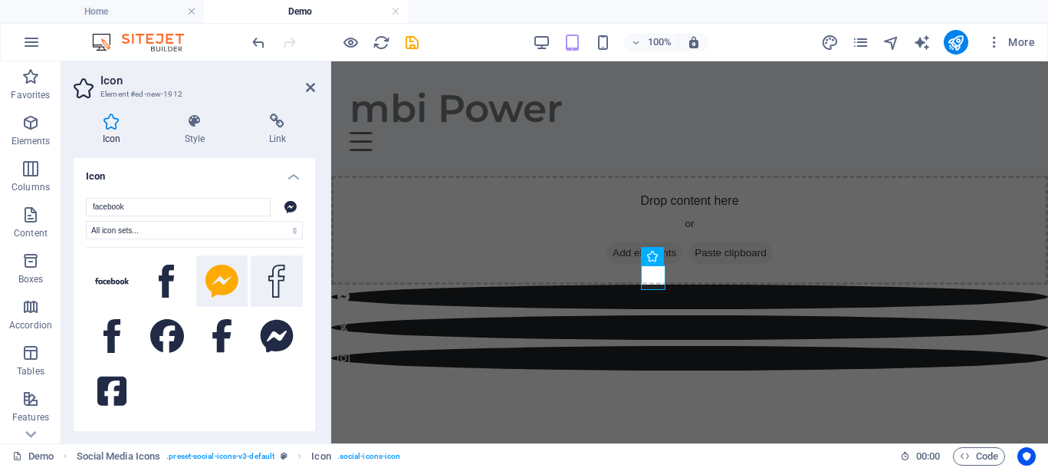
click at [280, 279] on icon at bounding box center [276, 281] width 17 height 34
click at [170, 334] on icon at bounding box center [167, 336] width 34 height 34
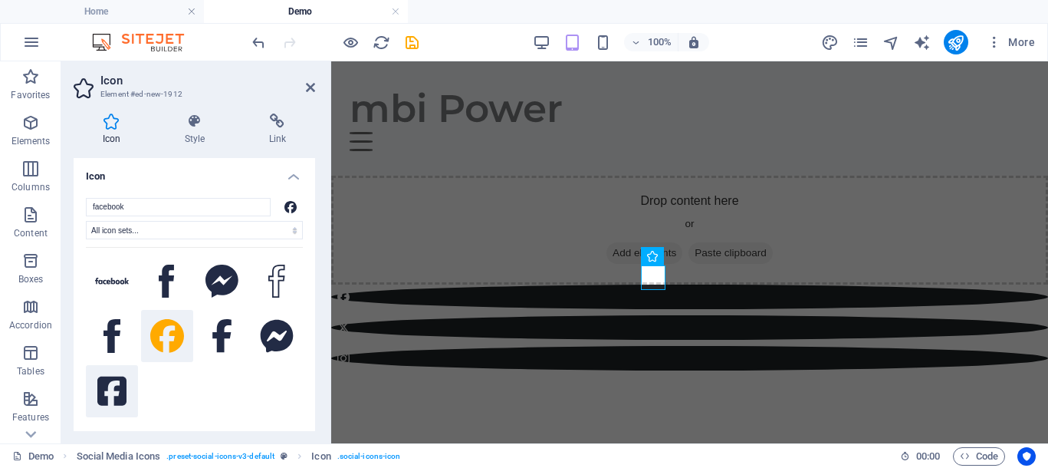
click at [115, 390] on icon at bounding box center [111, 391] width 29 height 34
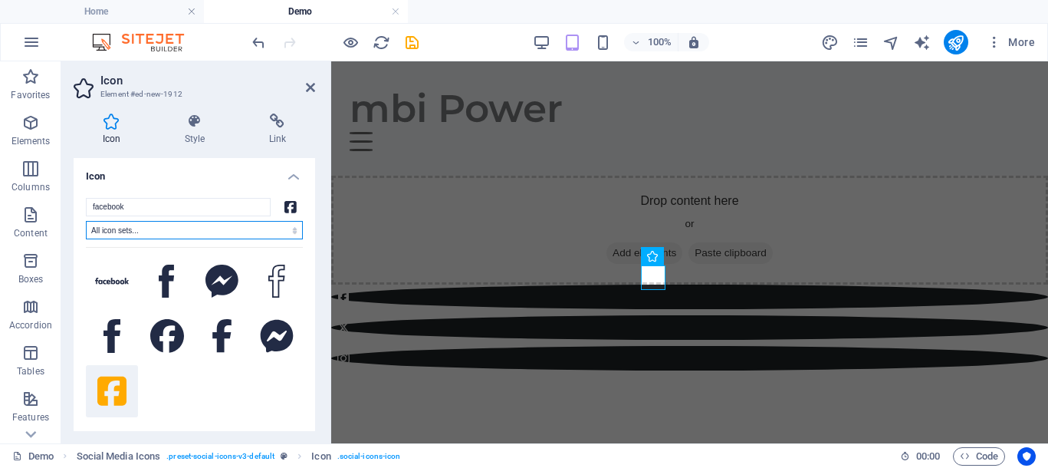
click at [170, 228] on select "All icon sets... IcoFont Ionicons FontAwesome Brands FontAwesome Duotone FontAw…" at bounding box center [194, 230] width 217 height 18
select select "icofont"
click at [86, 221] on select "All icon sets... IcoFont Ionicons FontAwesome Brands FontAwesome Duotone FontAw…" at bounding box center [194, 230] width 217 height 18
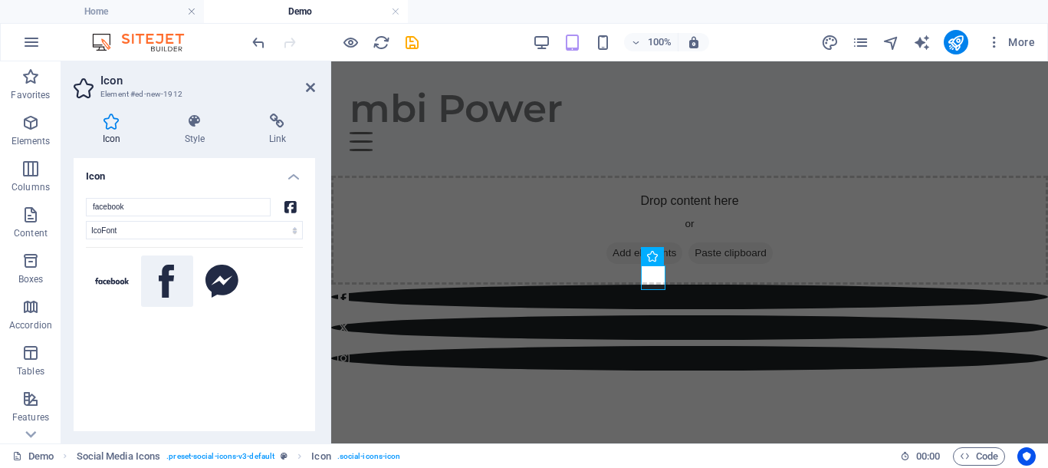
click at [163, 287] on icon at bounding box center [166, 281] width 15 height 34
click at [107, 287] on button at bounding box center [112, 281] width 52 height 52
click at [163, 285] on icon at bounding box center [166, 281] width 15 height 34
click at [204, 127] on icon at bounding box center [195, 120] width 78 height 15
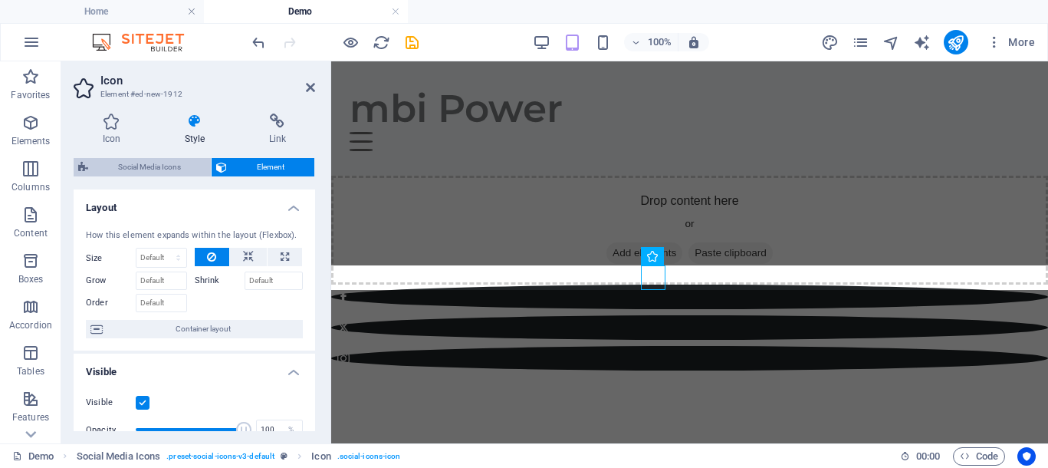
click at [147, 163] on span "Social Media Icons" at bounding box center [149, 167] width 113 height 18
select select "rem"
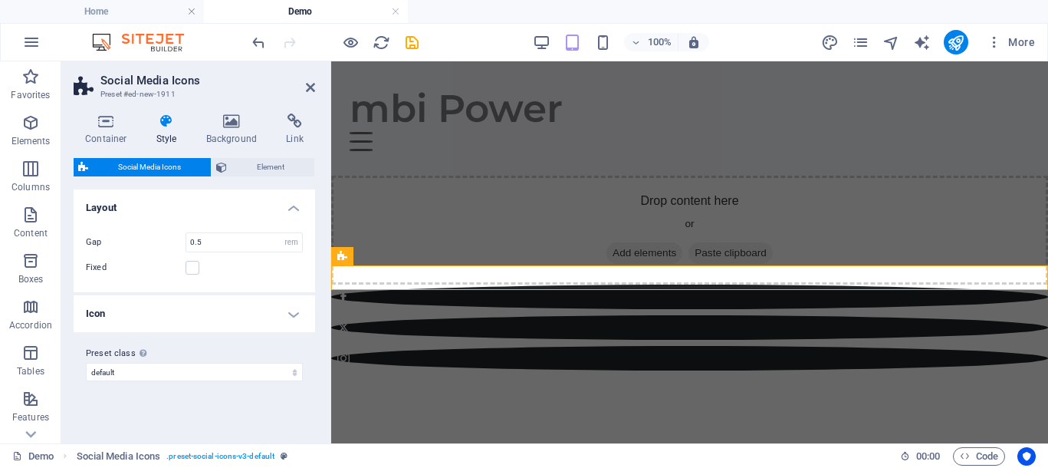
click at [294, 312] on h4 "Icon" at bounding box center [194, 313] width 241 height 37
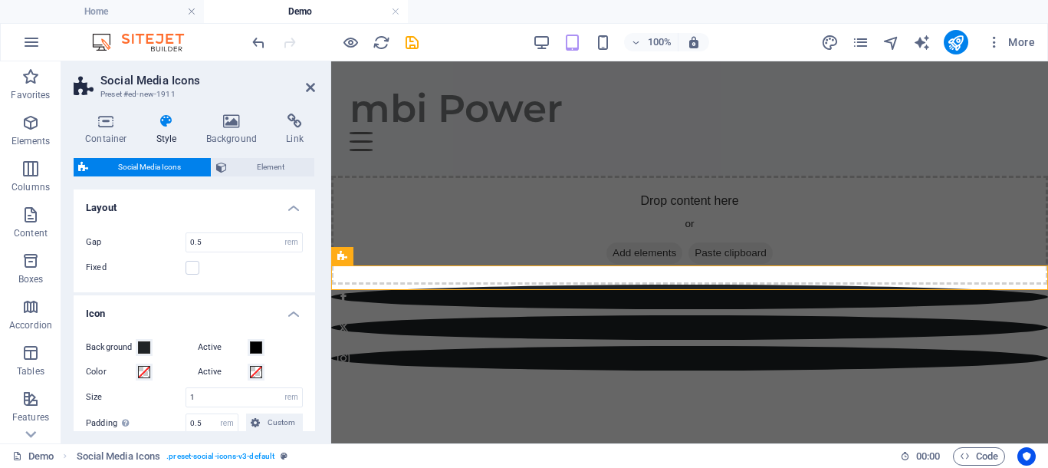
scroll to position [96, 0]
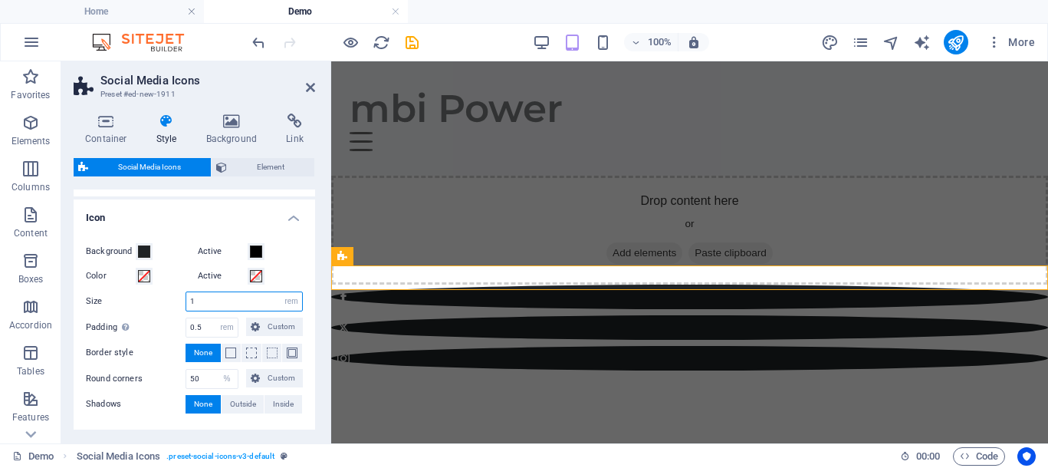
click at [230, 297] on input "1" at bounding box center [244, 301] width 116 height 18
click at [200, 325] on input "0.5" at bounding box center [211, 327] width 51 height 18
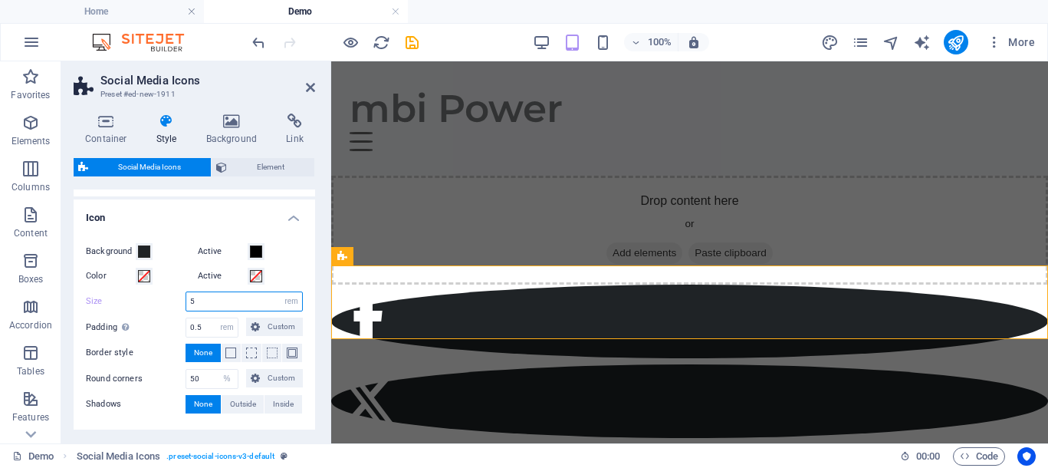
click at [197, 300] on input "5" at bounding box center [244, 301] width 116 height 18
type input "4"
click at [559, 393] on html "Skip to main content mbi Power Home Contact Drop content here or Add elements P…" at bounding box center [689, 289] width 717 height 456
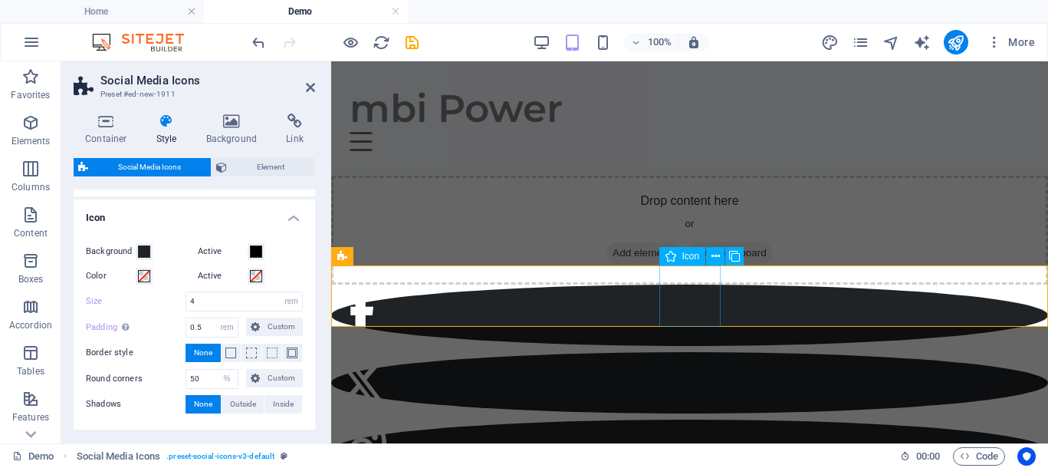
click at [711, 352] on figure at bounding box center [689, 382] width 717 height 61
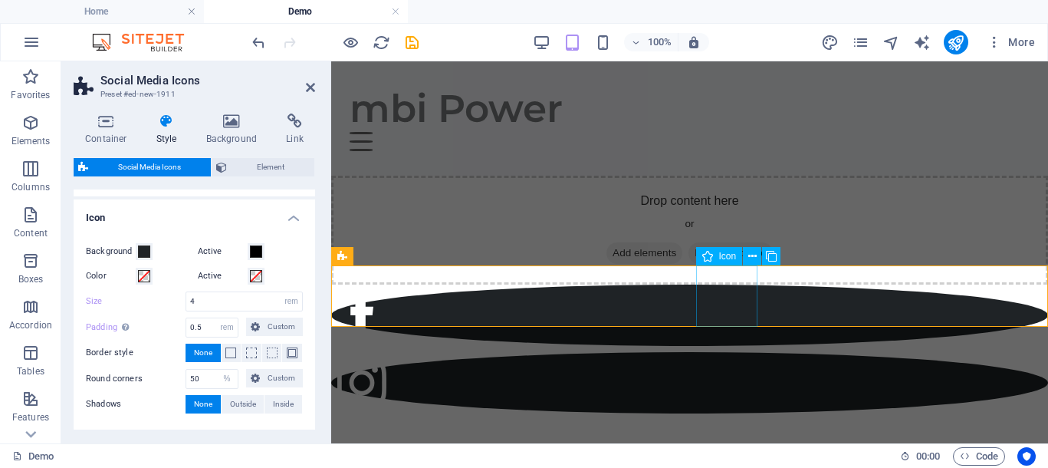
click at [718, 352] on figure at bounding box center [689, 382] width 717 height 61
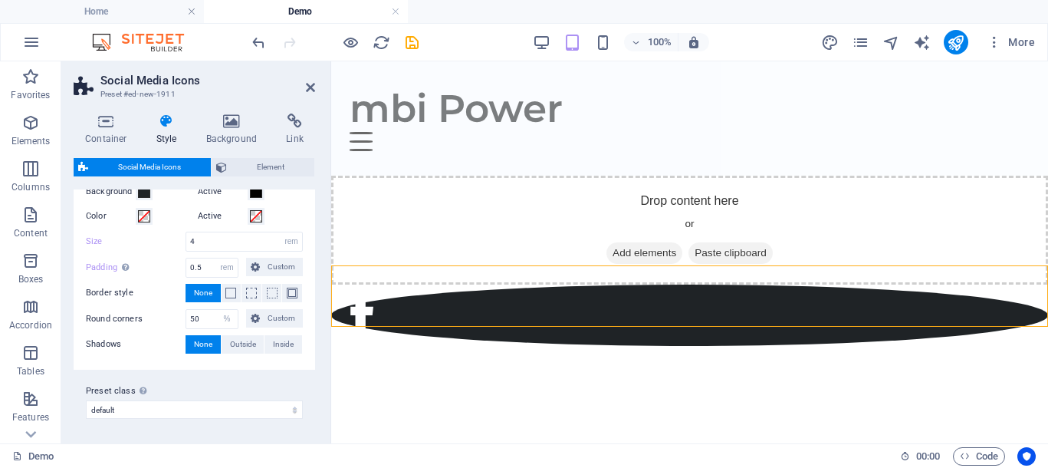
scroll to position [0, 0]
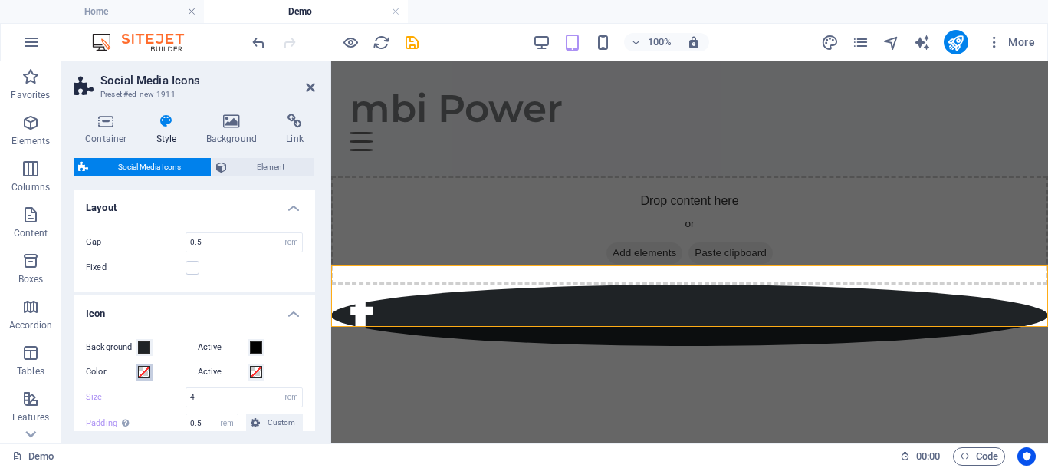
click at [143, 370] on span at bounding box center [144, 372] width 12 height 12
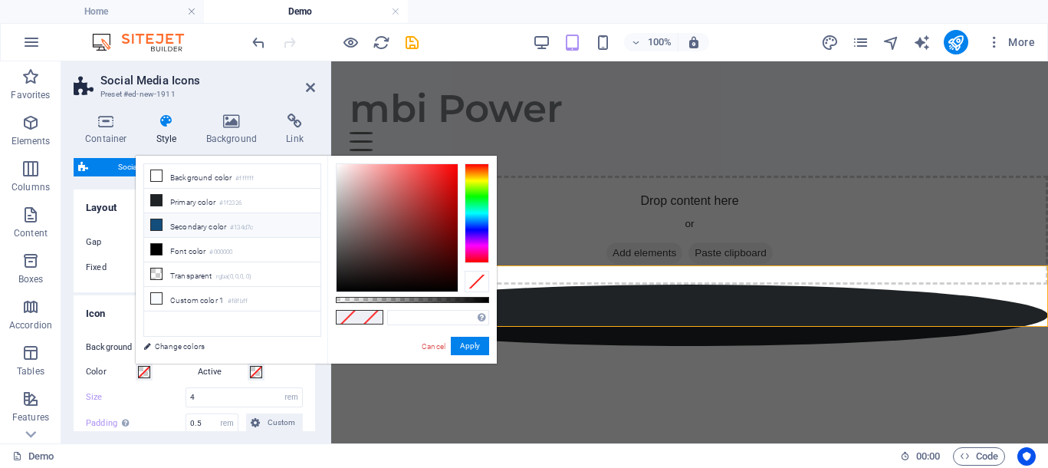
click at [160, 220] on icon at bounding box center [156, 224] width 11 height 11
type input "#134d7c"
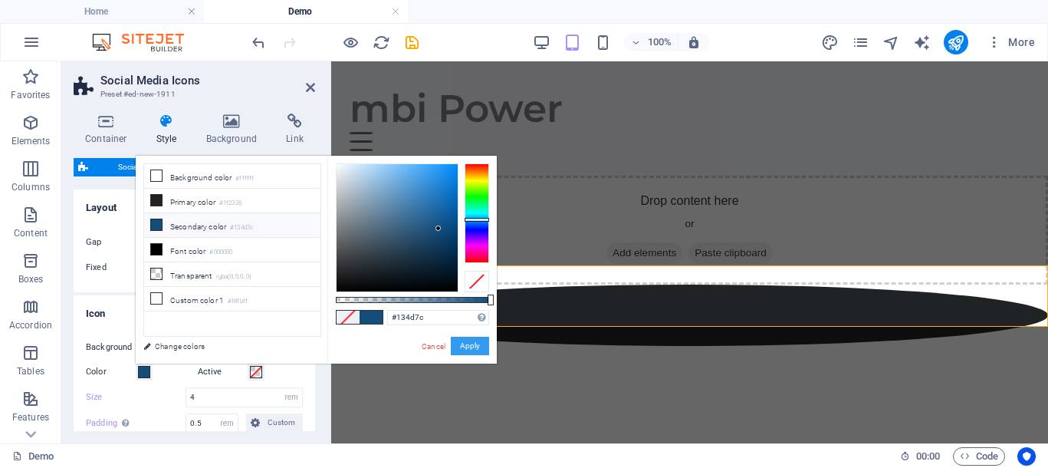
click at [472, 347] on button "Apply" at bounding box center [470, 346] width 38 height 18
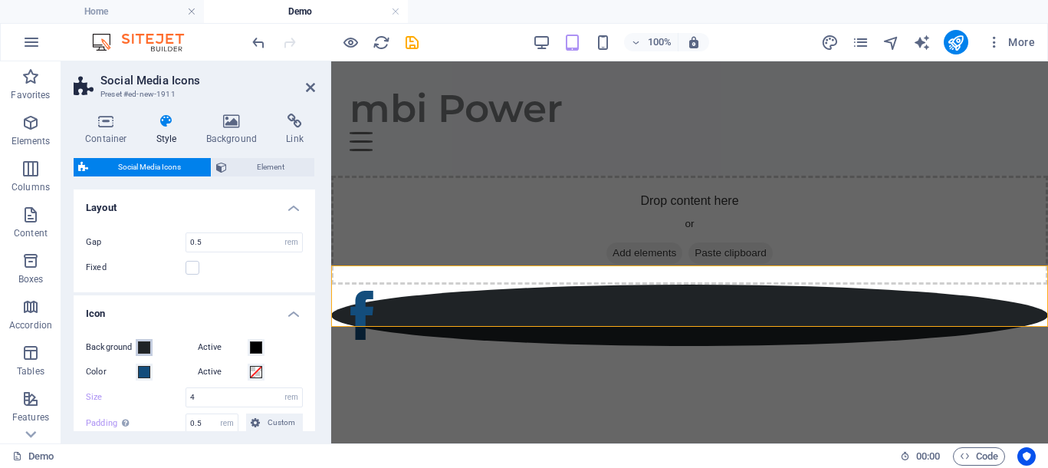
click at [145, 352] on span at bounding box center [144, 347] width 12 height 12
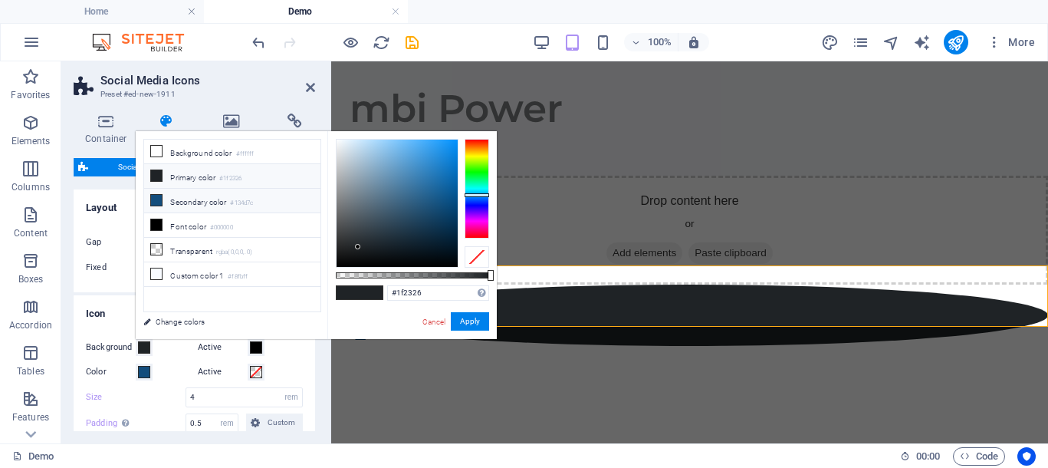
click at [159, 199] on icon at bounding box center [156, 200] width 11 height 11
type input "#134d7c"
click at [464, 318] on button "Apply" at bounding box center [470, 321] width 38 height 18
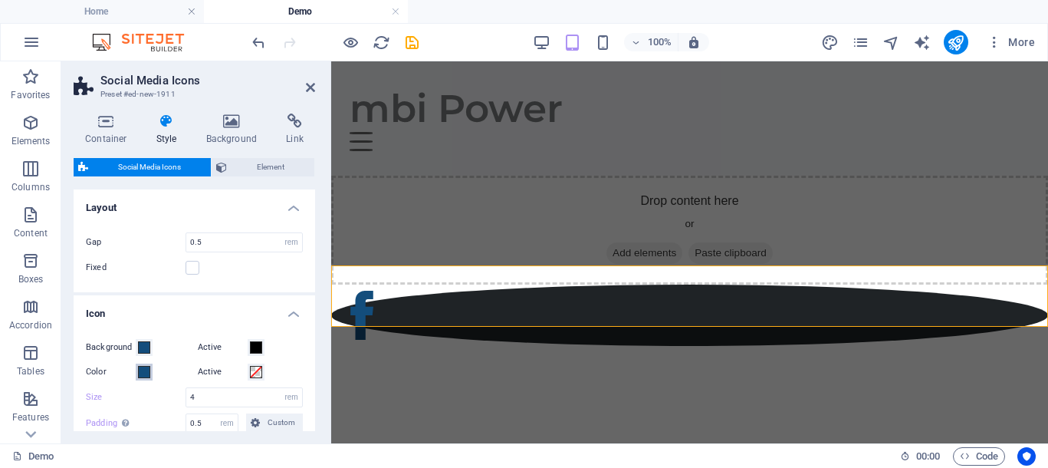
click at [145, 373] on span at bounding box center [144, 372] width 12 height 12
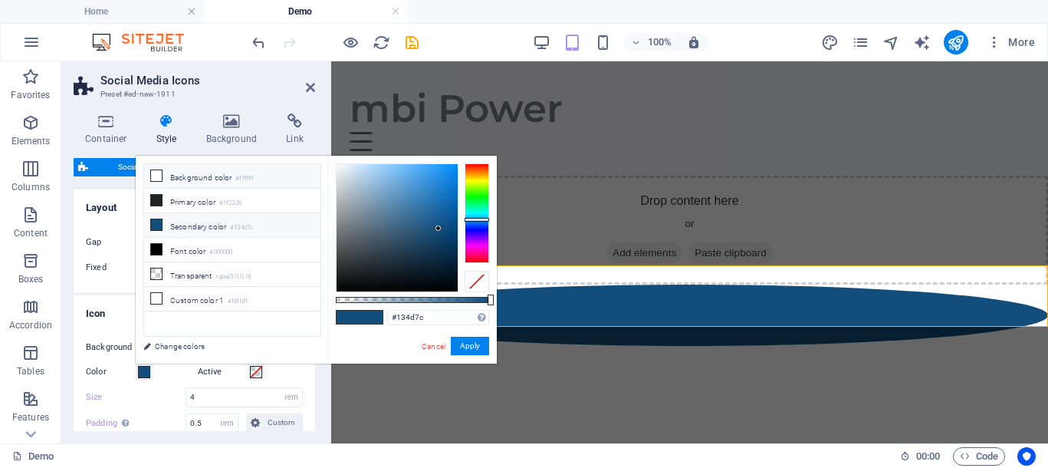
click at [156, 174] on icon at bounding box center [156, 175] width 11 height 11
type input "#ffffff"
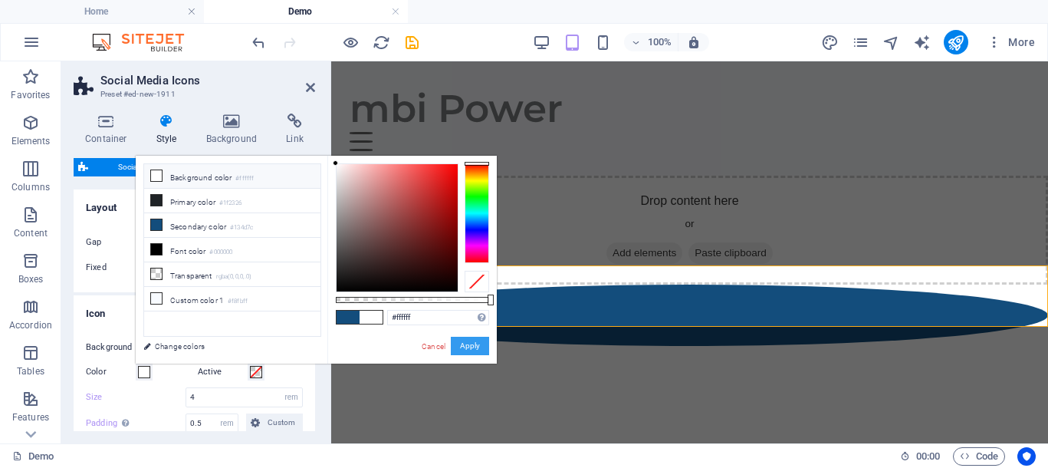
click at [466, 347] on button "Apply" at bounding box center [470, 346] width 38 height 18
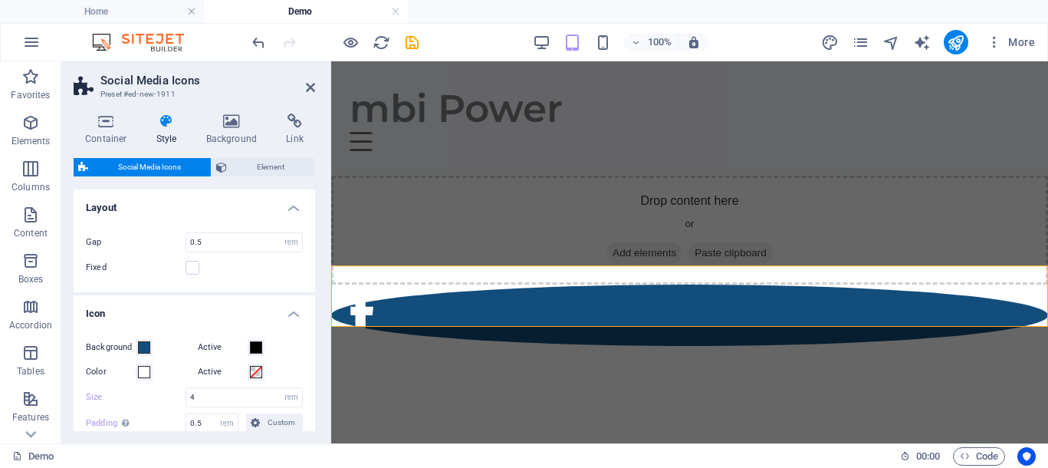
click at [467, 346] on html "Skip to main content mbi Power Home Contact Drop content here or Add elements P…" at bounding box center [689, 203] width 717 height 284
click at [309, 85] on icon at bounding box center [310, 87] width 9 height 12
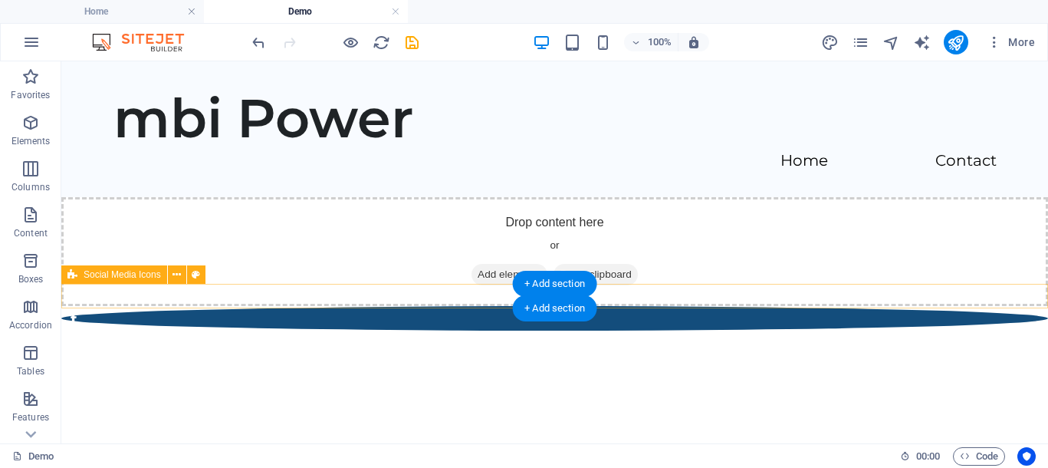
click at [474, 306] on div at bounding box center [554, 318] width 987 height 25
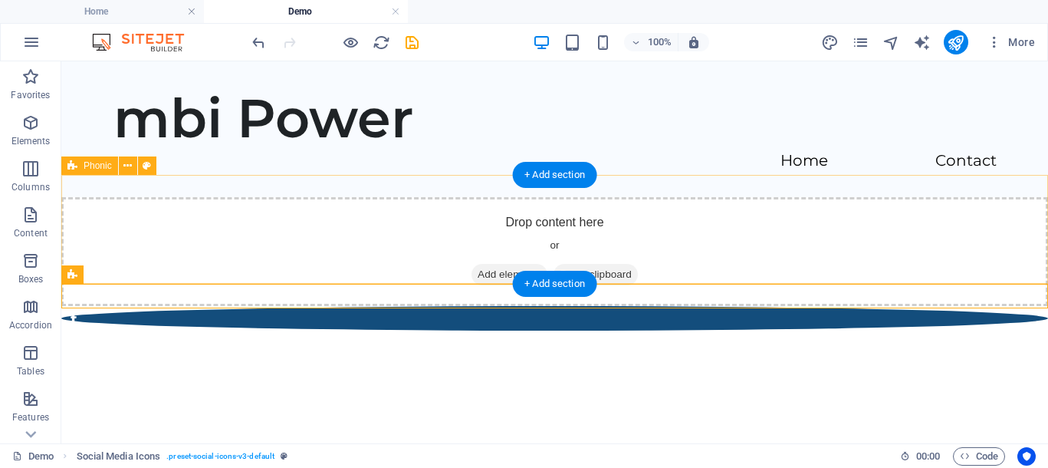
drag, startPoint x: 97, startPoint y: 241, endPoint x: 136, endPoint y: 213, distance: 47.9
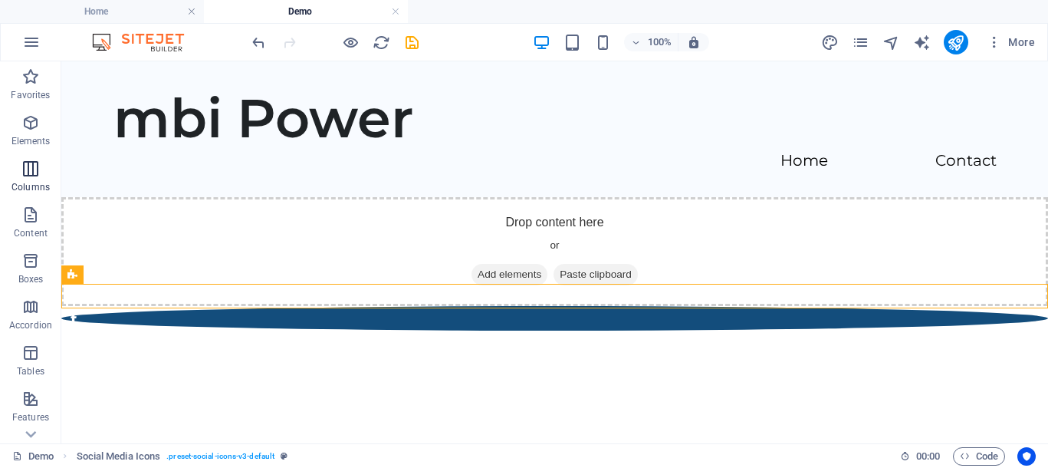
click at [23, 166] on icon "button" at bounding box center [30, 168] width 18 height 18
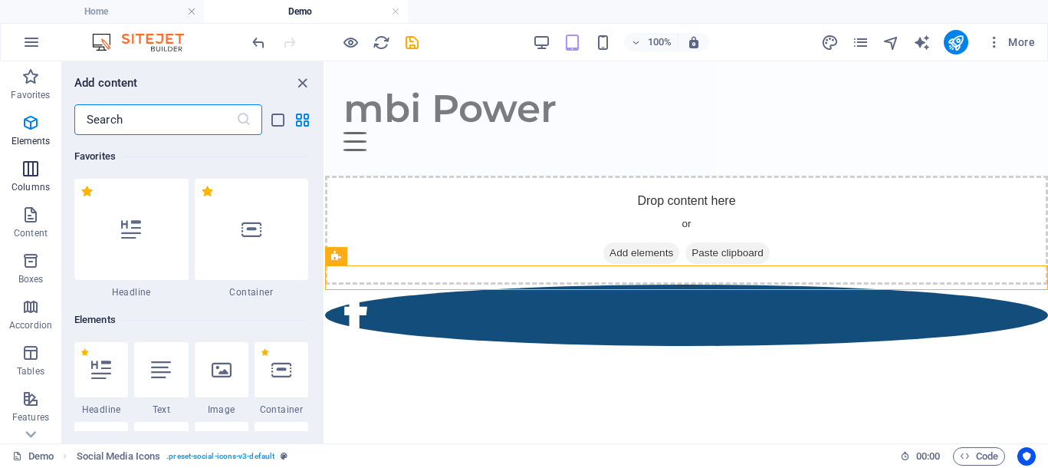
scroll to position [759, 0]
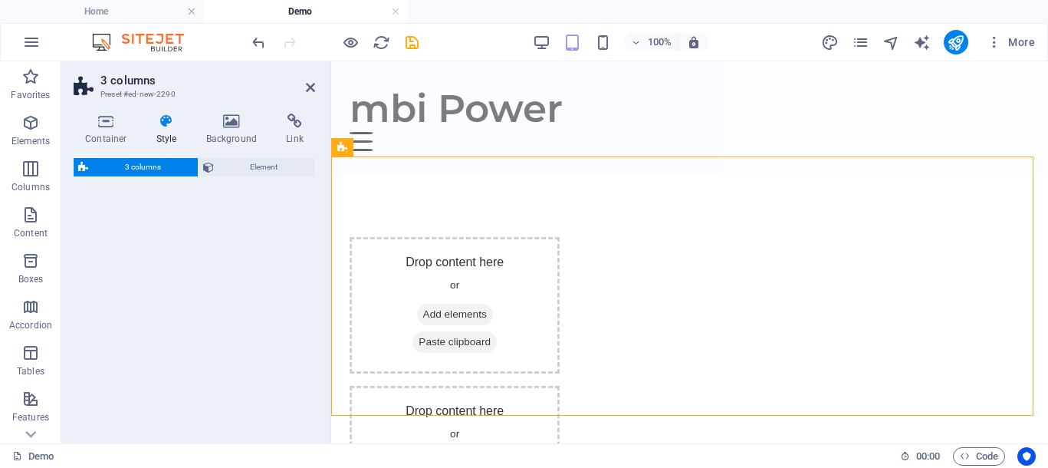
select select "rem"
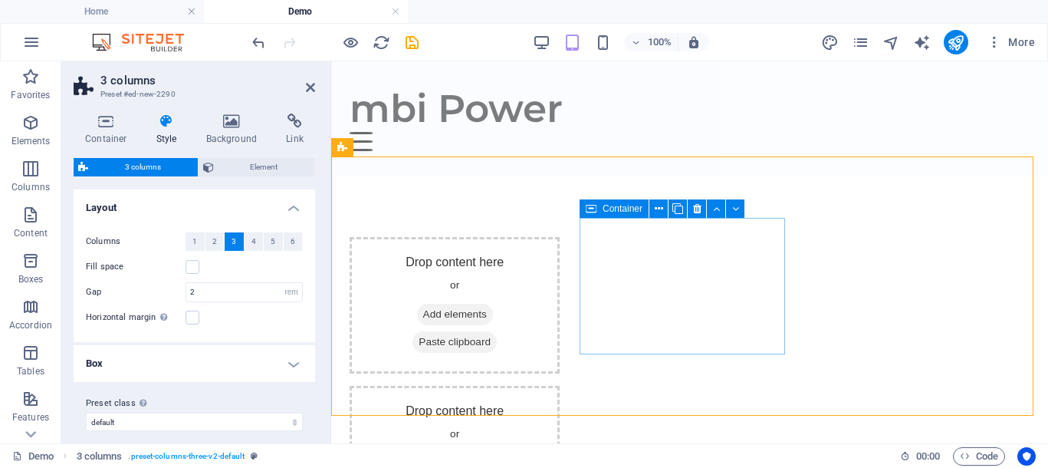
click at [560, 386] on div "Drop content here or Add elements Paste clipboard" at bounding box center [455, 454] width 210 height 136
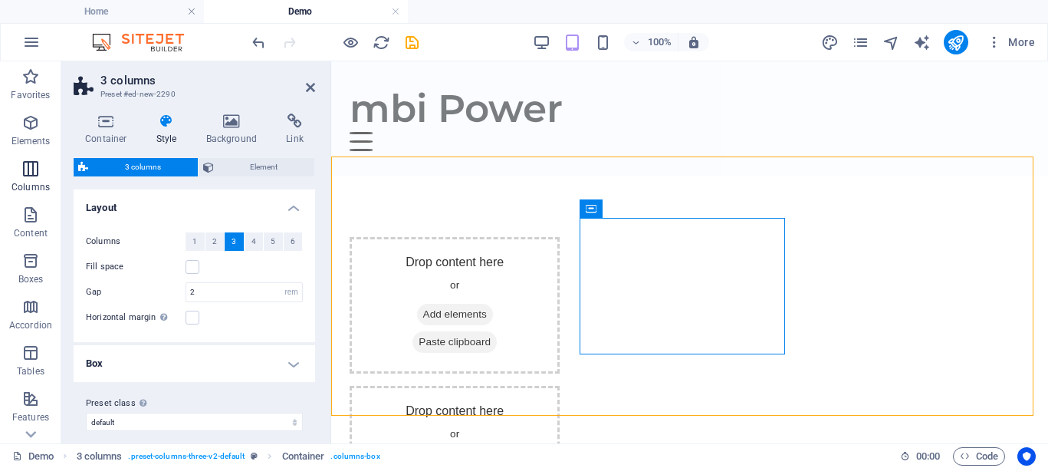
click at [26, 166] on icon "button" at bounding box center [30, 168] width 18 height 18
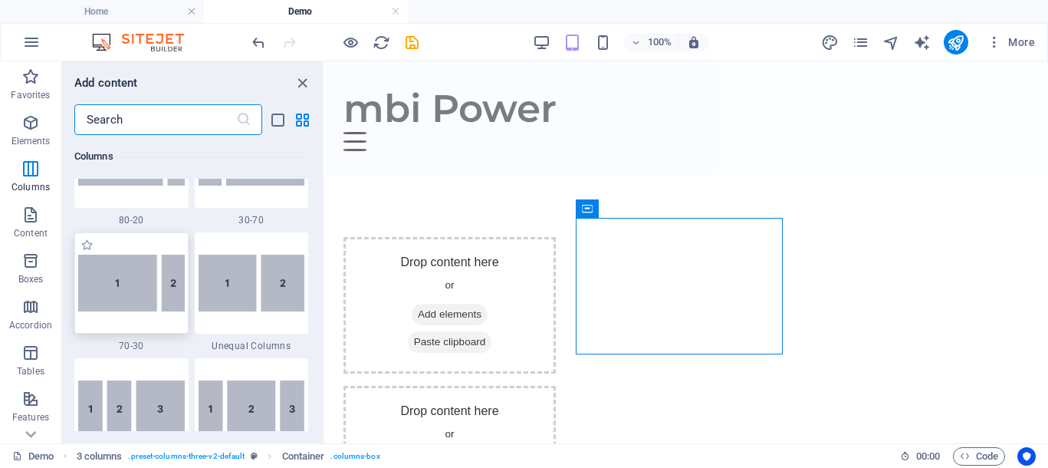
scroll to position [1526, 0]
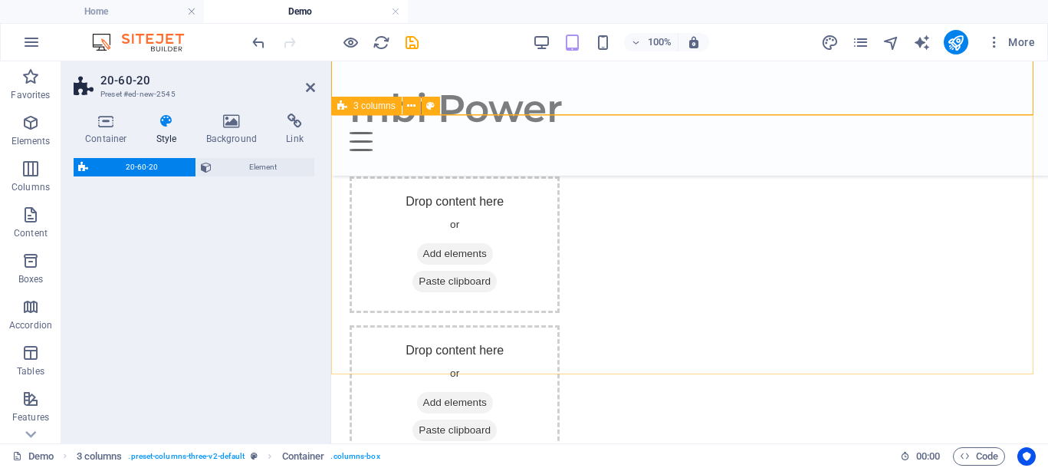
select select "%"
select select "rem"
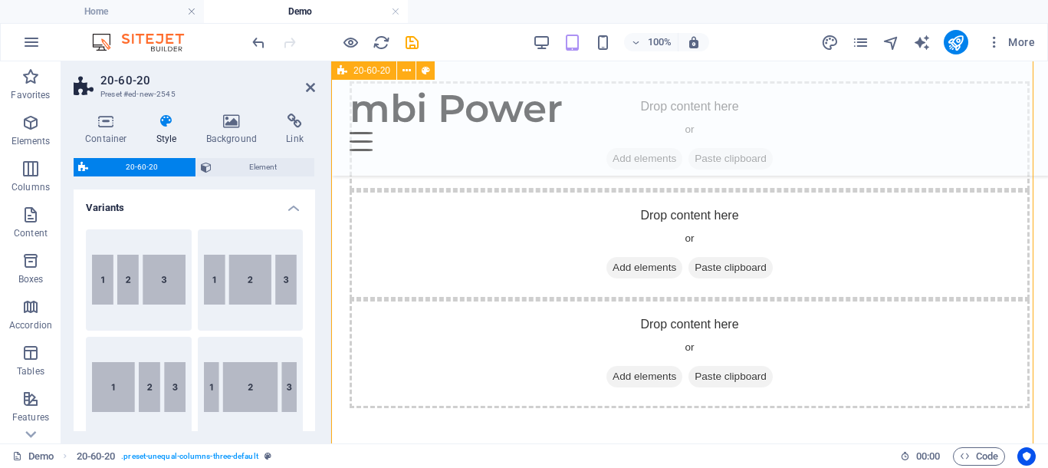
scroll to position [0, 0]
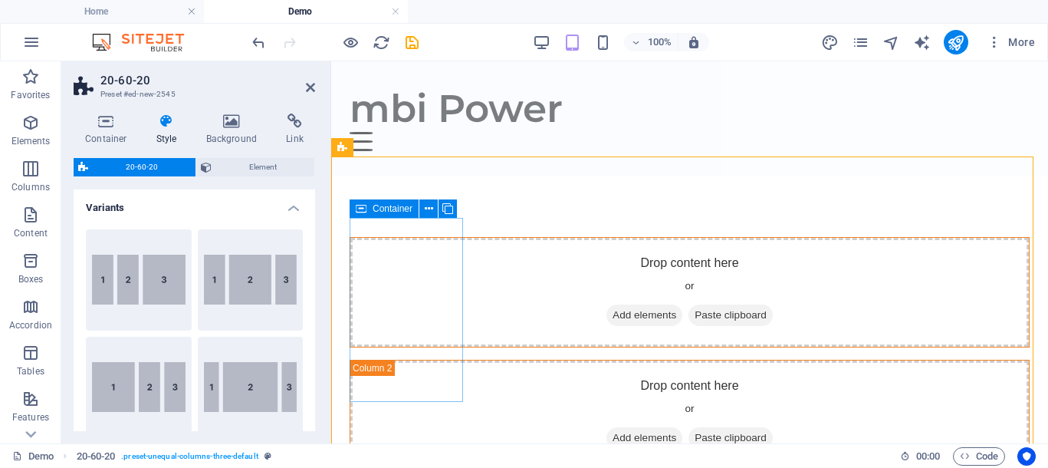
click at [415, 240] on div "Drop content here or Add elements Paste clipboard" at bounding box center [689, 292] width 678 height 109
click at [405, 245] on div "Drop content here or Add elements Paste clipboard" at bounding box center [689, 292] width 678 height 109
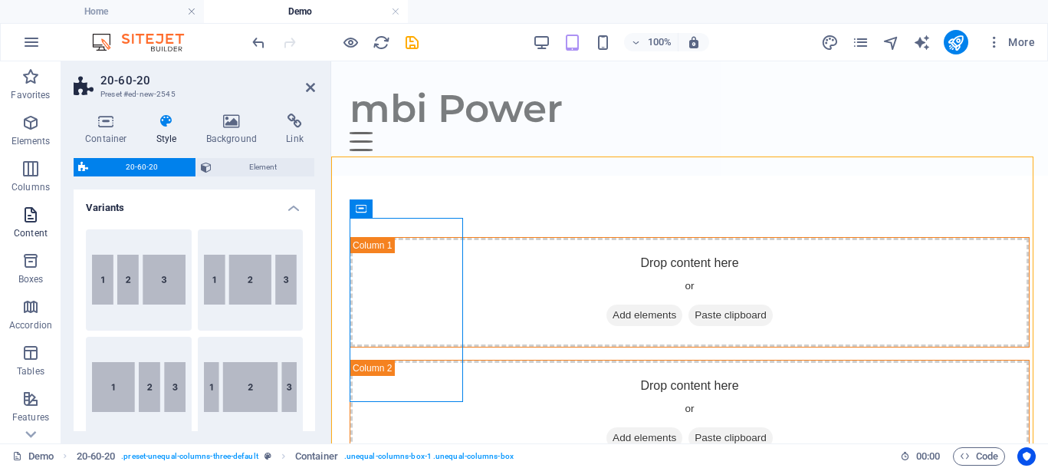
click at [23, 210] on icon "button" at bounding box center [30, 214] width 18 height 18
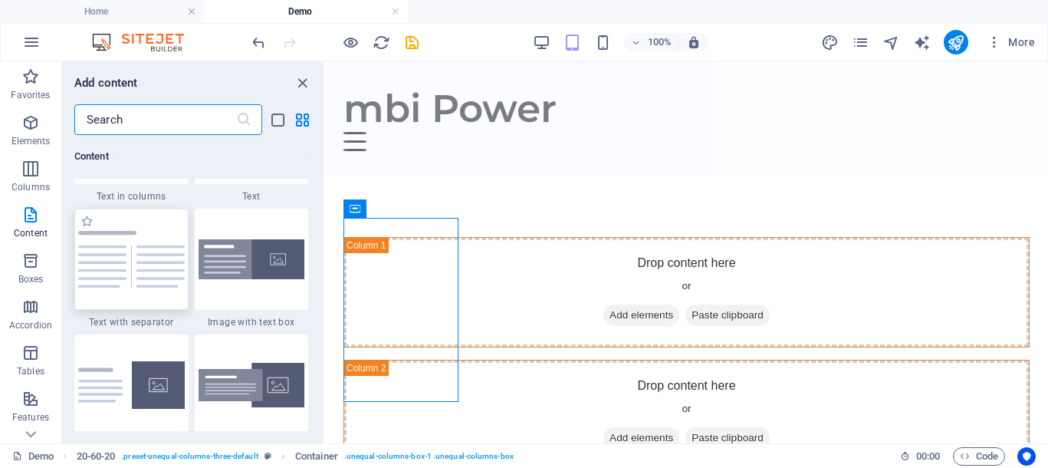
scroll to position [2874, 0]
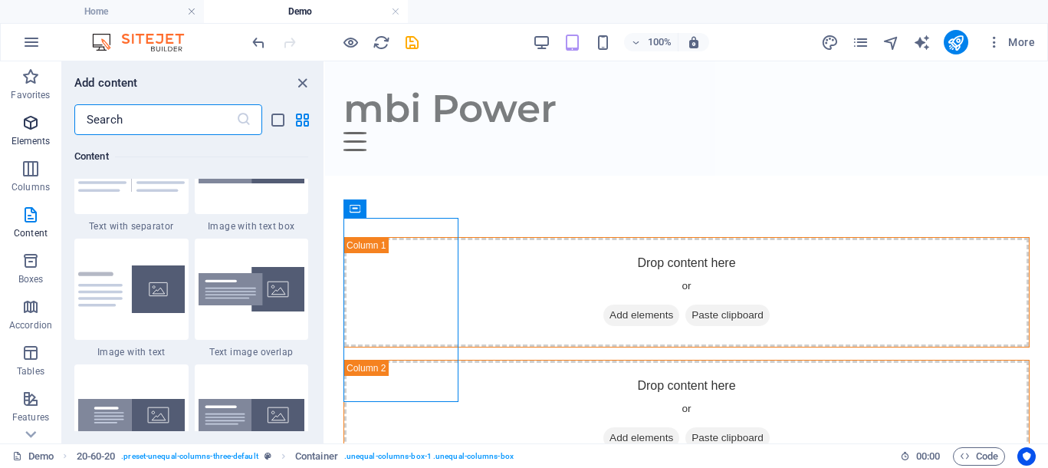
click at [36, 128] on icon "button" at bounding box center [30, 122] width 18 height 18
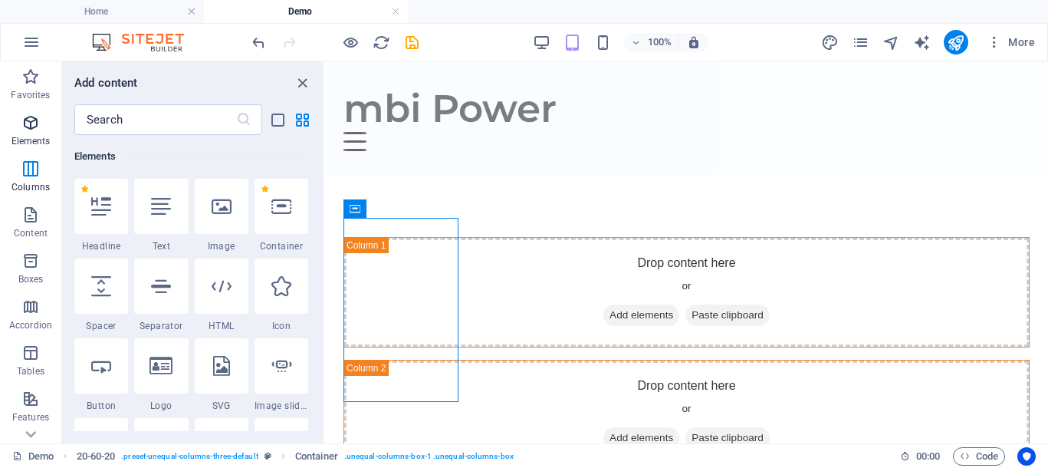
scroll to position [163, 0]
click at [164, 211] on icon at bounding box center [161, 206] width 20 height 20
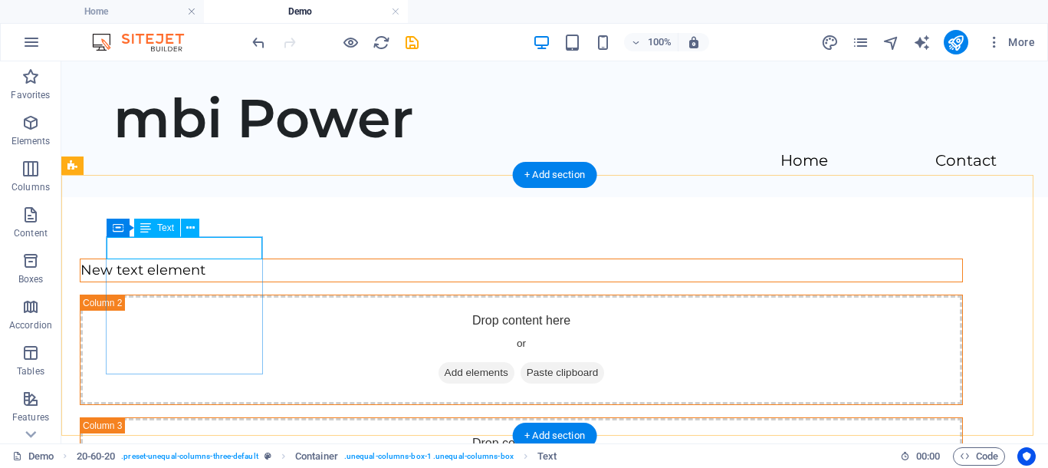
click at [201, 259] on div "New text element" at bounding box center [521, 270] width 882 height 22
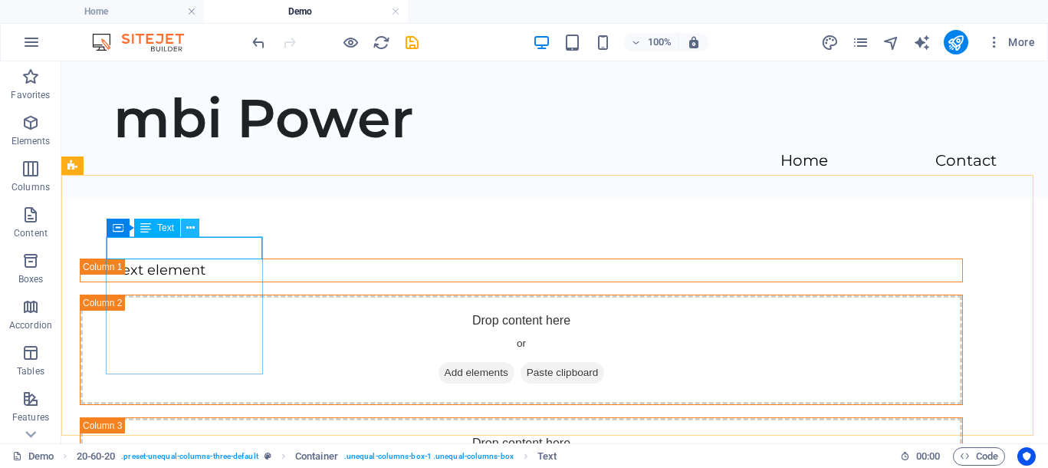
click at [189, 228] on icon at bounding box center [190, 228] width 8 height 16
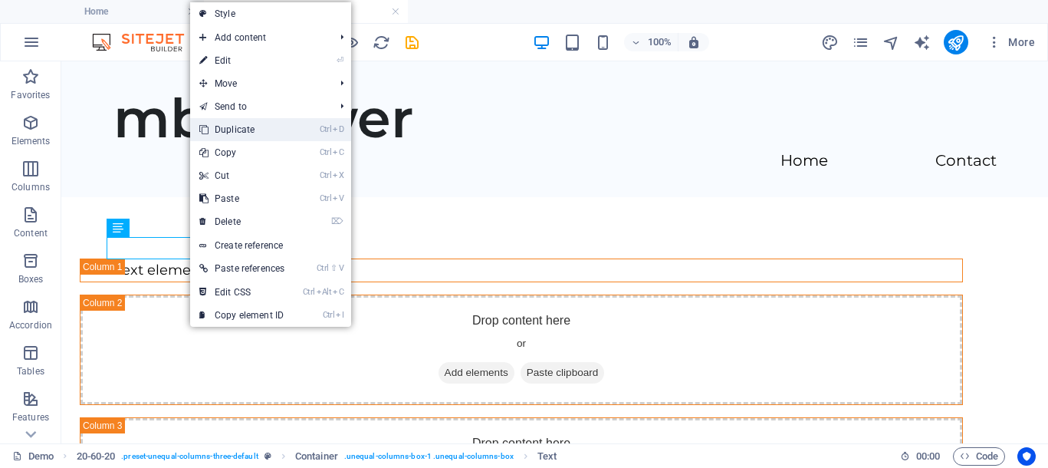
click at [255, 132] on link "Ctrl D Duplicate" at bounding box center [241, 129] width 103 height 23
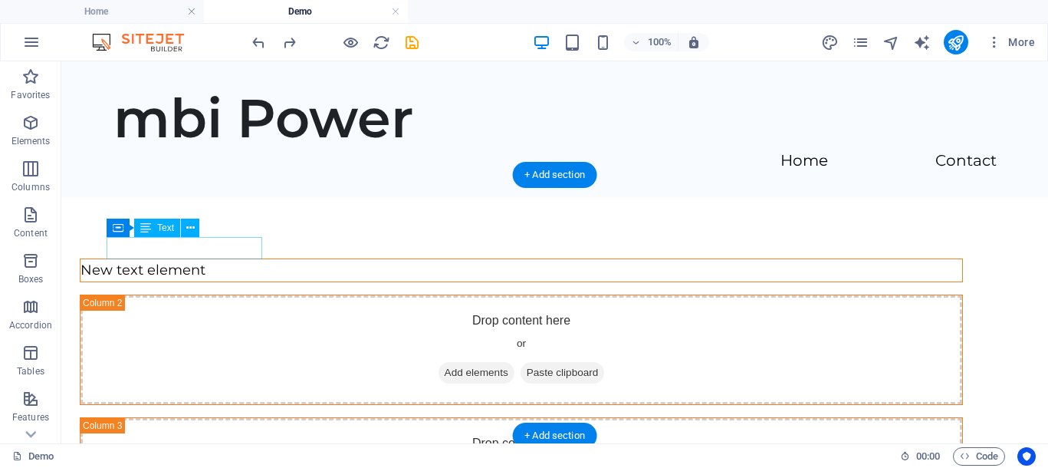
click at [207, 259] on div "New text element" at bounding box center [521, 270] width 882 height 22
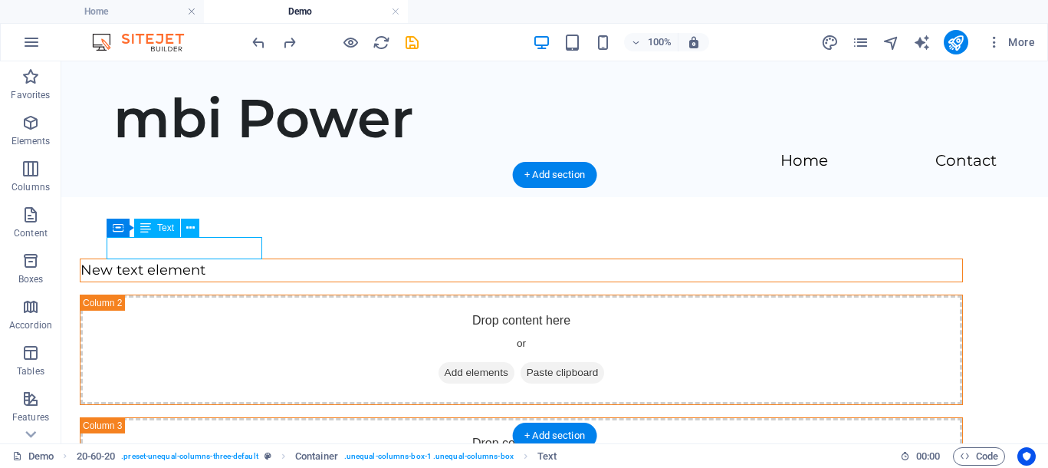
click at [207, 259] on div "New text element" at bounding box center [521, 270] width 882 height 22
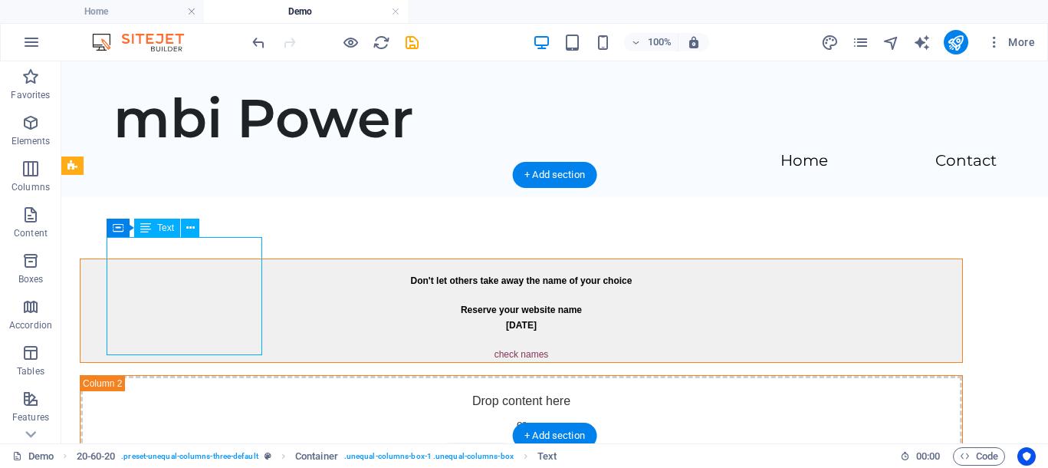
click at [235, 339] on div "Don't let others take away the name of your choice Reserve your website name [D…" at bounding box center [521, 310] width 882 height 103
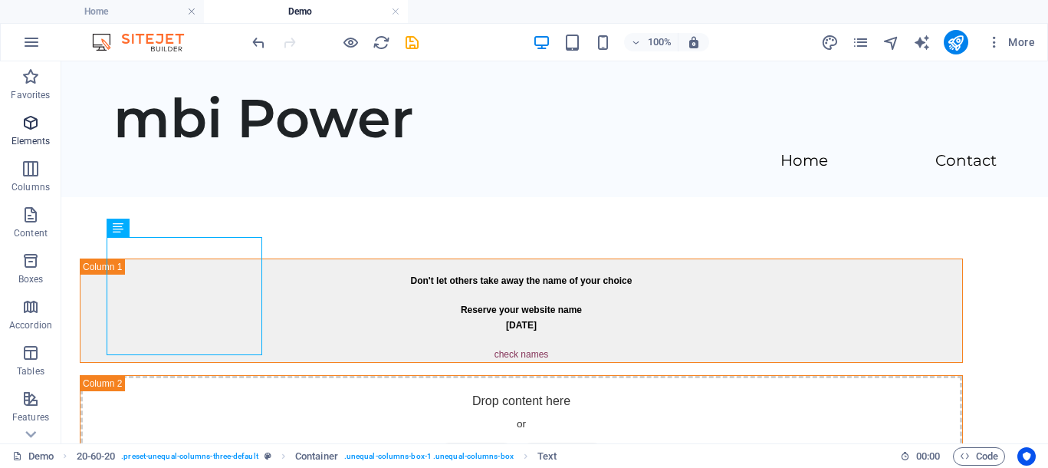
click at [26, 125] on icon "button" at bounding box center [30, 122] width 18 height 18
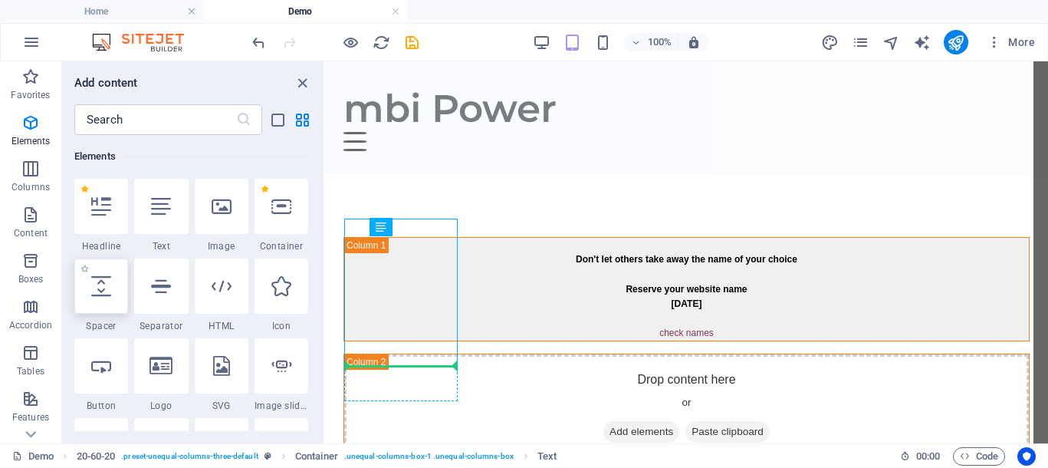
select select "px"
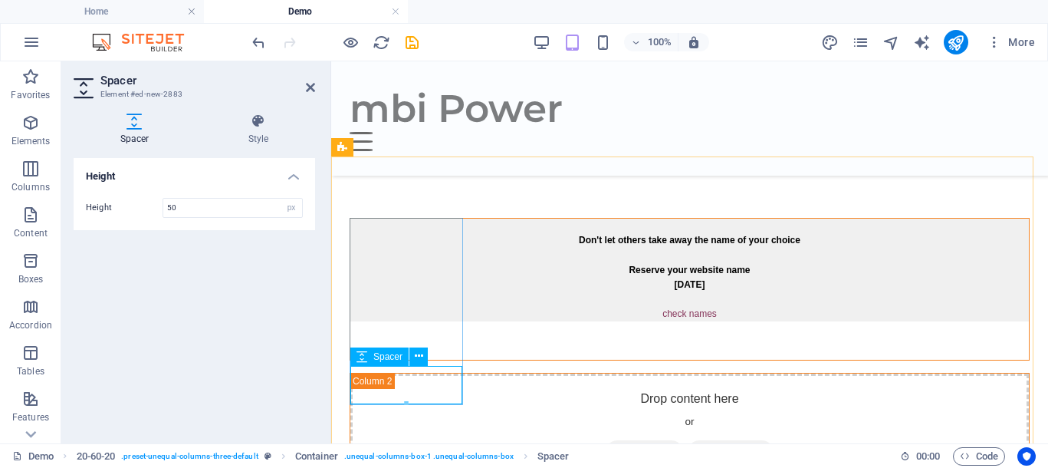
scroll to position [192, 0]
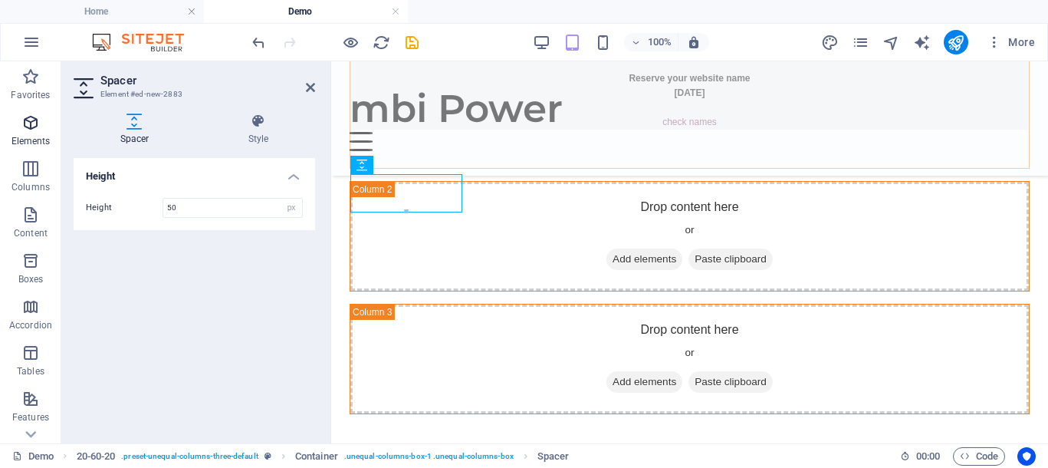
click at [38, 123] on icon "button" at bounding box center [30, 122] width 18 height 18
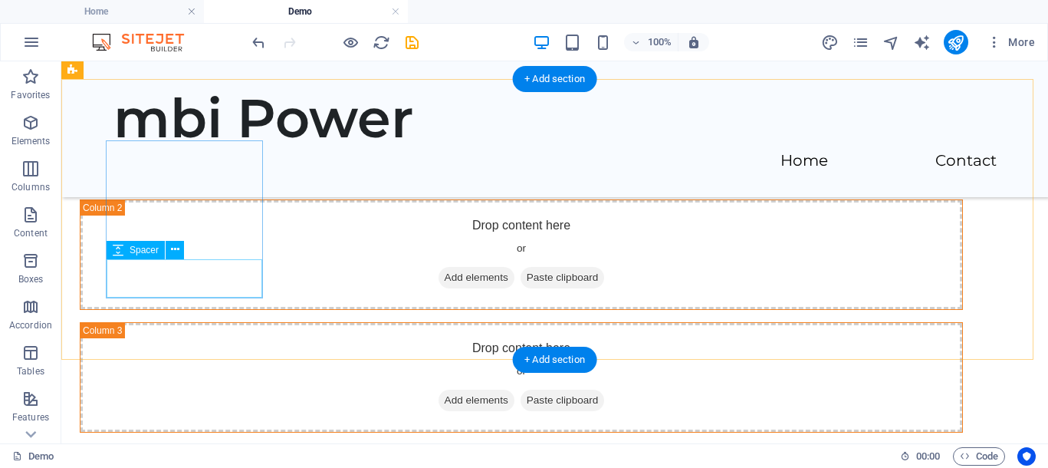
scroll to position [96, 0]
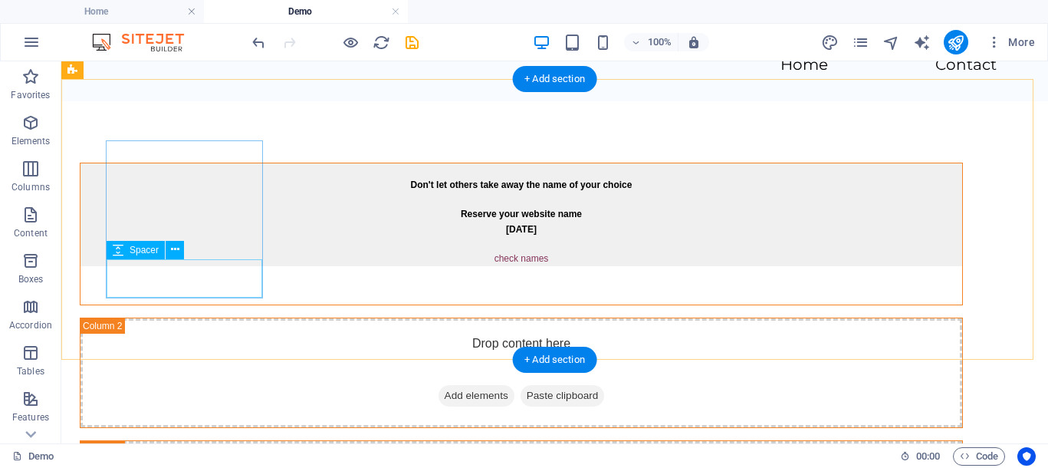
click at [230, 280] on div at bounding box center [521, 285] width 882 height 38
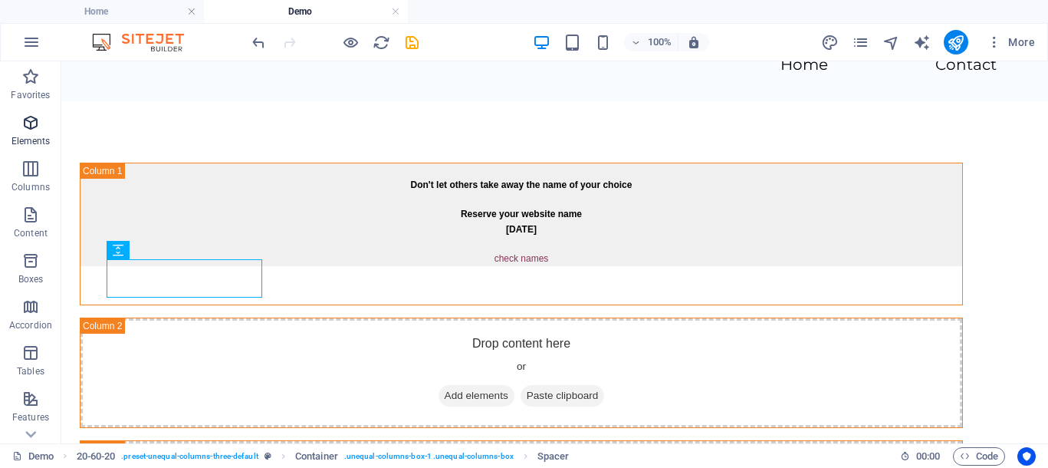
click at [25, 125] on icon "button" at bounding box center [30, 122] width 18 height 18
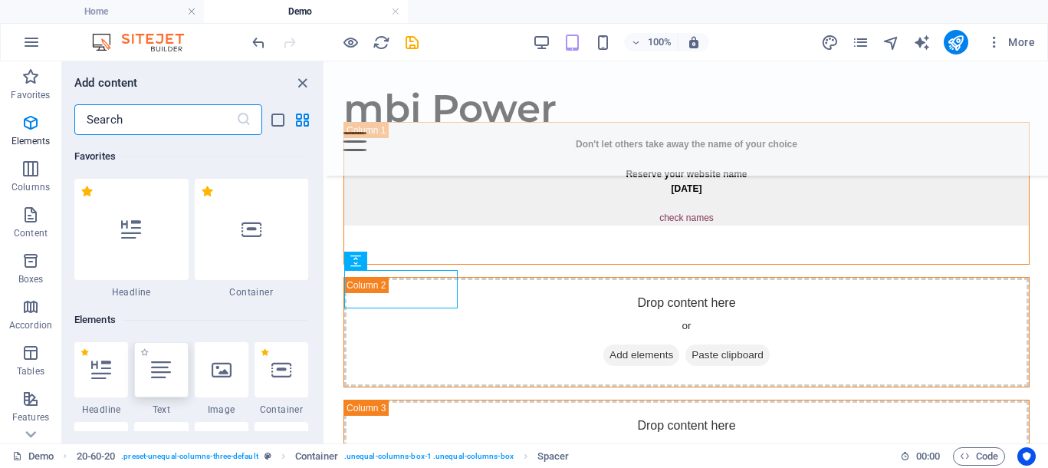
scroll to position [163, 0]
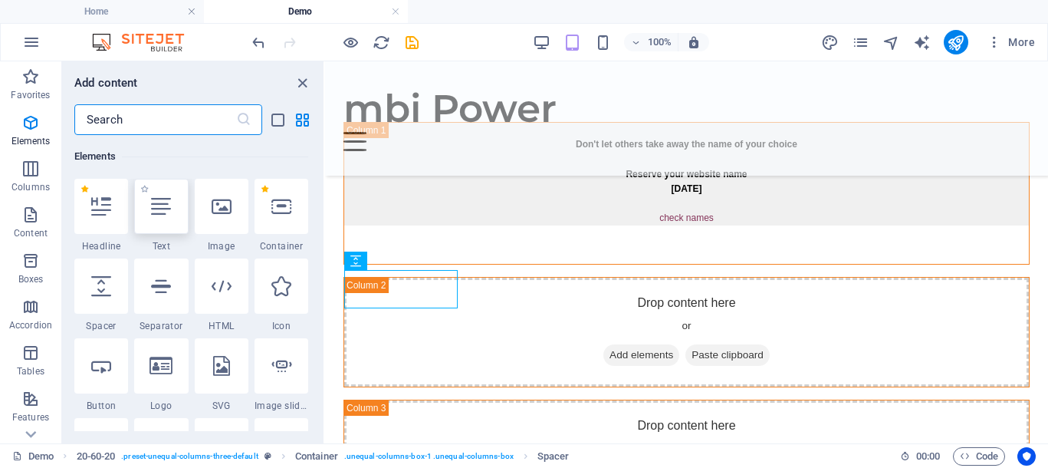
click at [171, 211] on icon at bounding box center [161, 206] width 20 height 20
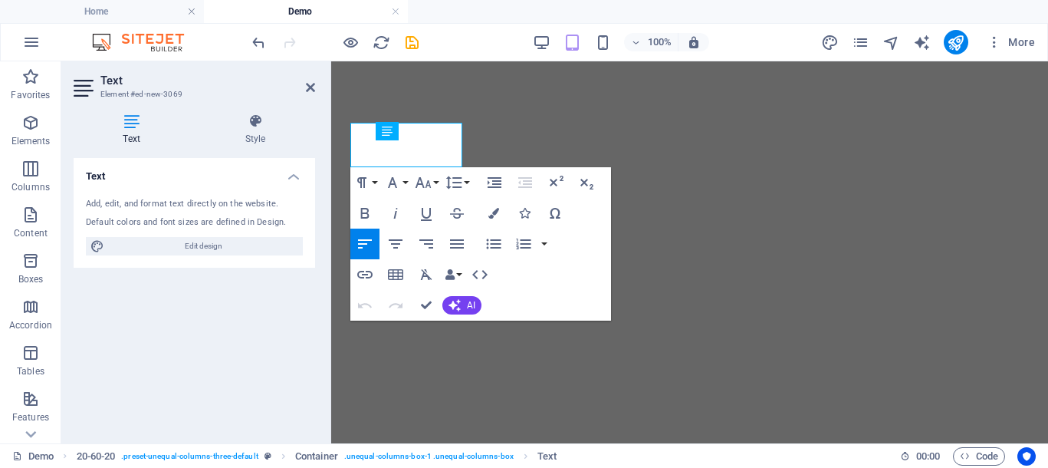
click at [293, 259] on div "Text Element #ed-new-3069 Text Style Text Add, edit, and format text directly o…" at bounding box center [554, 252] width 987 height 382
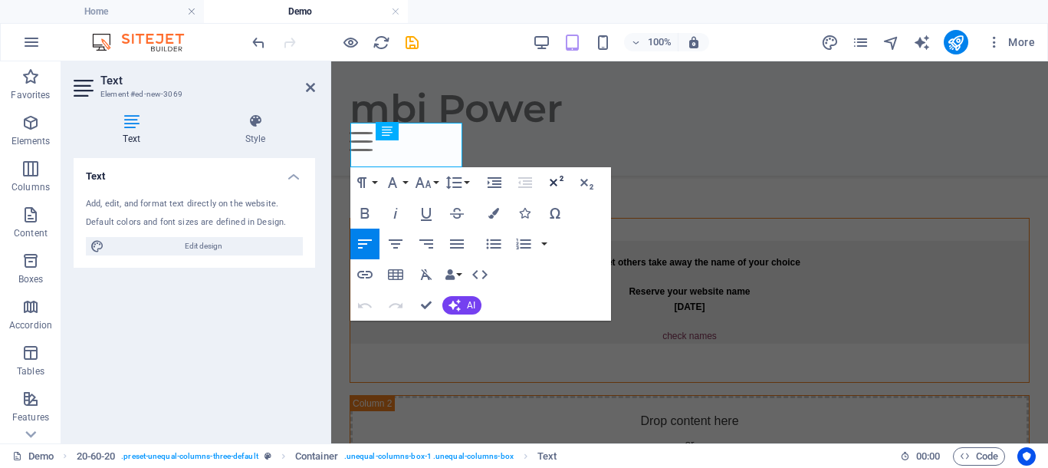
scroll to position [96, 0]
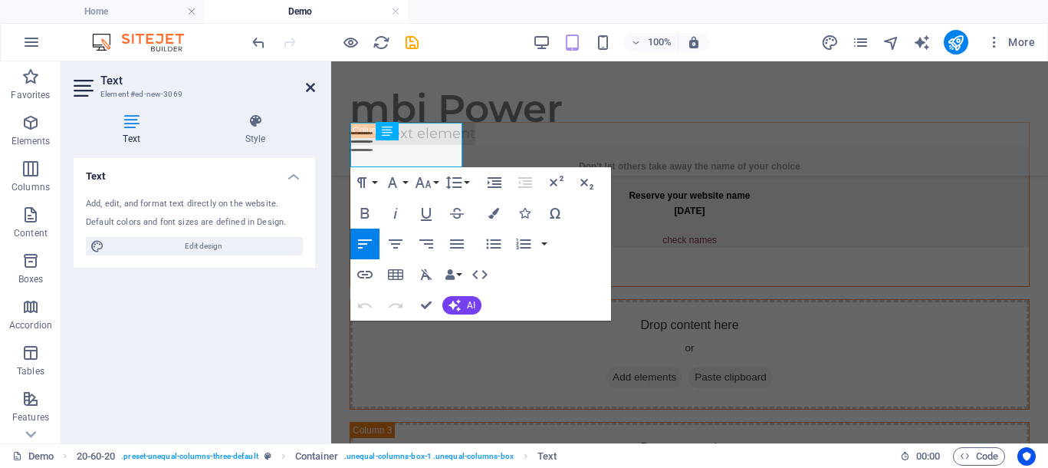
click at [310, 86] on icon at bounding box center [310, 87] width 9 height 12
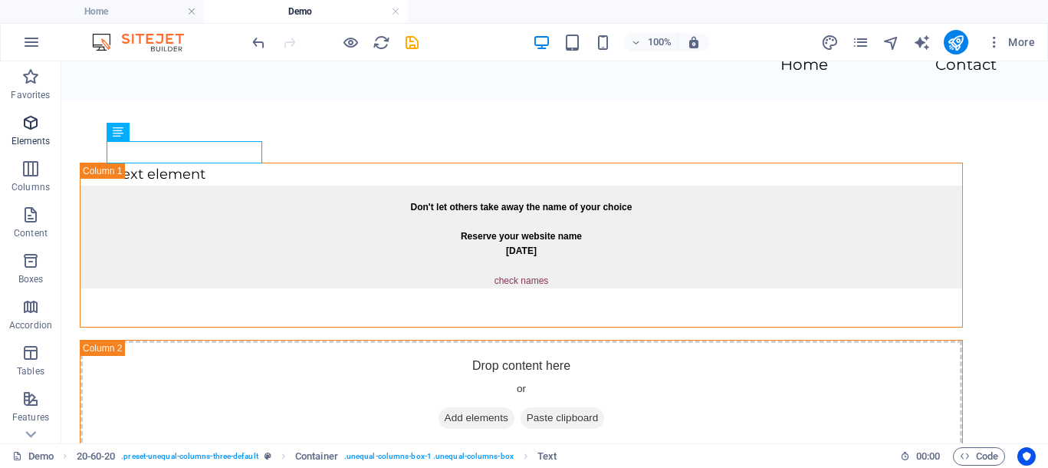
click at [32, 122] on icon "button" at bounding box center [30, 122] width 18 height 18
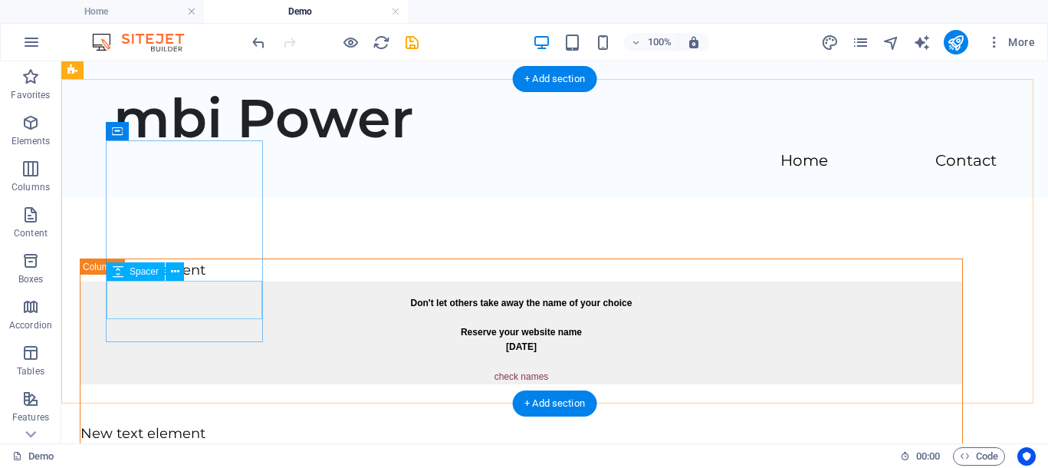
scroll to position [192, 0]
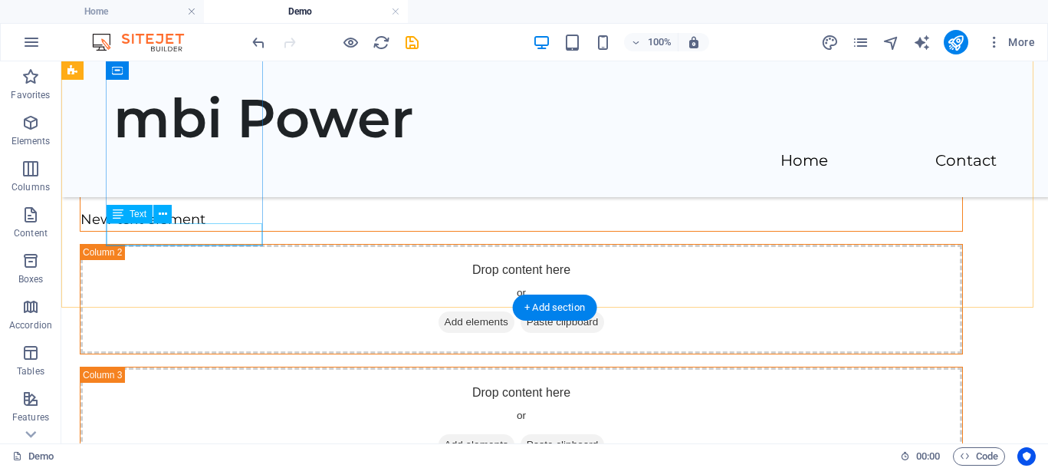
click at [186, 231] on div "New text element" at bounding box center [521, 220] width 882 height 22
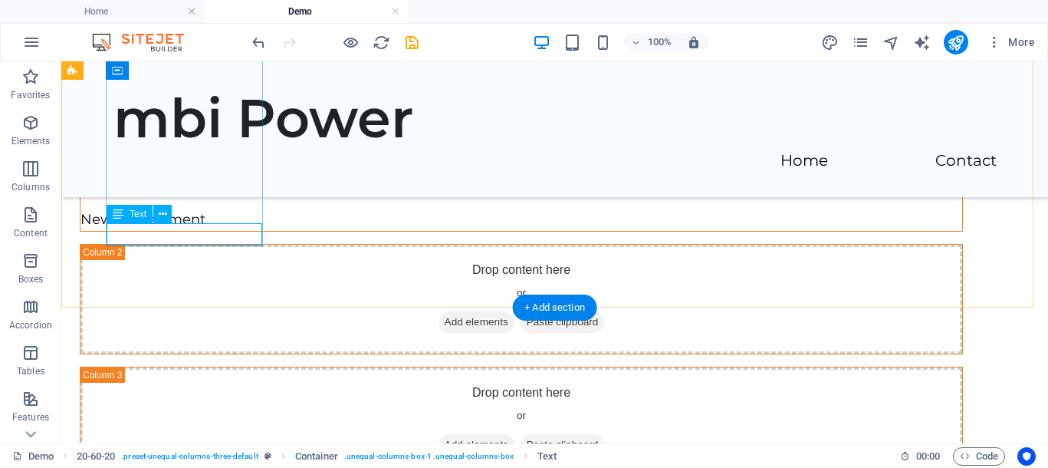
click at [212, 231] on div "New text element" at bounding box center [521, 220] width 882 height 22
drag, startPoint x: 212, startPoint y: 235, endPoint x: 424, endPoint y: 332, distance: 233.6
click at [212, 231] on div "New text element" at bounding box center [521, 220] width 882 height 22
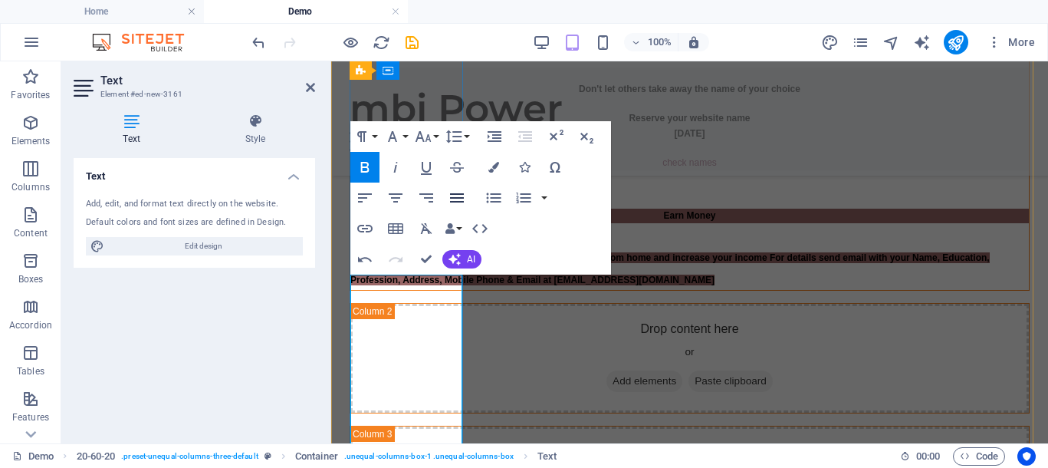
click at [453, 199] on icon "button" at bounding box center [457, 198] width 18 height 18
click at [452, 194] on icon "button" at bounding box center [457, 197] width 14 height 9
click at [399, 197] on icon "button" at bounding box center [395, 198] width 18 height 18
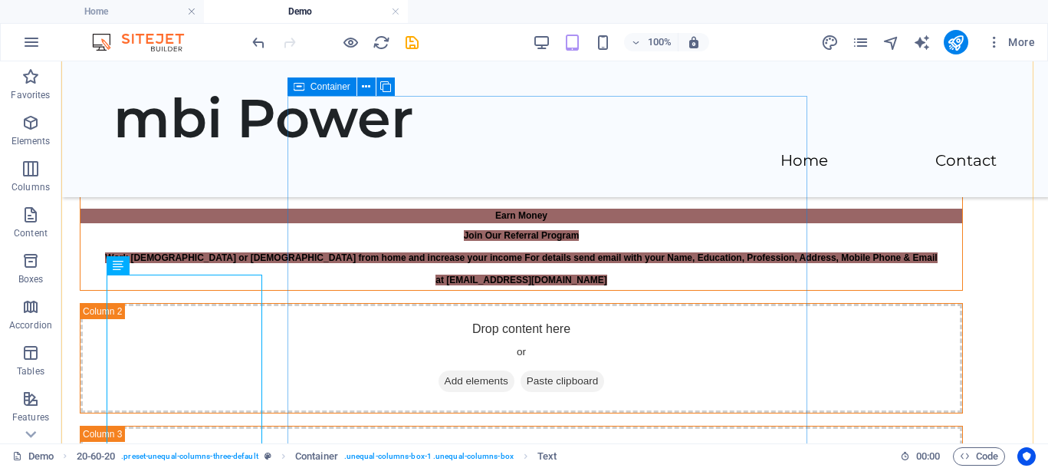
scroll to position [140, 0]
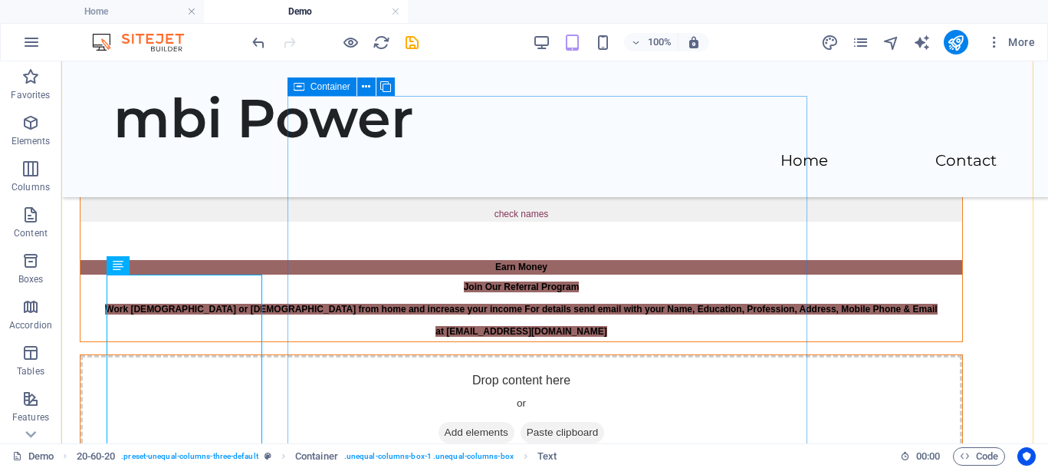
click at [349, 354] on div "Drop content here or Add elements Paste clipboard" at bounding box center [521, 409] width 883 height 110
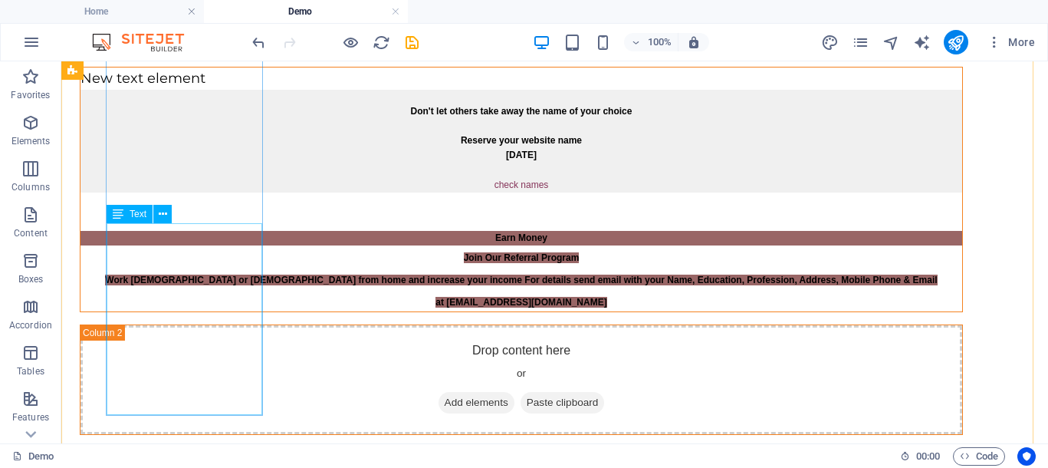
scroll to position [0, 0]
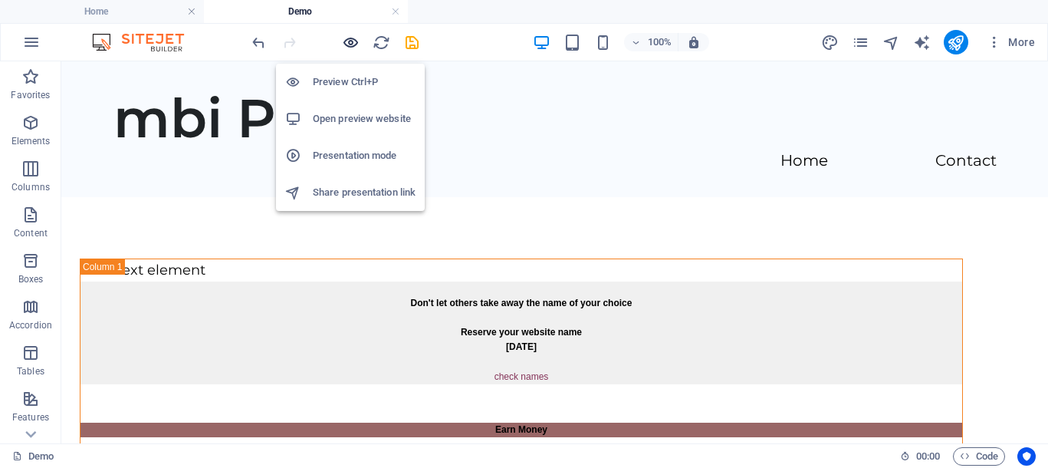
click at [351, 44] on icon "button" at bounding box center [351, 43] width 18 height 18
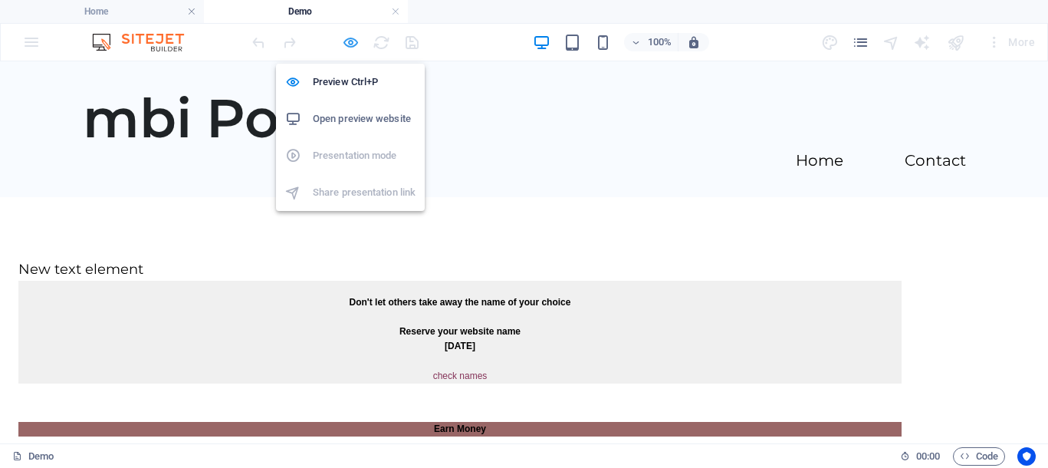
click at [350, 41] on icon "button" at bounding box center [351, 43] width 18 height 18
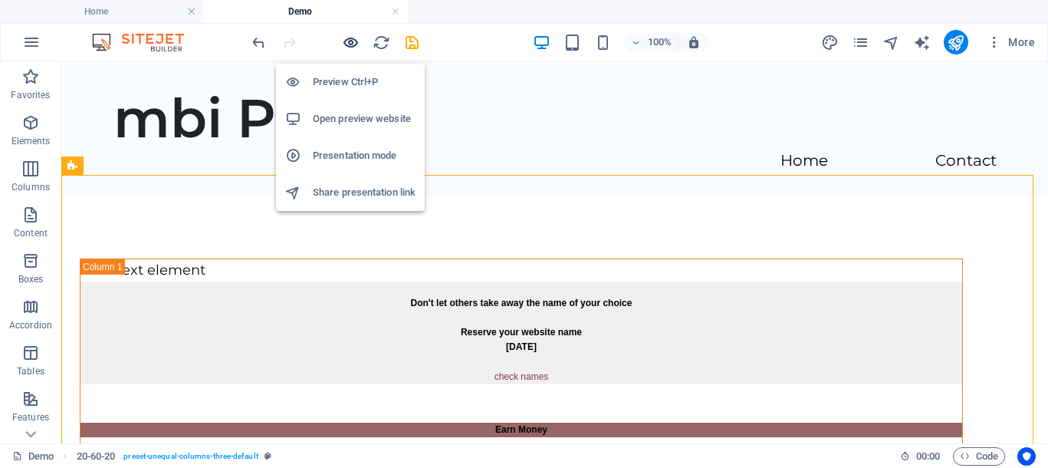
click at [354, 42] on icon "button" at bounding box center [351, 43] width 18 height 18
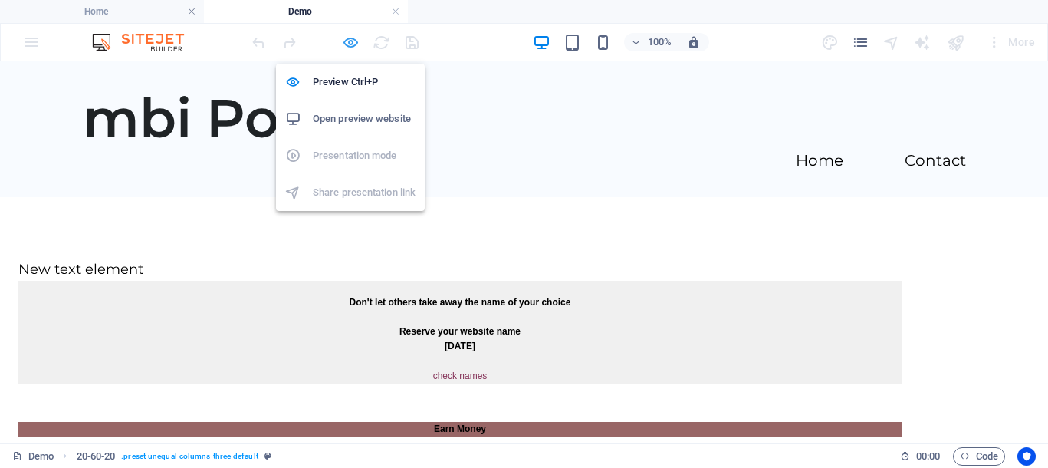
click at [350, 44] on icon "button" at bounding box center [351, 43] width 18 height 18
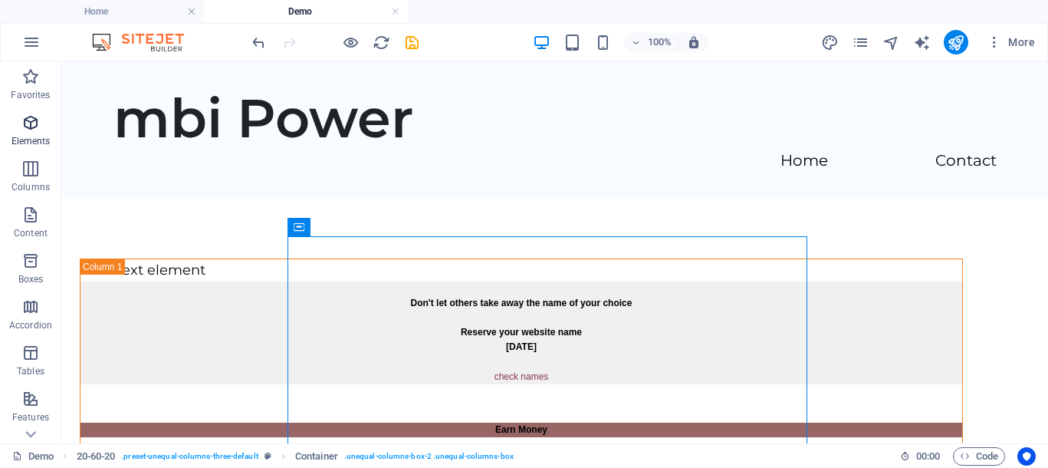
click at [33, 138] on p "Elements" at bounding box center [30, 141] width 39 height 12
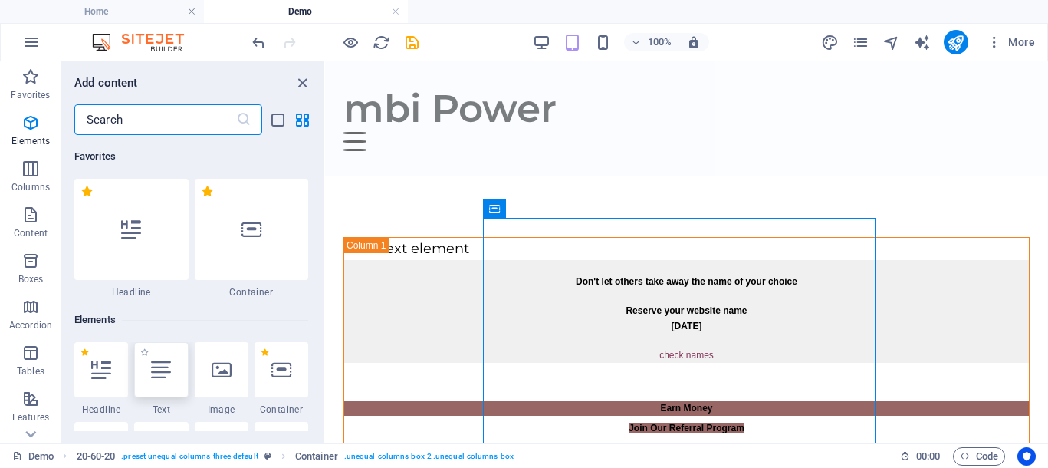
scroll to position [163, 0]
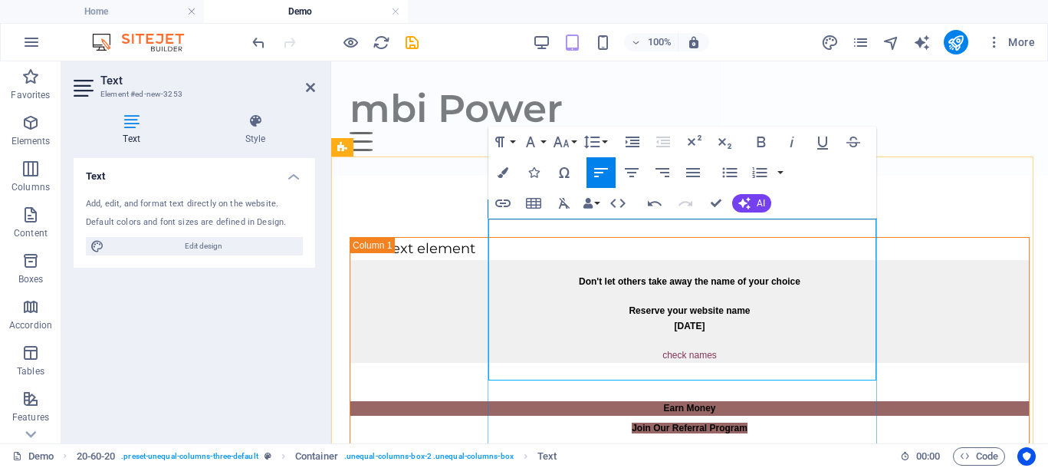
drag, startPoint x: 653, startPoint y: 388, endPoint x: 922, endPoint y: 387, distance: 269.1
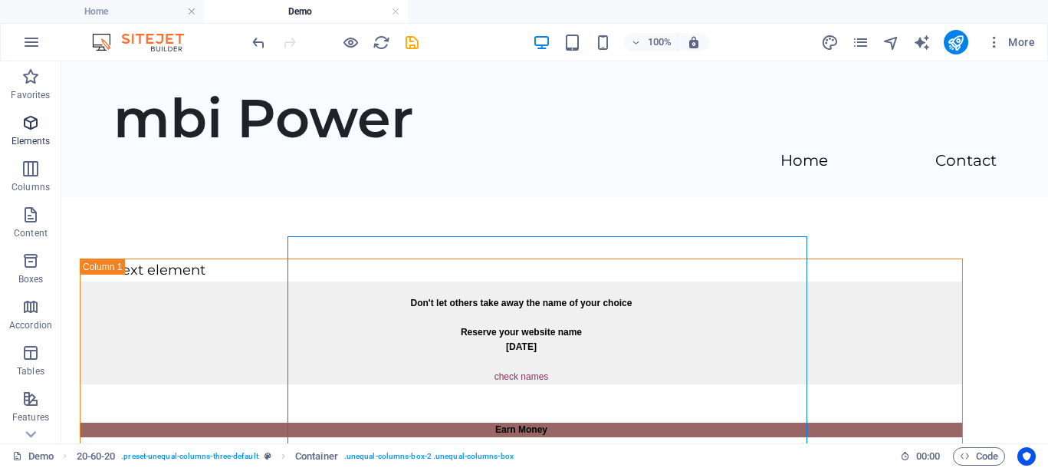
click at [28, 125] on icon "button" at bounding box center [30, 122] width 18 height 18
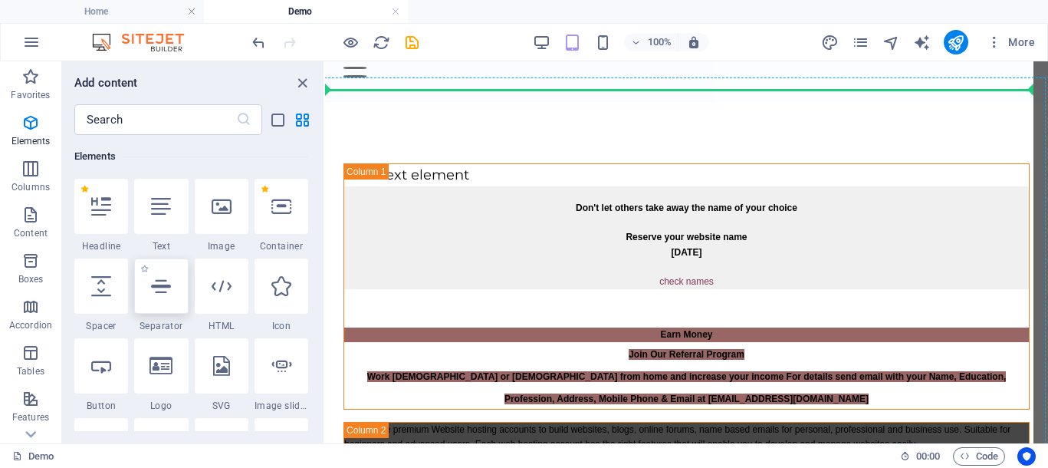
scroll to position [67, 0]
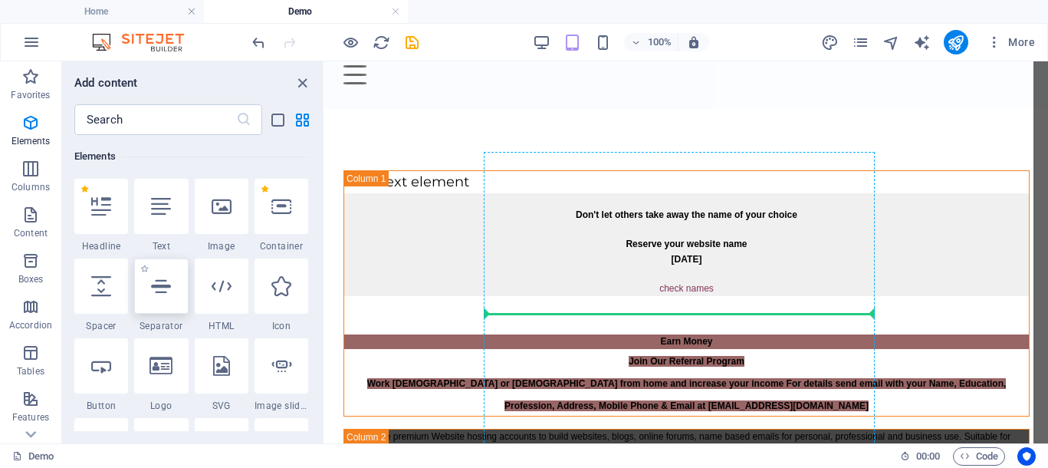
select select "%"
select select "px"
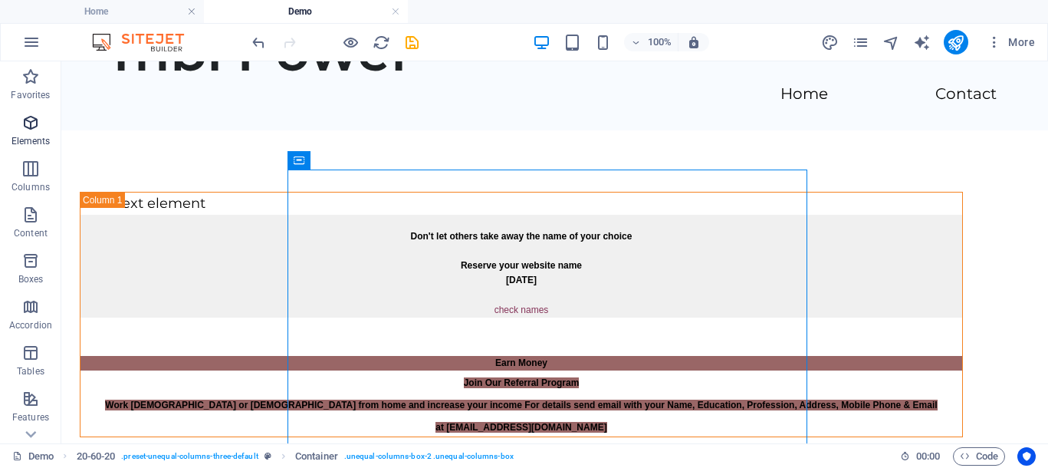
click at [36, 119] on icon "button" at bounding box center [30, 122] width 18 height 18
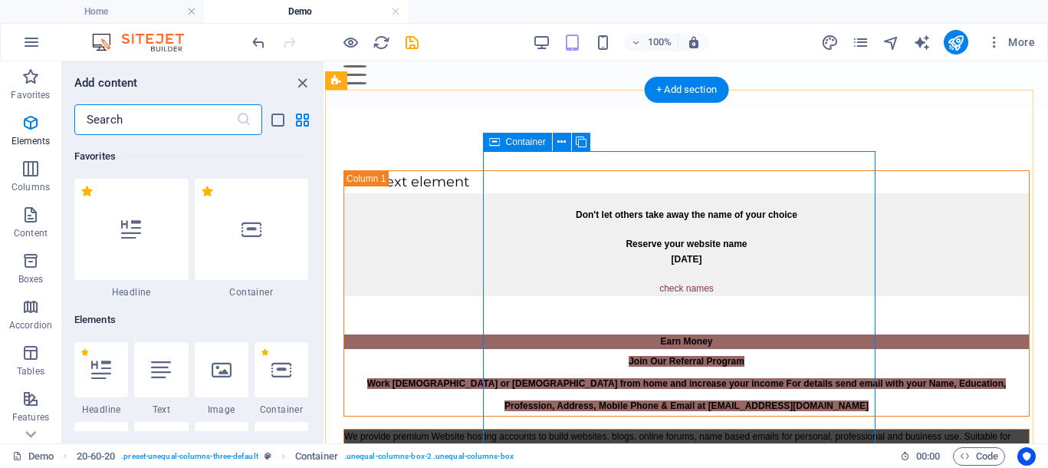
scroll to position [163, 0]
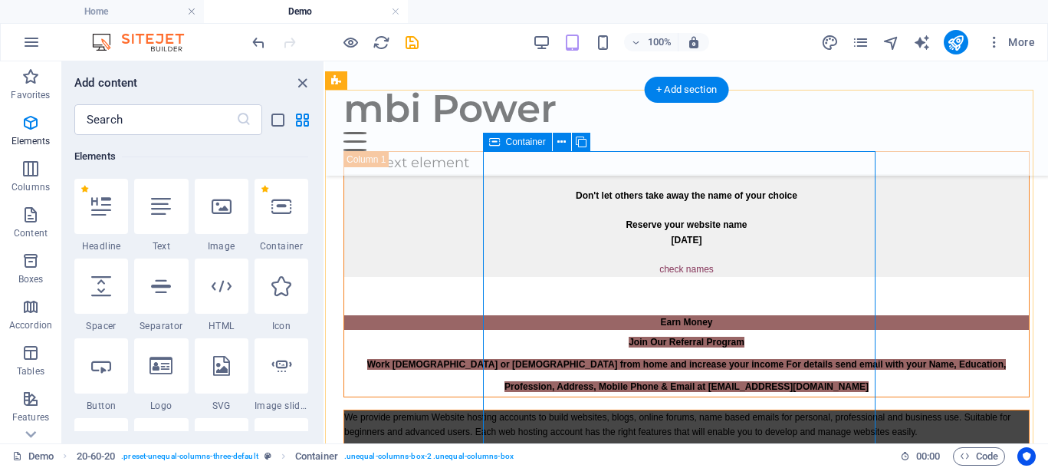
scroll to position [258, 0]
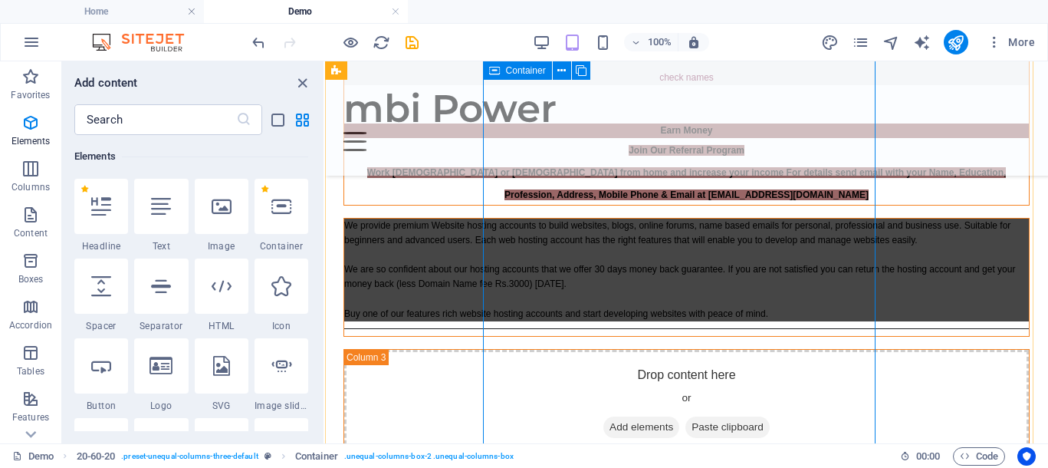
click at [535, 218] on div "We provide premium Website hosting accounts to build websites, blogs, online fo…" at bounding box center [686, 277] width 686 height 119
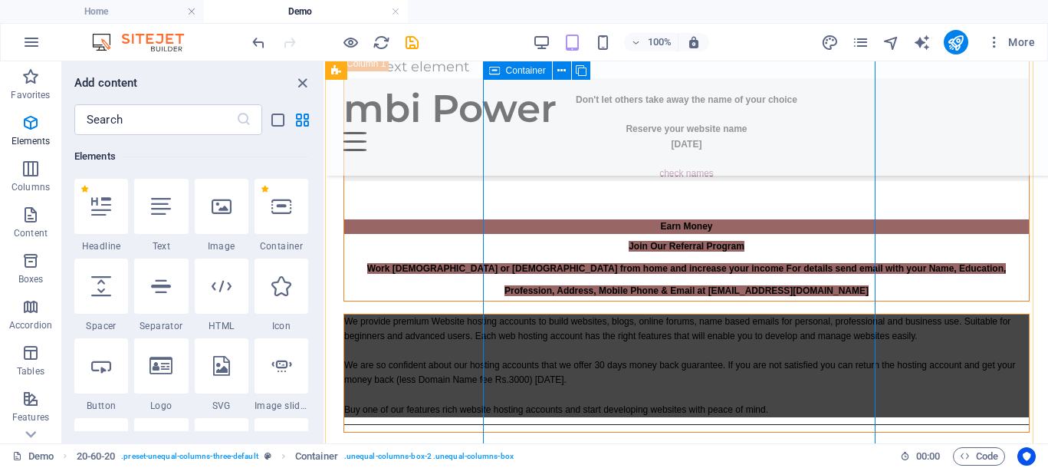
click at [531, 314] on div "We provide premium Website hosting accounts to build websites, blogs, online fo…" at bounding box center [686, 373] width 686 height 119
click at [34, 174] on icon "button" at bounding box center [30, 168] width 18 height 18
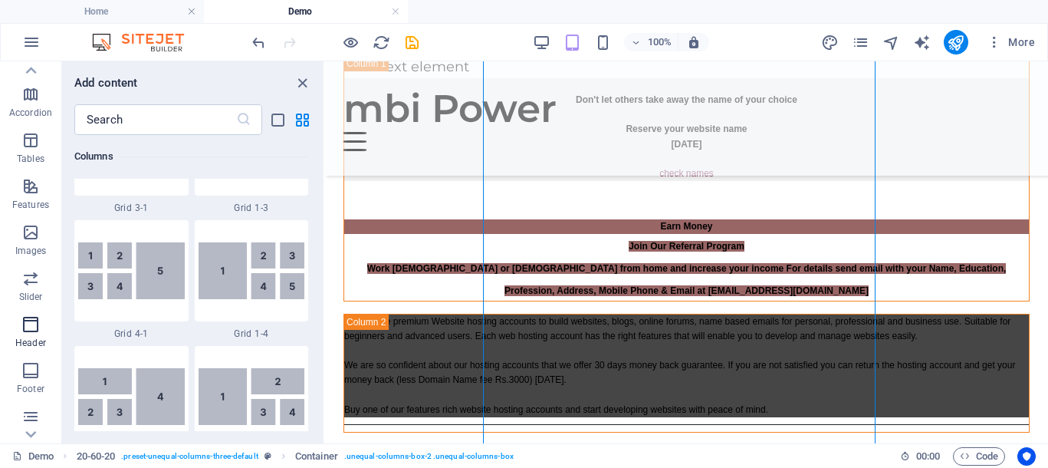
scroll to position [117, 0]
click at [28, 232] on icon "button" at bounding box center [30, 236] width 18 height 18
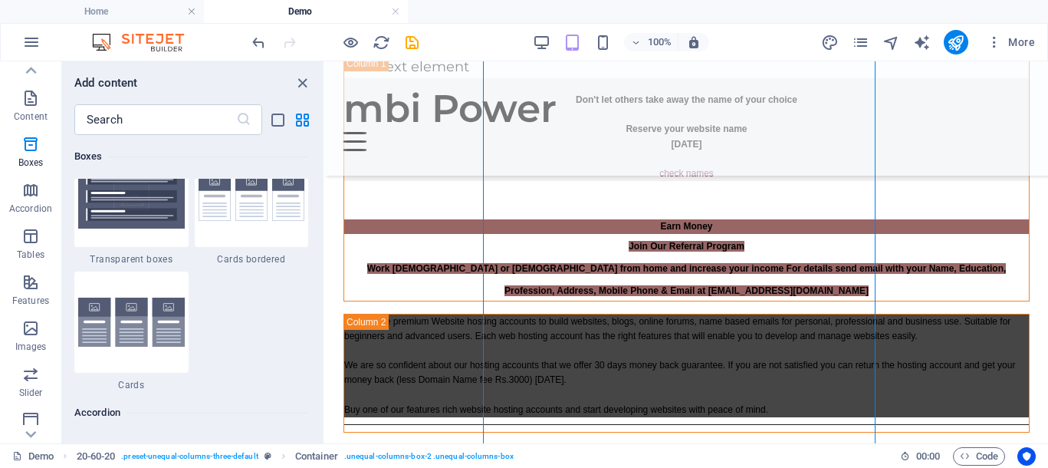
scroll to position [4447, 0]
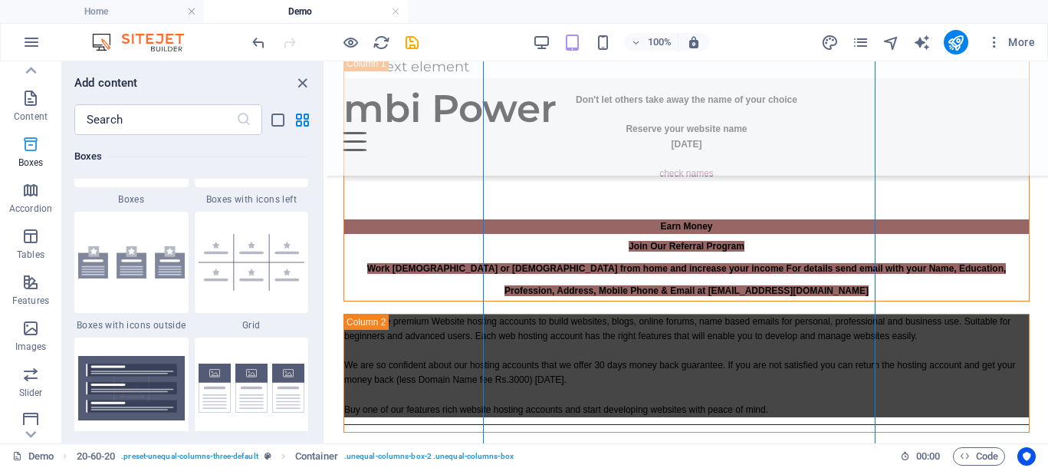
click at [28, 146] on icon "button" at bounding box center [30, 144] width 18 height 18
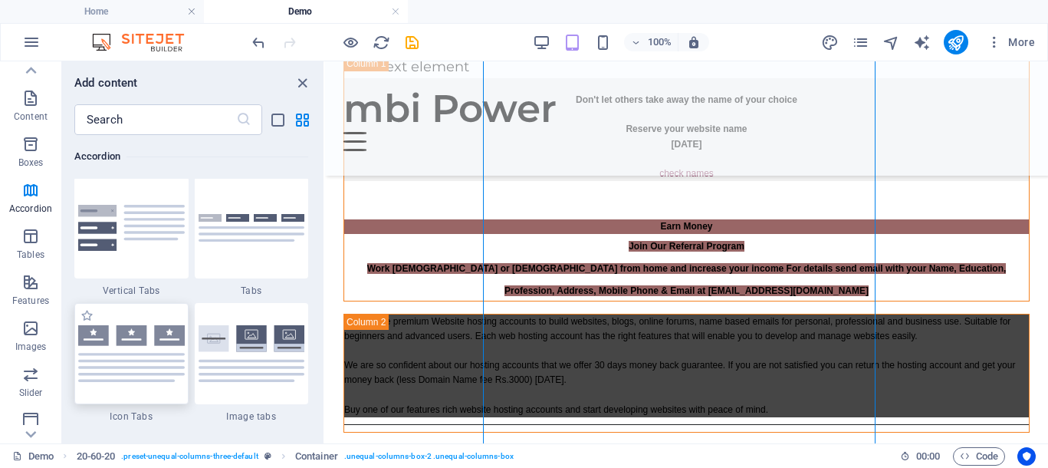
scroll to position [5118, 0]
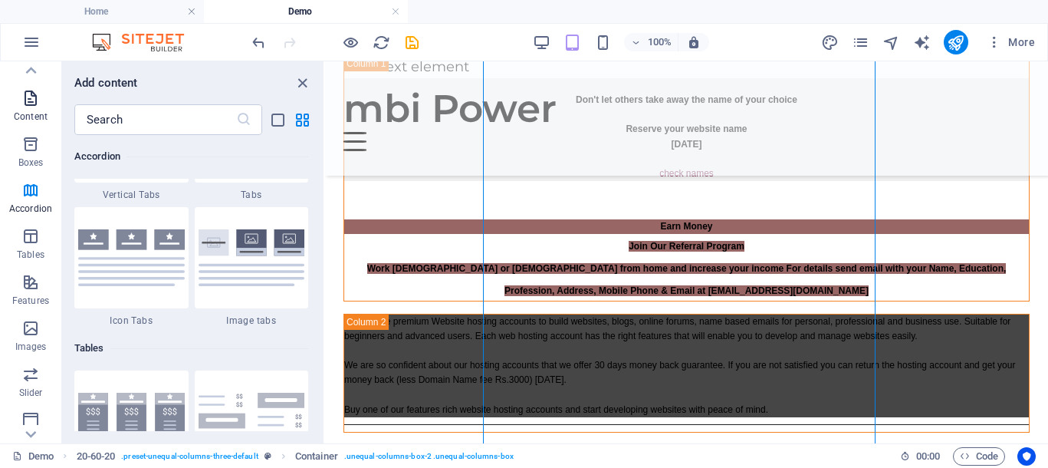
click at [38, 110] on p "Content" at bounding box center [31, 116] width 34 height 12
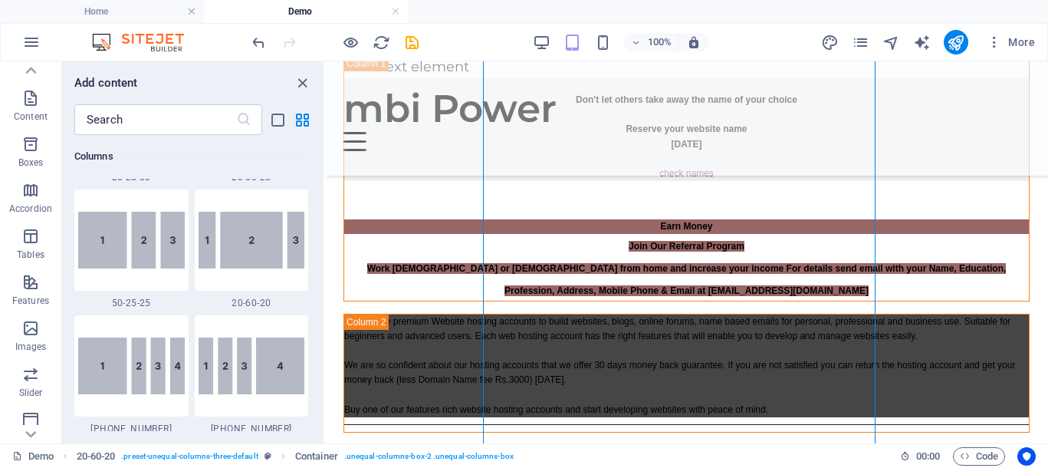
scroll to position [1532, 0]
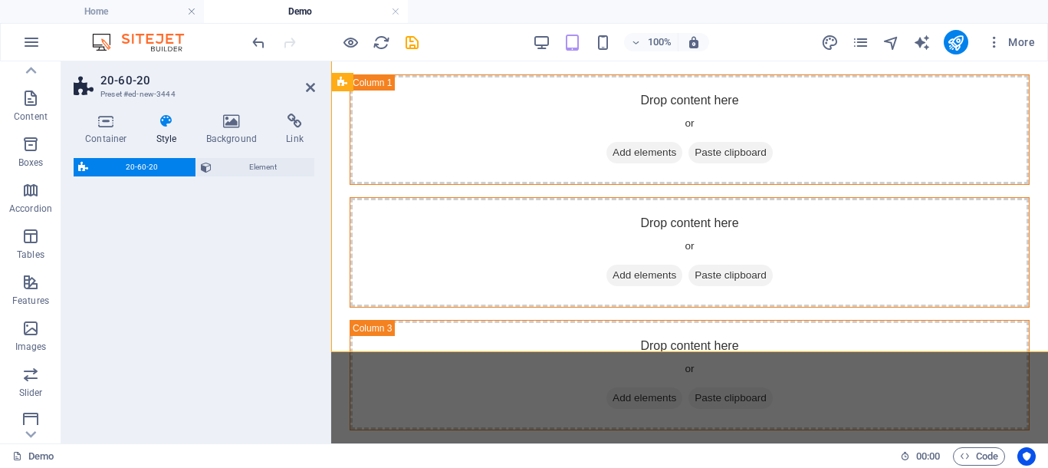
select select "%"
select select "rem"
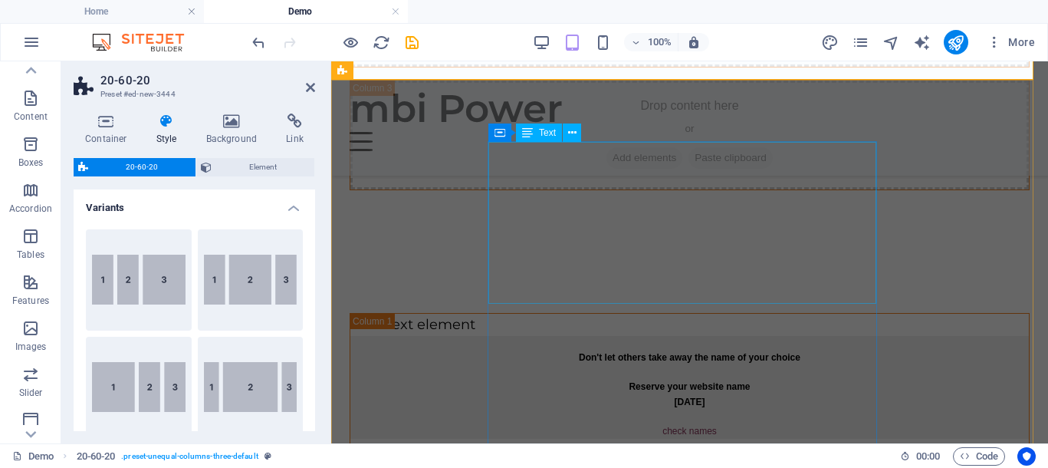
scroll to position [0, 0]
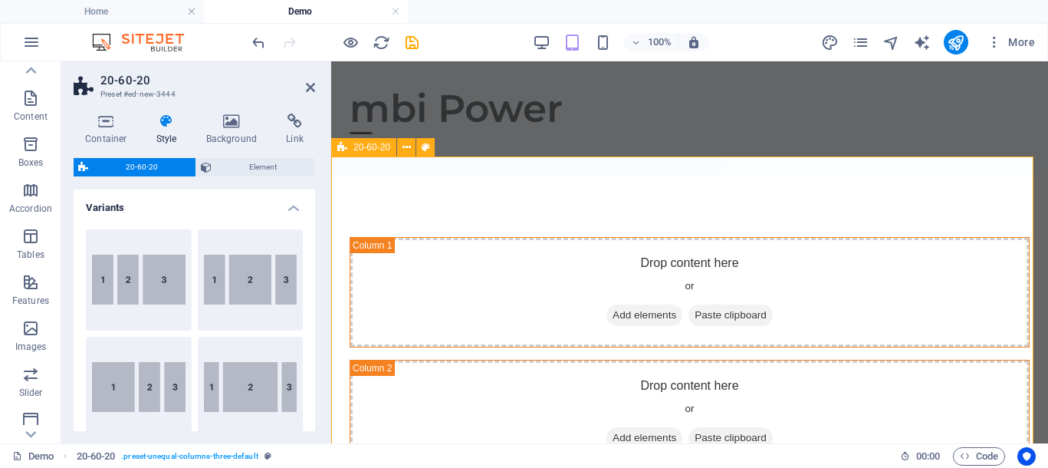
click at [508, 182] on div "Drop content here or Add elements Paste clipboard Drop content here or Add elem…" at bounding box center [689, 415] width 717 height 478
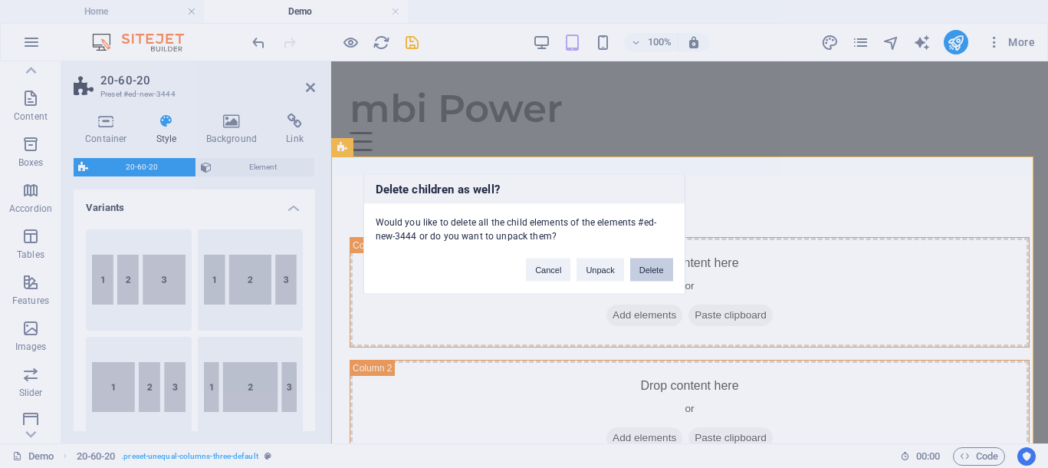
click at [644, 265] on button "Delete" at bounding box center [651, 269] width 43 height 23
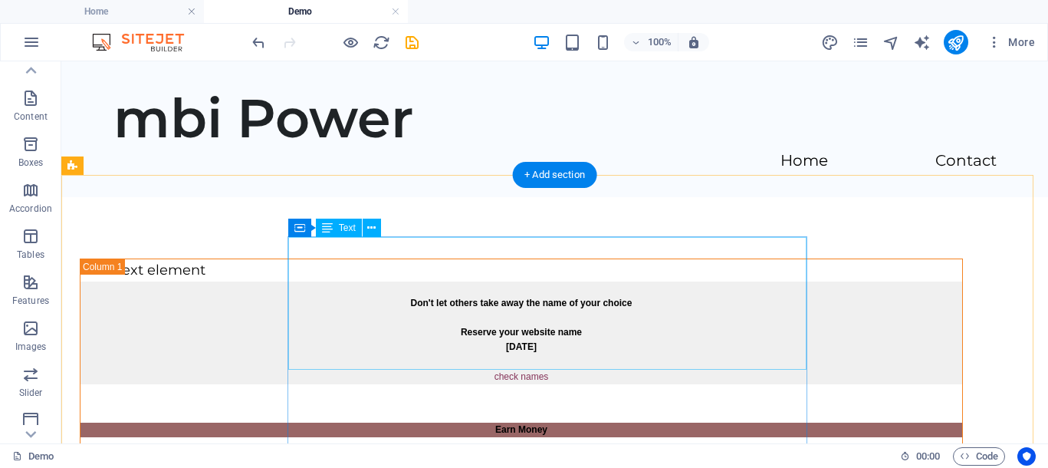
scroll to position [192, 0]
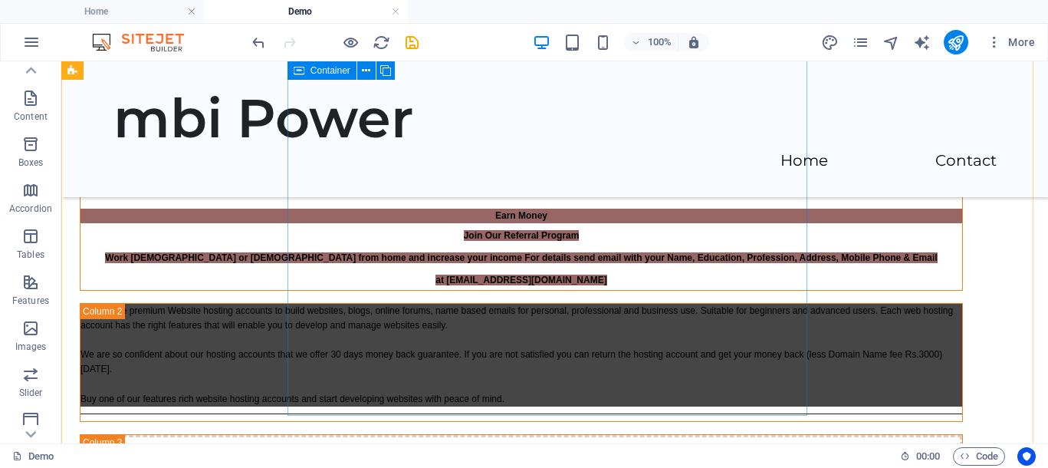
click at [464, 303] on div "We provide premium Website hosting accounts to build websites, blogs, online fo…" at bounding box center [521, 362] width 883 height 119
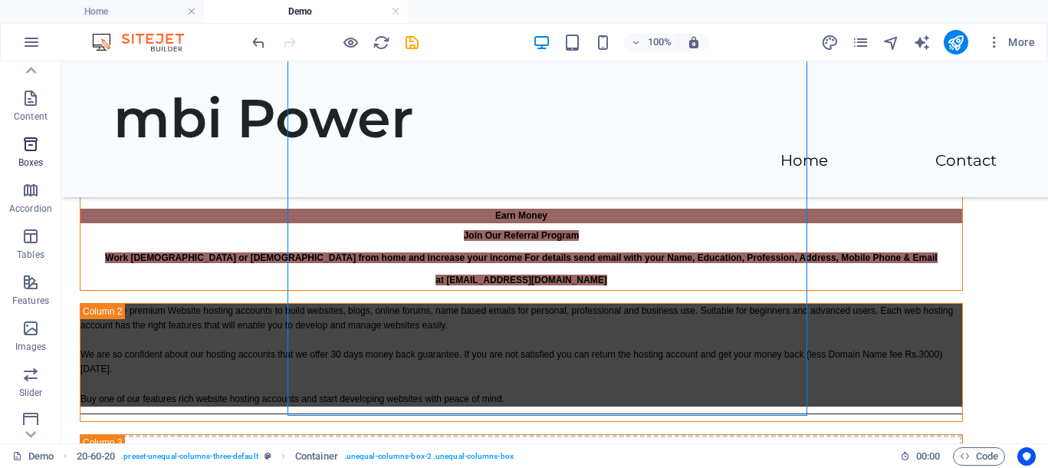
click at [38, 156] on p "Boxes" at bounding box center [30, 162] width 25 height 12
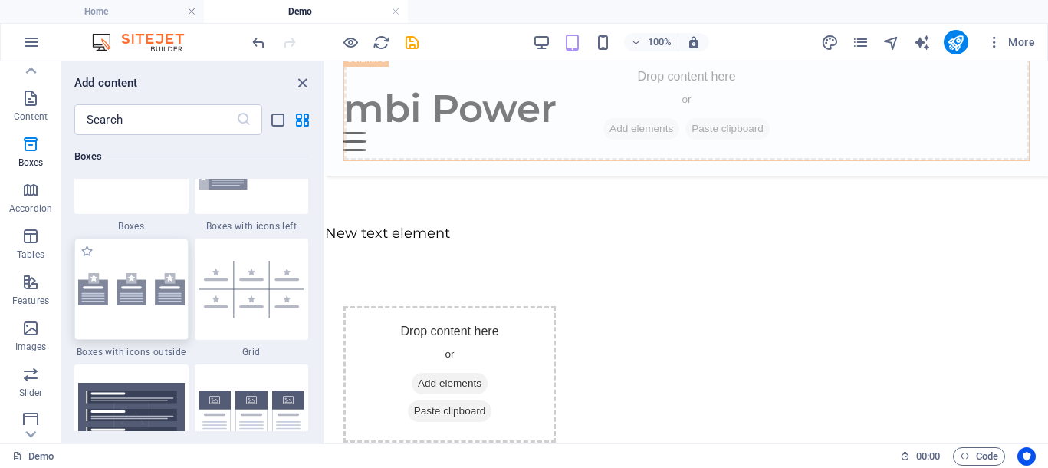
scroll to position [4516, 0]
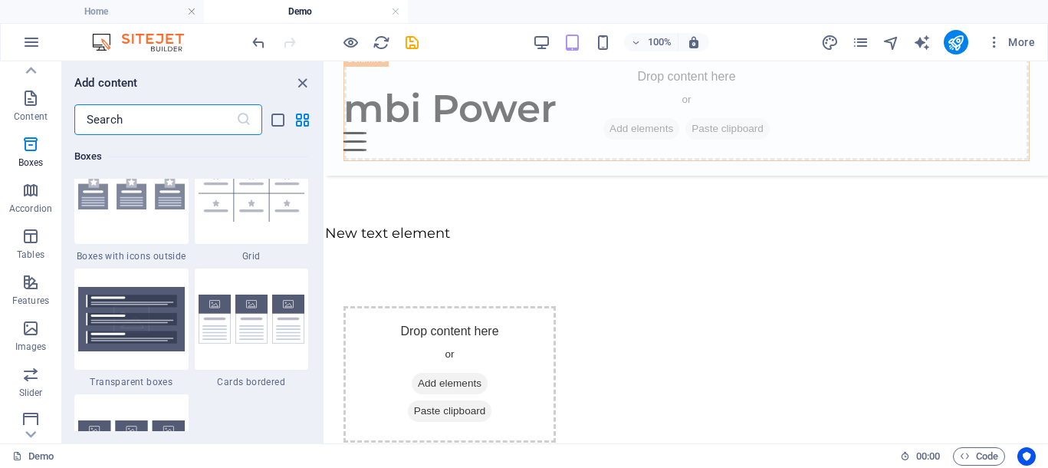
click at [143, 117] on input "text" at bounding box center [155, 119] width 162 height 31
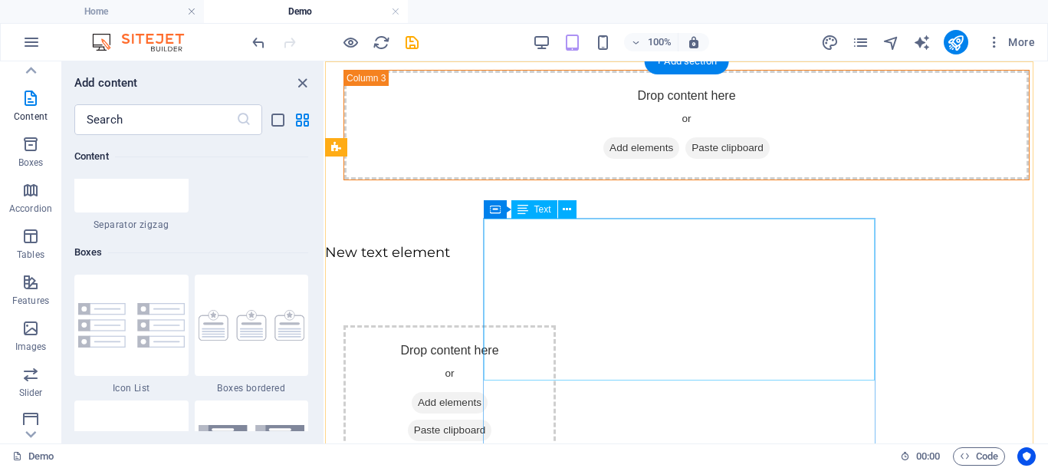
scroll to position [0, 0]
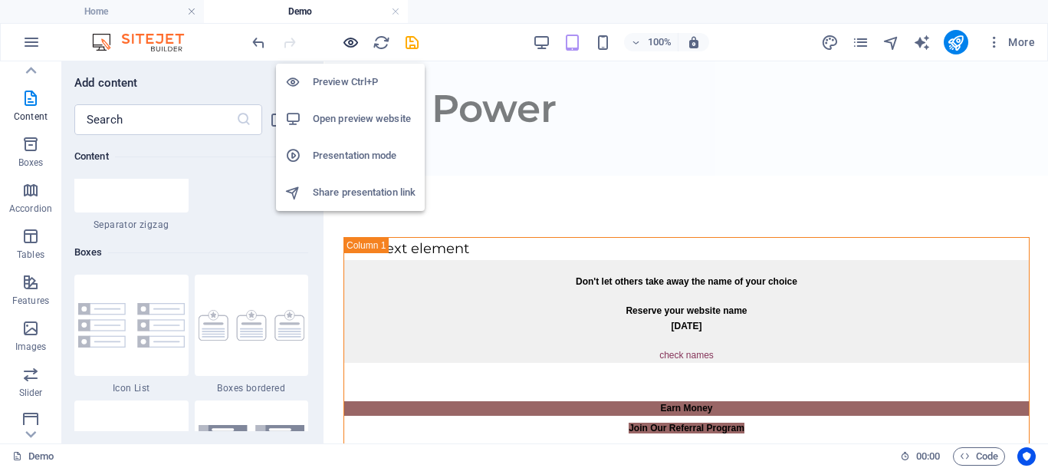
click at [347, 34] on icon "button" at bounding box center [351, 43] width 18 height 18
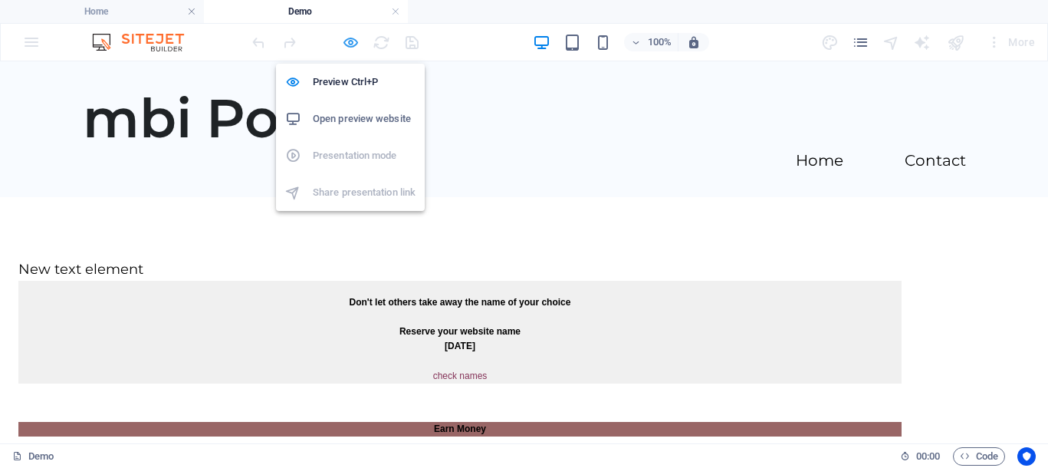
click at [354, 44] on icon "button" at bounding box center [351, 43] width 18 height 18
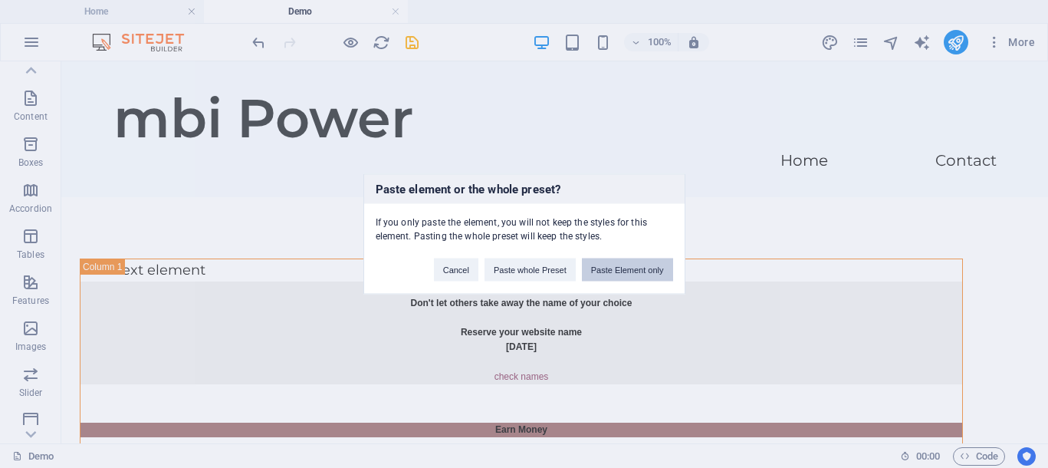
click at [635, 269] on button "Paste Element only" at bounding box center [627, 269] width 91 height 23
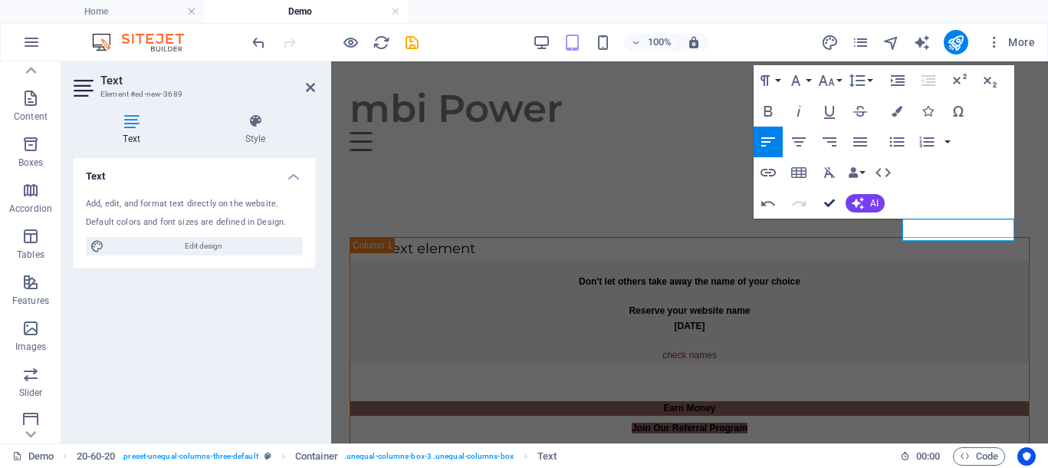
drag, startPoint x: 771, startPoint y: 140, endPoint x: 833, endPoint y: 202, distance: 86.7
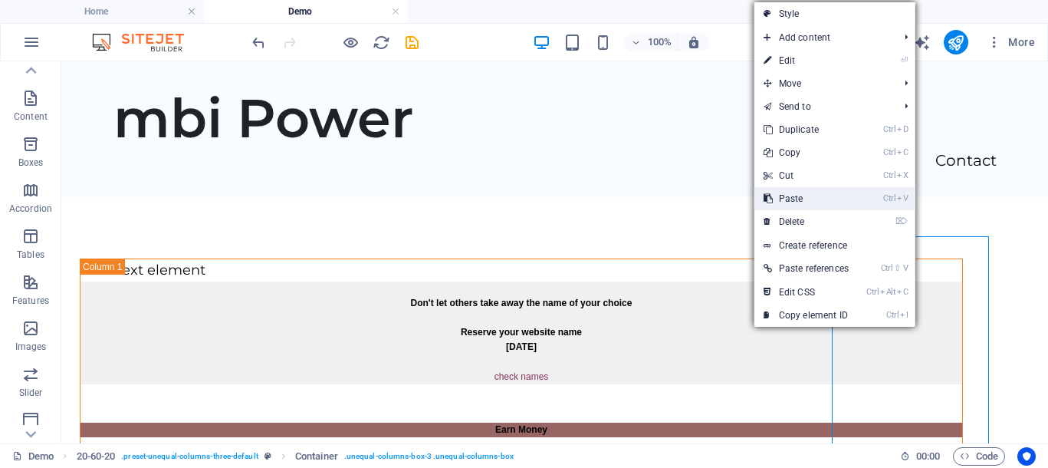
click at [822, 196] on link "Ctrl V Paste" at bounding box center [805, 198] width 103 height 23
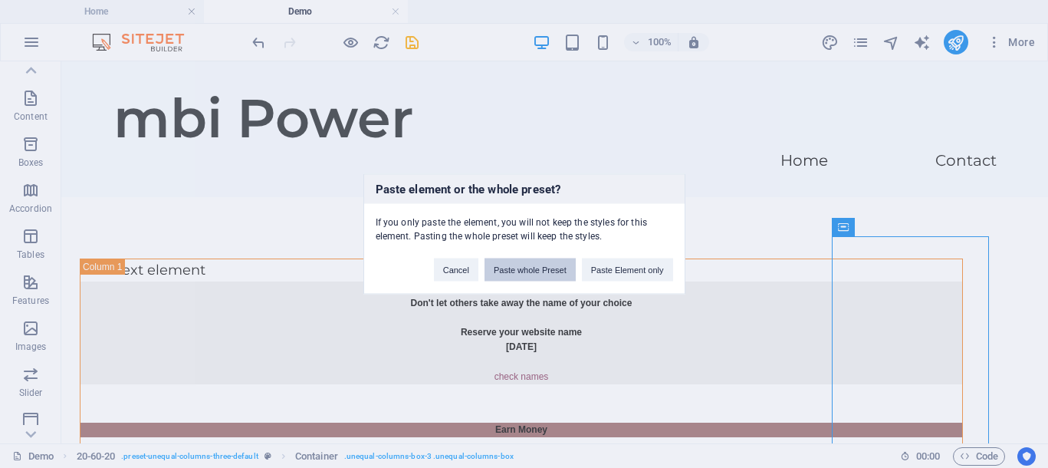
click at [537, 272] on button "Paste whole Preset" at bounding box center [529, 269] width 91 height 23
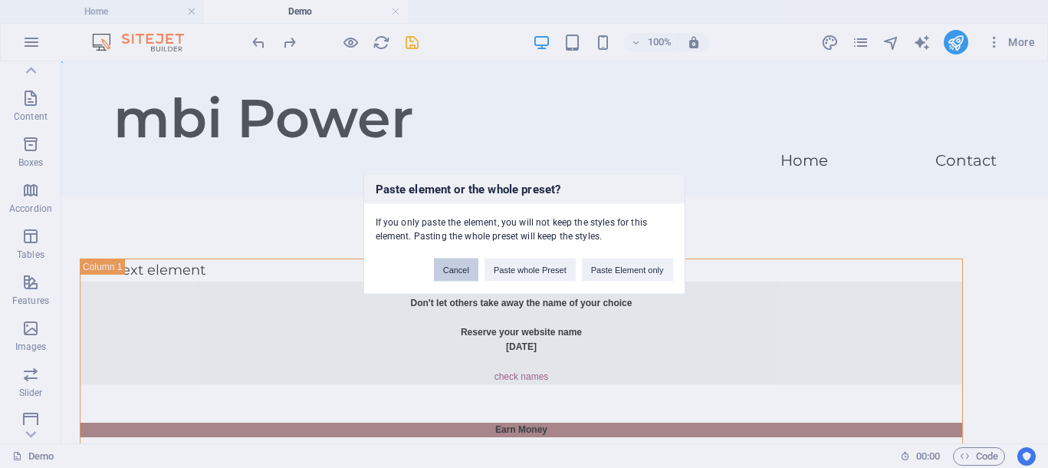
click at [461, 271] on button "Cancel" at bounding box center [456, 269] width 44 height 23
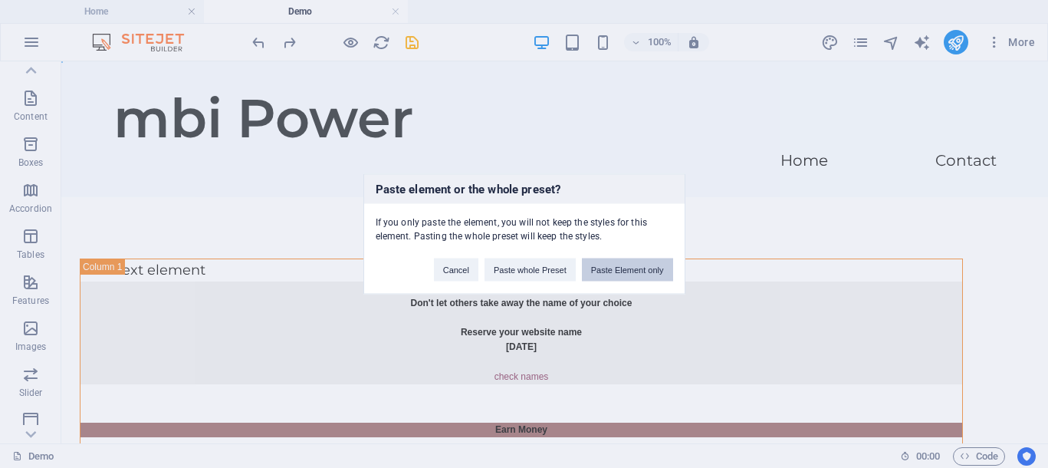
click at [648, 272] on button "Paste Element only" at bounding box center [627, 269] width 91 height 23
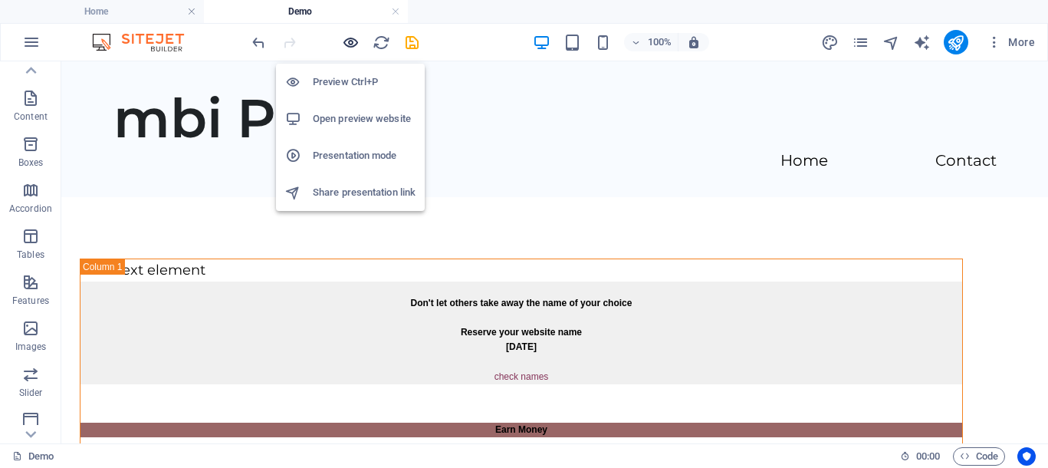
click at [349, 46] on icon "button" at bounding box center [351, 43] width 18 height 18
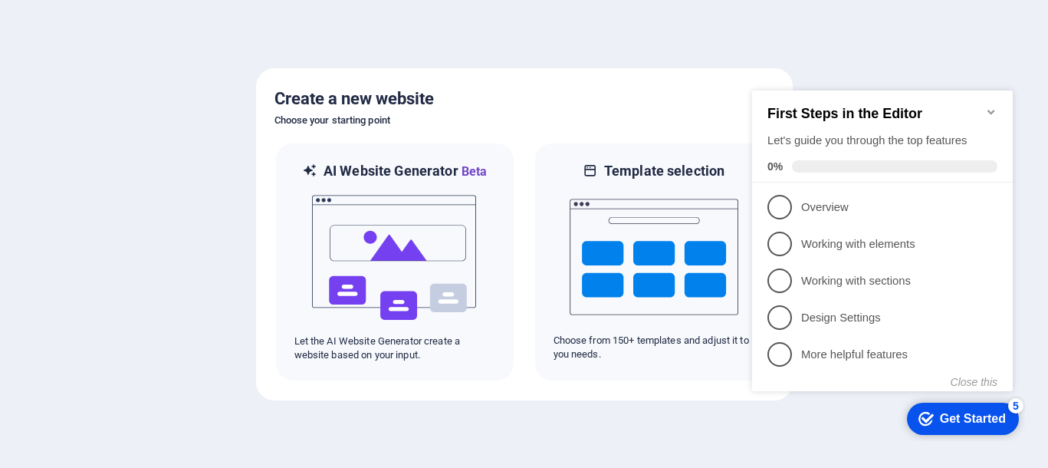
click at [993, 106] on icon "Minimize checklist" at bounding box center [991, 112] width 12 height 12
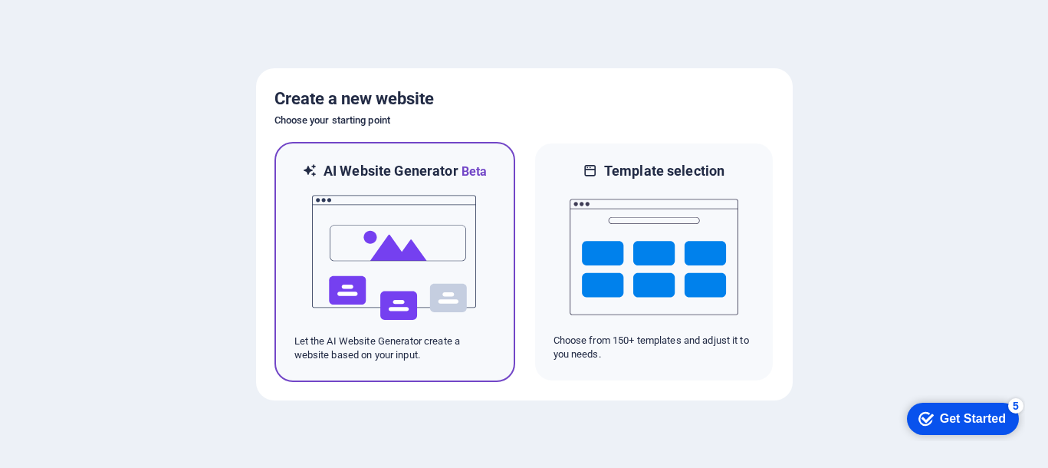
click at [401, 241] on img at bounding box center [394, 257] width 169 height 153
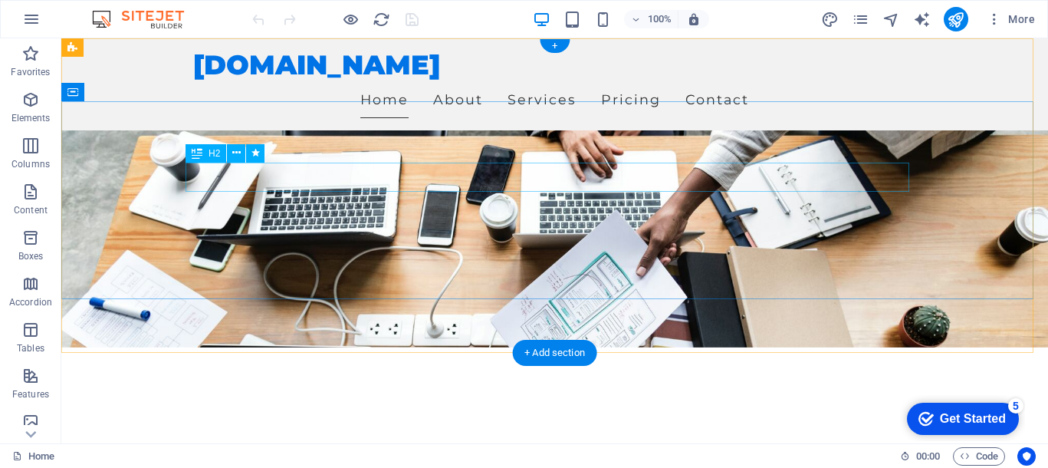
scroll to position [192, 0]
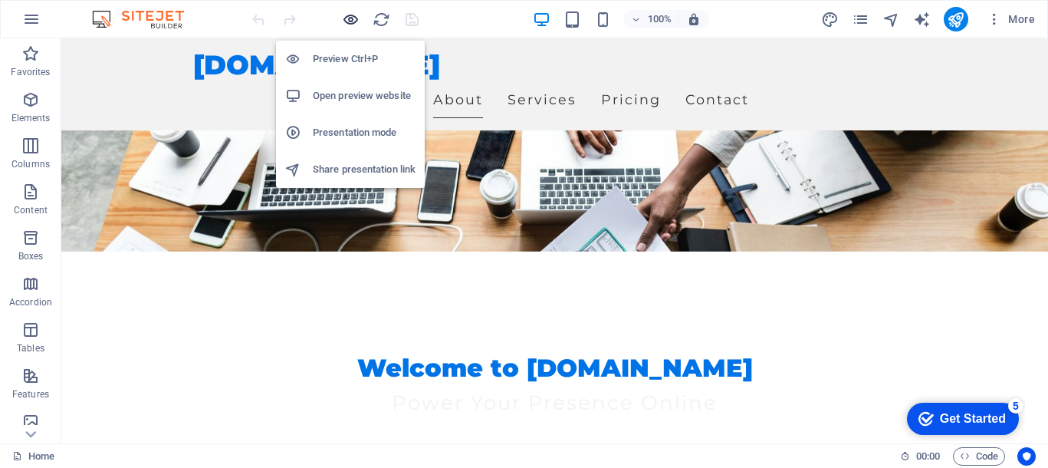
click at [347, 19] on icon "button" at bounding box center [351, 20] width 18 height 18
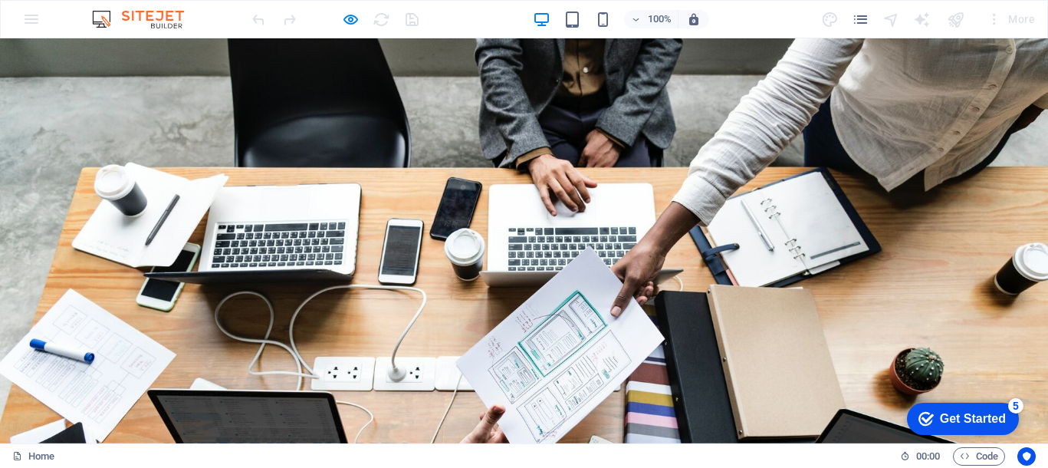
scroll to position [383, 0]
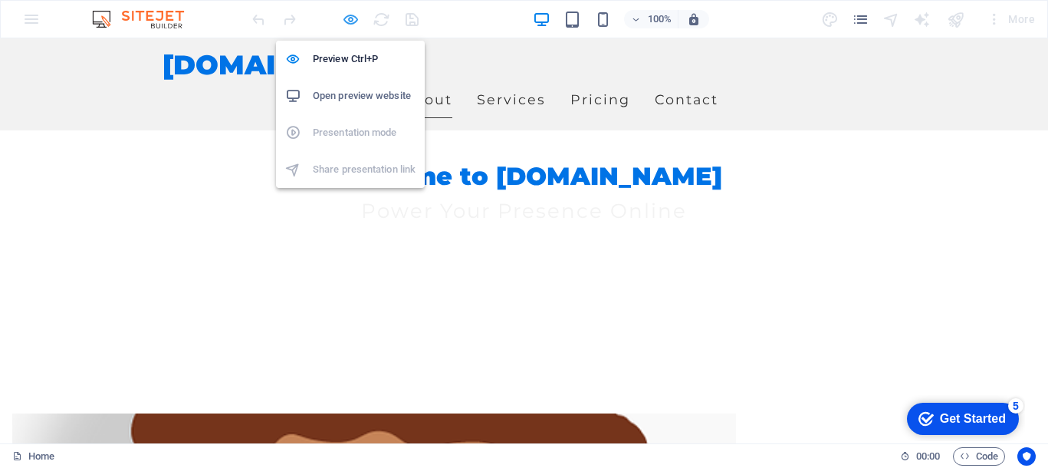
click at [347, 18] on icon "button" at bounding box center [351, 20] width 18 height 18
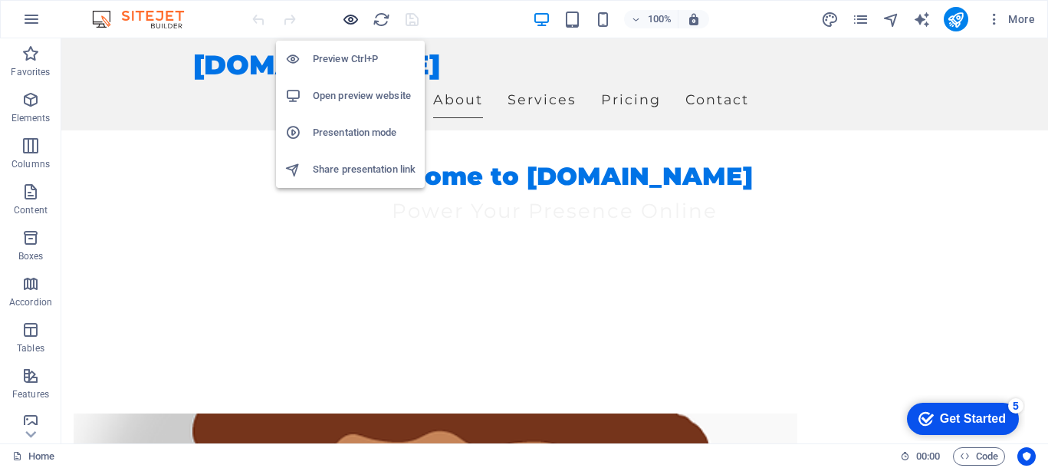
click at [347, 18] on icon "button" at bounding box center [351, 20] width 18 height 18
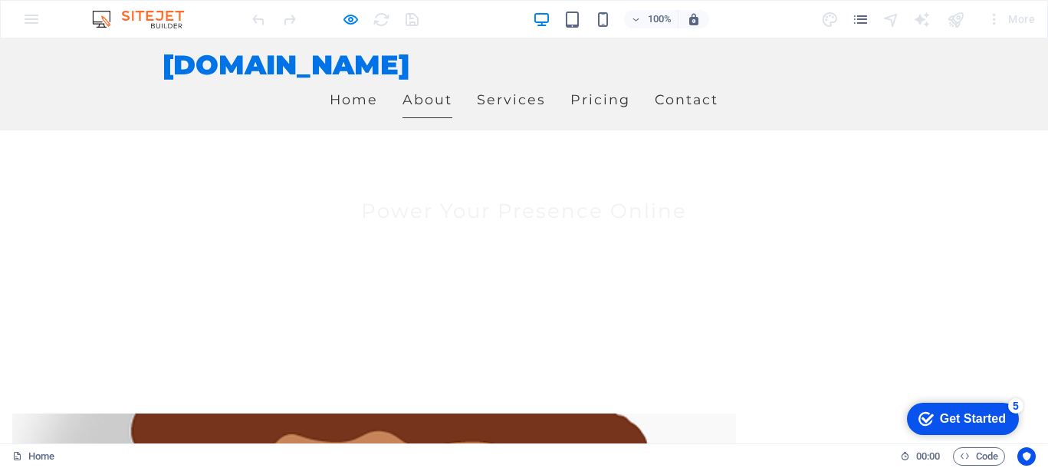
click at [379, 15] on div at bounding box center [335, 19] width 172 height 25
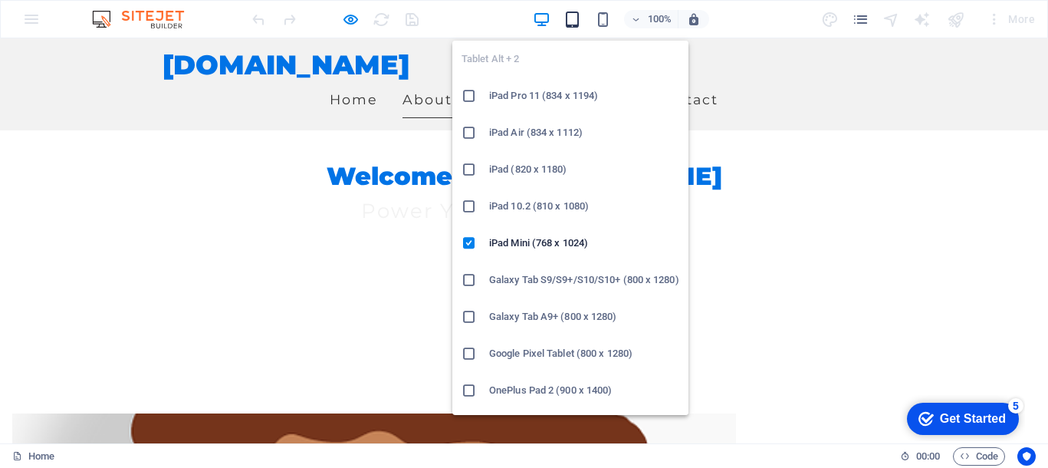
click at [566, 15] on icon "button" at bounding box center [572, 20] width 18 height 18
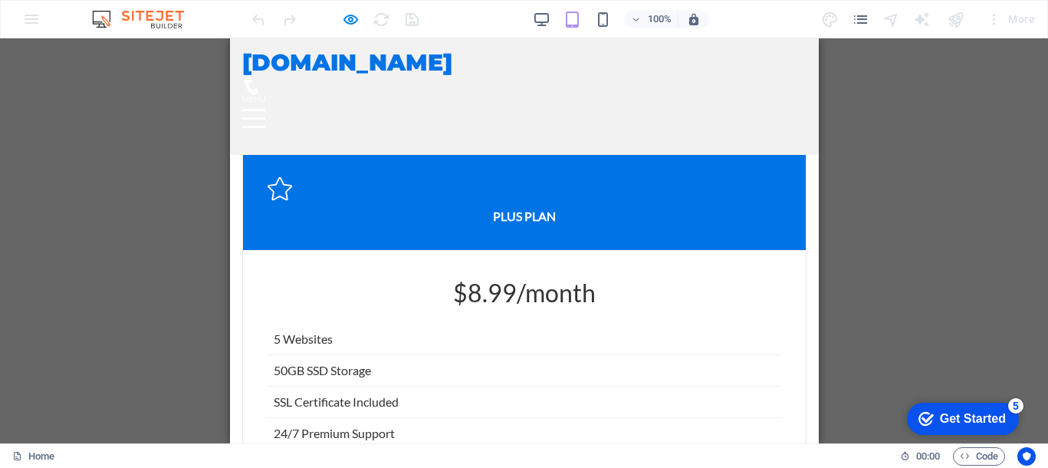
scroll to position [3319, 0]
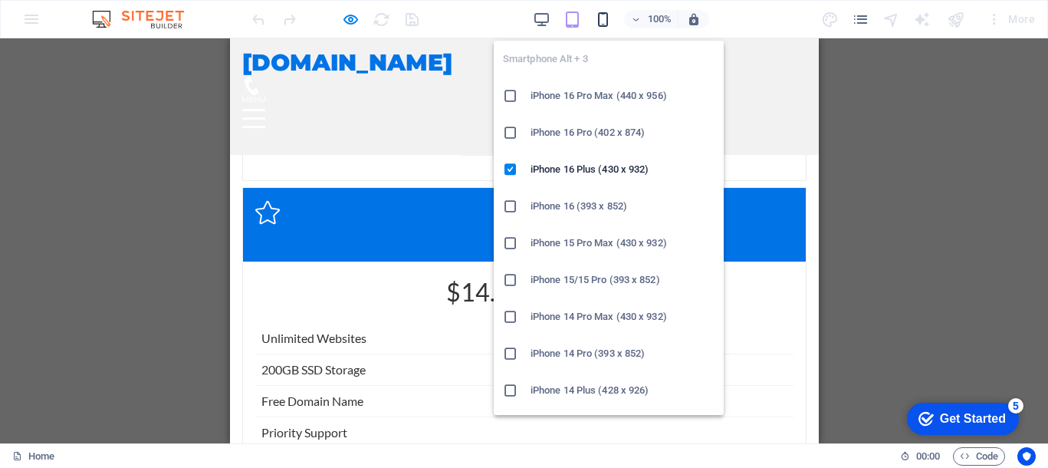
click at [603, 23] on icon "button" at bounding box center [603, 20] width 18 height 18
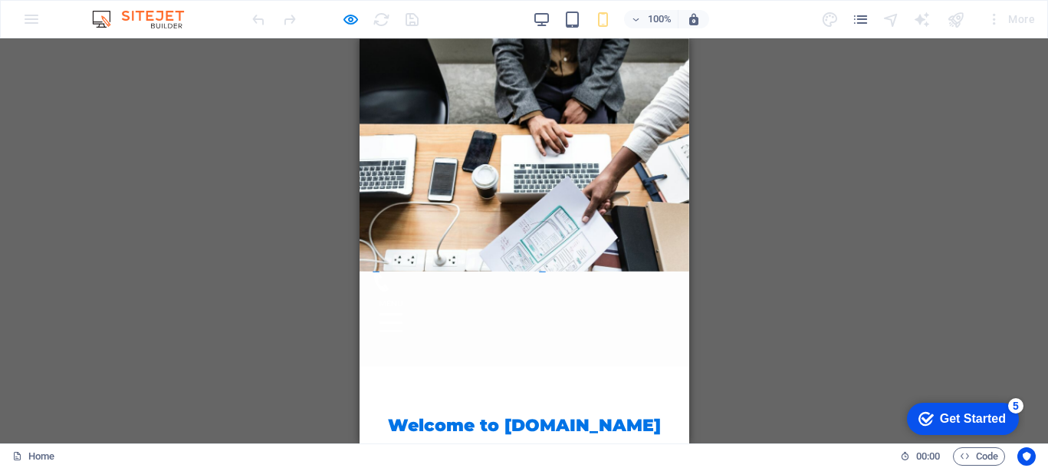
scroll to position [0, 0]
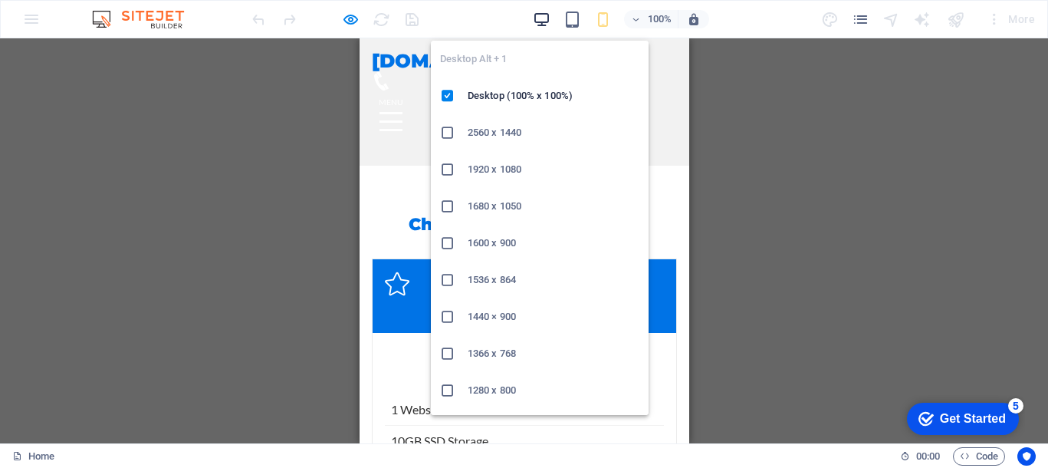
click at [544, 14] on icon "button" at bounding box center [542, 20] width 18 height 18
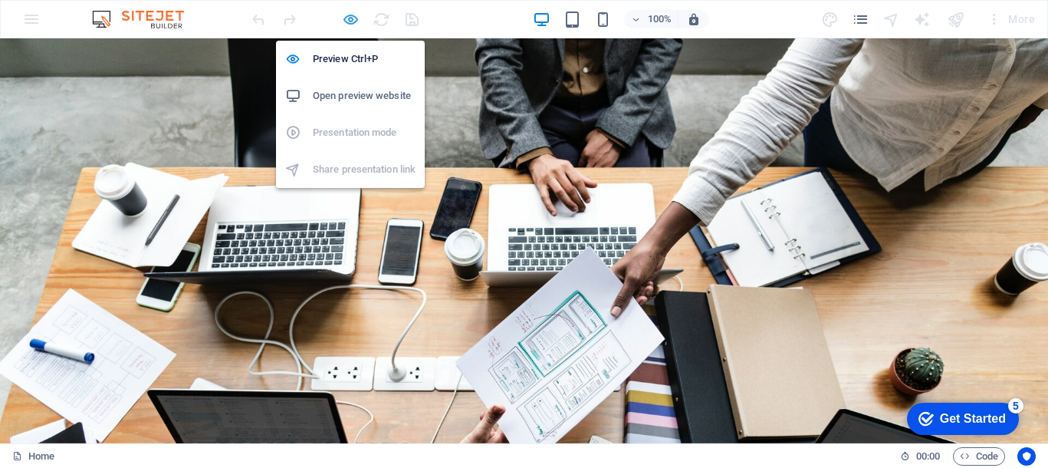
click at [353, 20] on icon "button" at bounding box center [351, 20] width 18 height 18
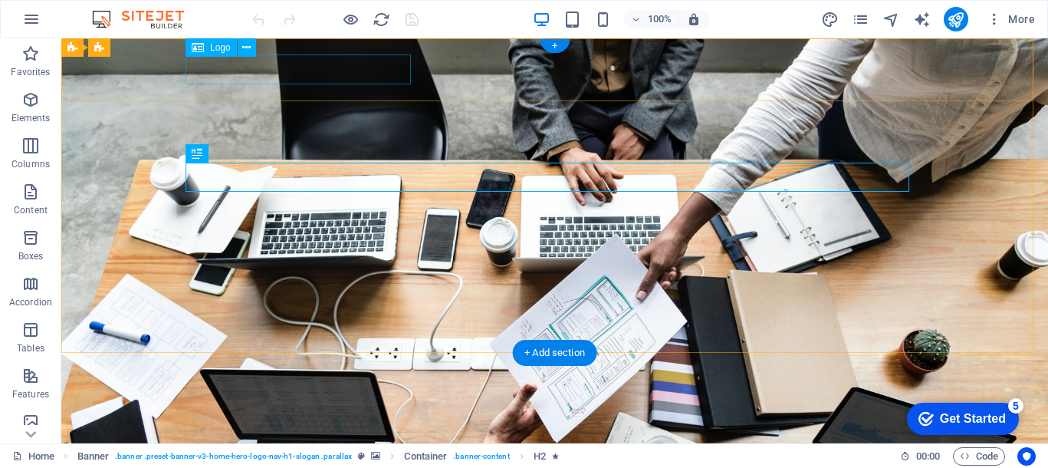
click at [360, 433] on div "mbspower.com" at bounding box center [555, 448] width 724 height 30
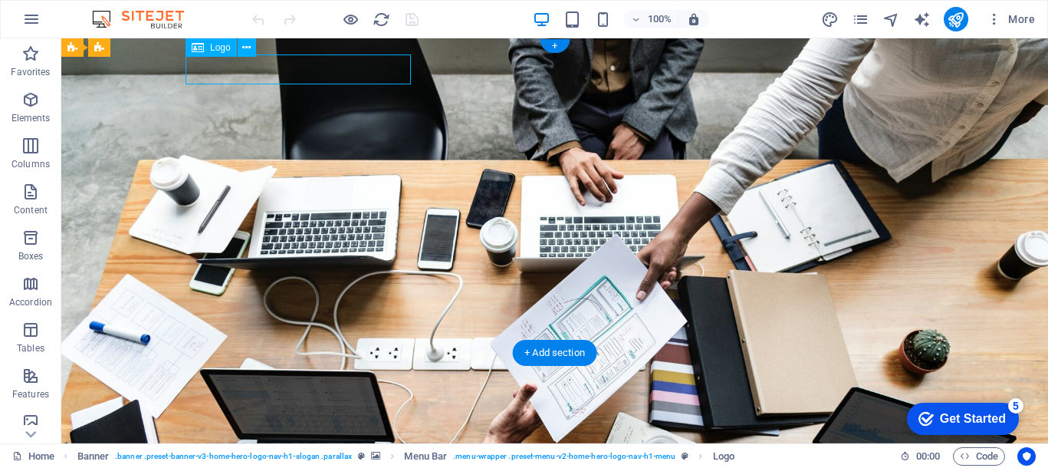
click at [360, 433] on div "mbspower.com" at bounding box center [555, 448] width 724 height 30
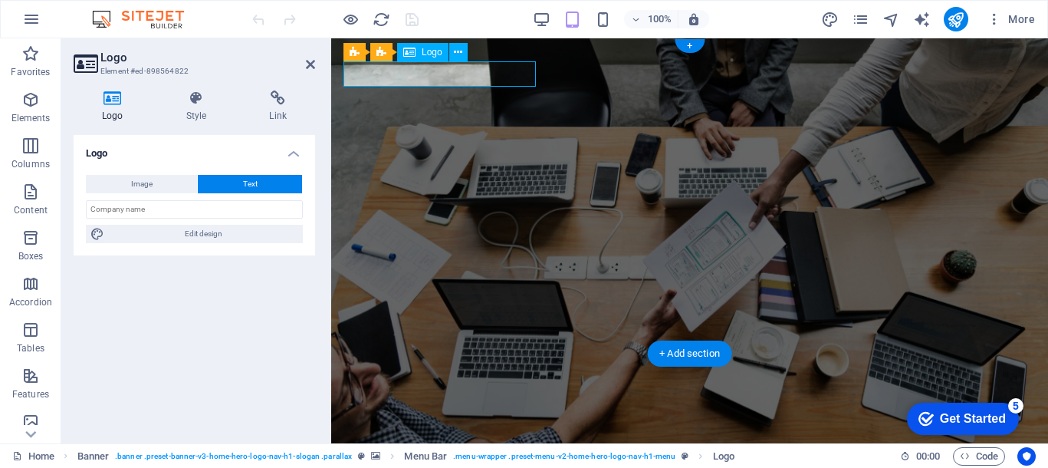
click at [533, 433] on div "mbspower.com" at bounding box center [689, 445] width 692 height 25
click at [500, 433] on div "mbspower.com" at bounding box center [689, 445] width 692 height 25
click at [415, 433] on div "mbspower.com" at bounding box center [689, 445] width 692 height 25
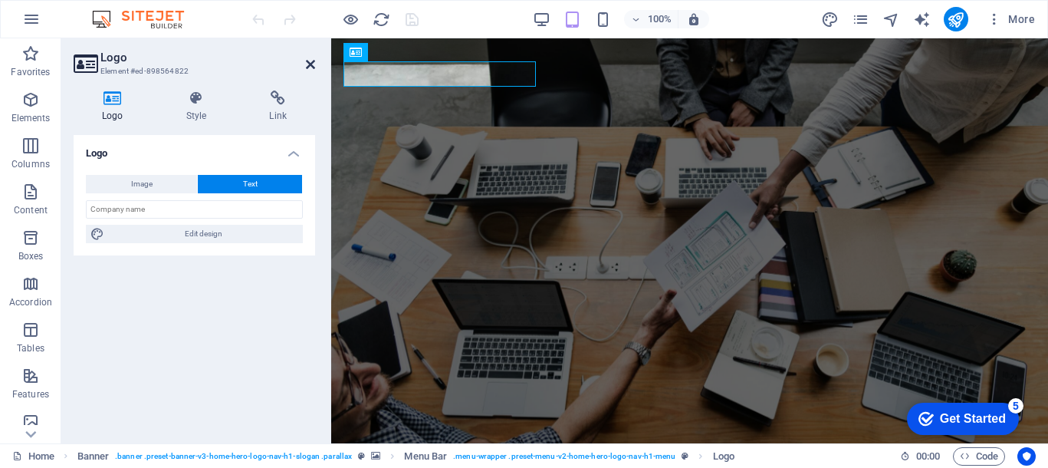
click at [314, 67] on icon at bounding box center [310, 64] width 9 height 12
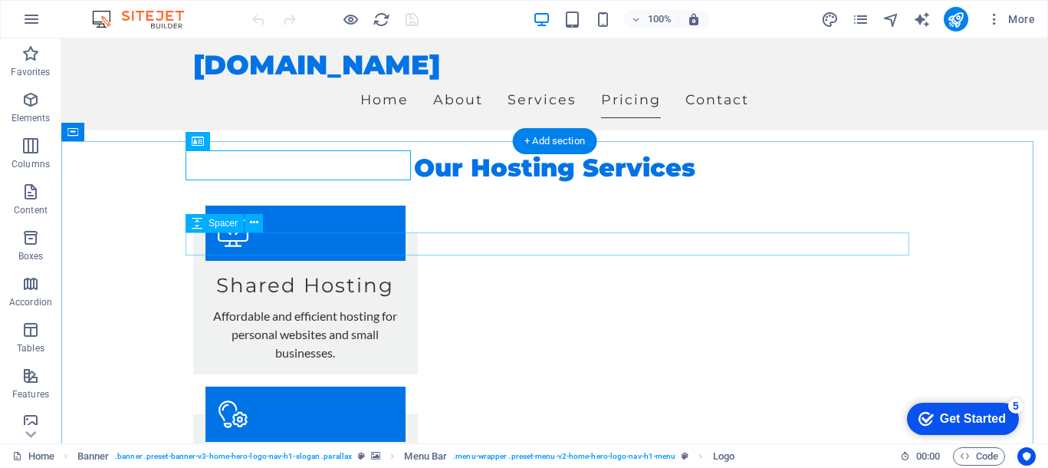
scroll to position [1150, 0]
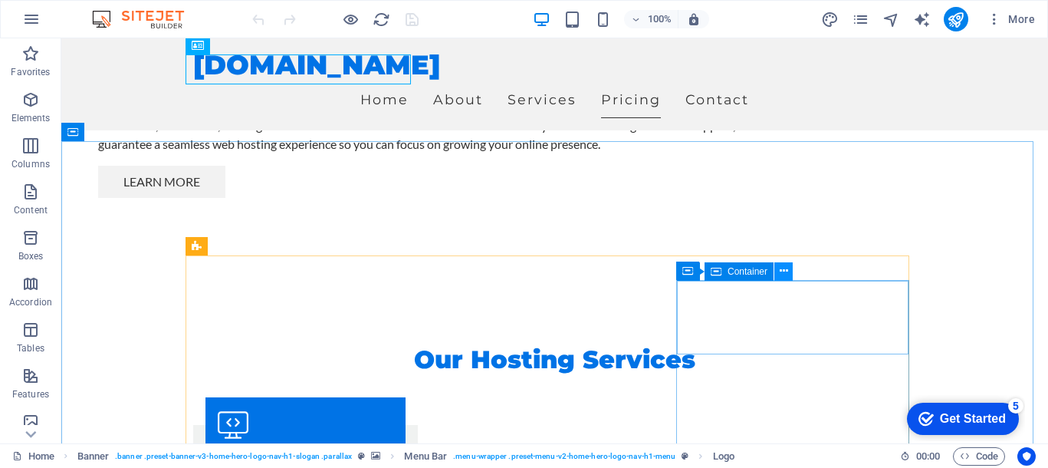
click at [782, 269] on icon at bounding box center [784, 271] width 8 height 16
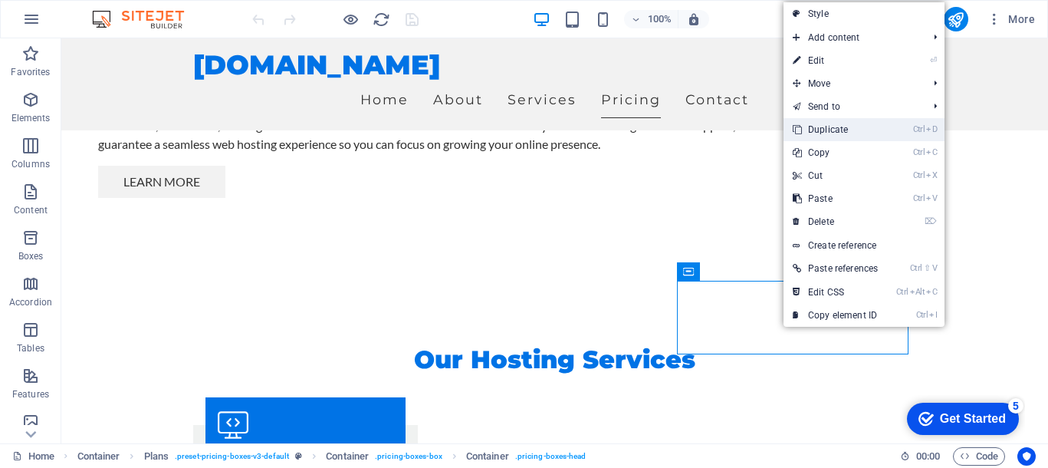
click at [844, 131] on link "Ctrl D Duplicate" at bounding box center [834, 129] width 103 height 23
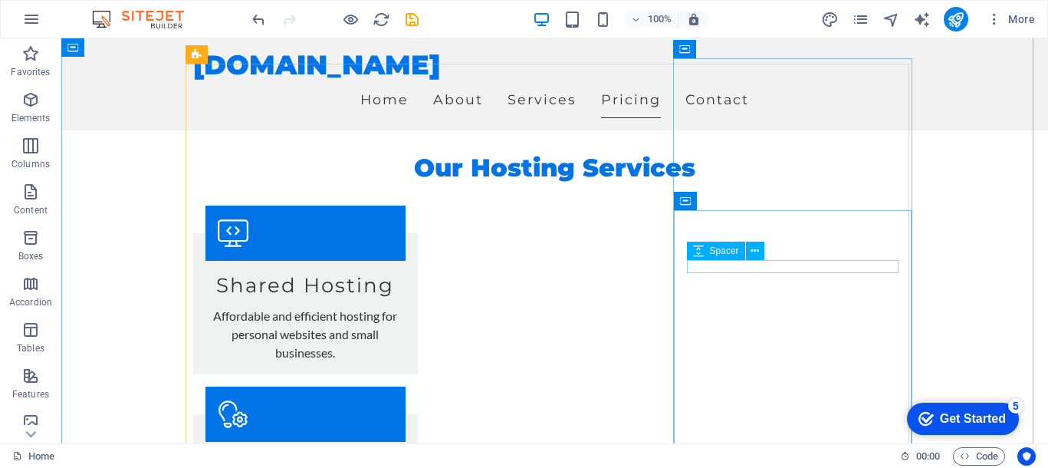
scroll to position [1246, 0]
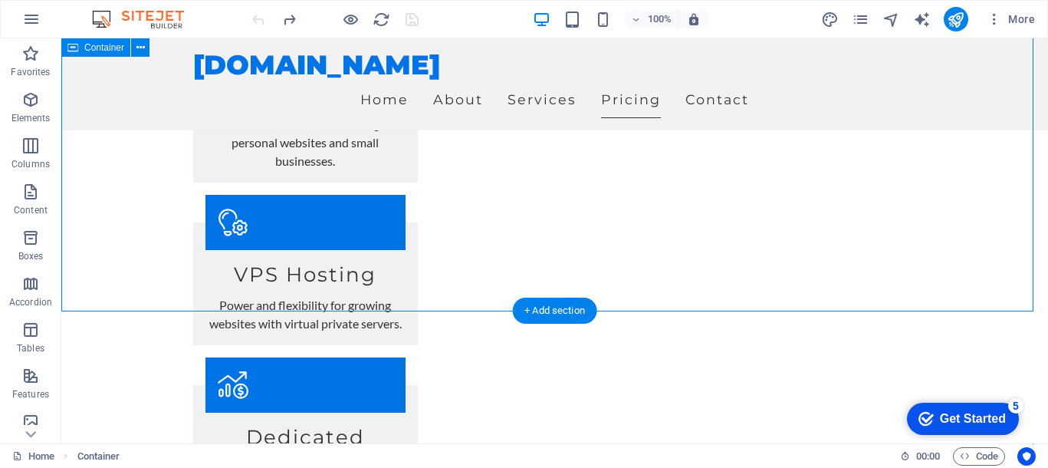
scroll to position [1437, 0]
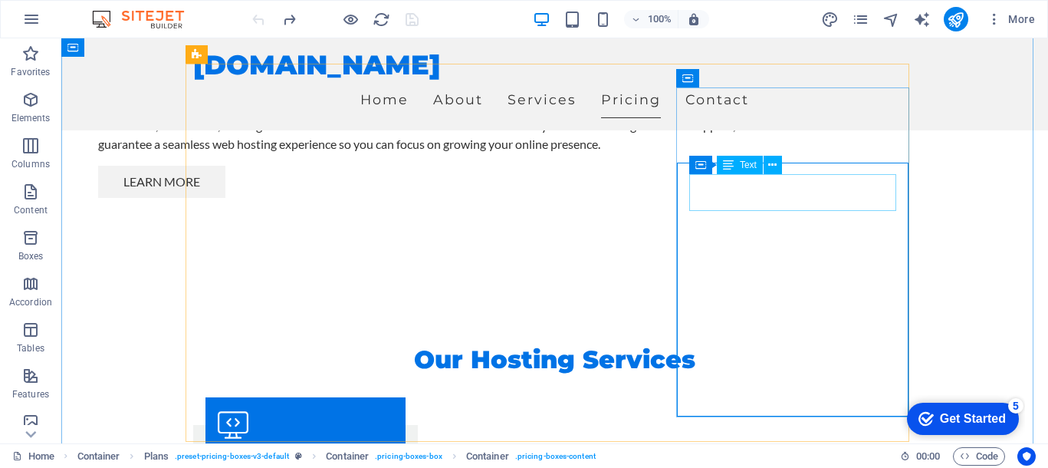
scroll to position [1342, 0]
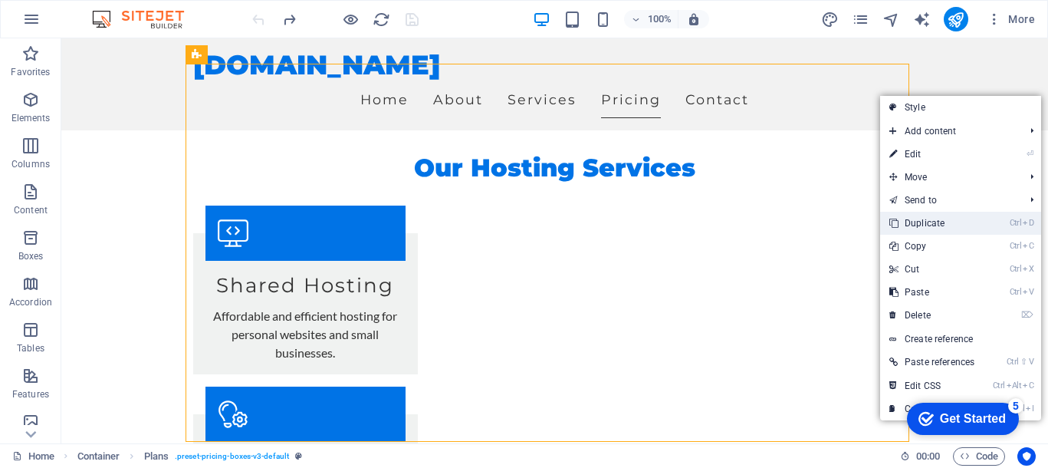
click at [917, 225] on link "Ctrl D Duplicate" at bounding box center [931, 223] width 103 height 23
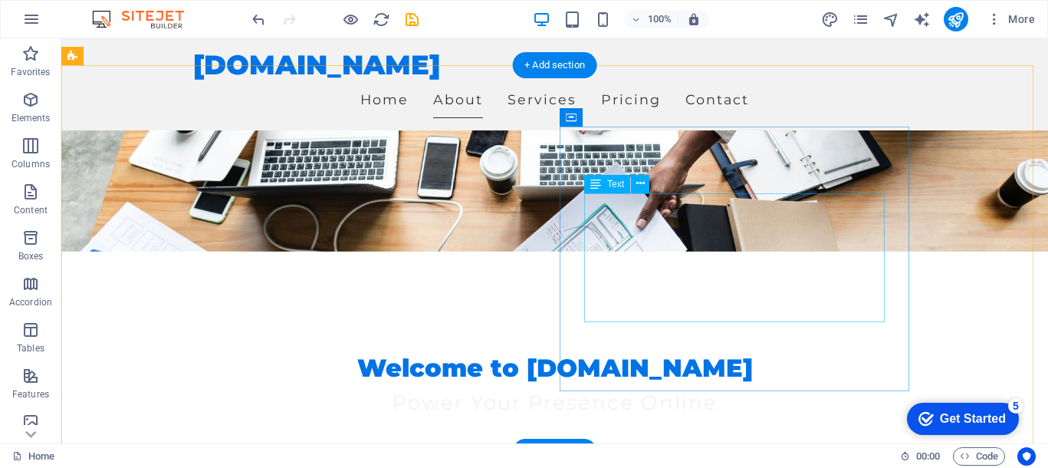
scroll to position [287, 0]
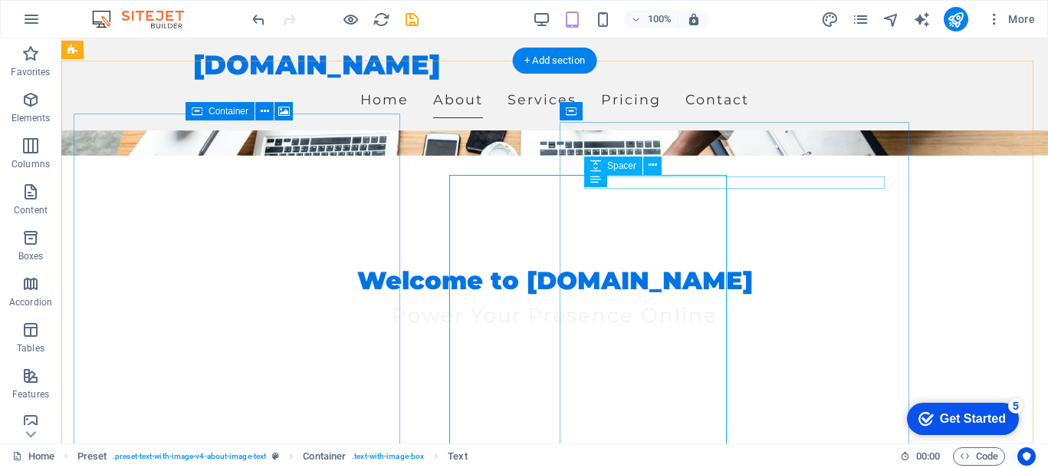
scroll to position [301, 0]
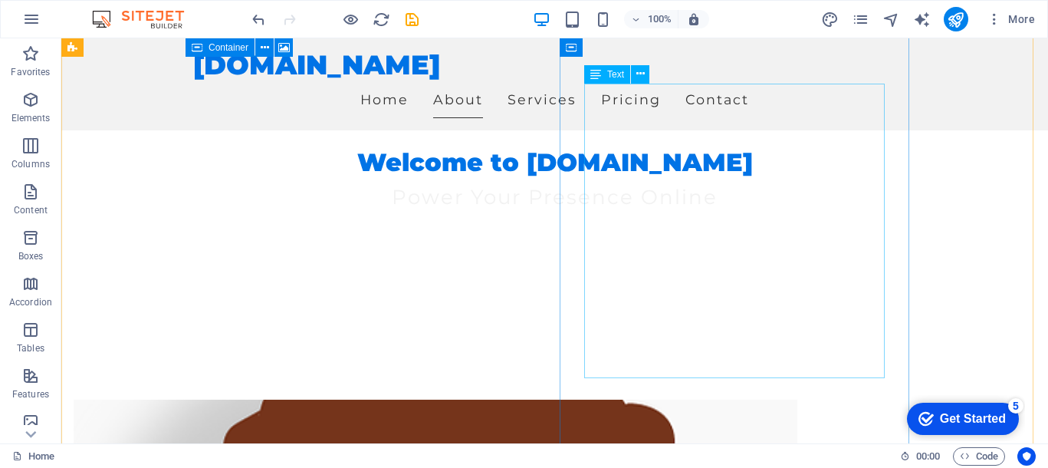
scroll to position [205, 0]
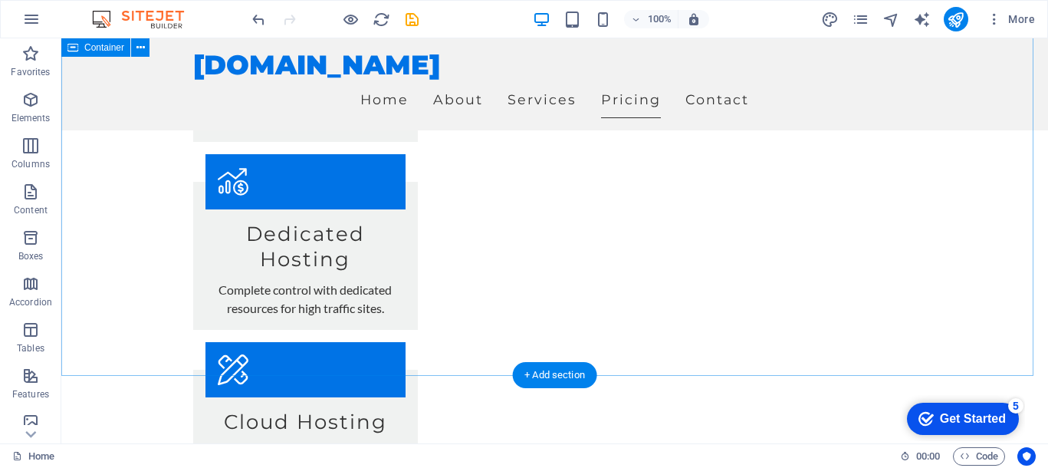
scroll to position [1437, 0]
